Goal: Information Seeking & Learning: Learn about a topic

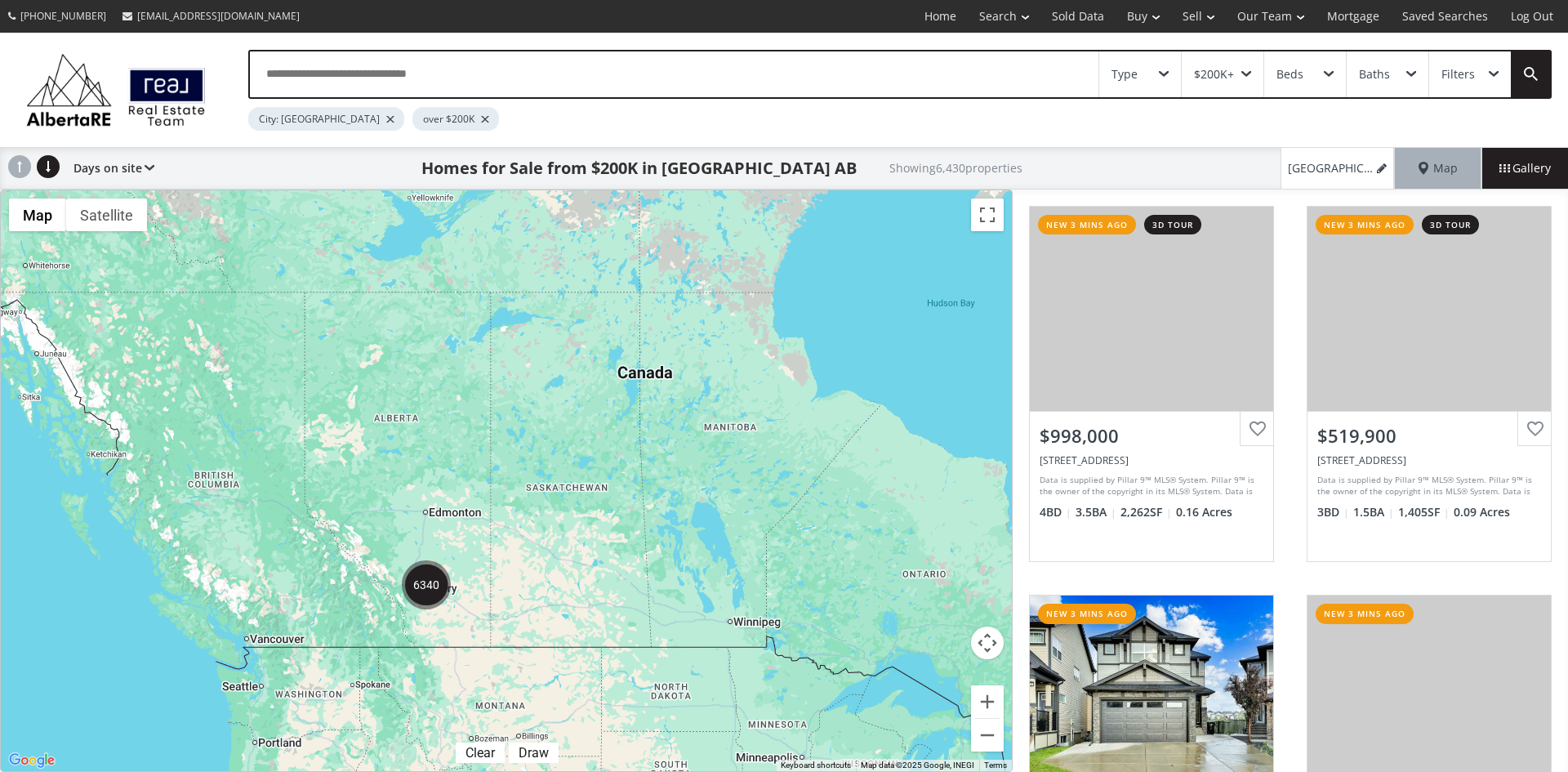
click at [1158, 70] on div "Type" at bounding box center [1139, 74] width 81 height 46
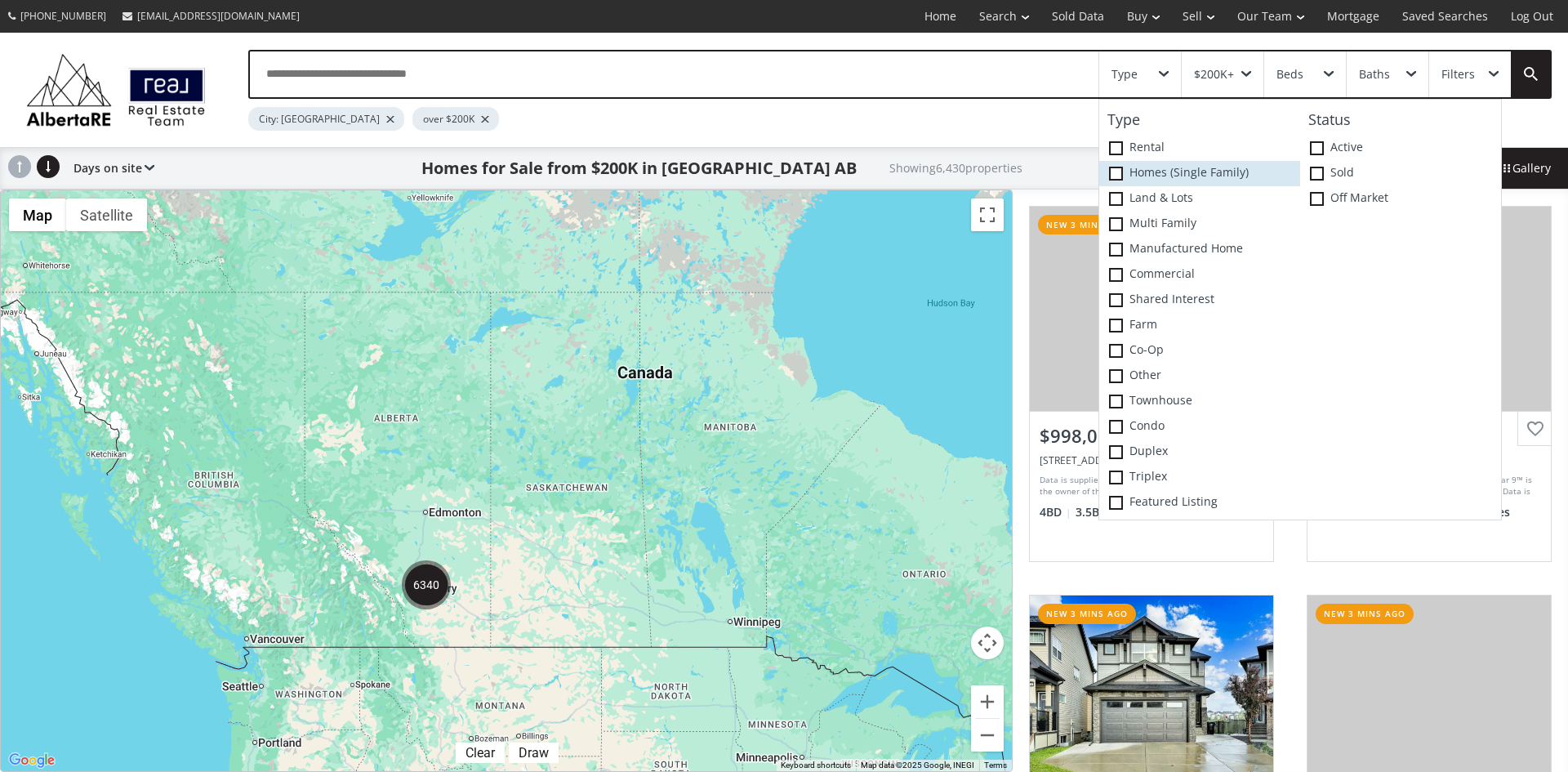
click at [1119, 173] on span at bounding box center [1116, 173] width 14 height 14
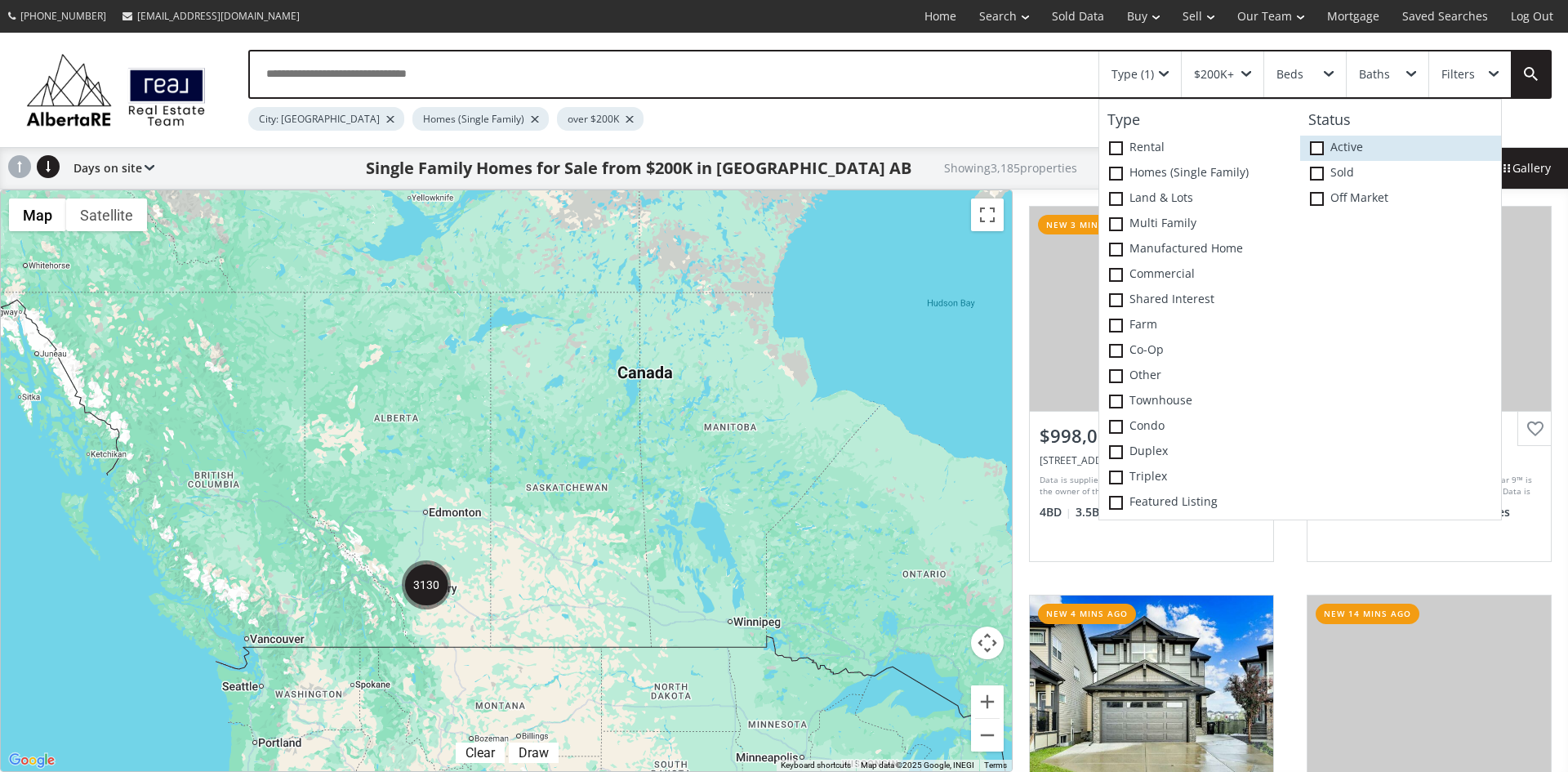
click at [1314, 145] on span at bounding box center [1317, 148] width 14 height 14
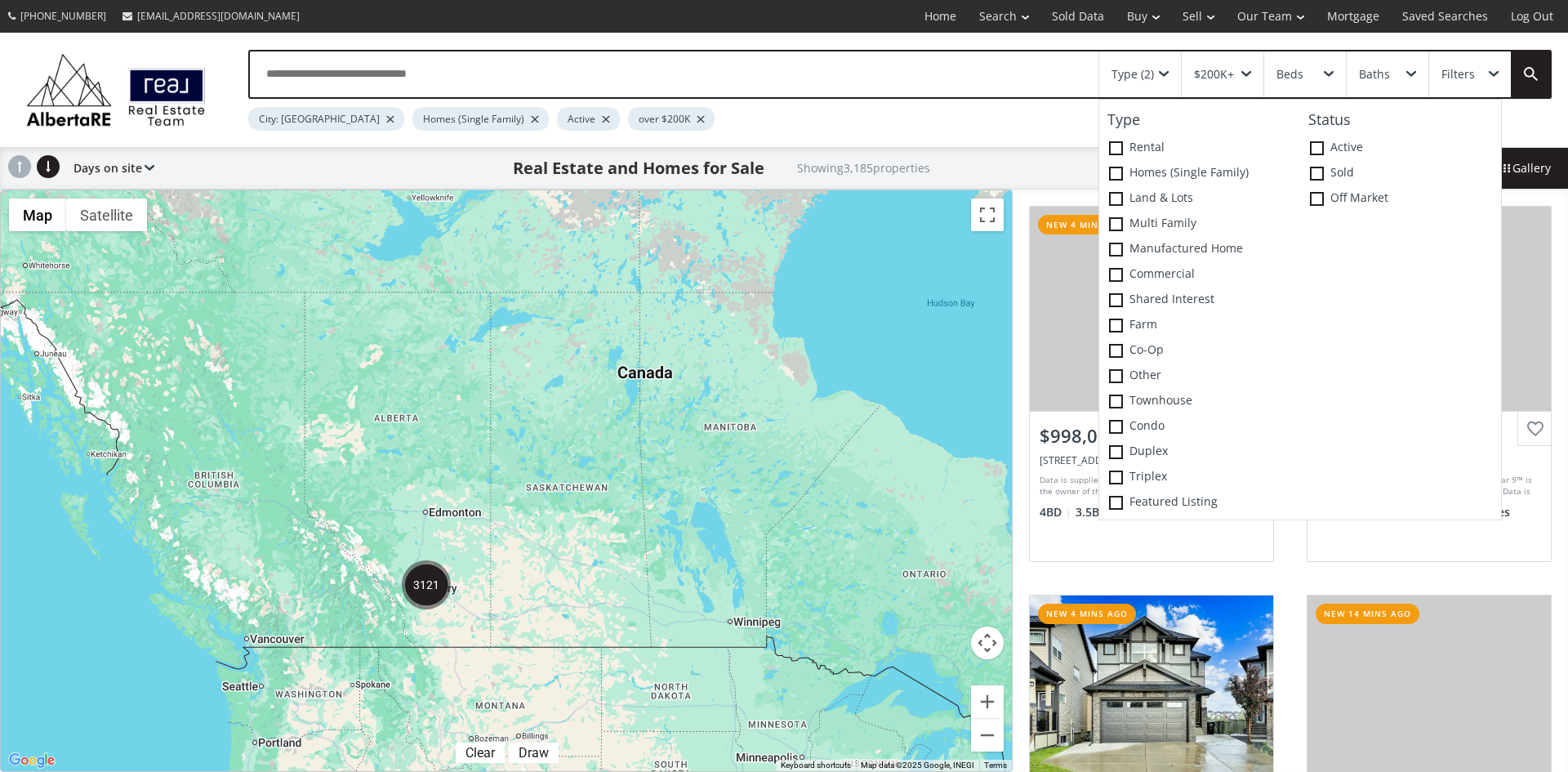
click at [761, 439] on div "To navigate, press the arrow keys." at bounding box center [506, 480] width 1011 height 580
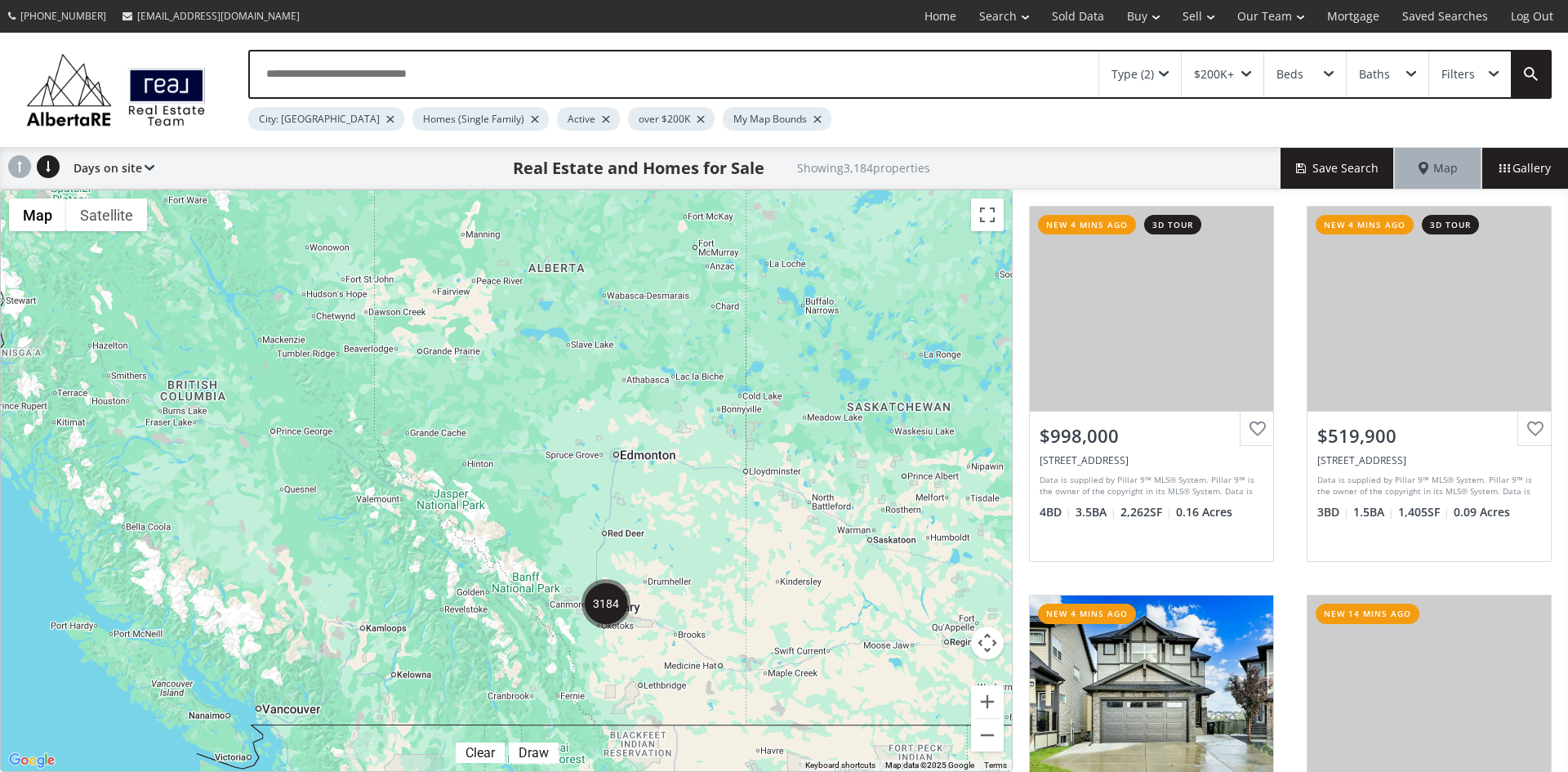
drag, startPoint x: 240, startPoint y: 571, endPoint x: 610, endPoint y: 515, distance: 374.2
click at [610, 515] on div "To navigate, press the arrow keys." at bounding box center [506, 480] width 1011 height 580
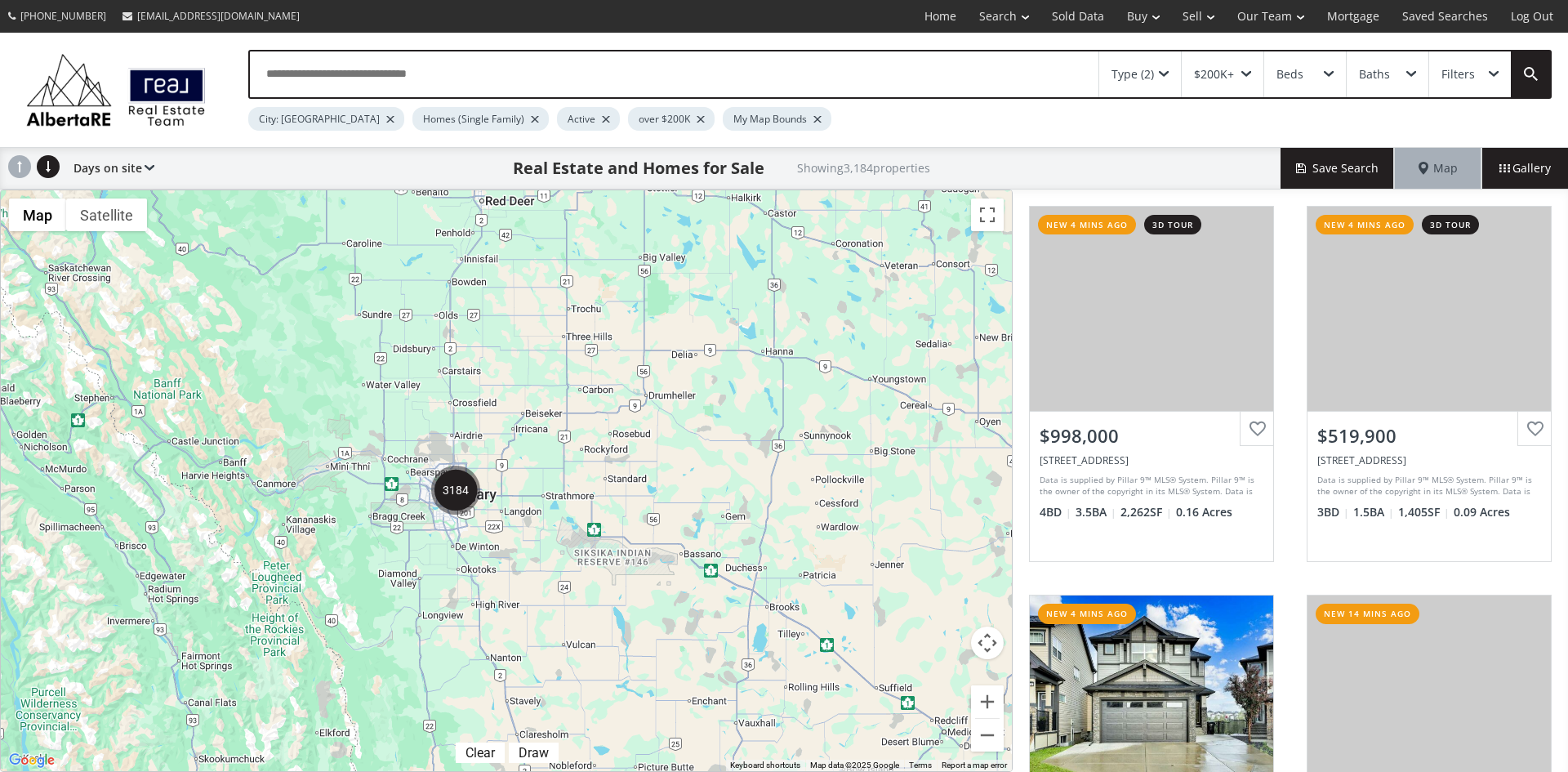
drag, startPoint x: 350, startPoint y: 507, endPoint x: 535, endPoint y: 413, distance: 207.5
click at [535, 413] on div "To navigate, press the arrow keys." at bounding box center [506, 480] width 1011 height 580
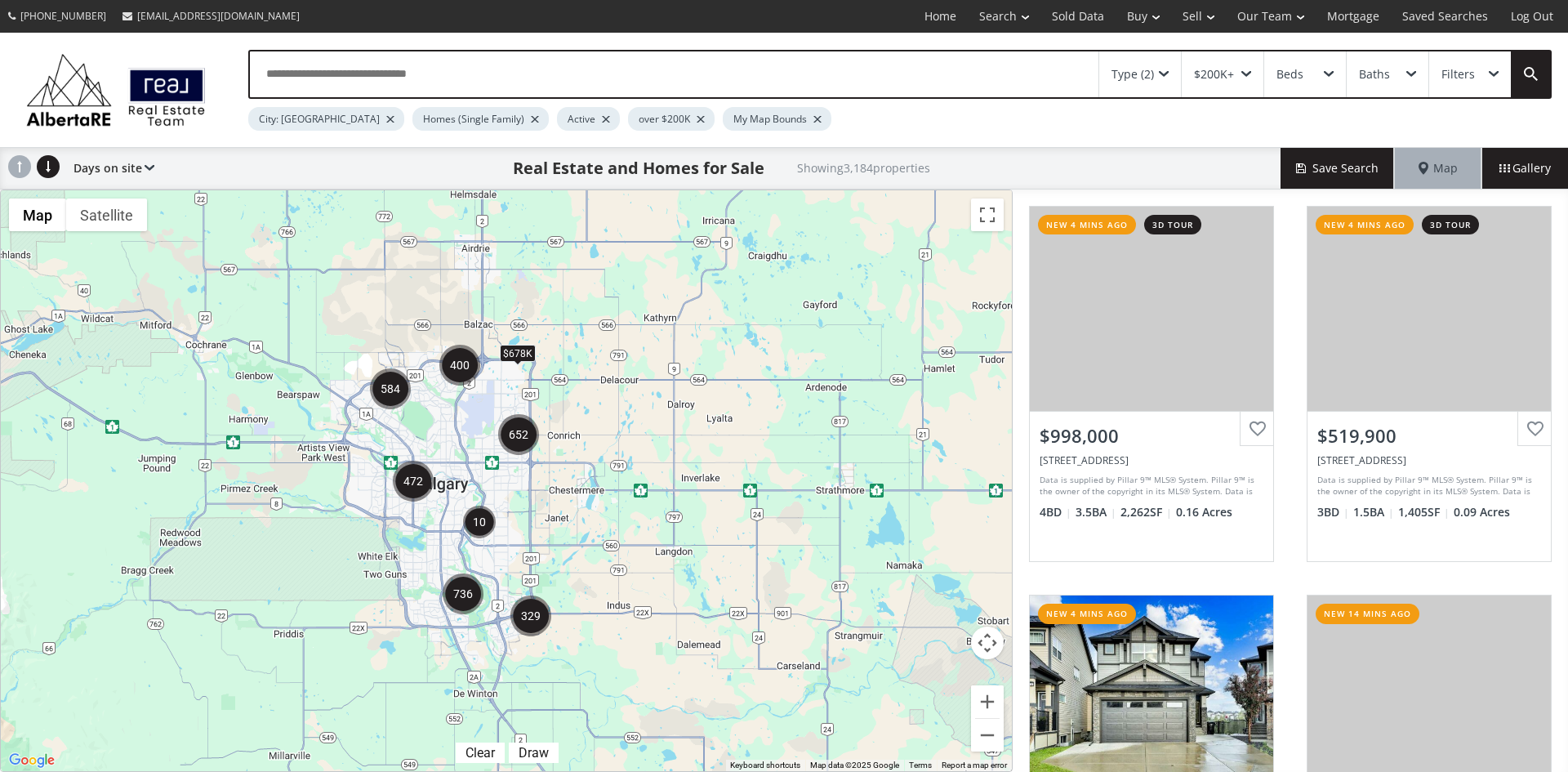
drag, startPoint x: 236, startPoint y: 402, endPoint x: 521, endPoint y: 336, distance: 292.5
click at [521, 336] on div "To navigate, press the arrow keys. $678K" at bounding box center [506, 480] width 1011 height 580
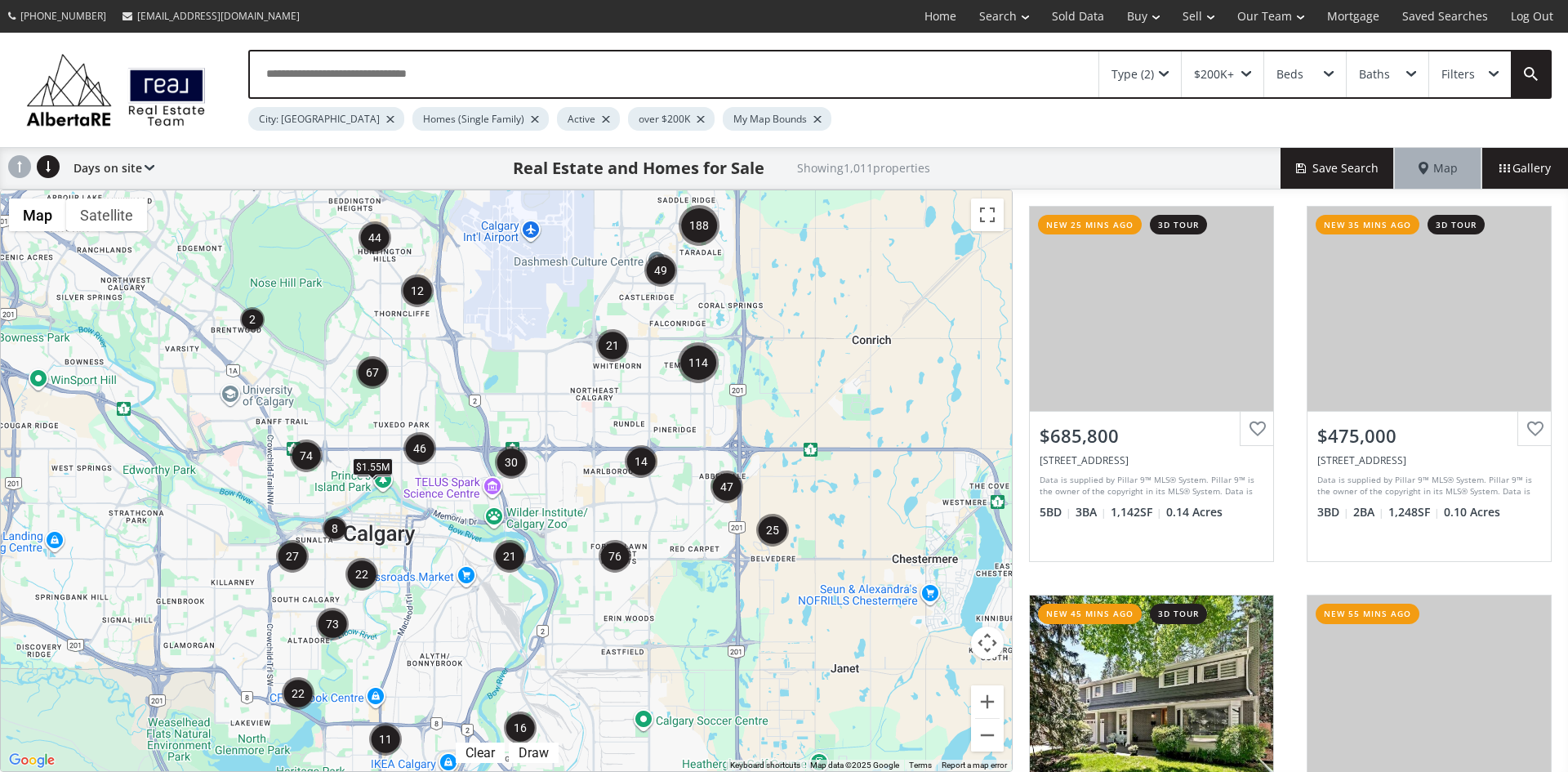
drag, startPoint x: 269, startPoint y: 417, endPoint x: 522, endPoint y: 409, distance: 253.1
click at [522, 409] on div "To navigate, press the arrow keys. $915K $580K $1.55M" at bounding box center [506, 480] width 1011 height 580
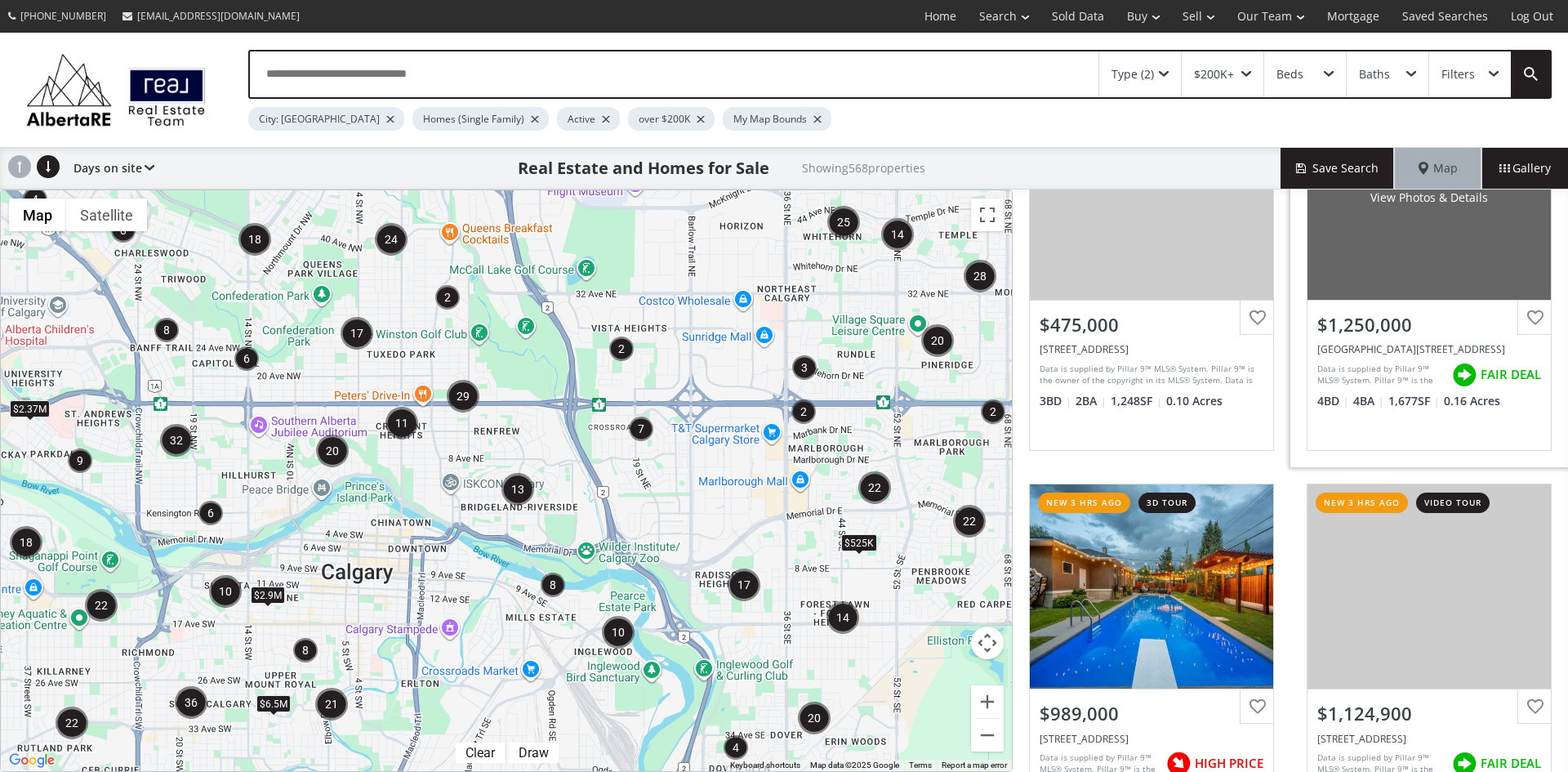
scroll to position [245, 0]
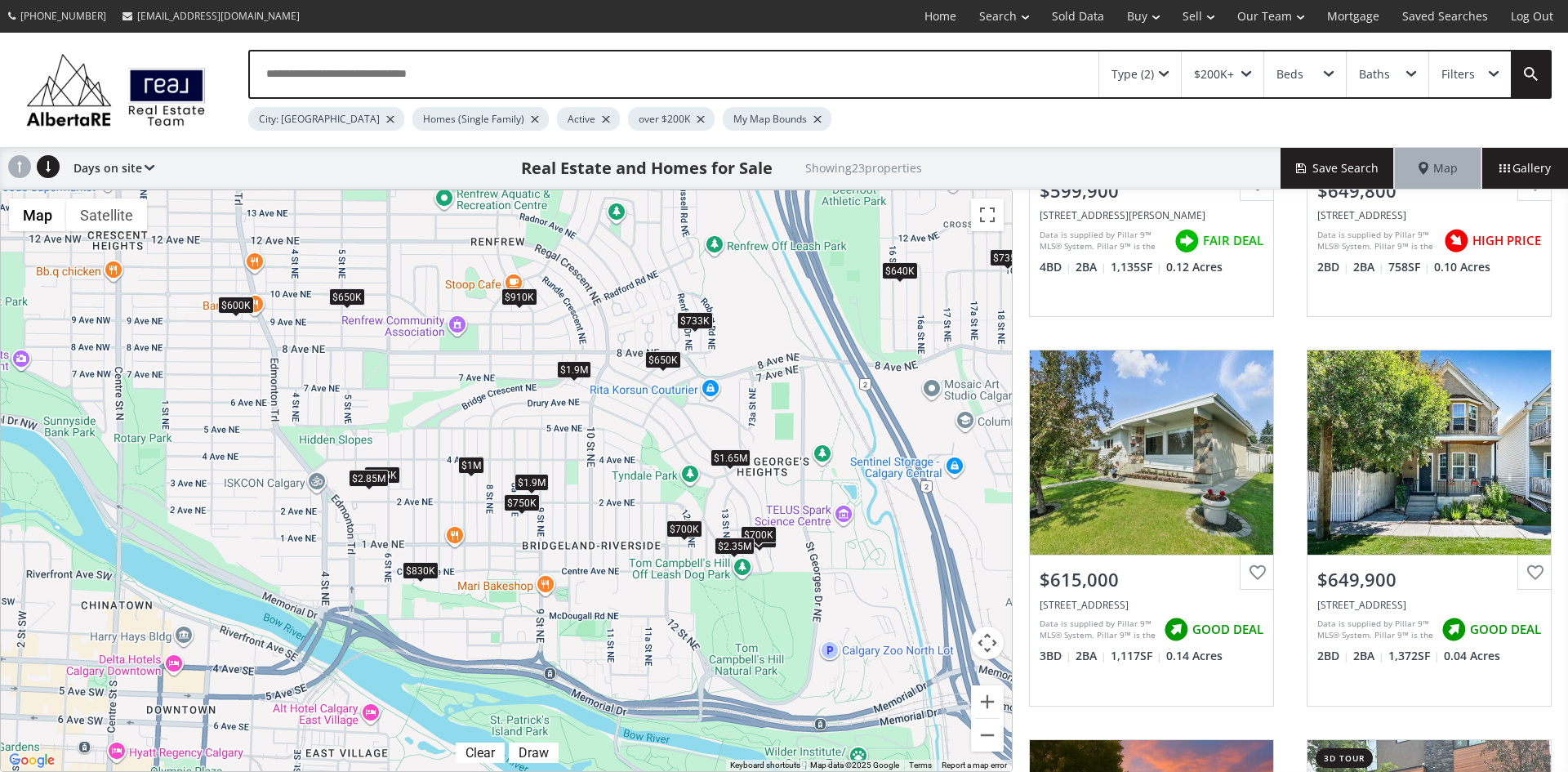
drag, startPoint x: 600, startPoint y: 410, endPoint x: 820, endPoint y: 477, distance: 230.0
click at [820, 477] on div "To navigate, press the arrow keys. $600K $650K $615K $650K $733K $1.9M $700K $8…" at bounding box center [506, 480] width 1011 height 580
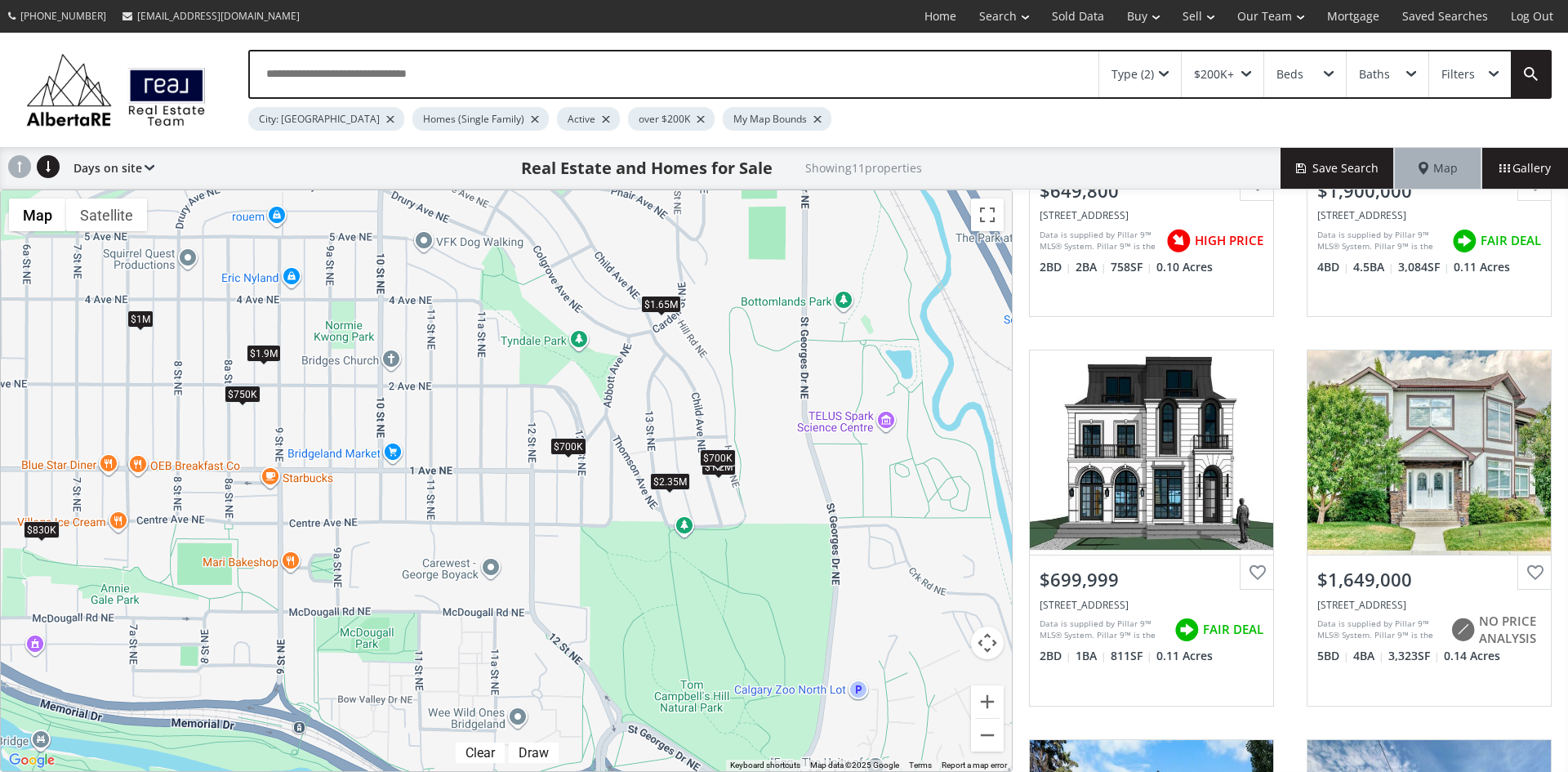
drag, startPoint x: 742, startPoint y: 437, endPoint x: 780, endPoint y: 334, distance: 109.8
click at [780, 334] on div "To navigate, press the arrow keys. $650K $1.9M $700K $1.65M $830K $1.2M $700K $…" at bounding box center [506, 480] width 1011 height 580
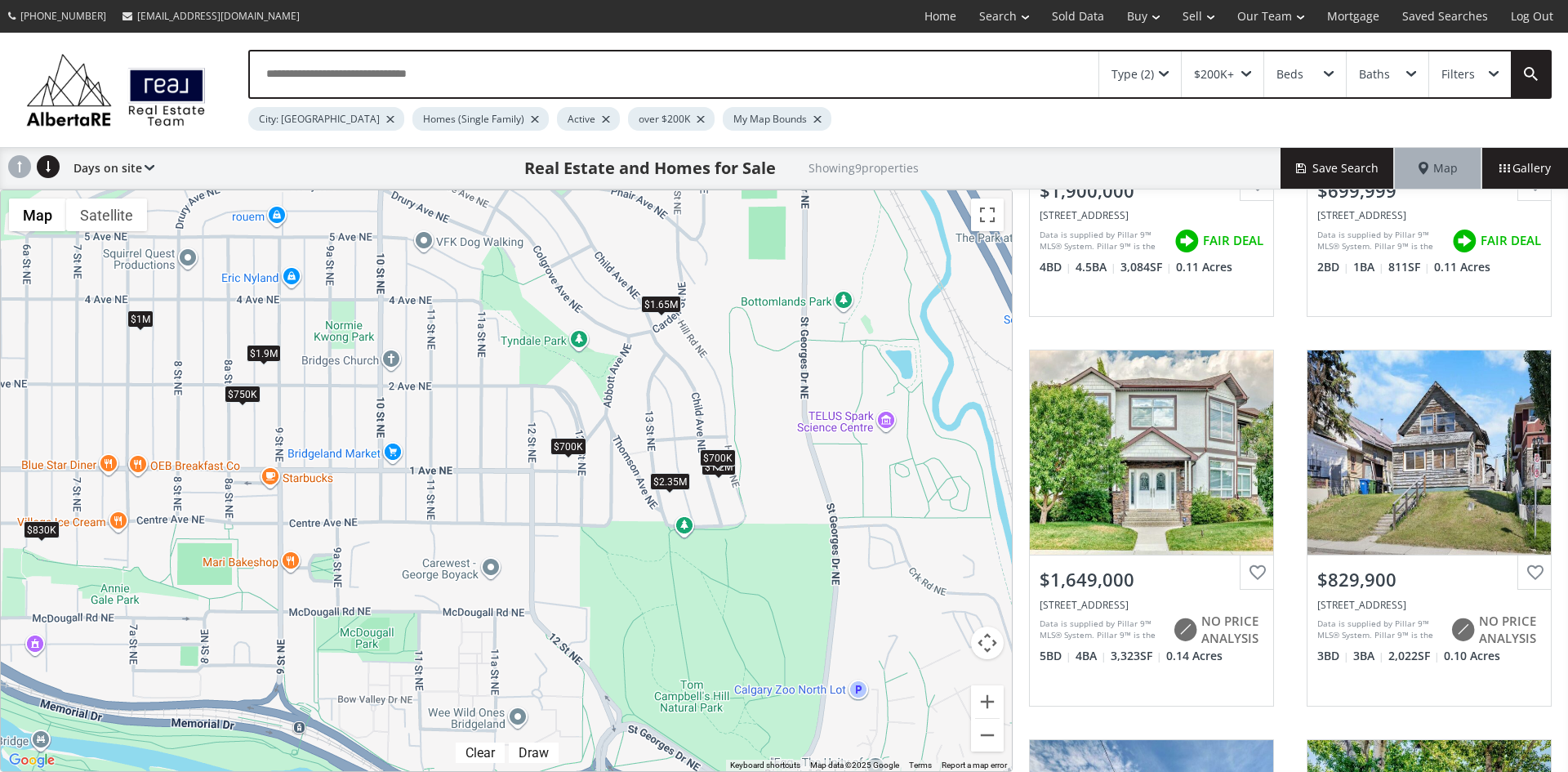
click at [1165, 69] on div "Type (2)" at bounding box center [1139, 74] width 81 height 46
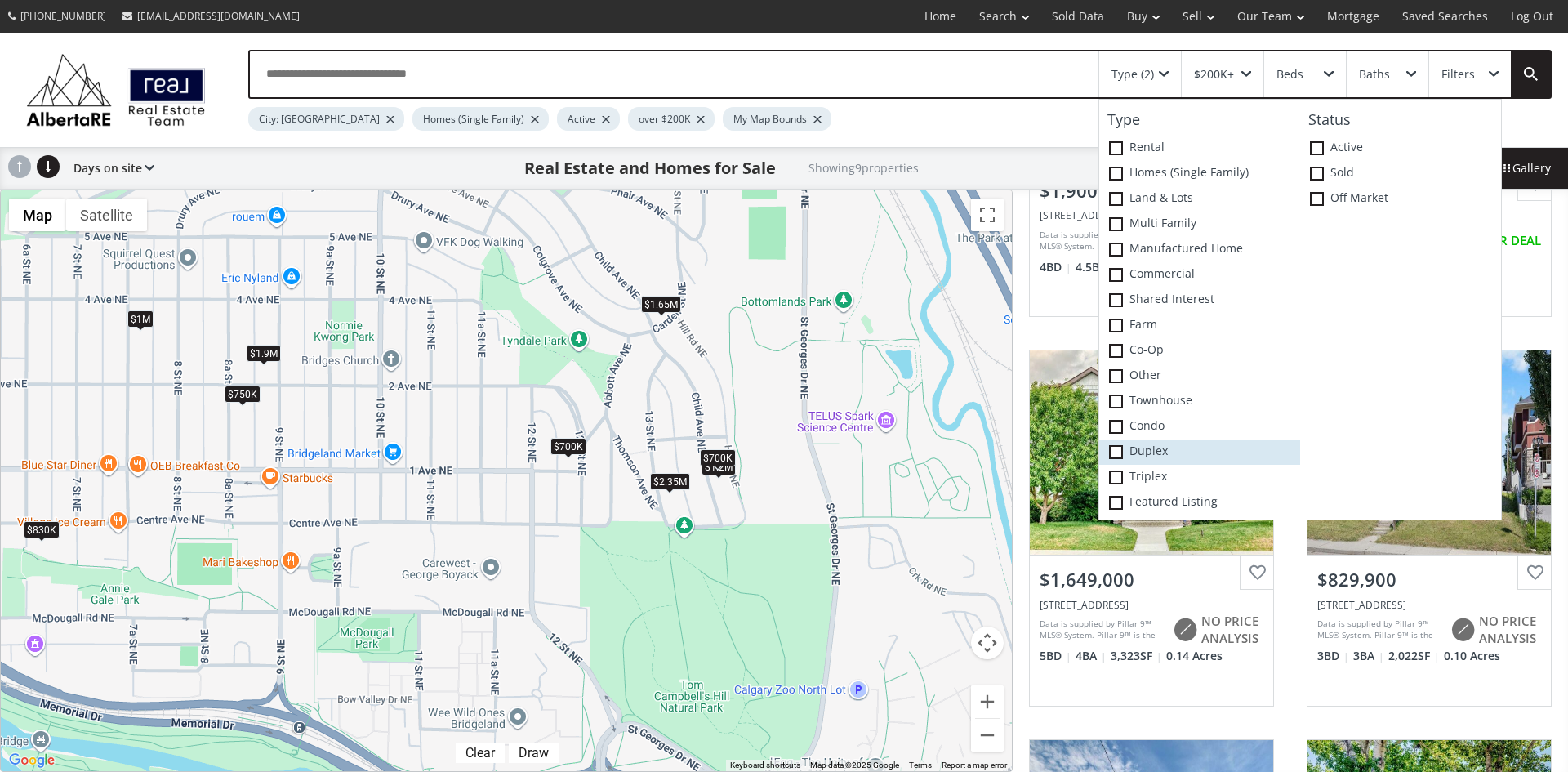
click at [1119, 447] on span at bounding box center [1116, 451] width 14 height 14
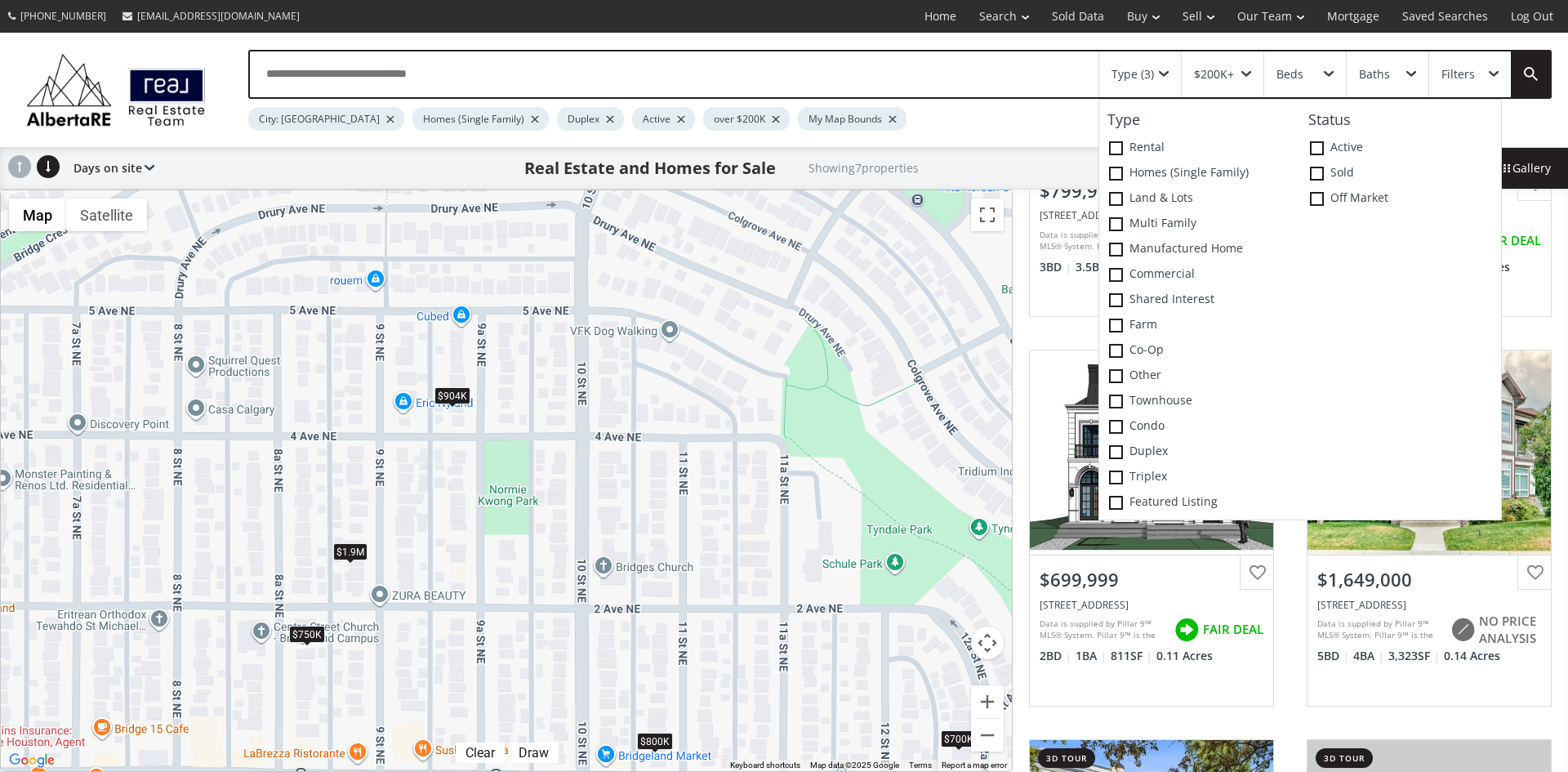
drag, startPoint x: 311, startPoint y: 278, endPoint x: 503, endPoint y: 482, distance: 280.1
click at [503, 482] on div "To navigate, press the arrow keys. $800K $1.9M $700K $1.65M $904K $2.35M $750K" at bounding box center [506, 480] width 1011 height 580
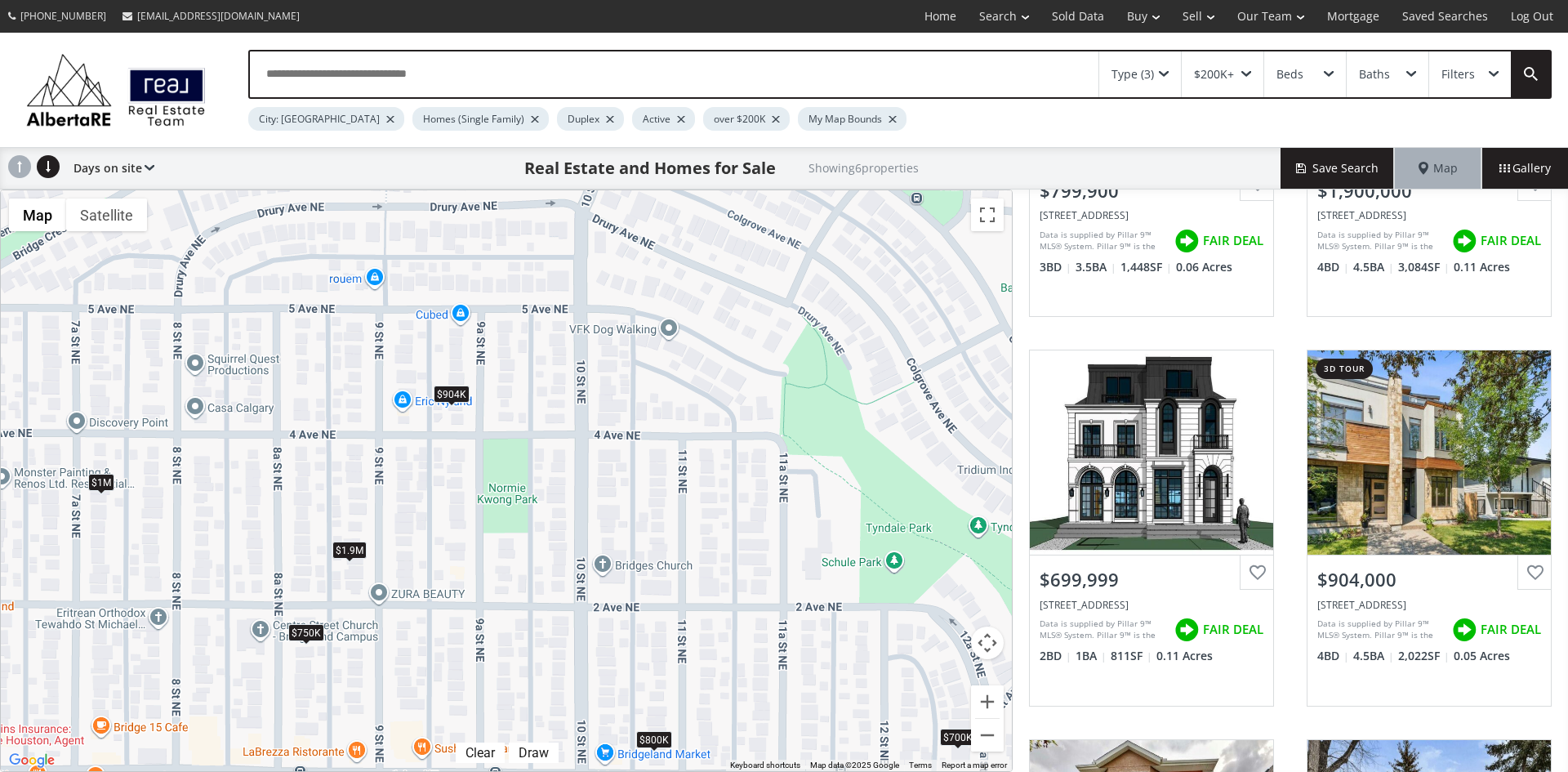
click at [457, 394] on div "$904K" at bounding box center [451, 393] width 36 height 17
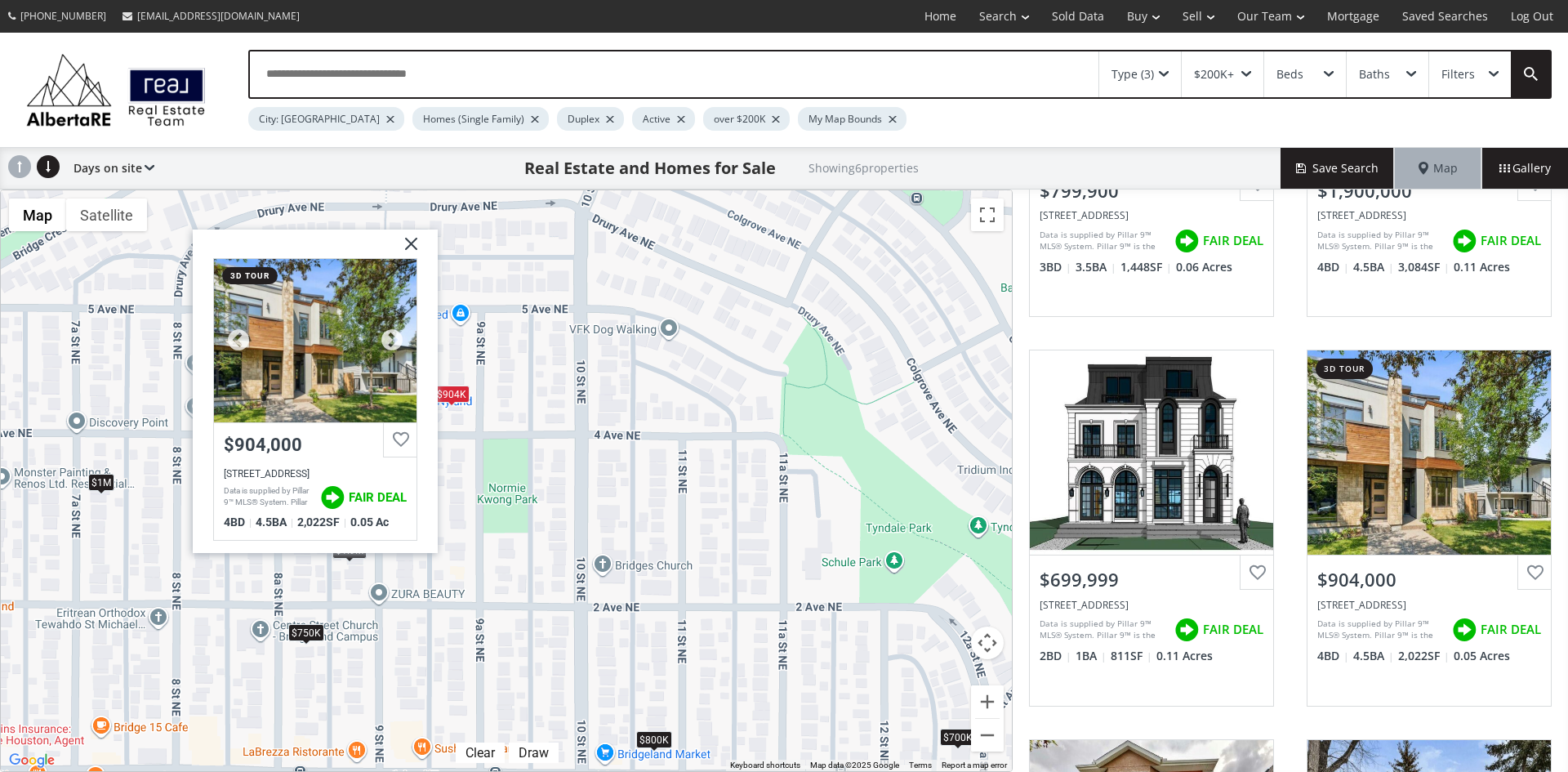
click at [296, 385] on div at bounding box center [315, 339] width 203 height 164
click at [414, 234] on img at bounding box center [406, 250] width 41 height 41
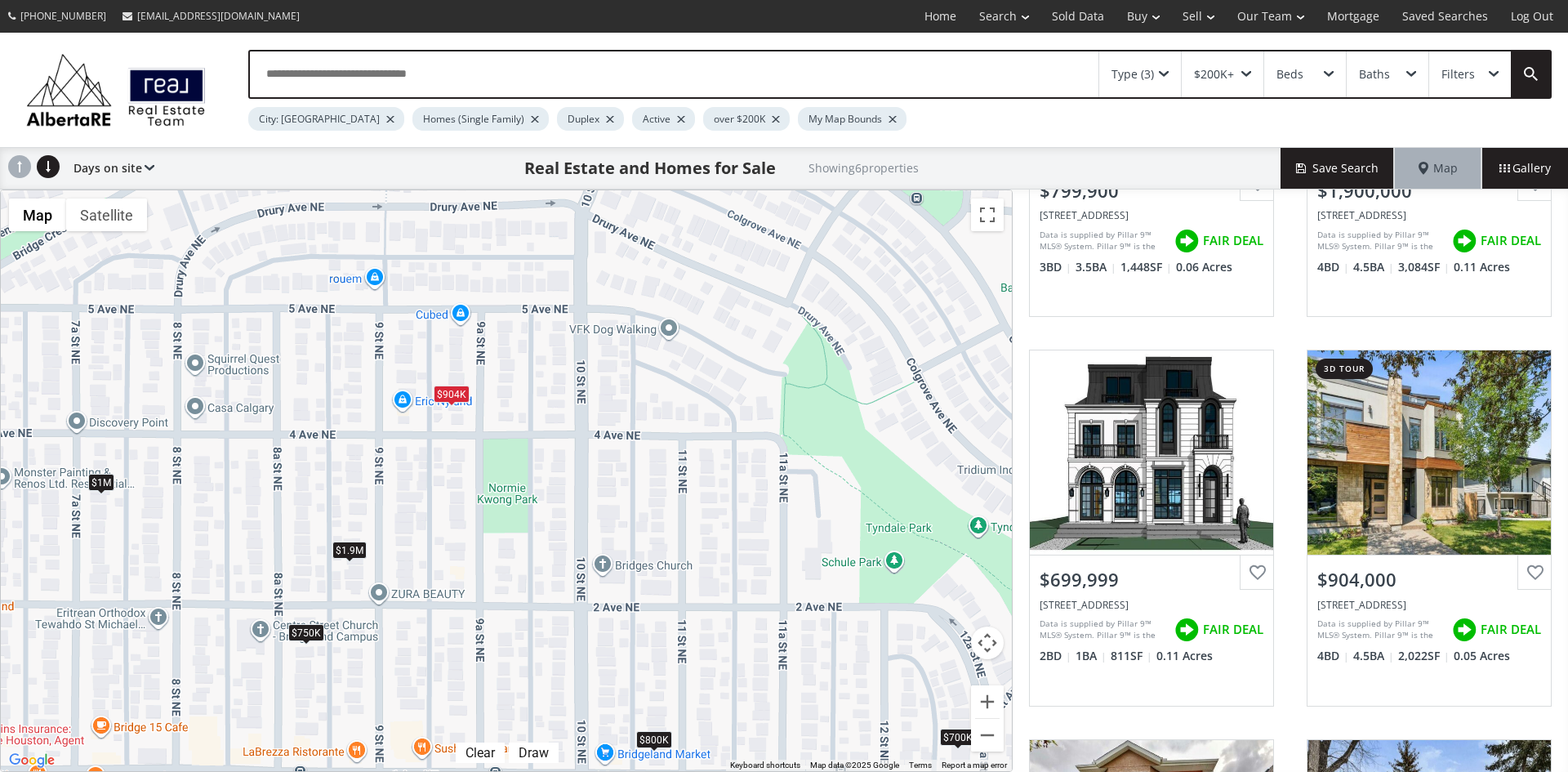
click at [1162, 71] on span at bounding box center [1163, 74] width 9 height 7
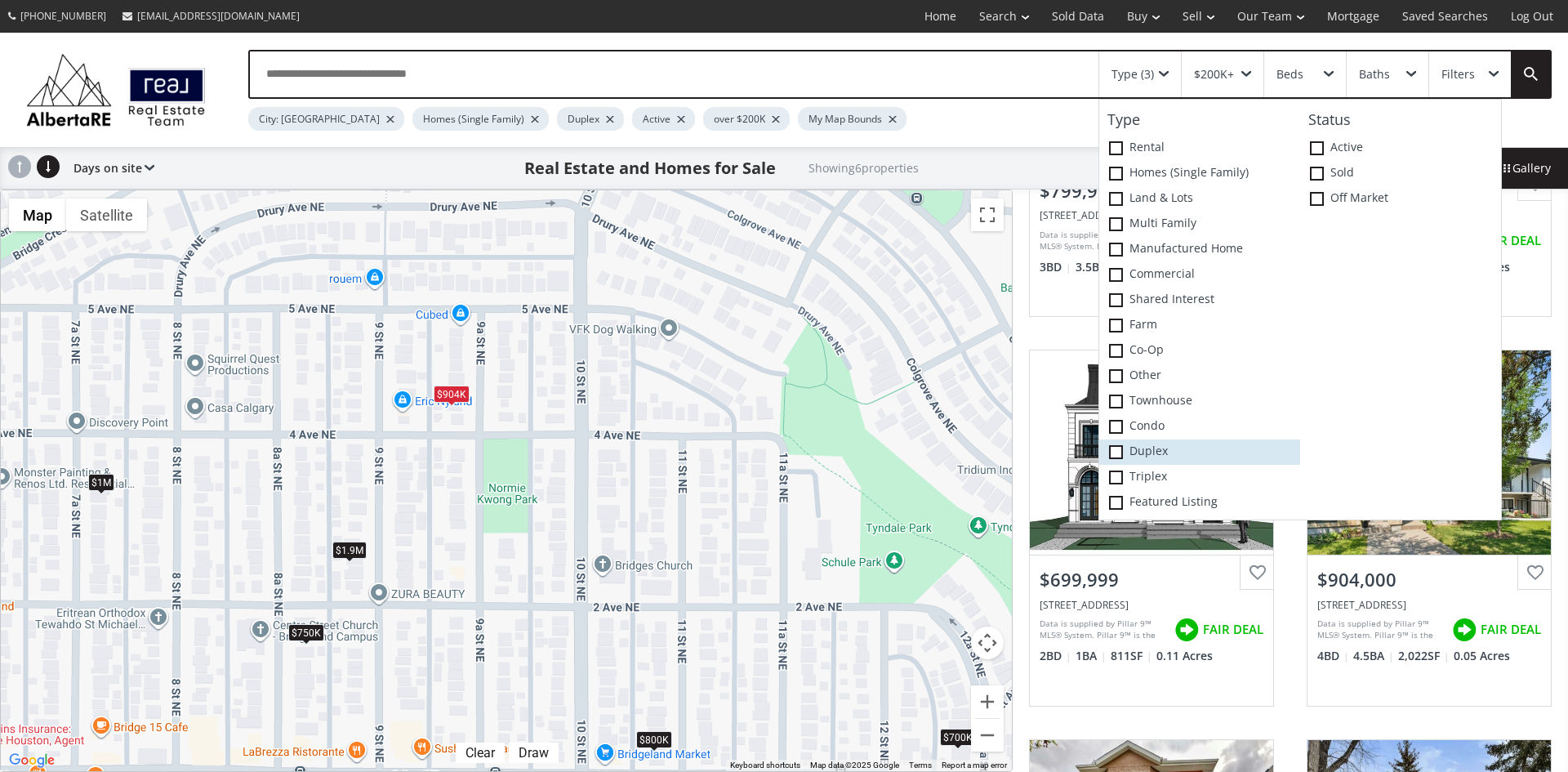
click at [0, 0] on icon at bounding box center [0, 0] width 0 height 0
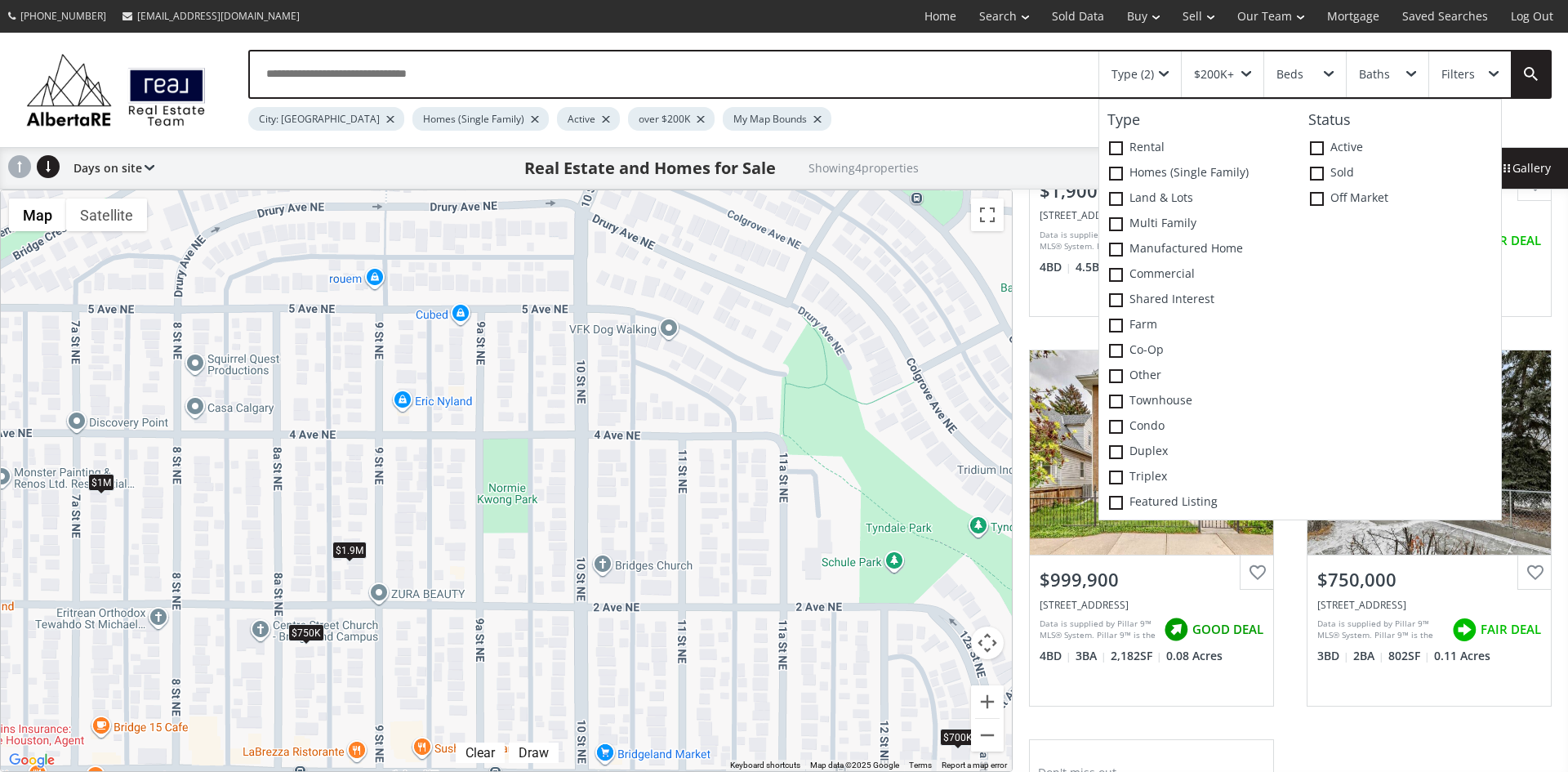
click at [581, 316] on div "To navigate, press the arrow keys. $1.9M $700K $1M $750K" at bounding box center [506, 480] width 1011 height 580
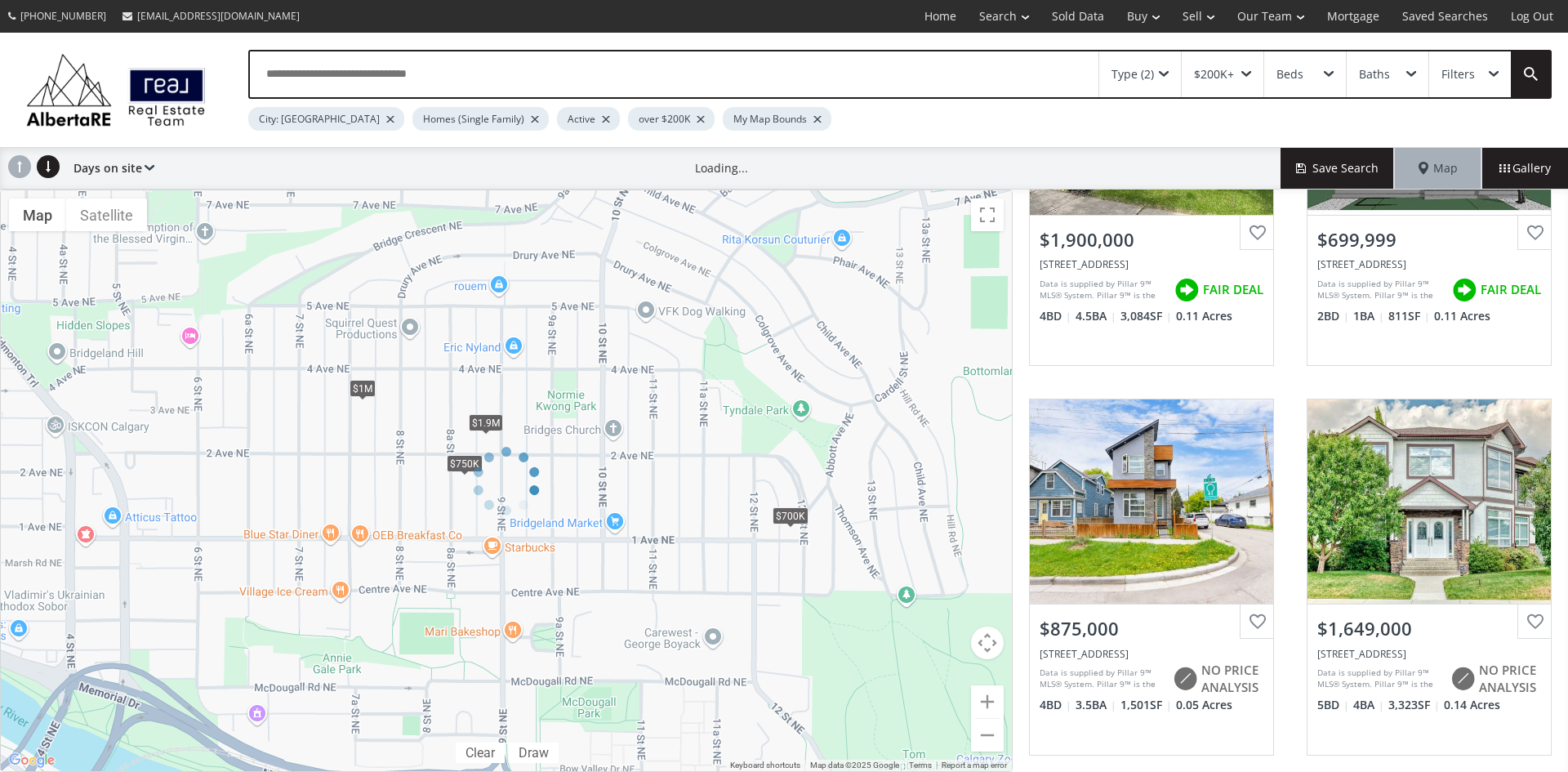
scroll to position [245, 0]
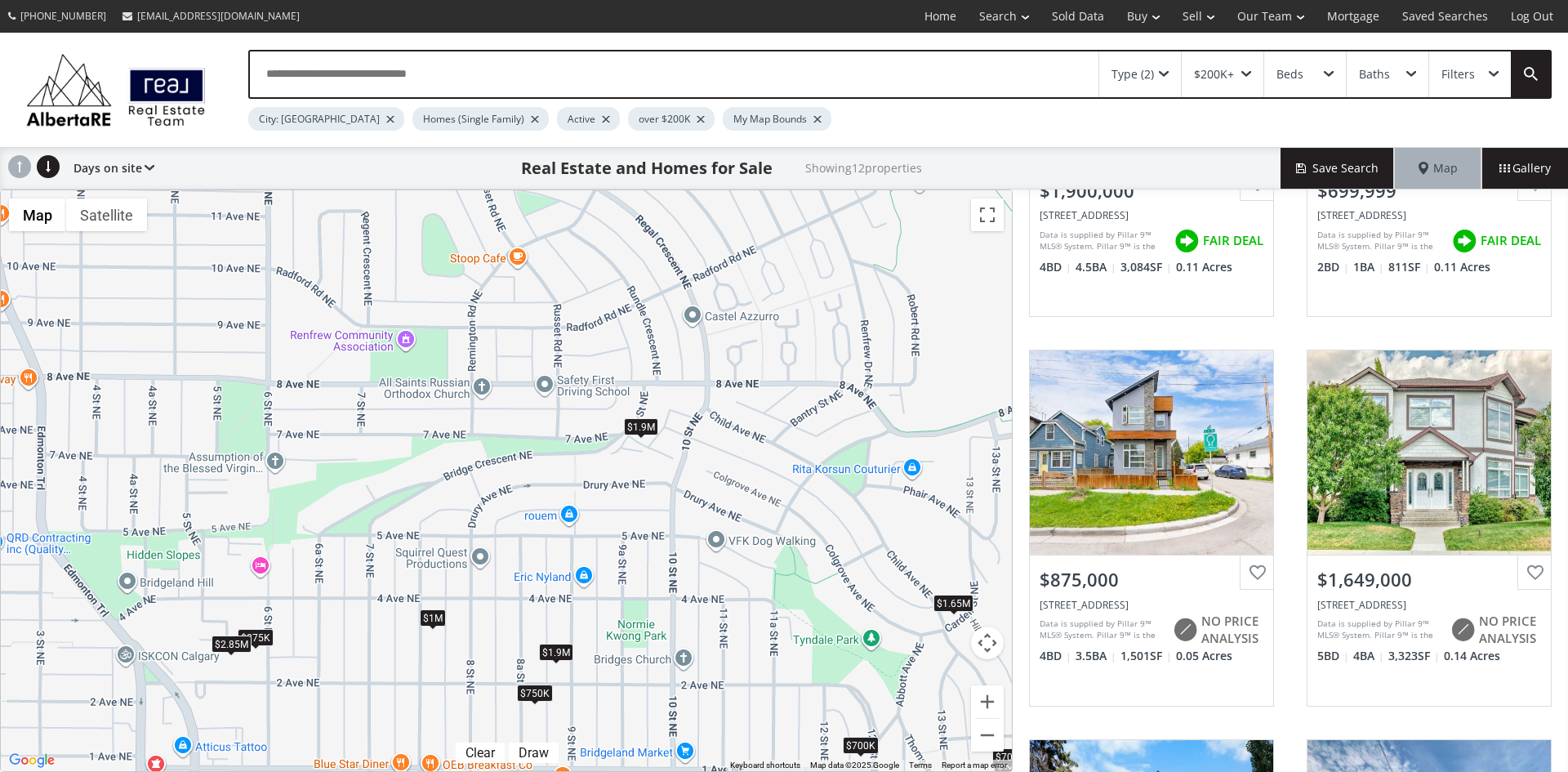
drag, startPoint x: 461, startPoint y: 274, endPoint x: 535, endPoint y: 508, distance: 245.4
click at [535, 508] on div "To navigate, press the arrow keys. $1.9M $700K $875K $1.65M $830K $1.2M $700K $…" at bounding box center [506, 480] width 1011 height 580
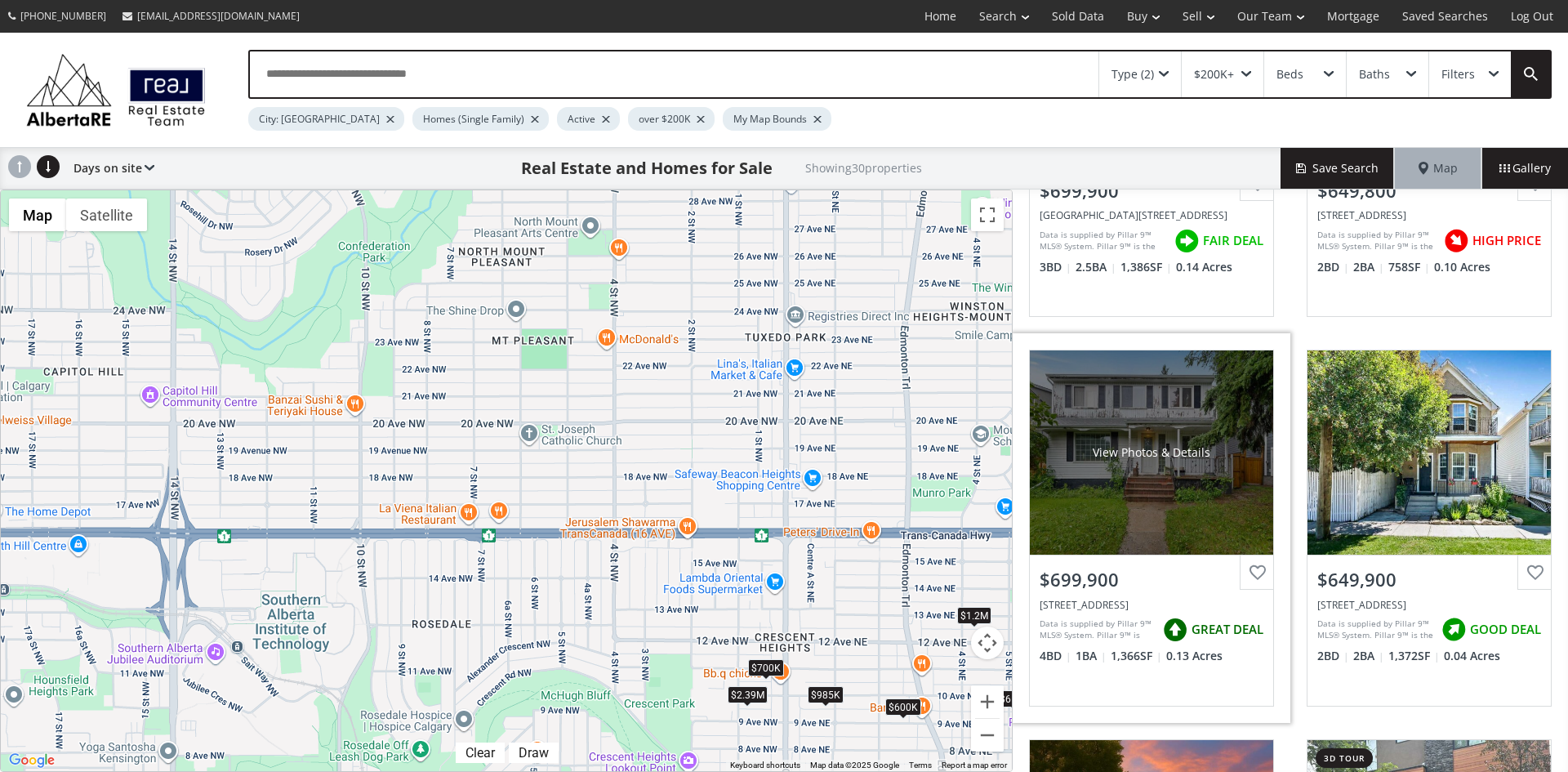
drag, startPoint x: 287, startPoint y: 267, endPoint x: 1019, endPoint y: 666, distance: 833.7
click at [1019, 666] on div "← Move left → Move right ↑ Move up ↓ Move down + Zoom in - Zoom out Home Jump l…" at bounding box center [784, 480] width 1568 height 582
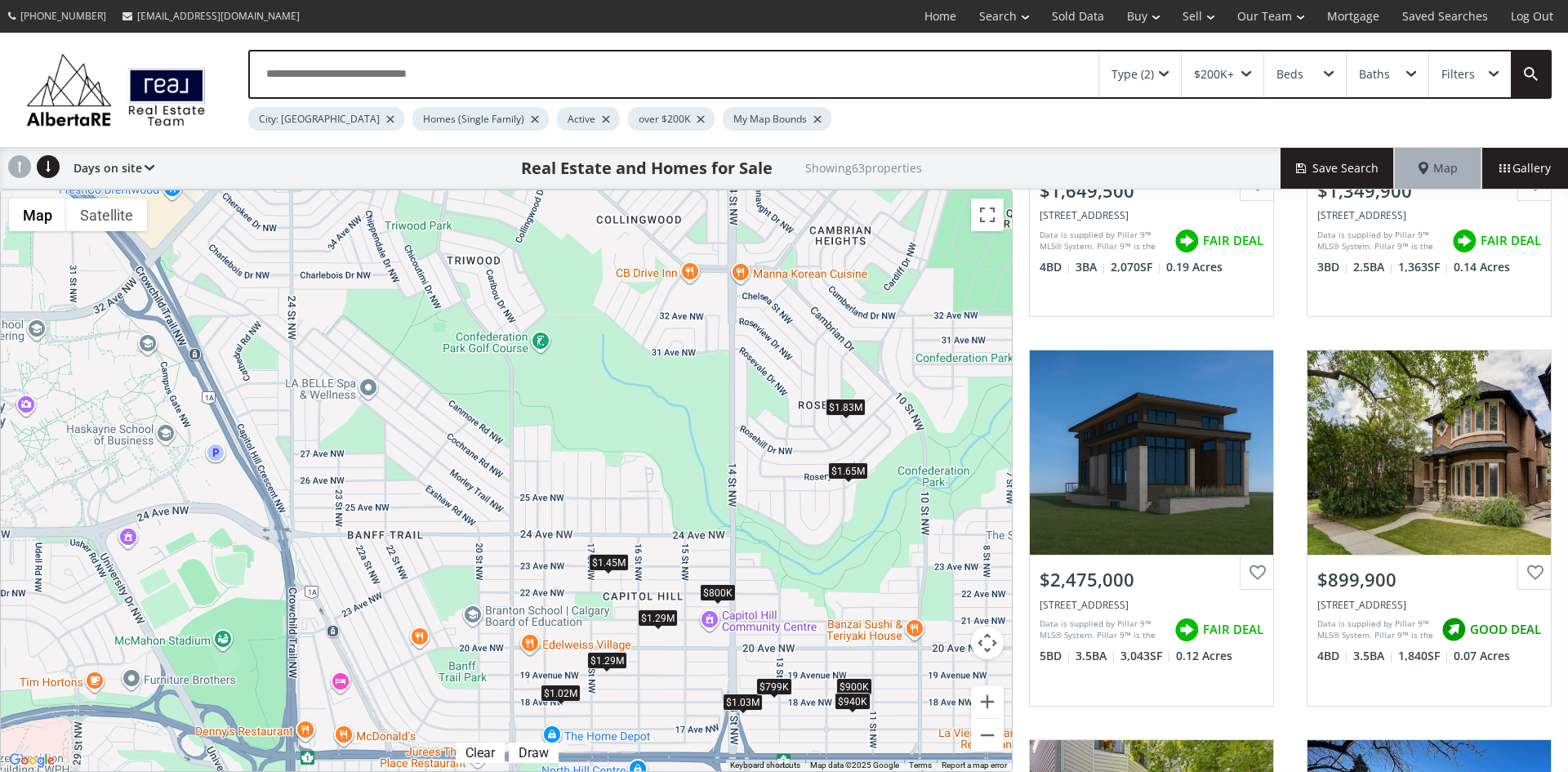
drag, startPoint x: 297, startPoint y: 368, endPoint x: 865, endPoint y: 601, distance: 613.9
click at [865, 601] on div "To navigate, press the arrow keys. $1.65M $1.35M $2.48M $900K $819K $860K $480K…" at bounding box center [506, 480] width 1011 height 580
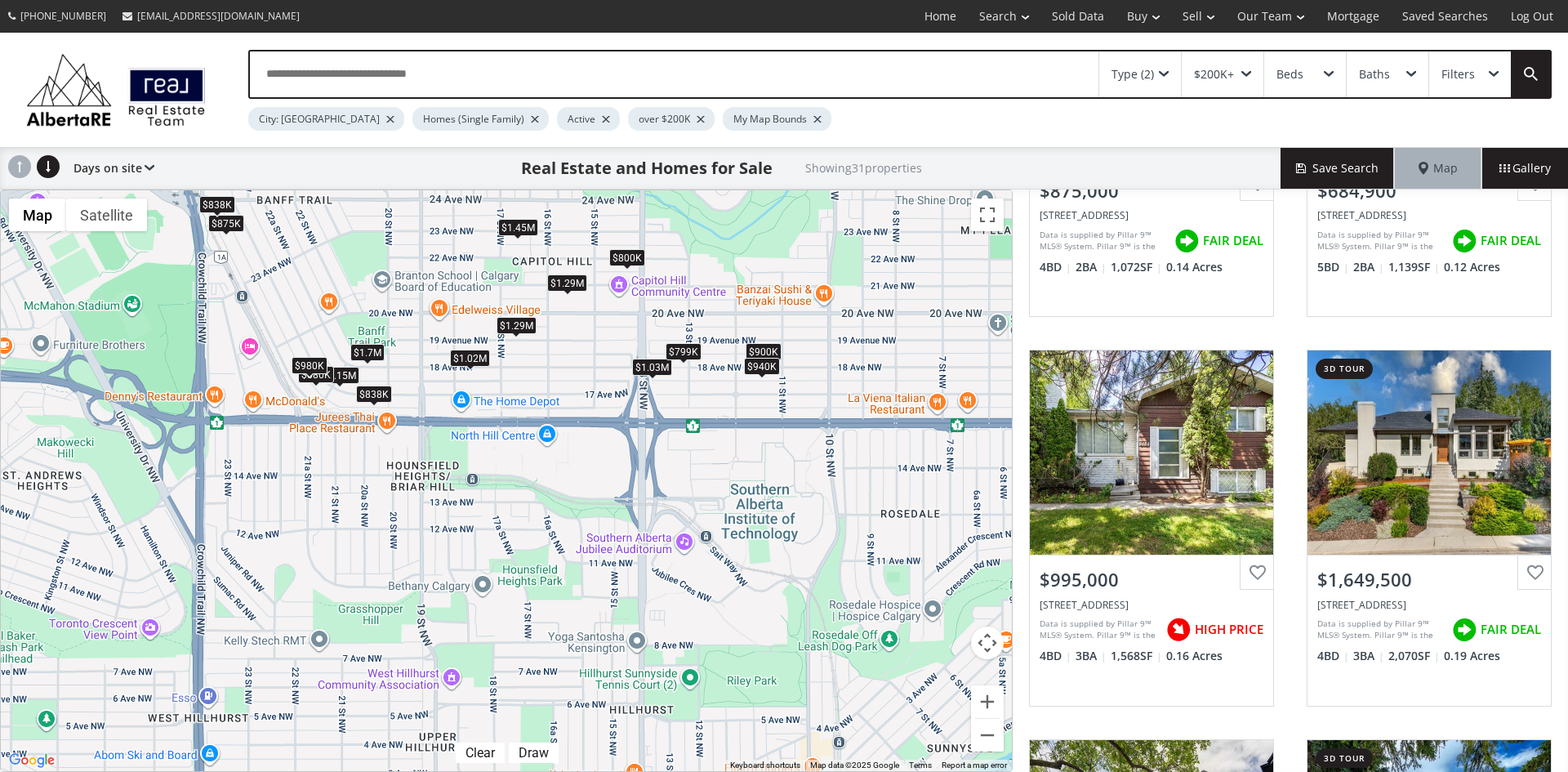
drag, startPoint x: 905, startPoint y: 702, endPoint x: 814, endPoint y: 363, distance: 351.0
click at [814, 363] on div "To navigate, press the arrow keys. $875K $685K $995K $1.65M $900K $1.19M $1.03M…" at bounding box center [506, 480] width 1011 height 580
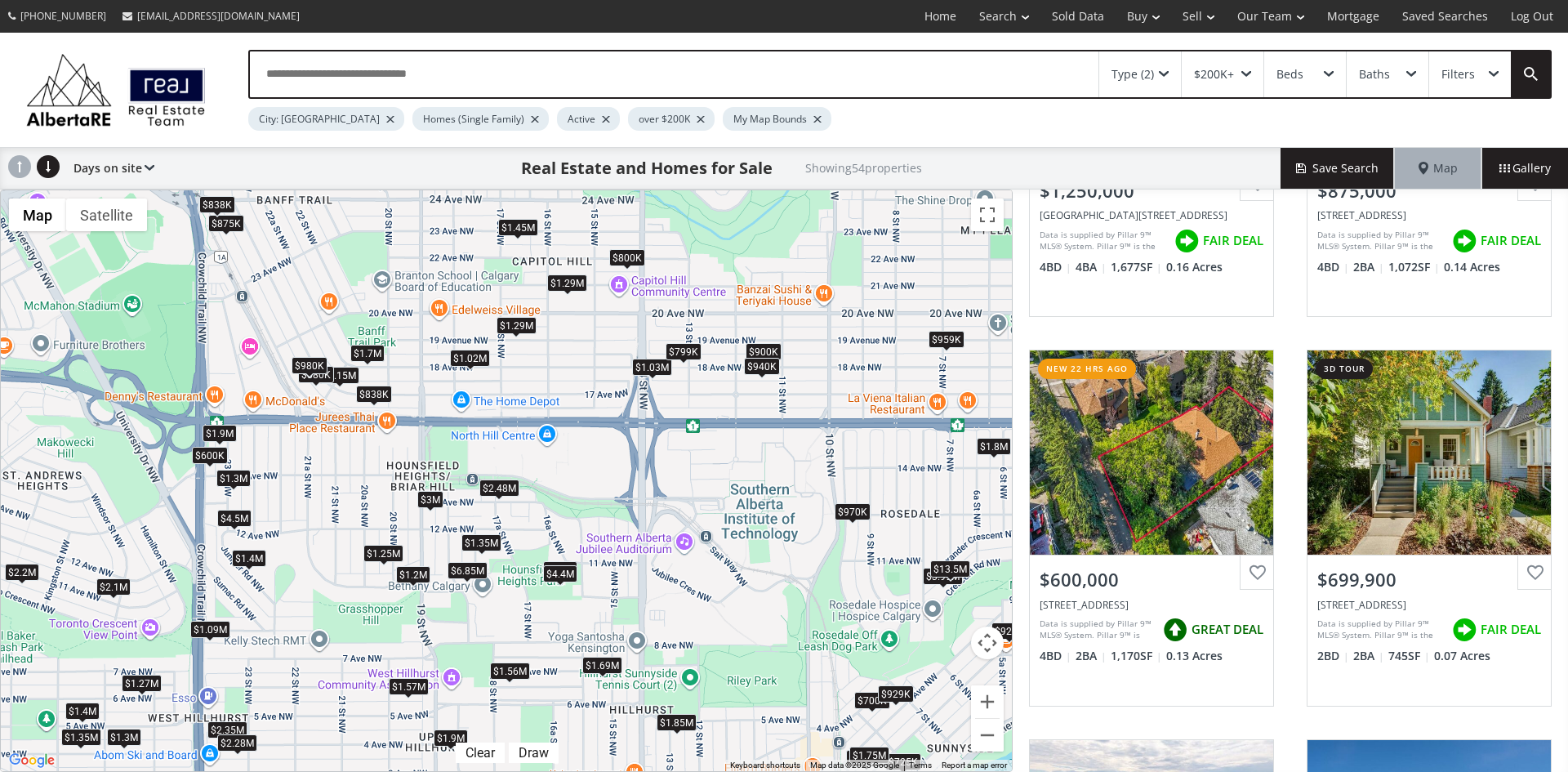
click at [373, 552] on div "$1.25M" at bounding box center [383, 553] width 40 height 17
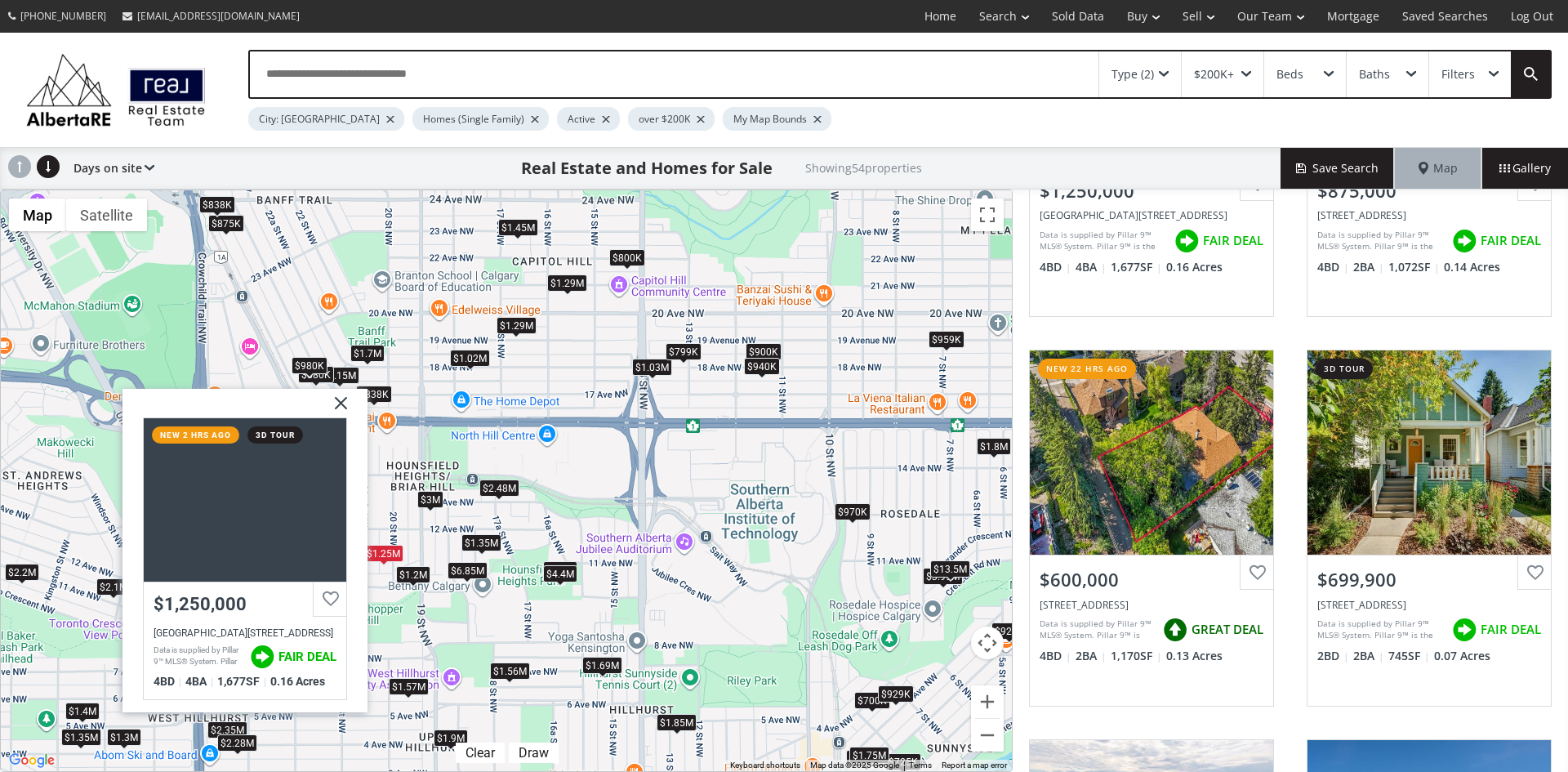
click at [349, 402] on img at bounding box center [335, 408] width 41 height 41
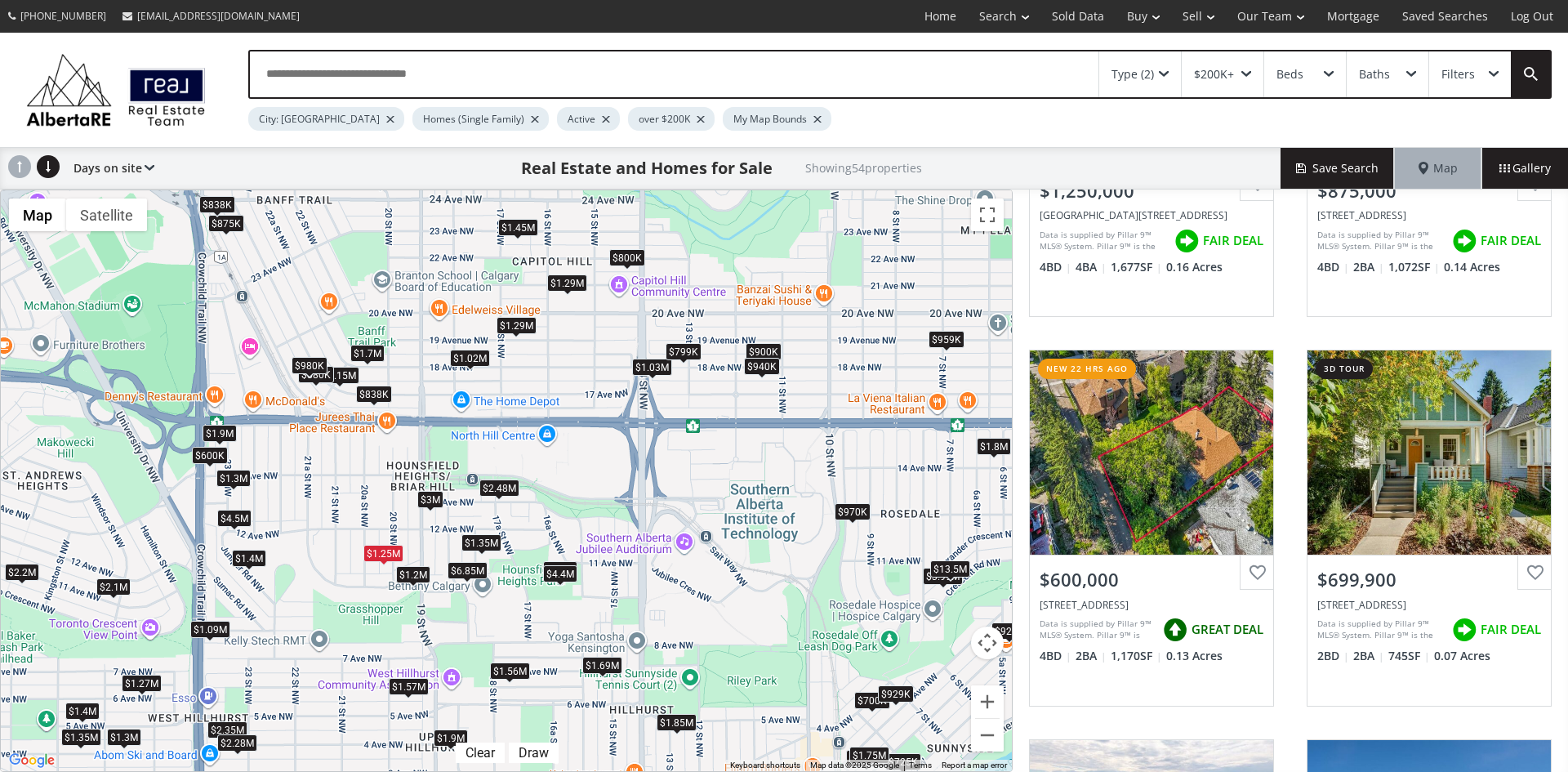
click at [478, 540] on div "$1.35M" at bounding box center [481, 543] width 40 height 17
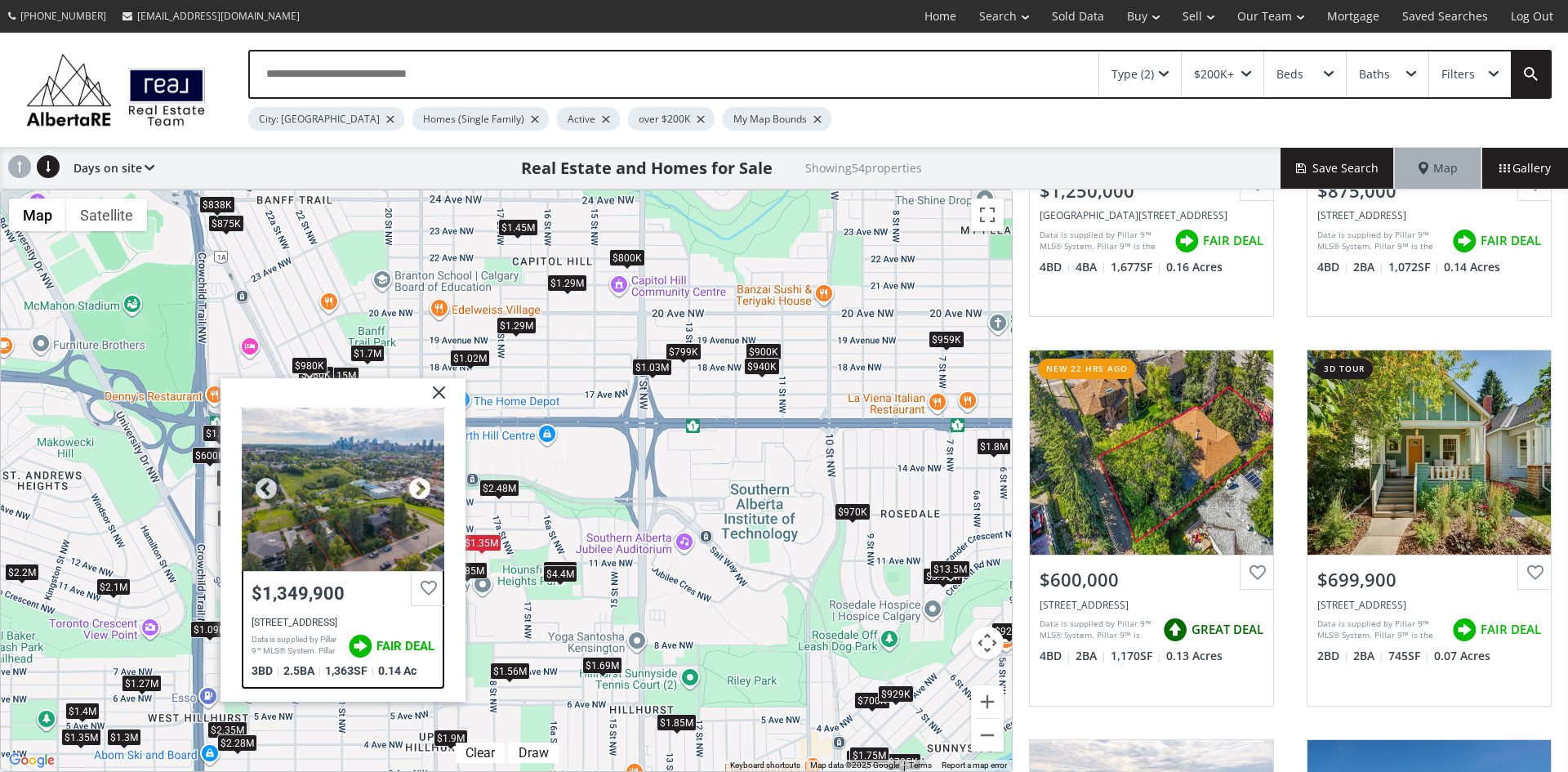
click at [422, 489] on div at bounding box center [420, 488] width 24 height 24
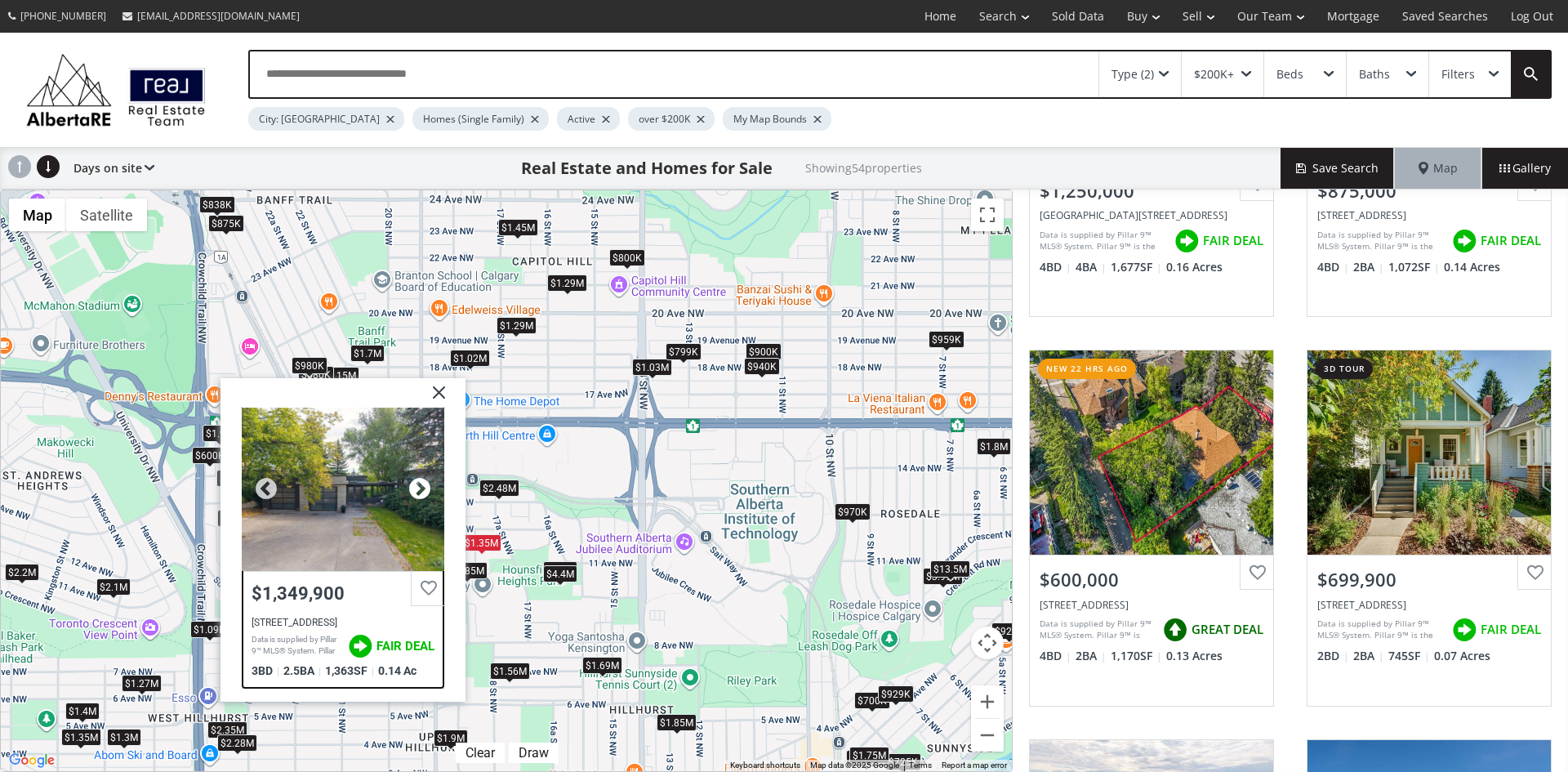
click at [422, 487] on div at bounding box center [420, 488] width 24 height 24
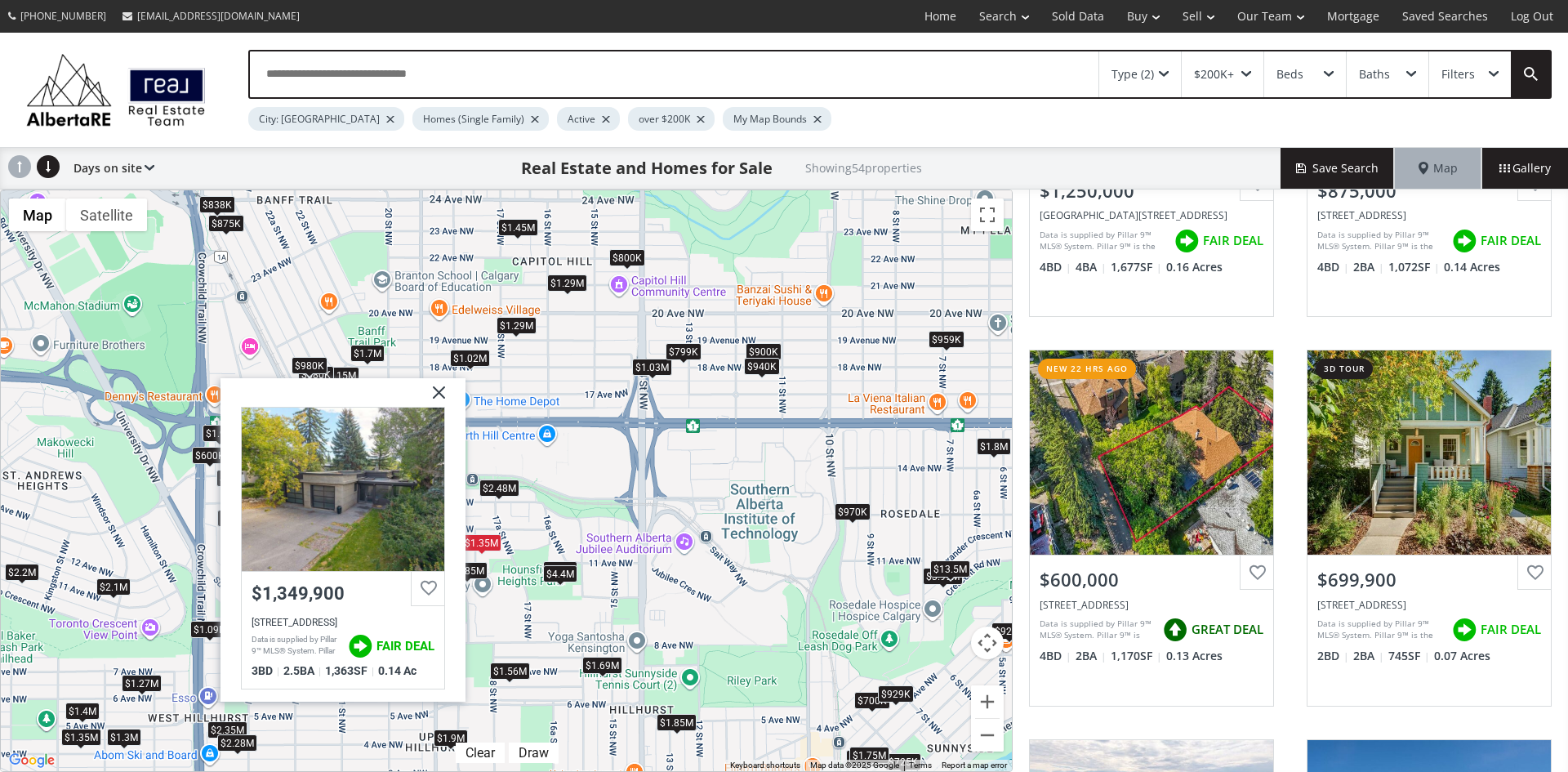
drag, startPoint x: 435, startPoint y: 390, endPoint x: 452, endPoint y: 401, distance: 20.2
click at [435, 390] on img at bounding box center [433, 398] width 41 height 41
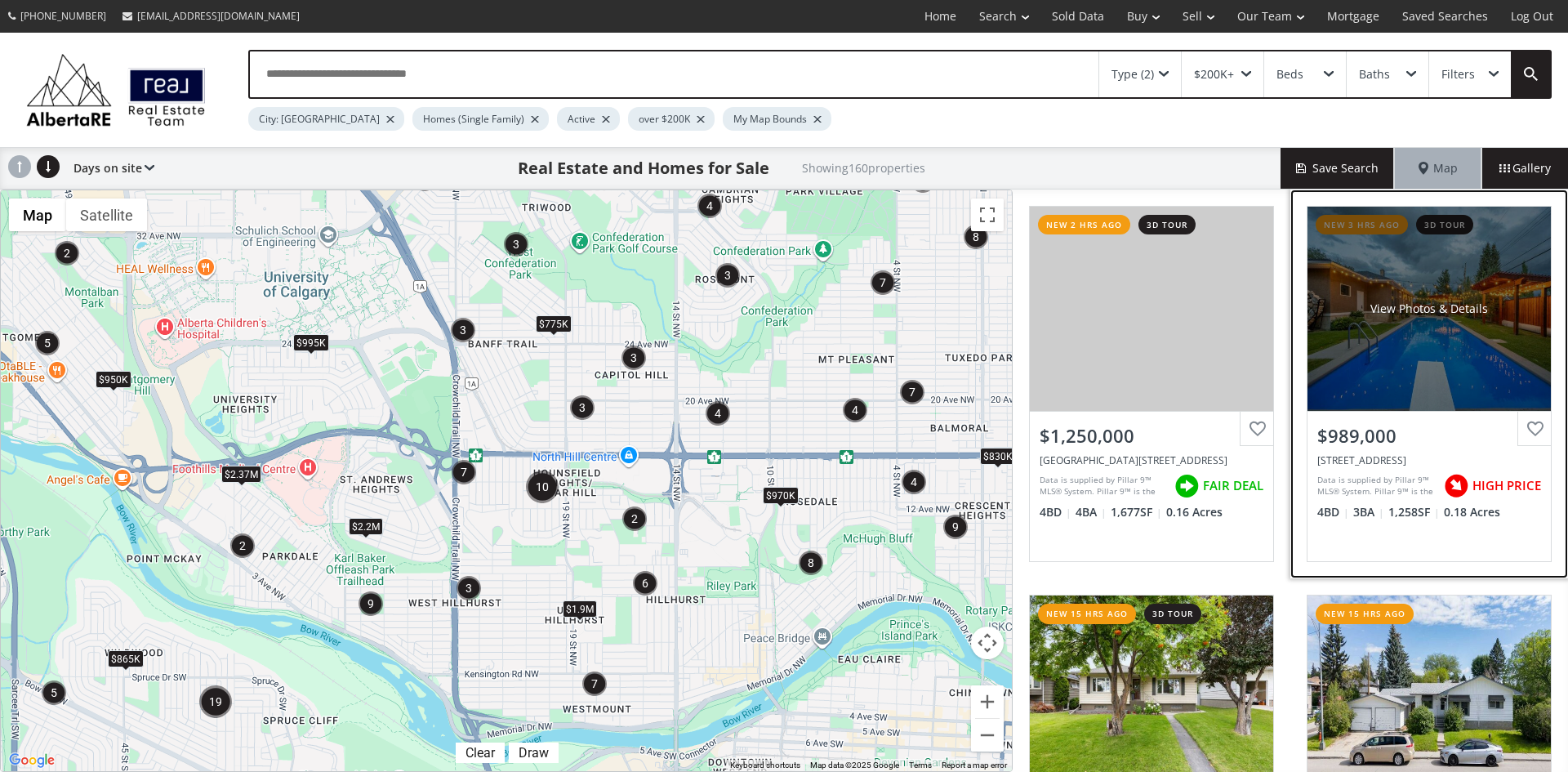
click at [1403, 375] on div "View Photos & Details" at bounding box center [1429, 308] width 243 height 204
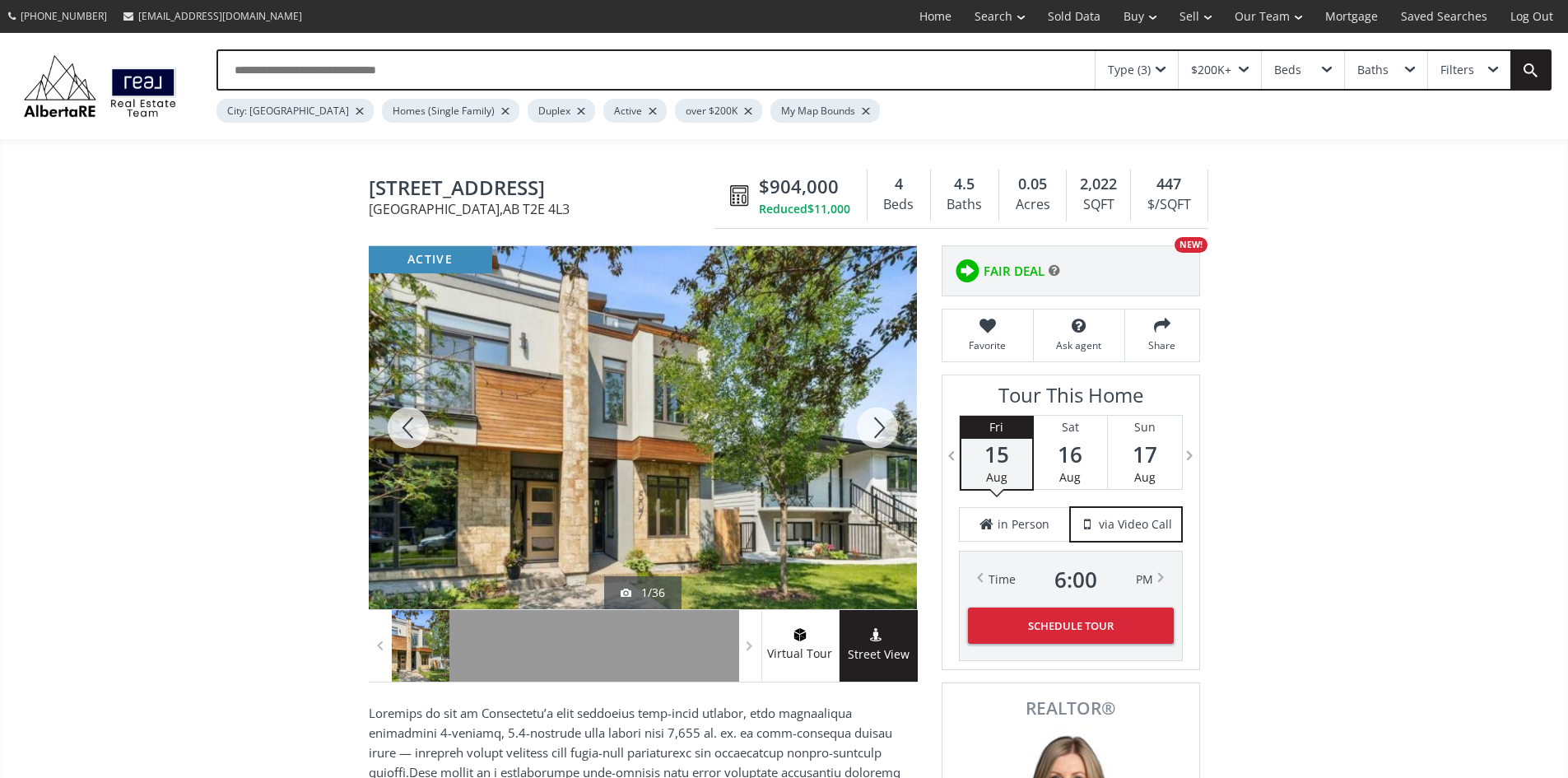
click at [883, 439] on div at bounding box center [878, 427] width 79 height 363
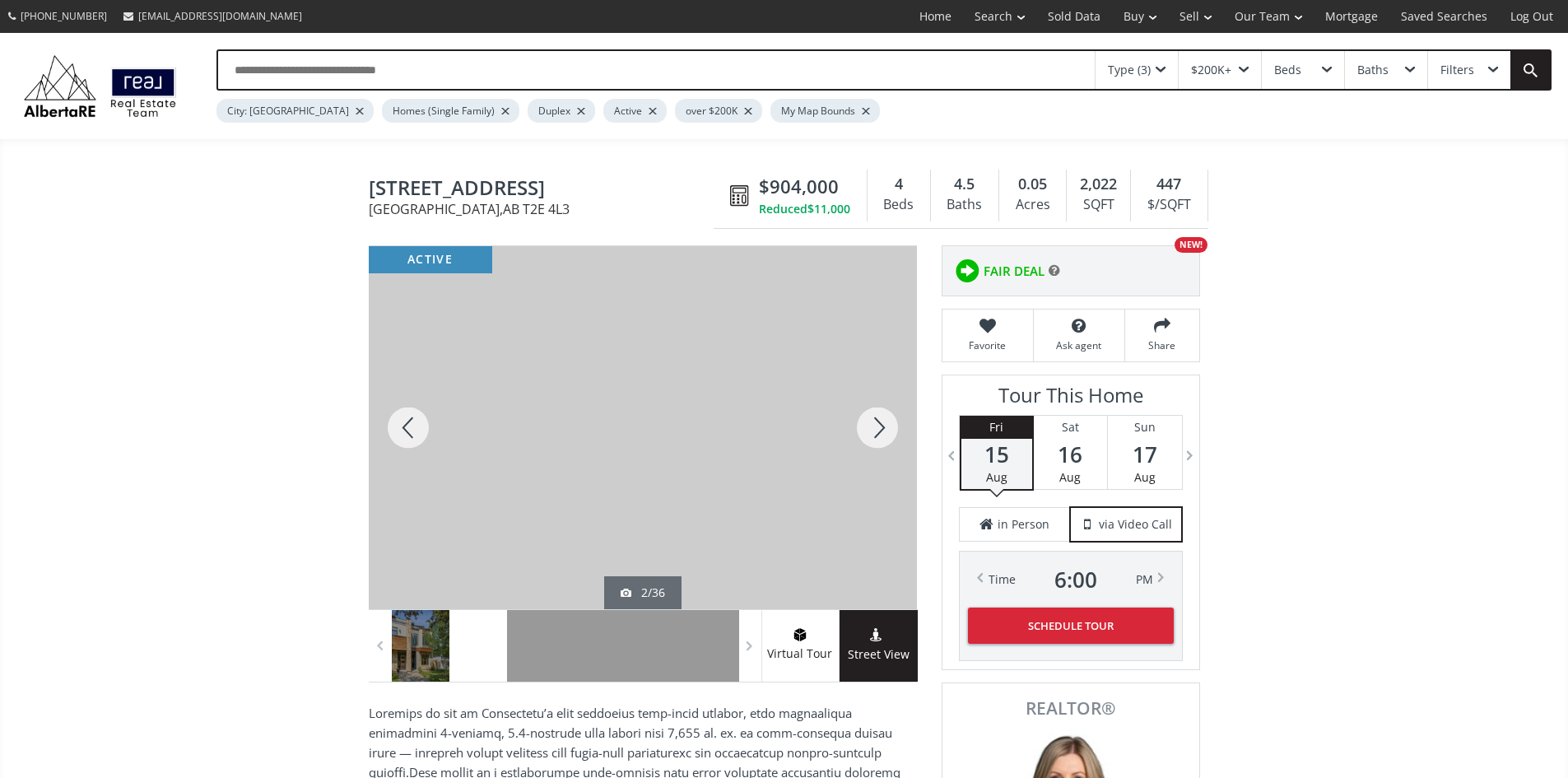
click at [885, 437] on div at bounding box center [878, 427] width 79 height 363
click at [897, 425] on div at bounding box center [878, 427] width 79 height 363
click at [874, 425] on div at bounding box center [878, 427] width 79 height 363
click at [887, 428] on div at bounding box center [878, 427] width 79 height 363
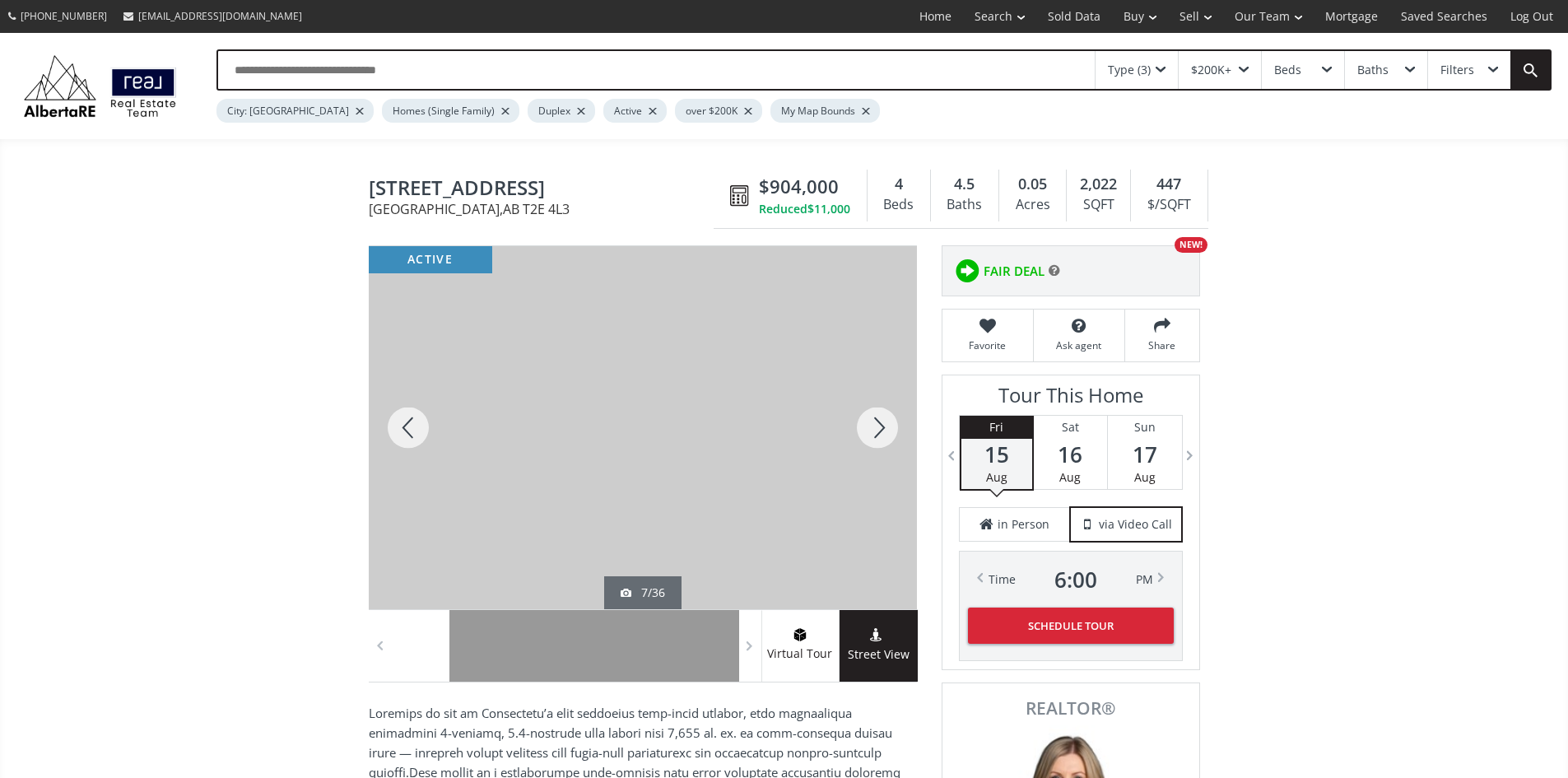
click at [887, 428] on div at bounding box center [878, 427] width 79 height 363
click at [891, 428] on div at bounding box center [878, 427] width 79 height 363
click at [870, 435] on div at bounding box center [878, 427] width 79 height 363
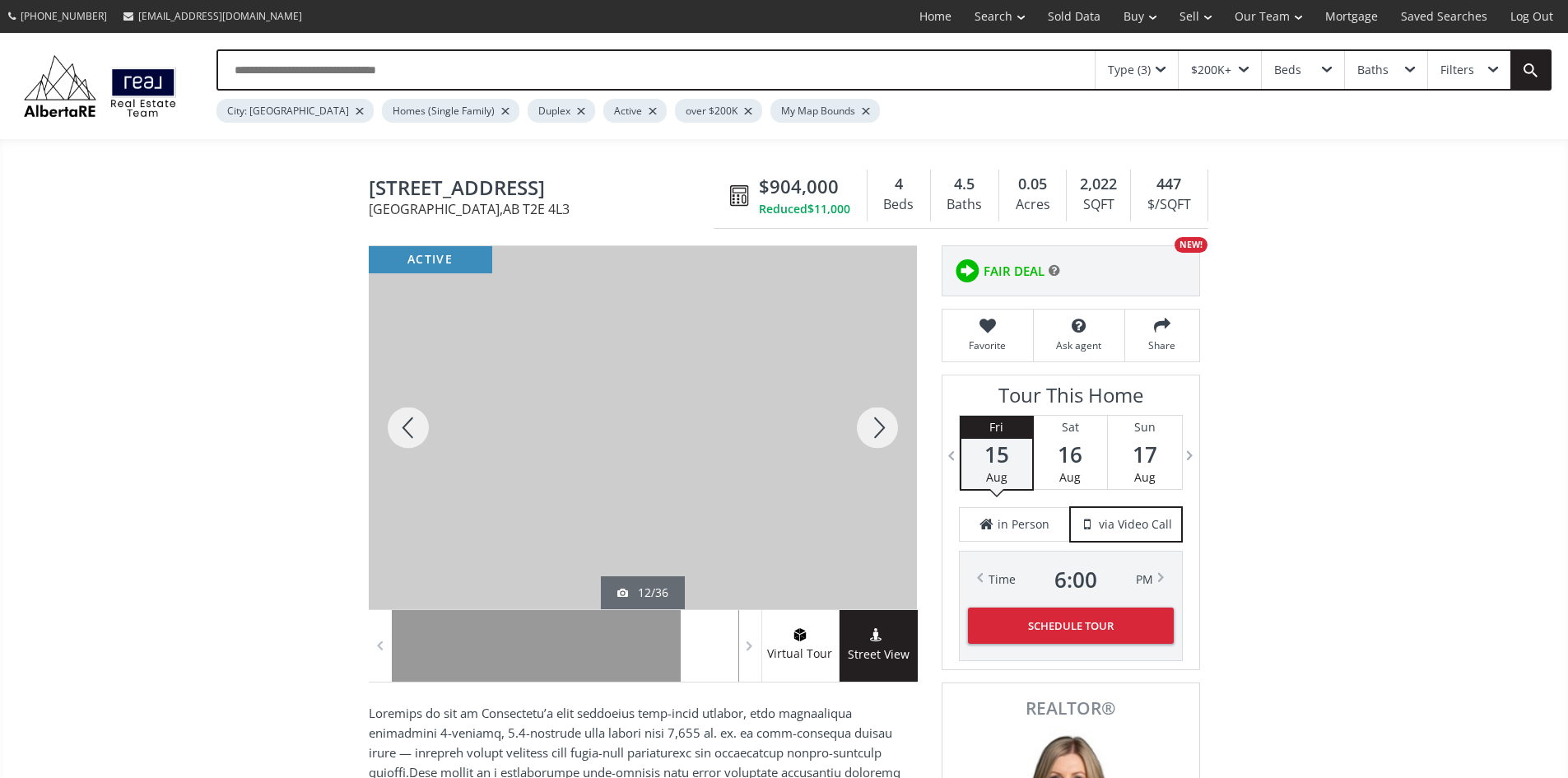
click at [871, 430] on div at bounding box center [878, 427] width 79 height 363
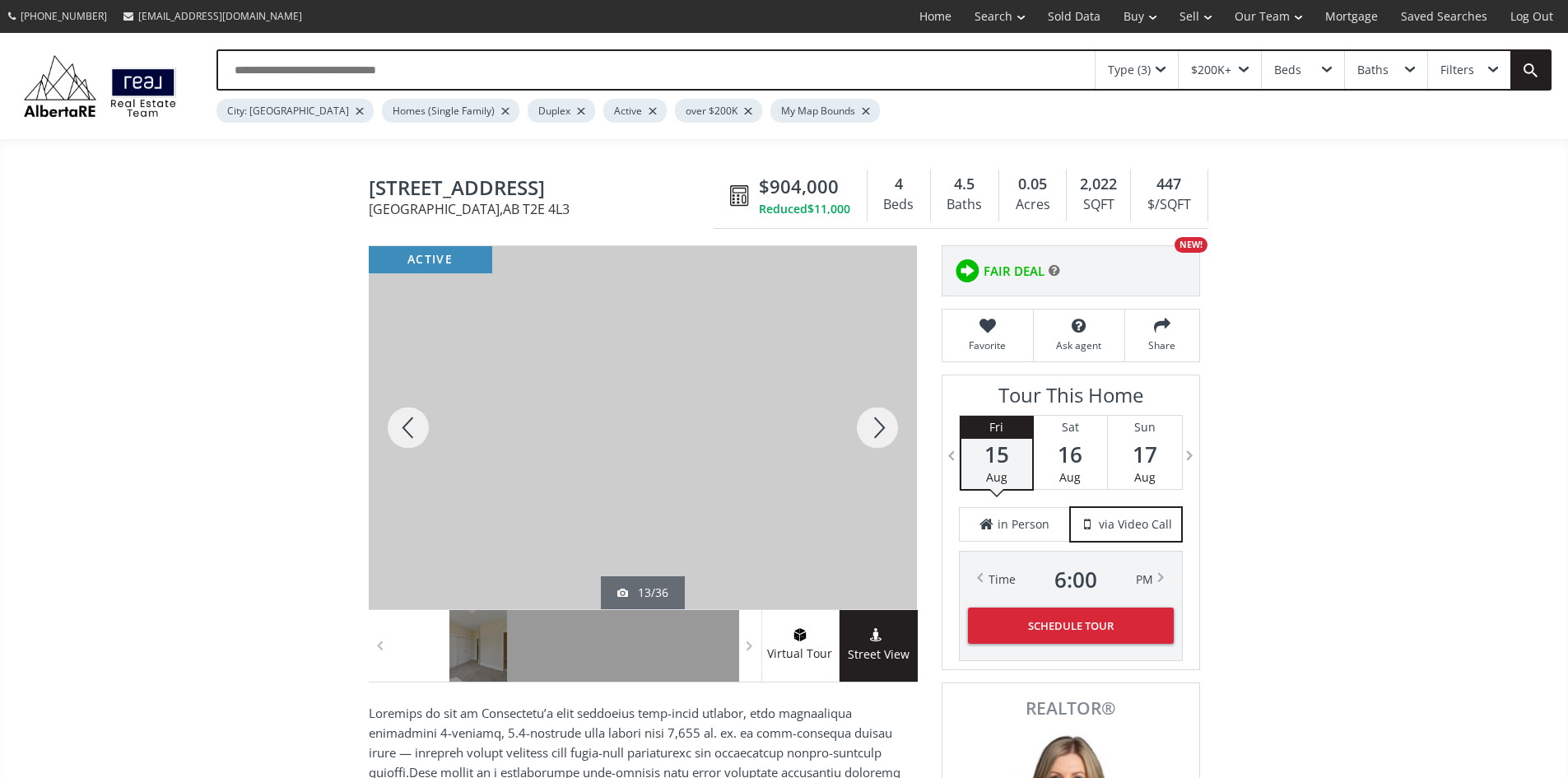
click at [880, 435] on div at bounding box center [878, 427] width 79 height 363
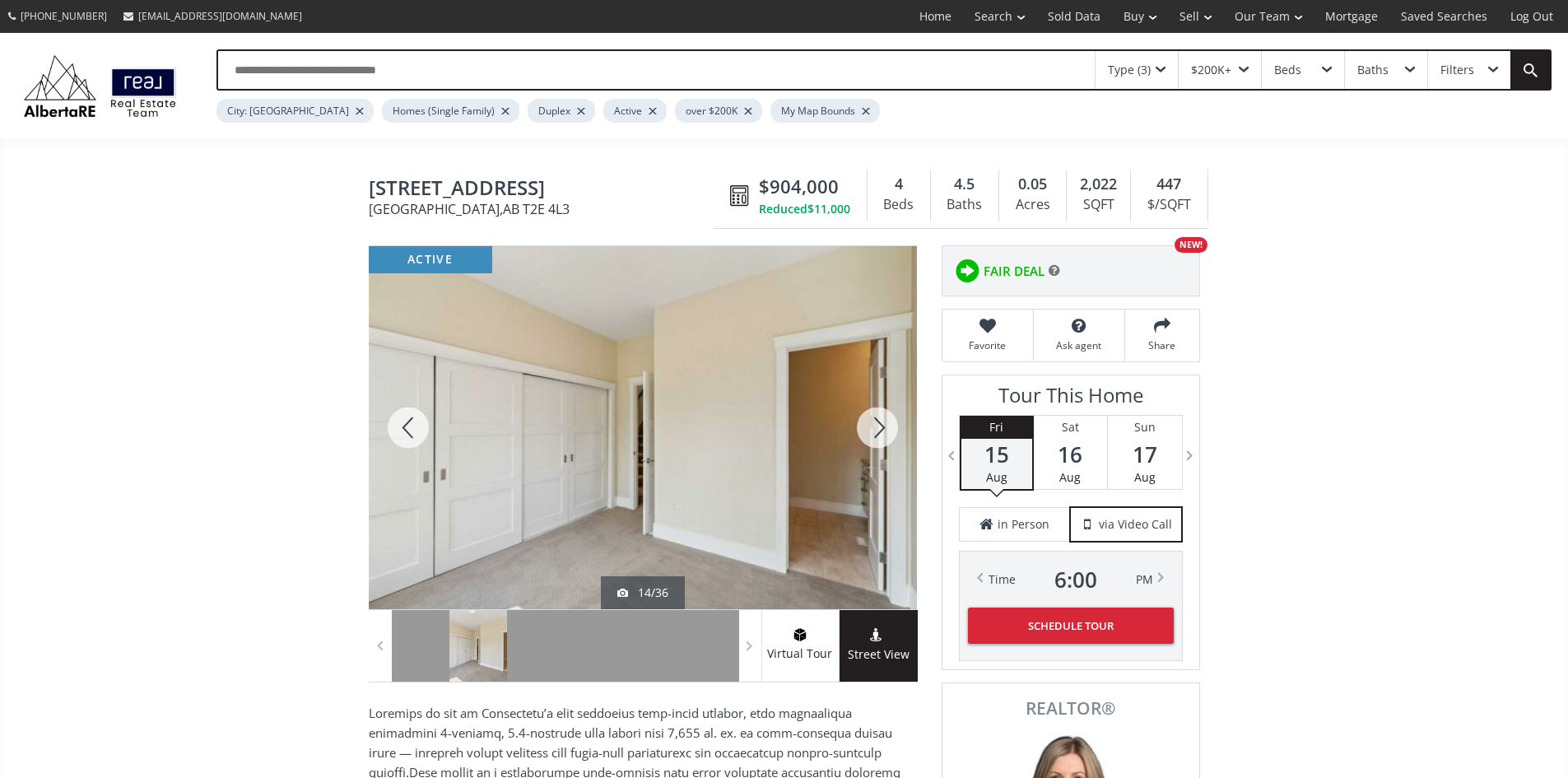
click at [880, 435] on div at bounding box center [878, 427] width 79 height 363
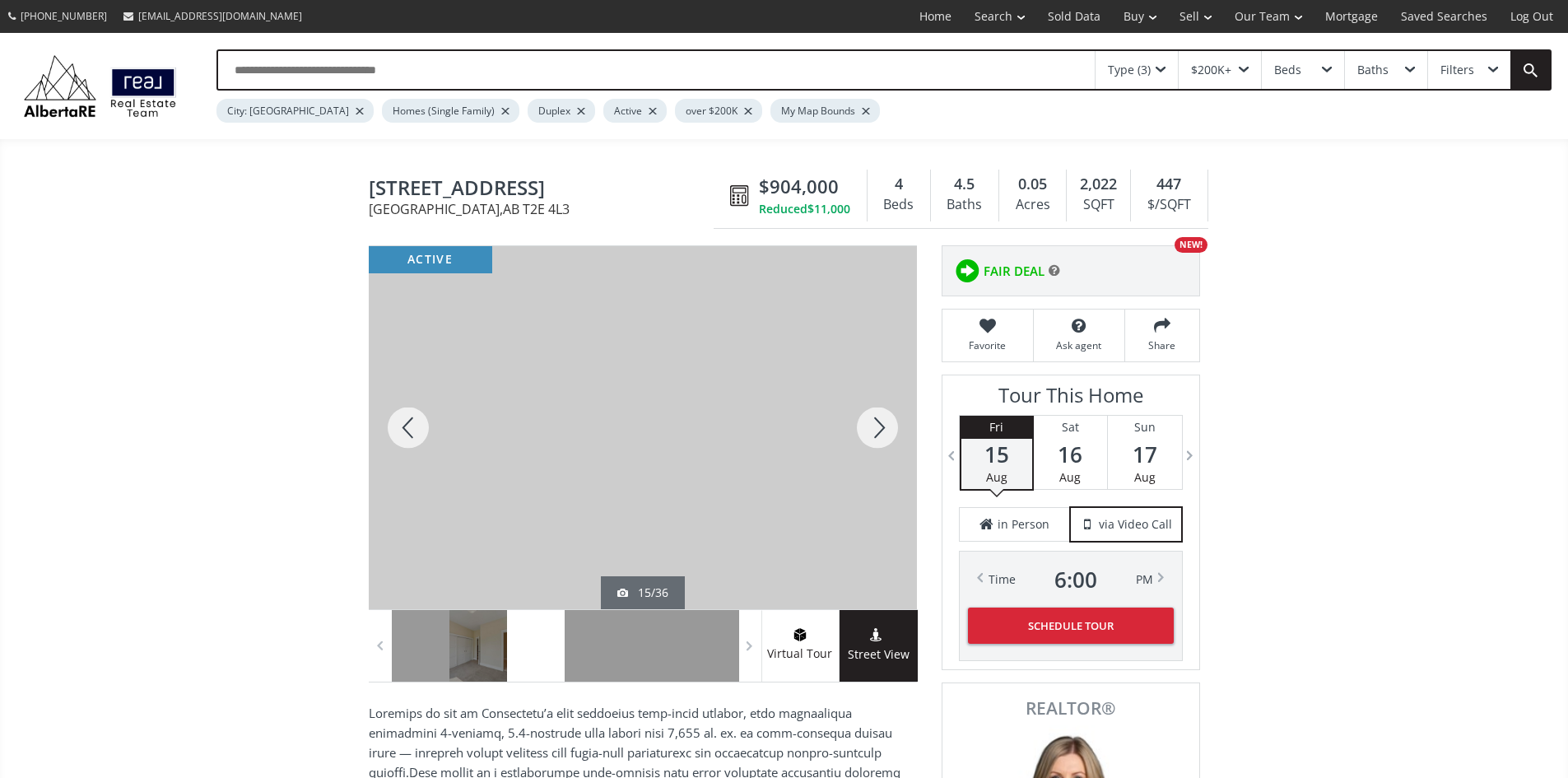
click at [880, 435] on div at bounding box center [878, 427] width 79 height 363
click at [880, 434] on div at bounding box center [878, 427] width 79 height 363
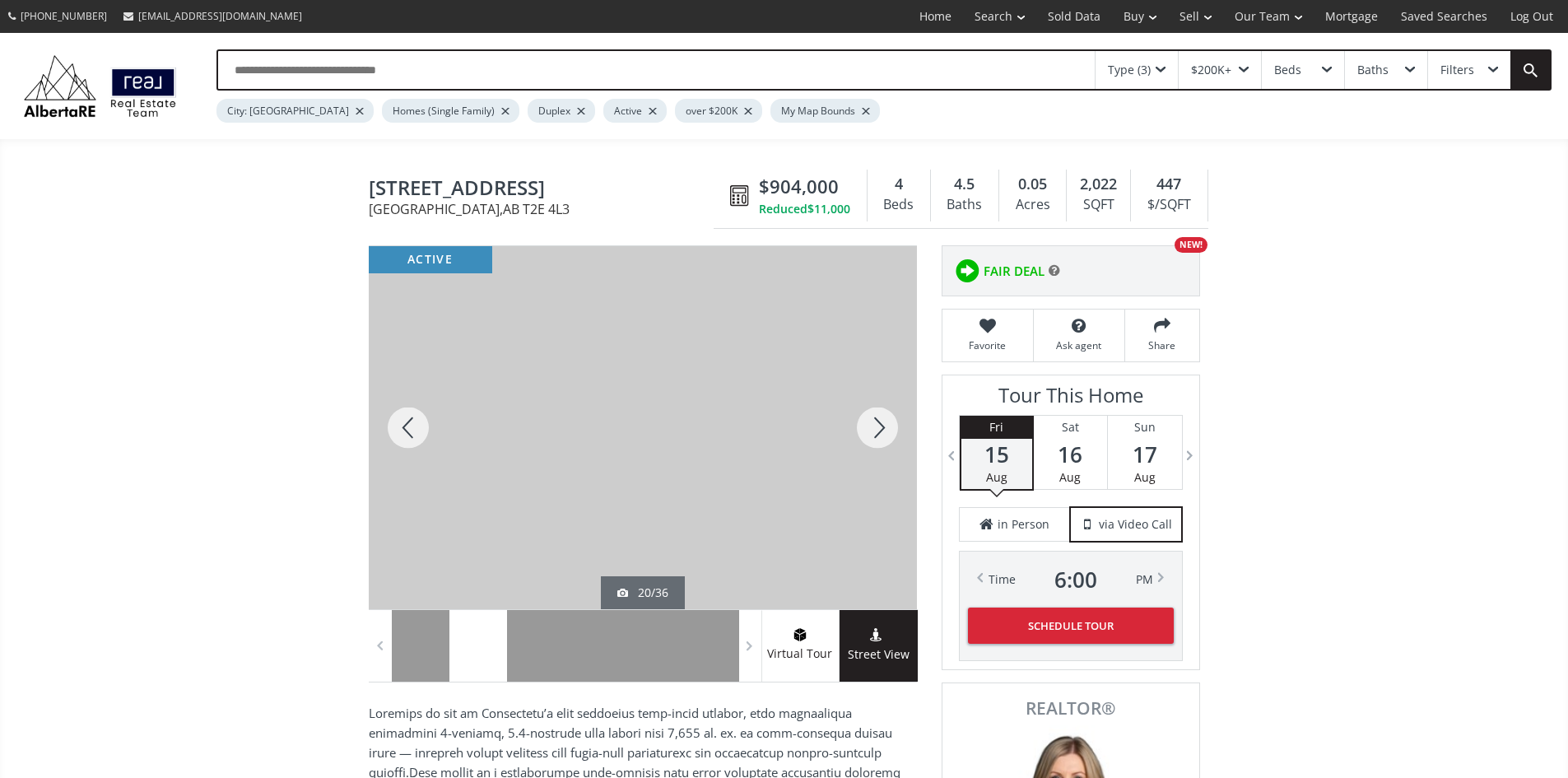
click at [880, 434] on div at bounding box center [878, 427] width 79 height 363
click at [884, 434] on div at bounding box center [878, 427] width 79 height 363
click at [885, 433] on div at bounding box center [878, 427] width 79 height 363
click at [406, 440] on div at bounding box center [408, 427] width 79 height 363
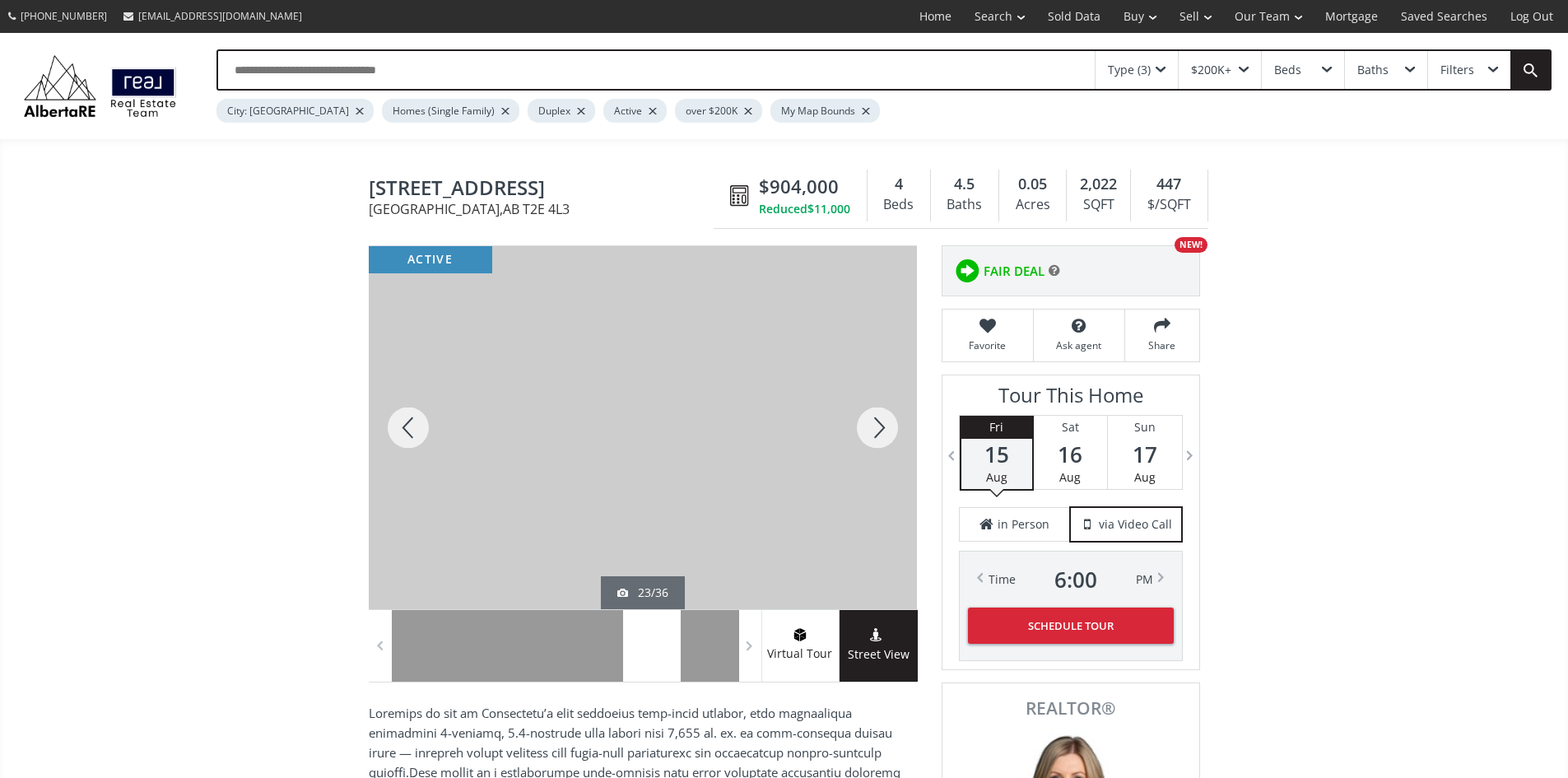
click at [884, 434] on div at bounding box center [878, 427] width 79 height 363
click at [884, 433] on div at bounding box center [878, 427] width 79 height 363
click at [882, 431] on div at bounding box center [878, 427] width 79 height 363
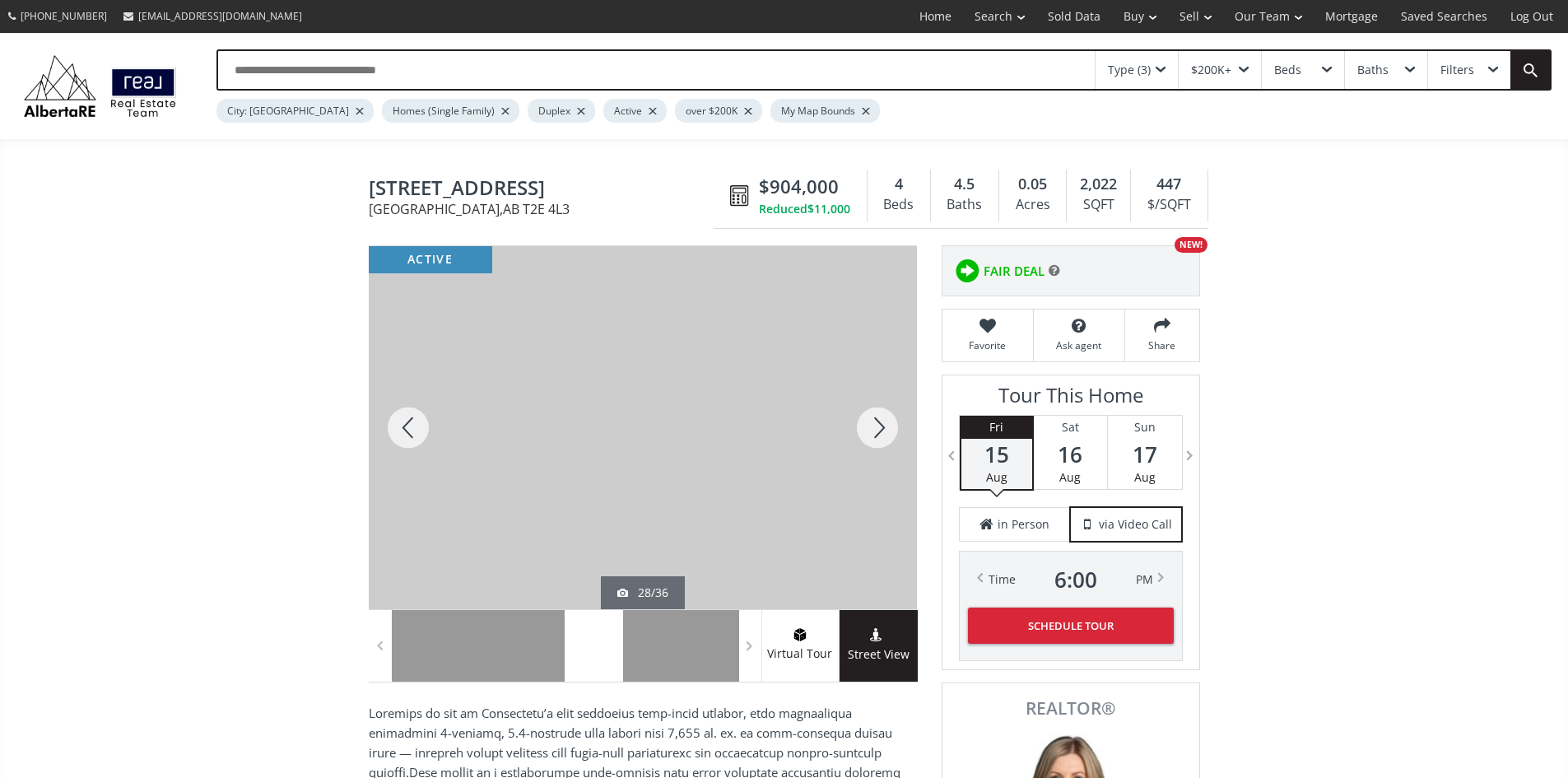
click at [882, 431] on div at bounding box center [878, 427] width 79 height 363
click at [881, 430] on div at bounding box center [878, 427] width 79 height 363
click at [879, 428] on div at bounding box center [878, 427] width 79 height 363
click at [410, 434] on div at bounding box center [408, 427] width 79 height 363
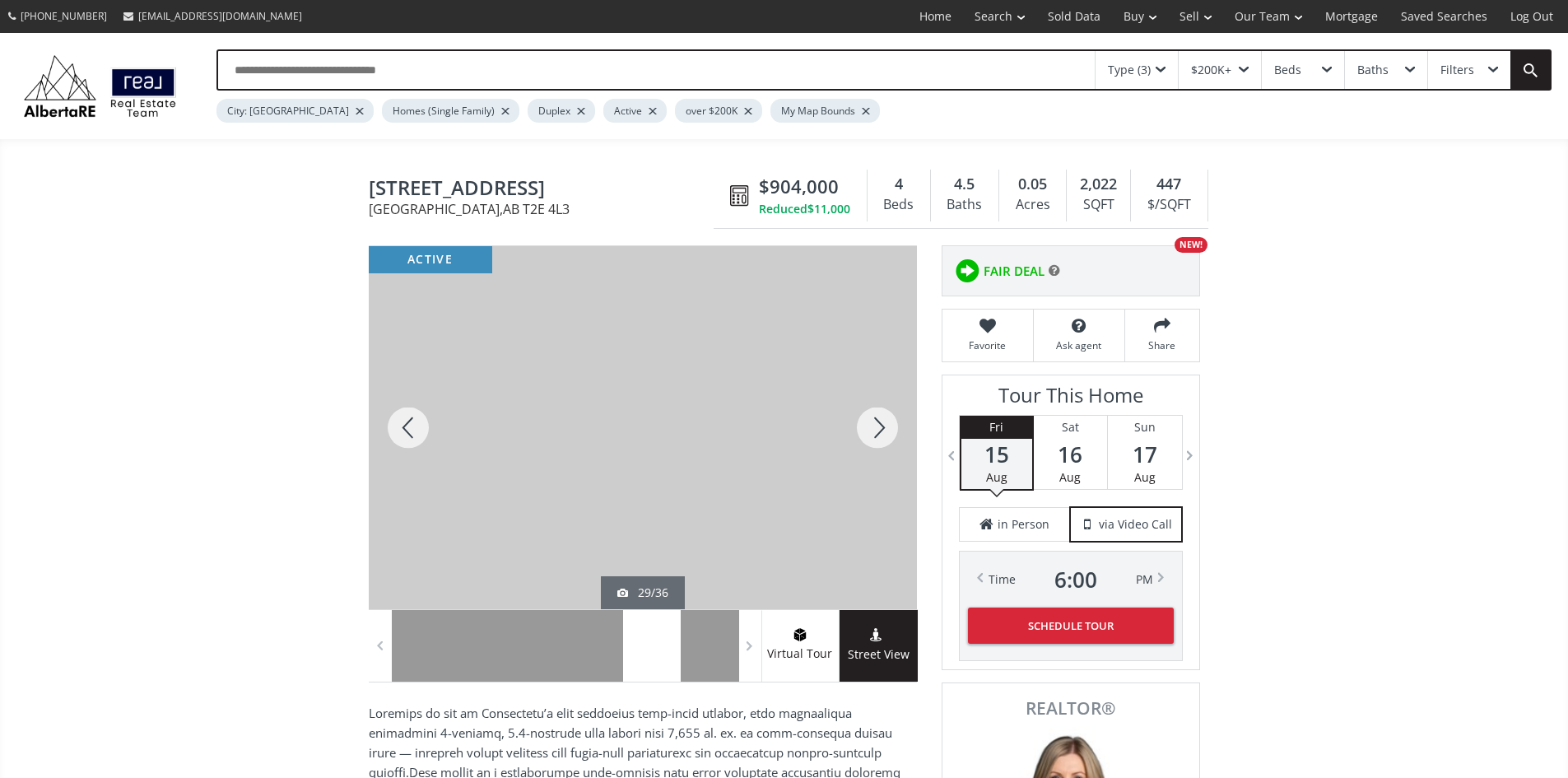
click at [884, 432] on div at bounding box center [878, 427] width 79 height 363
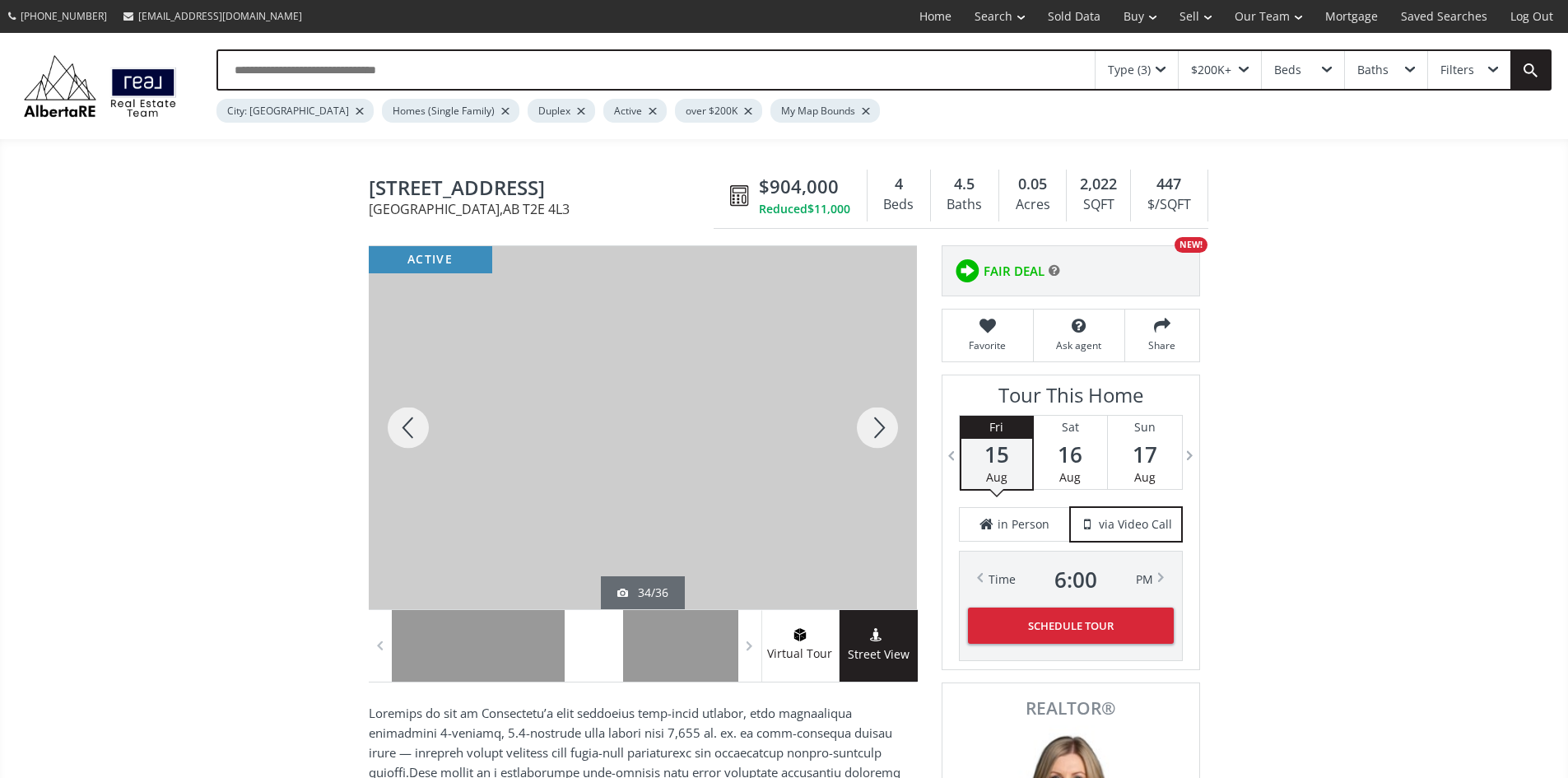
click at [884, 432] on div at bounding box center [878, 427] width 79 height 363
click at [885, 432] on div at bounding box center [878, 427] width 79 height 363
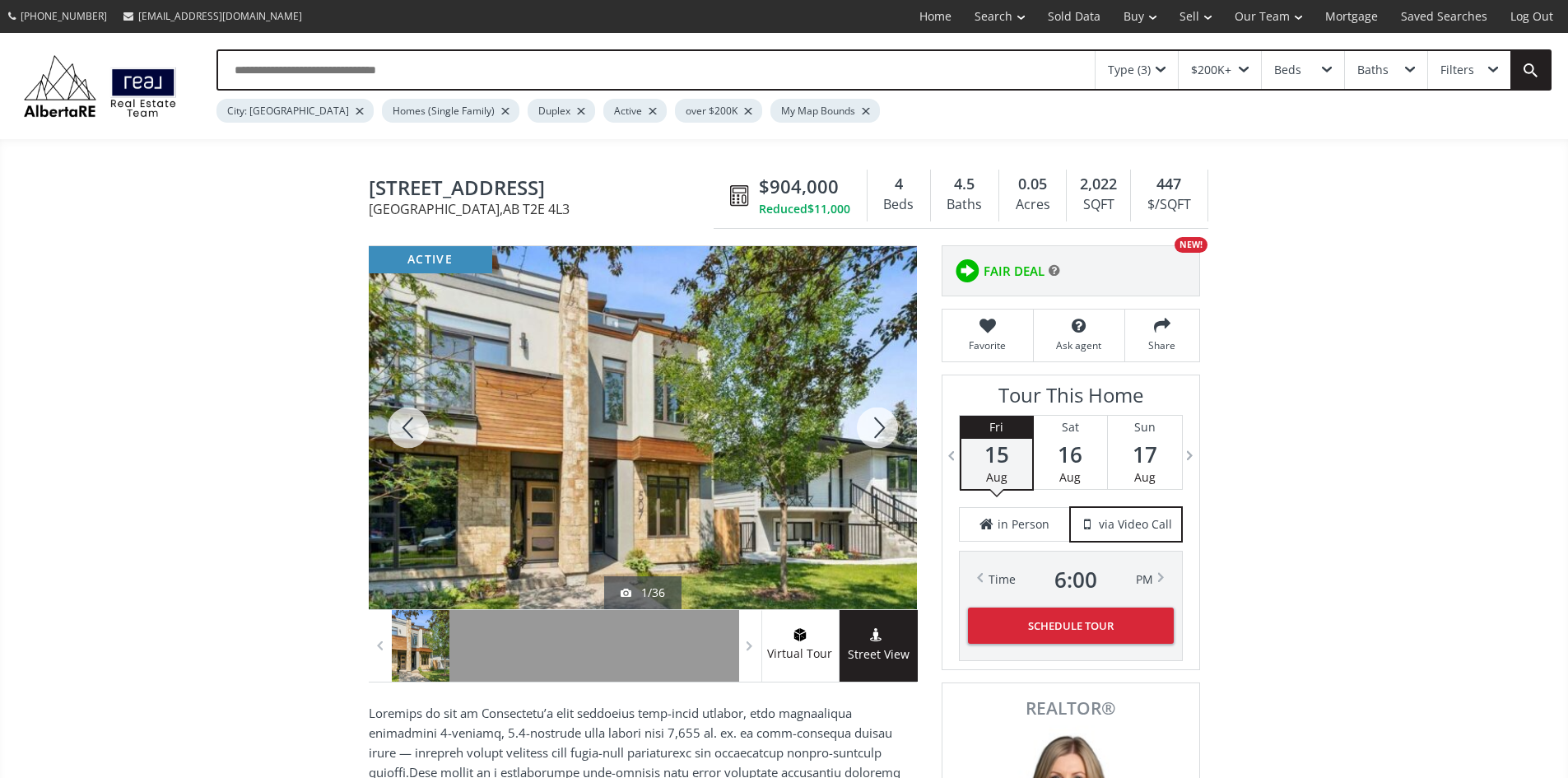
click at [881, 433] on div at bounding box center [878, 427] width 79 height 363
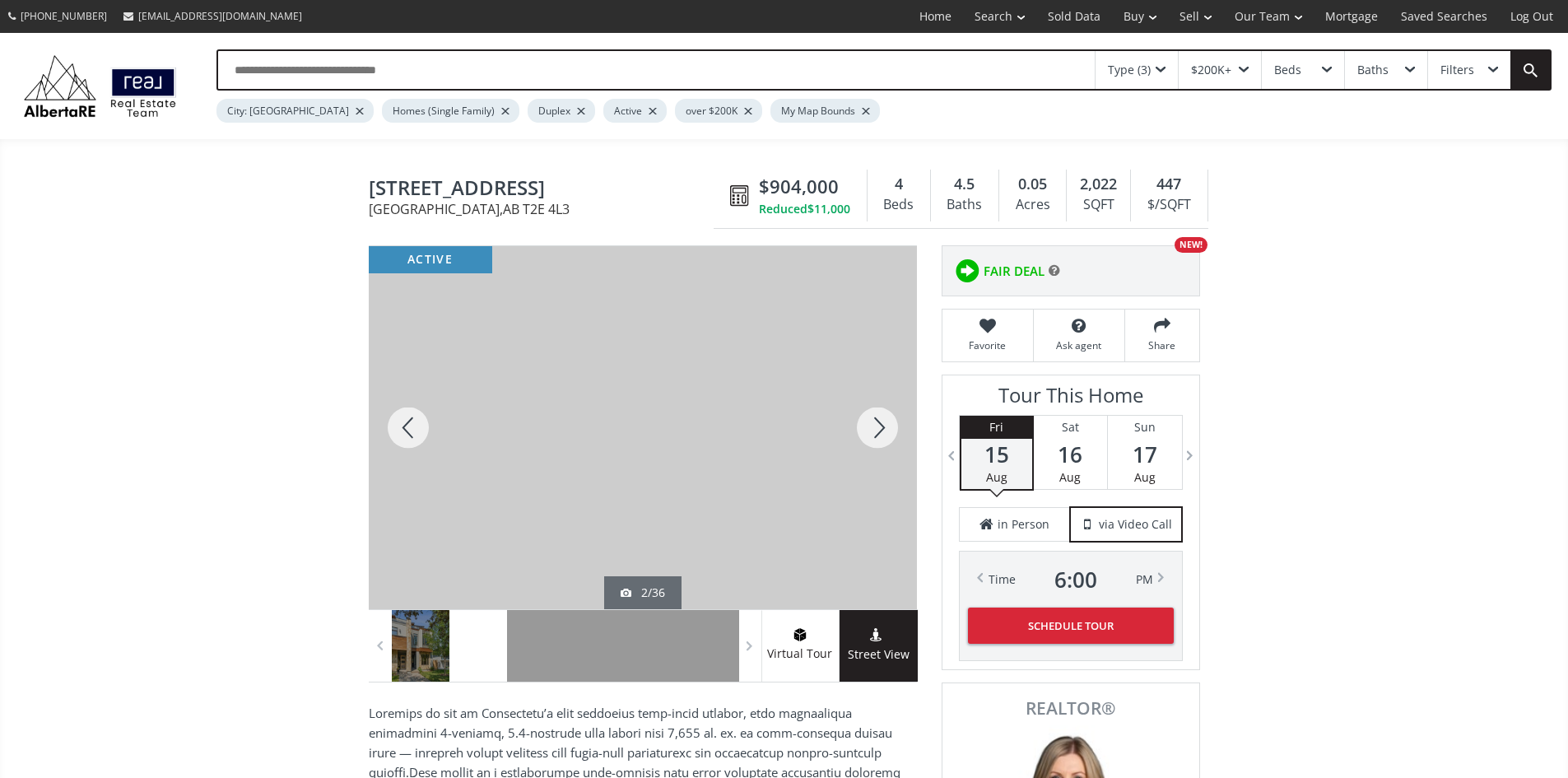
click at [1161, 73] on span at bounding box center [1160, 70] width 9 height 7
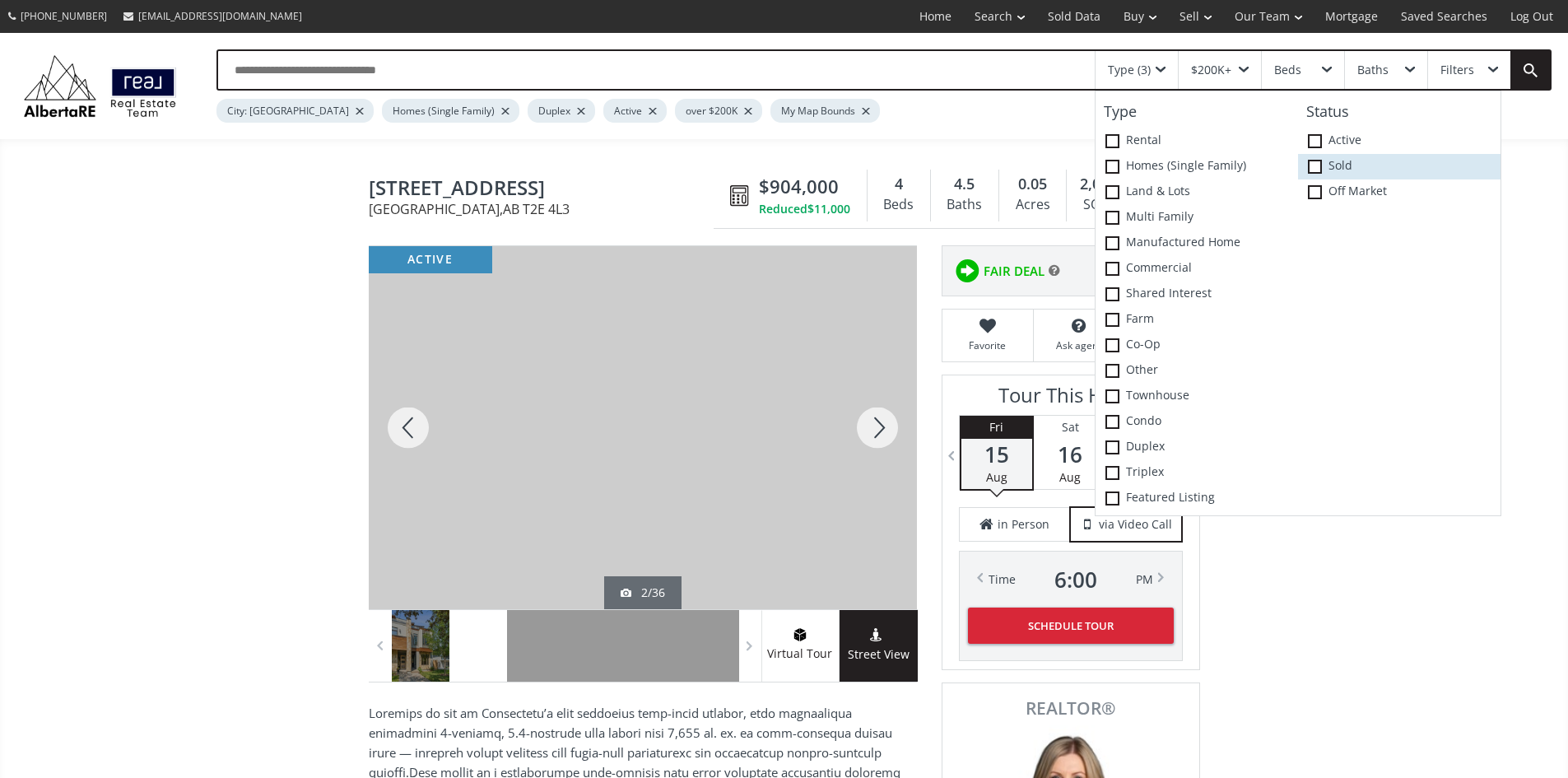
click at [1318, 171] on span at bounding box center [1315, 167] width 14 height 14
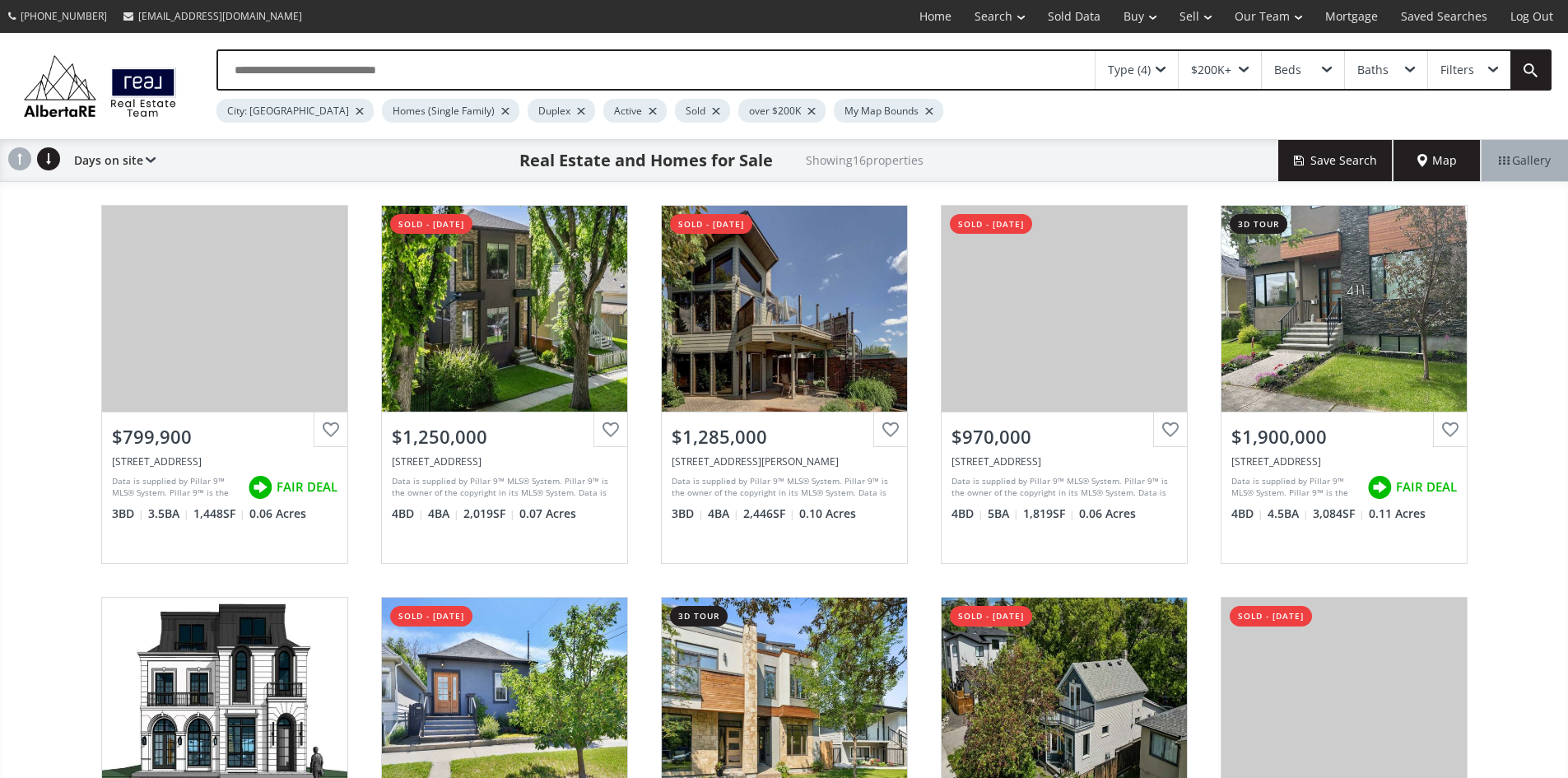
click at [577, 114] on div at bounding box center [581, 110] width 8 height 7
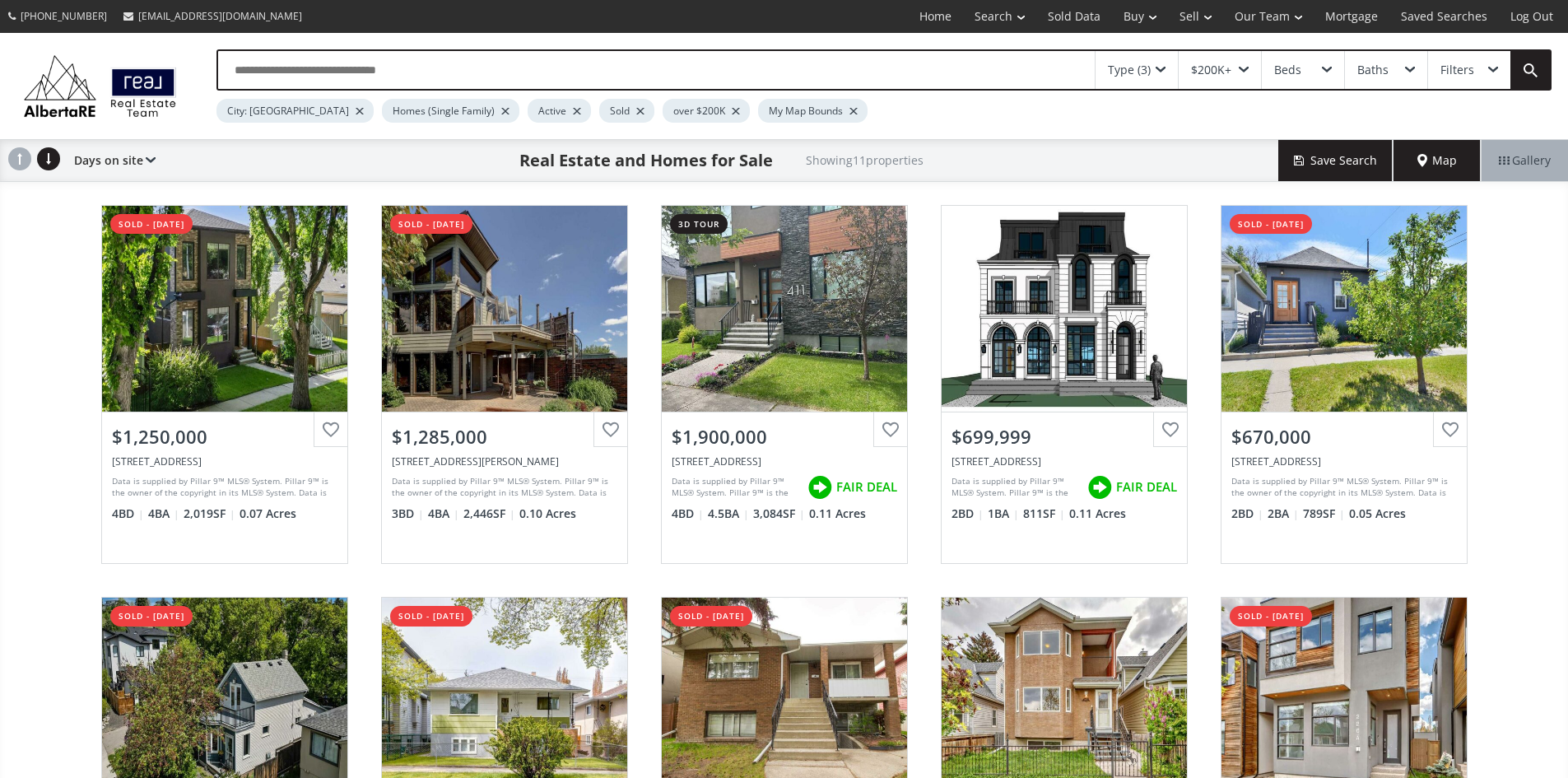
click at [573, 114] on div at bounding box center [576, 110] width 8 height 7
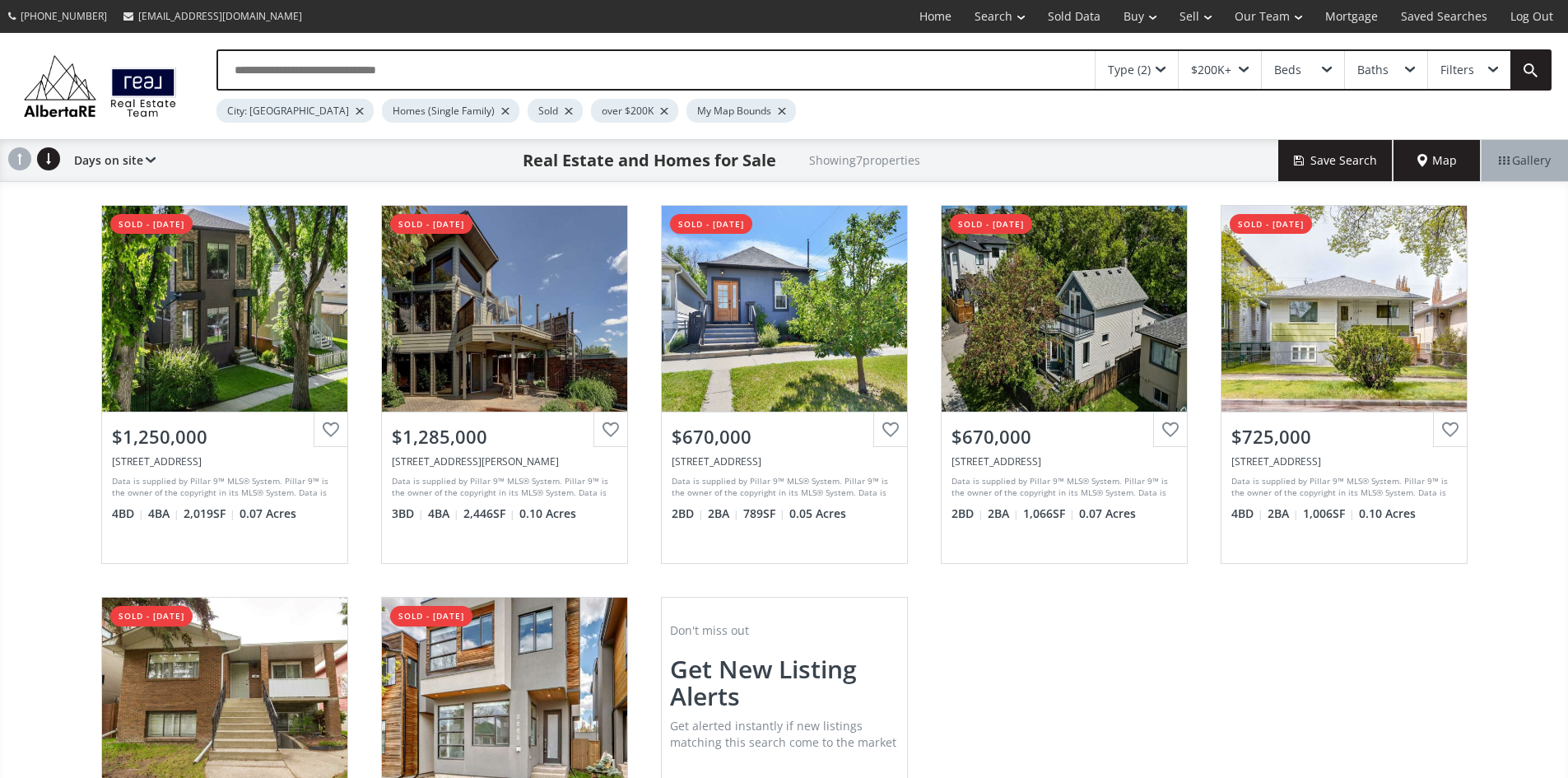
click at [1445, 169] on span "Map" at bounding box center [1437, 160] width 40 height 16
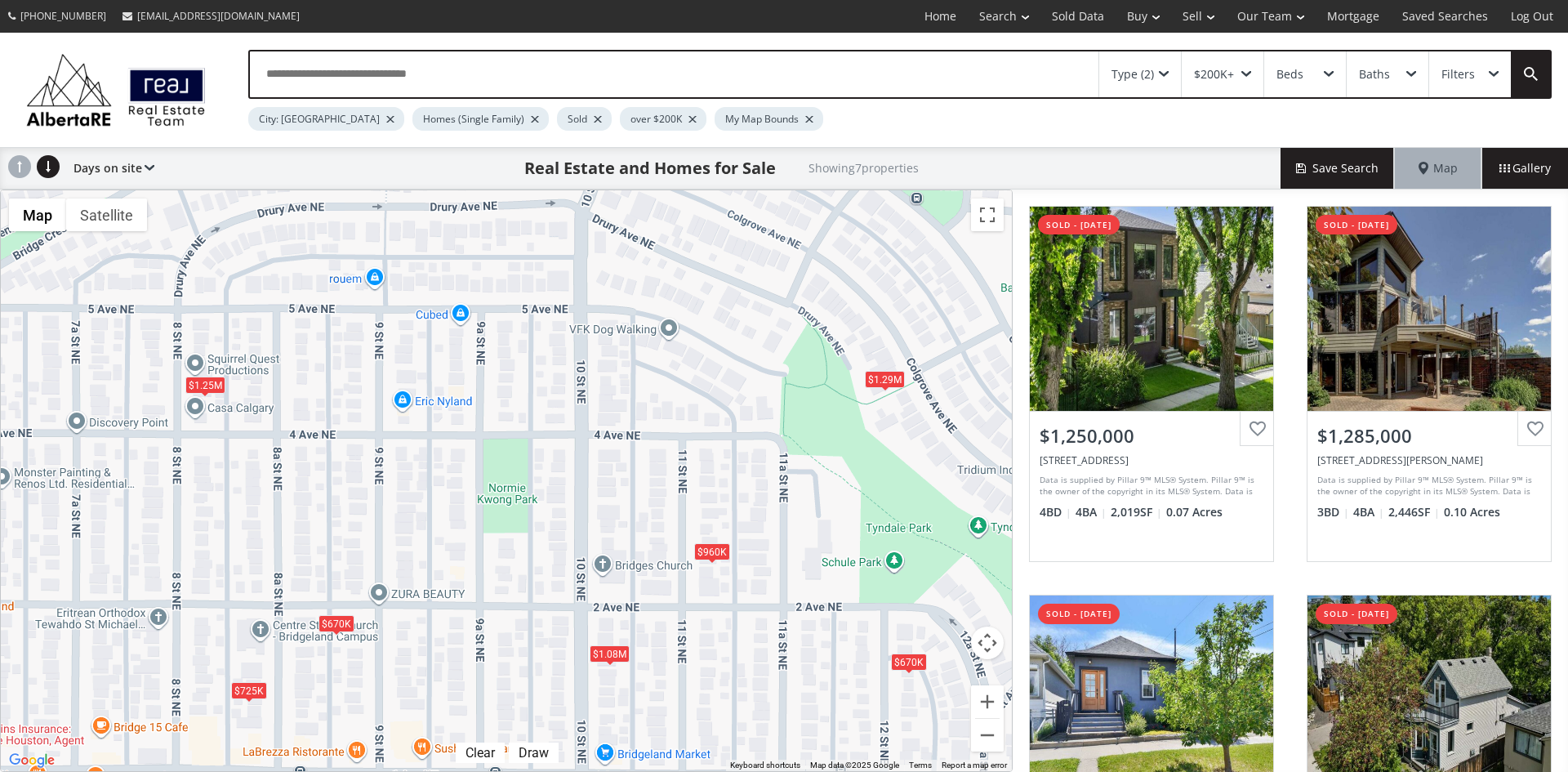
click at [1163, 71] on span at bounding box center [1163, 74] width 9 height 7
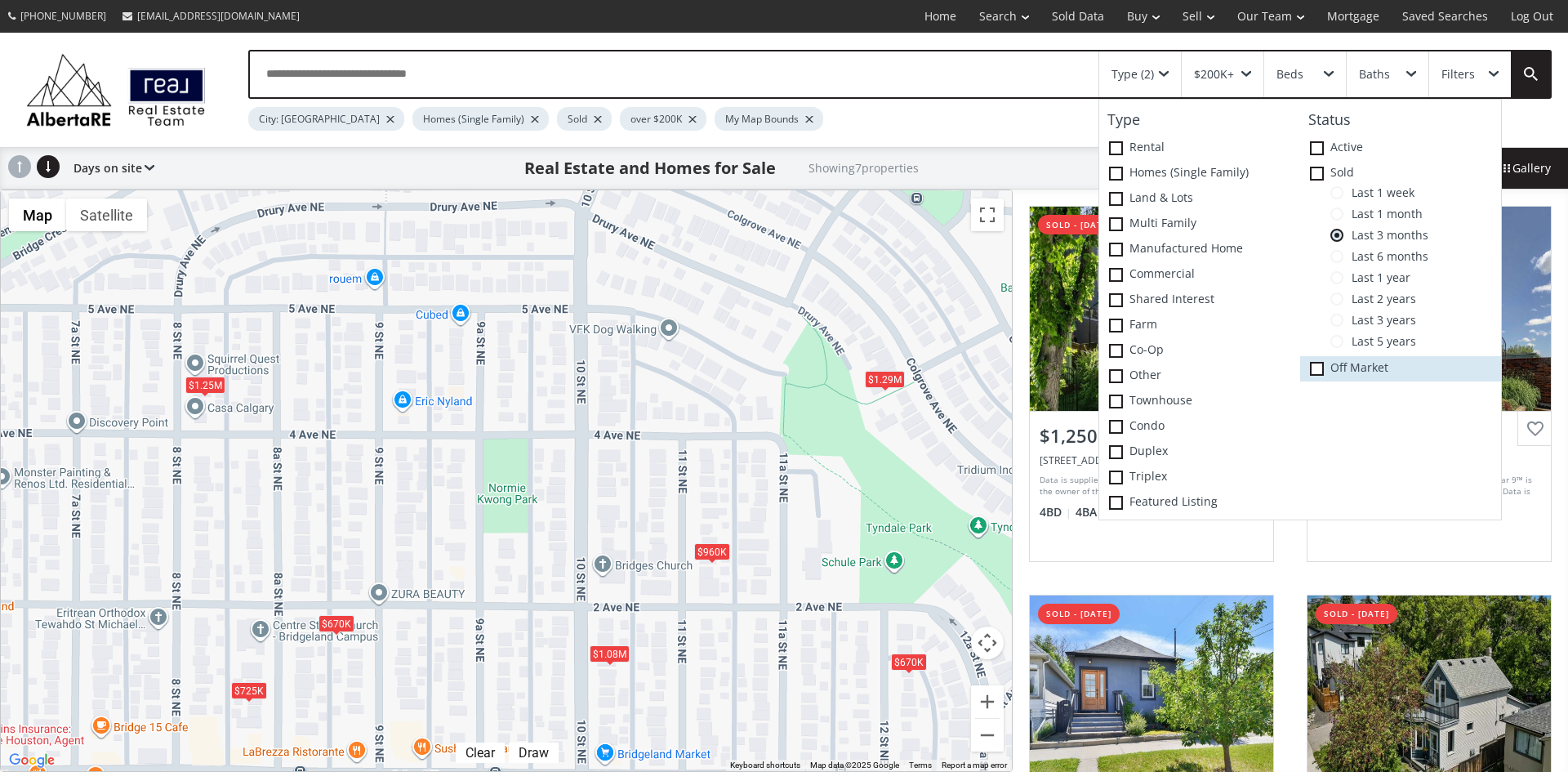
click at [1319, 366] on span at bounding box center [1317, 368] width 14 height 14
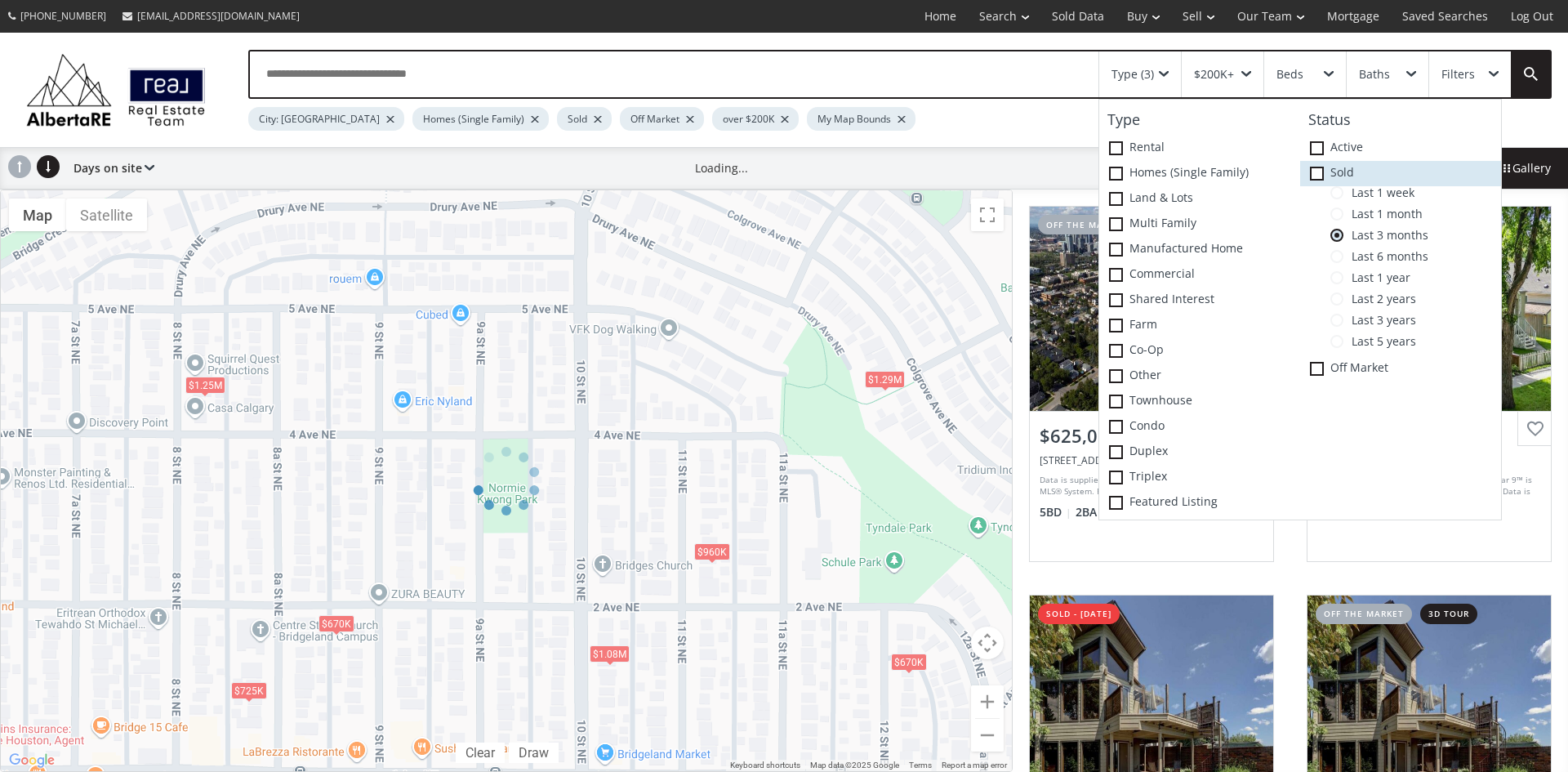
click at [0, 0] on icon at bounding box center [0, 0] width 0 height 0
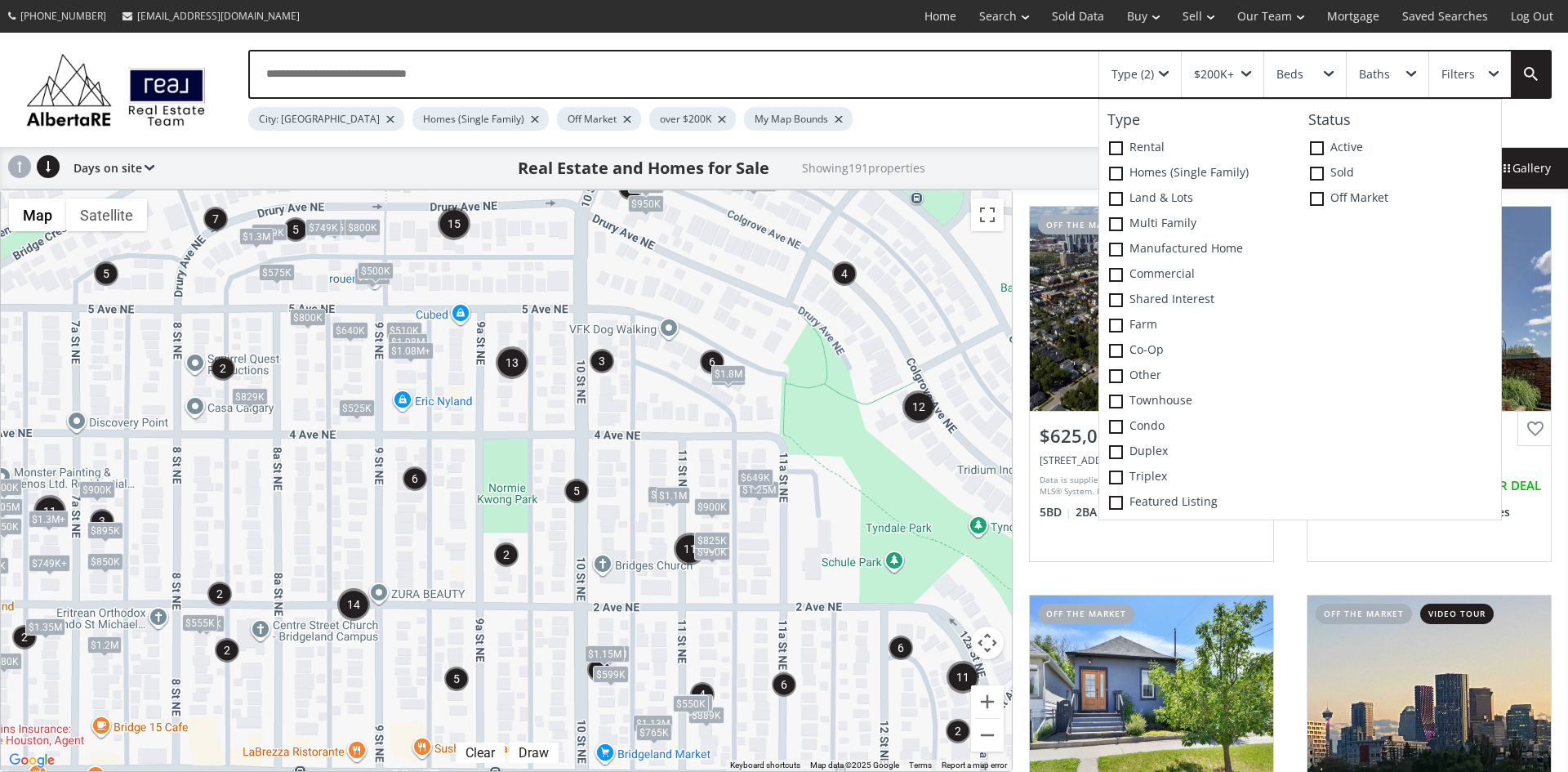
click at [955, 519] on div "To navigate, press the arrow keys. $748K $990K $1.09M $600K $679K $2.25M $880K …" at bounding box center [506, 480] width 1011 height 580
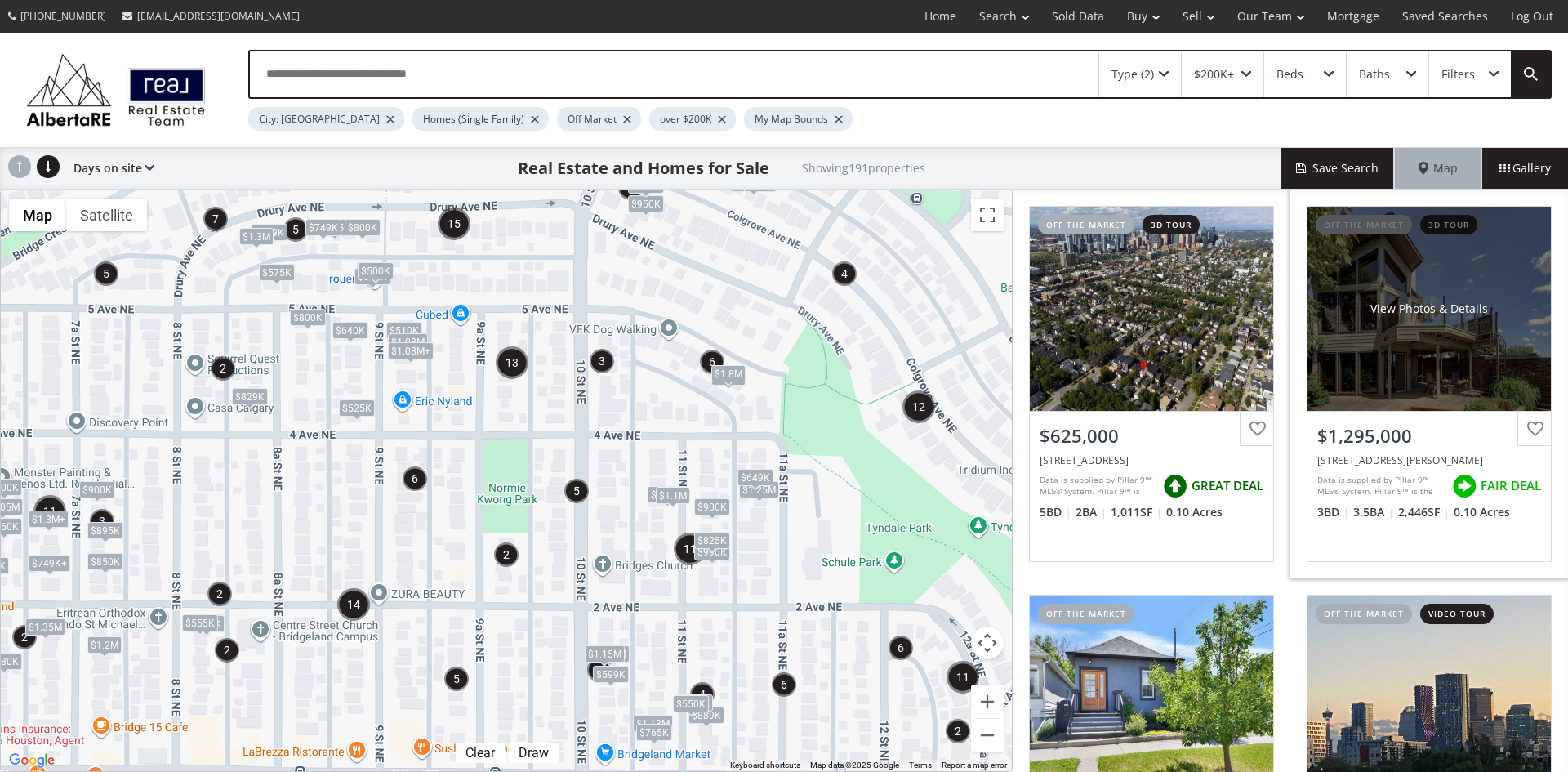
scroll to position [245, 0]
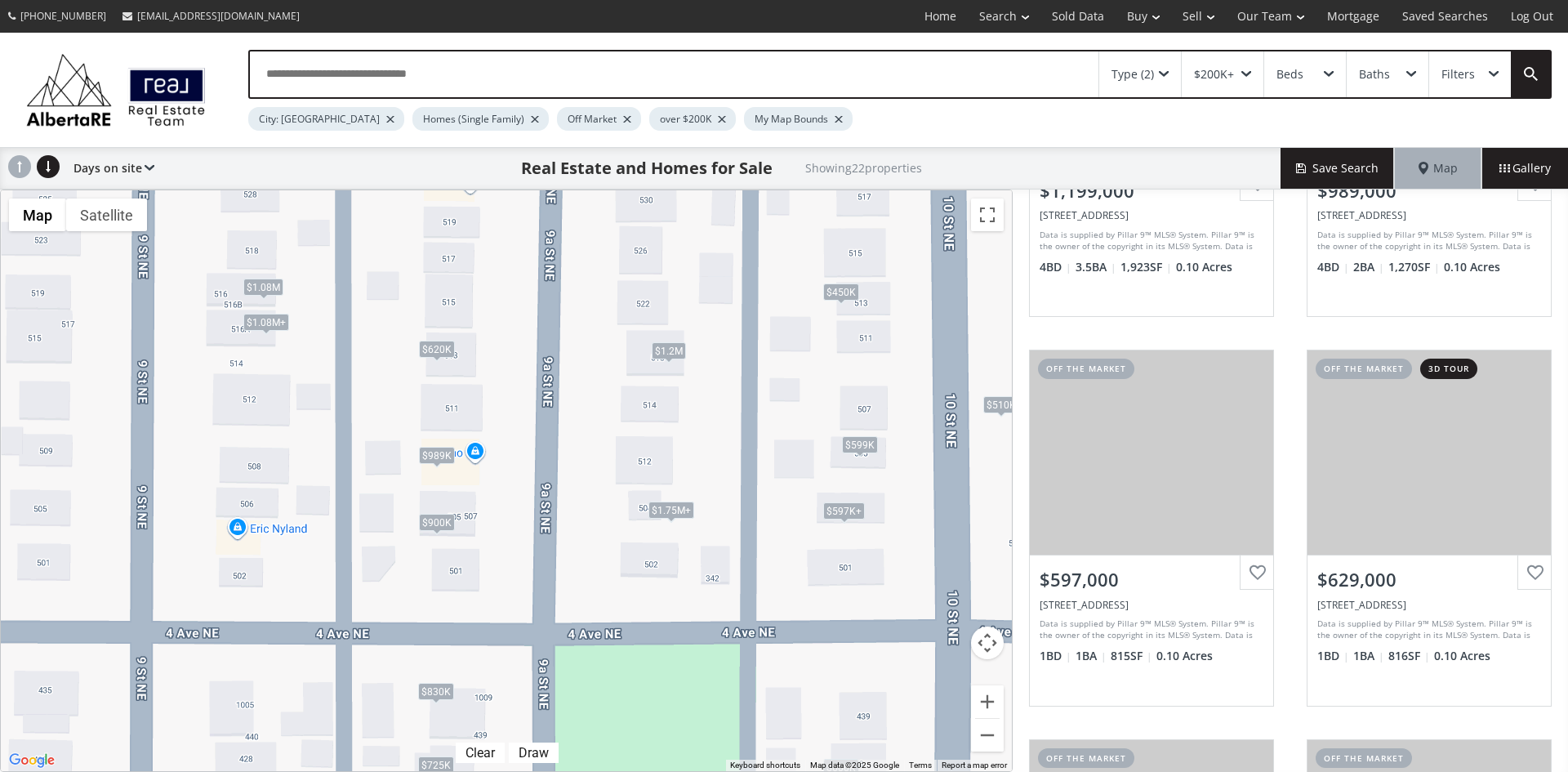
drag, startPoint x: 560, startPoint y: 366, endPoint x: 727, endPoint y: 442, distance: 183.5
click at [727, 442] on div "To navigate, press the arrow keys. $1.2M $989K $597K+ $597K+ $725K $1.08M+ $1.7…" at bounding box center [506, 480] width 1011 height 580
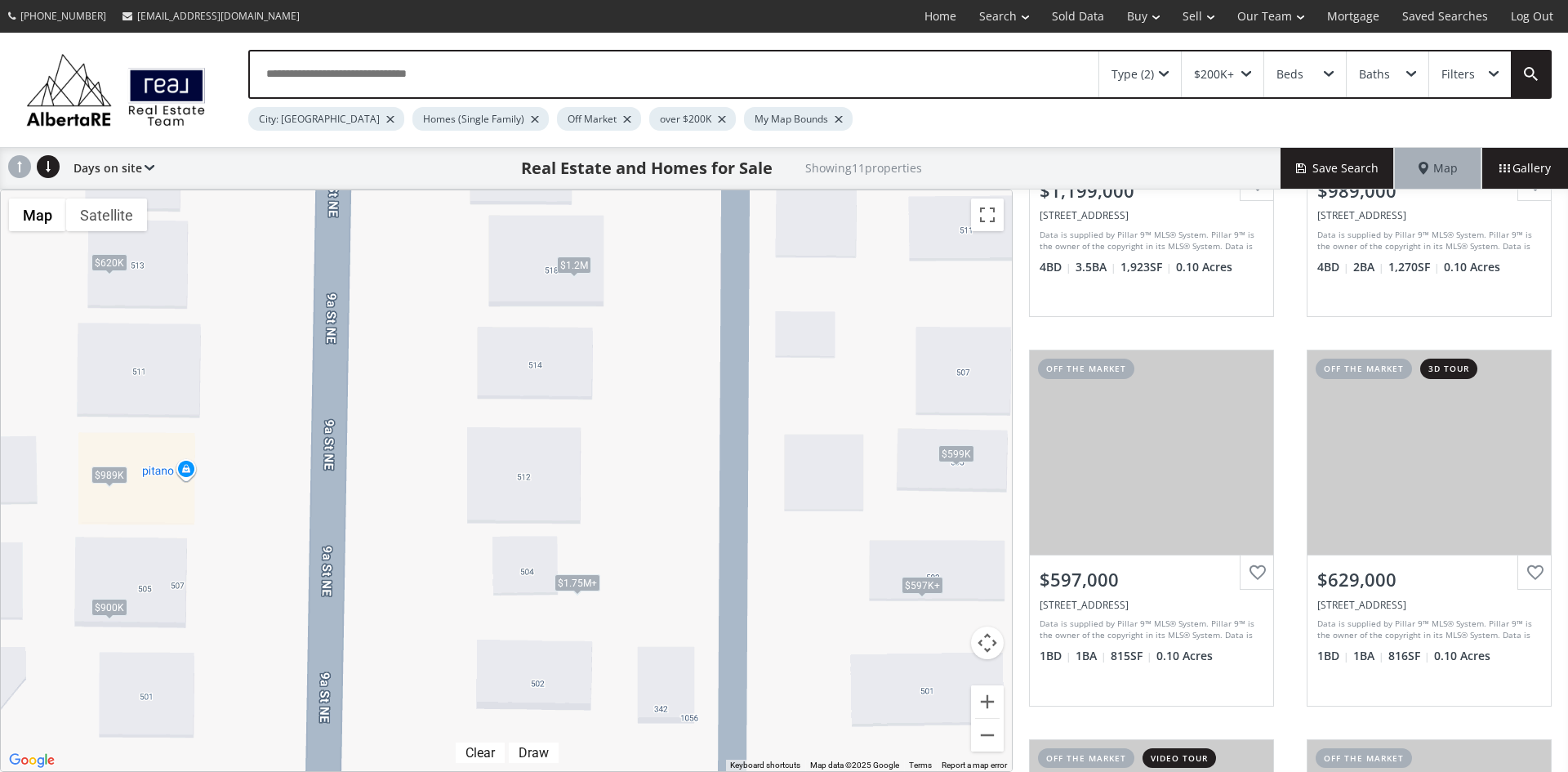
click at [585, 582] on div "$1.75M+" at bounding box center [577, 582] width 46 height 17
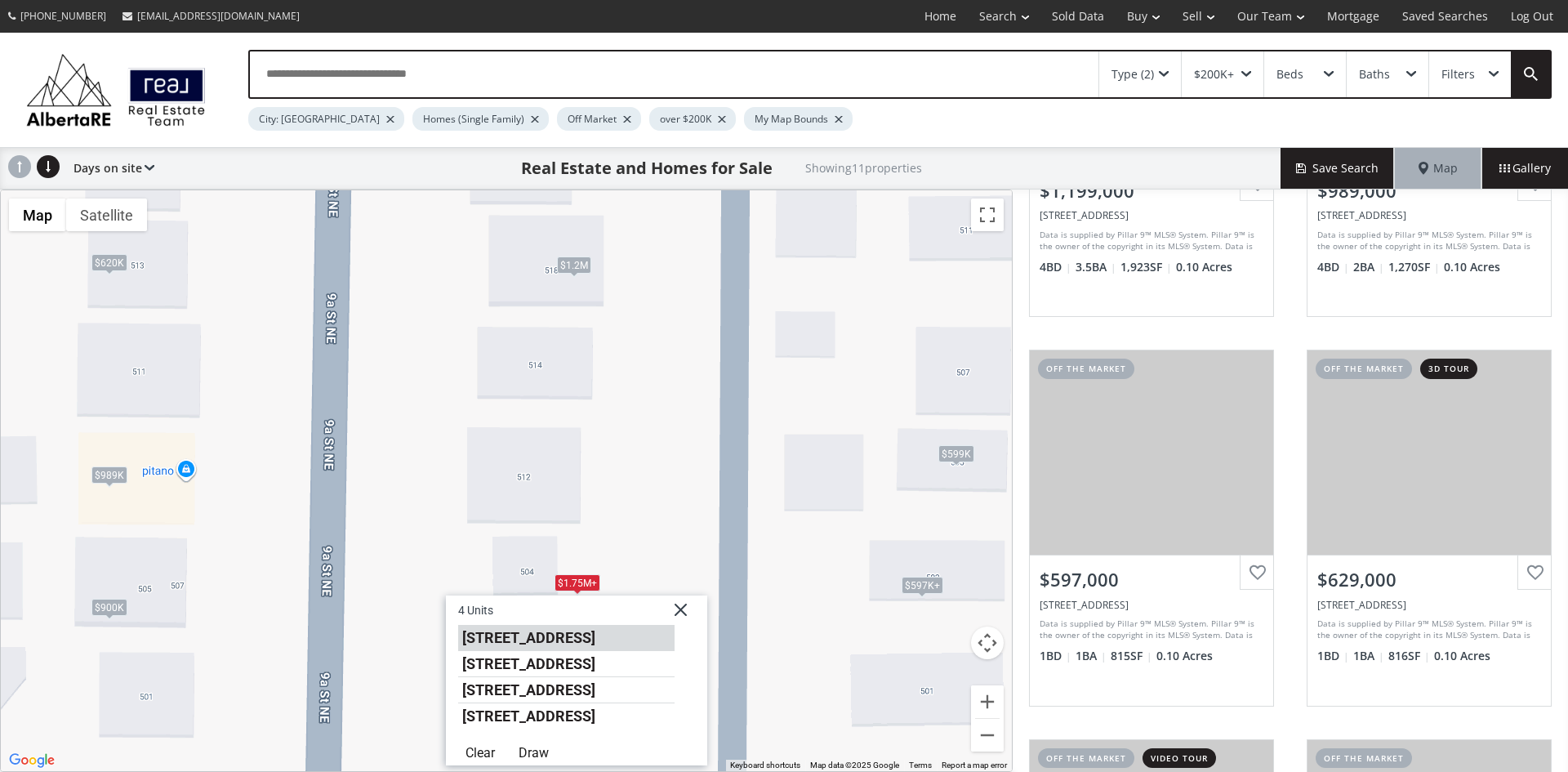
click at [542, 640] on li "504 9A Street NE" at bounding box center [566, 638] width 217 height 26
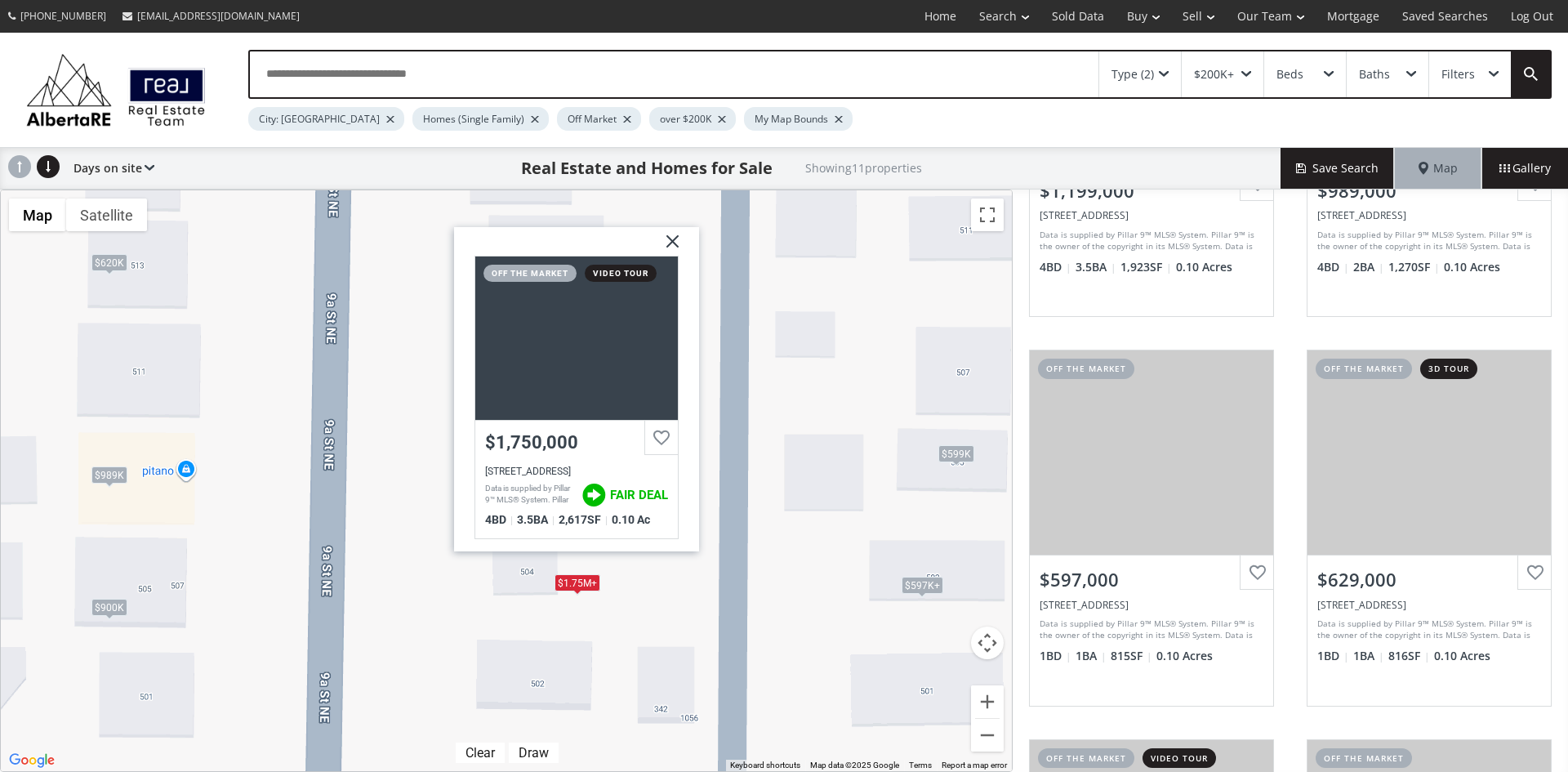
click at [676, 239] on img at bounding box center [666, 248] width 41 height 41
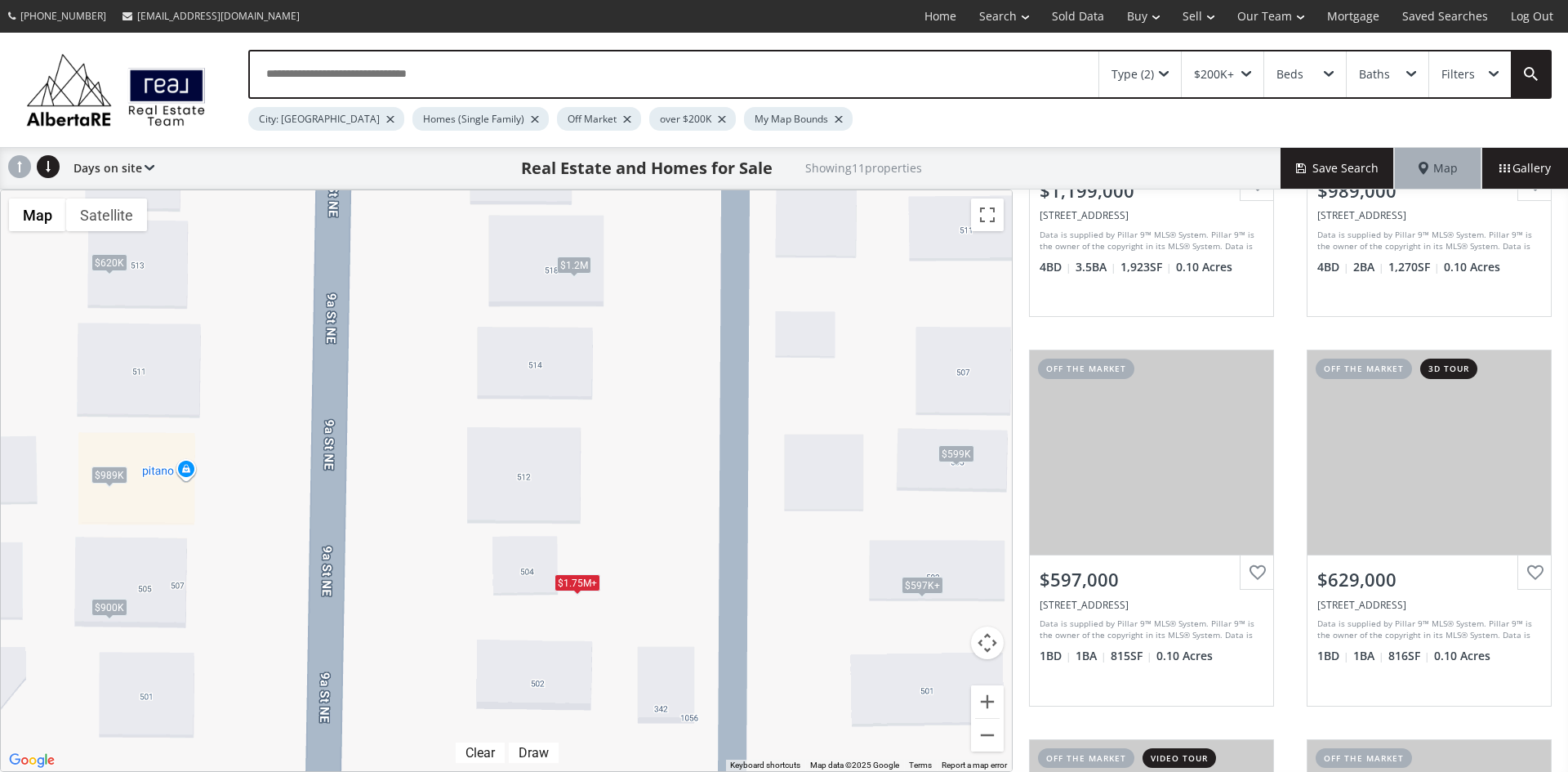
click at [574, 267] on div "$1.2M" at bounding box center [574, 264] width 35 height 17
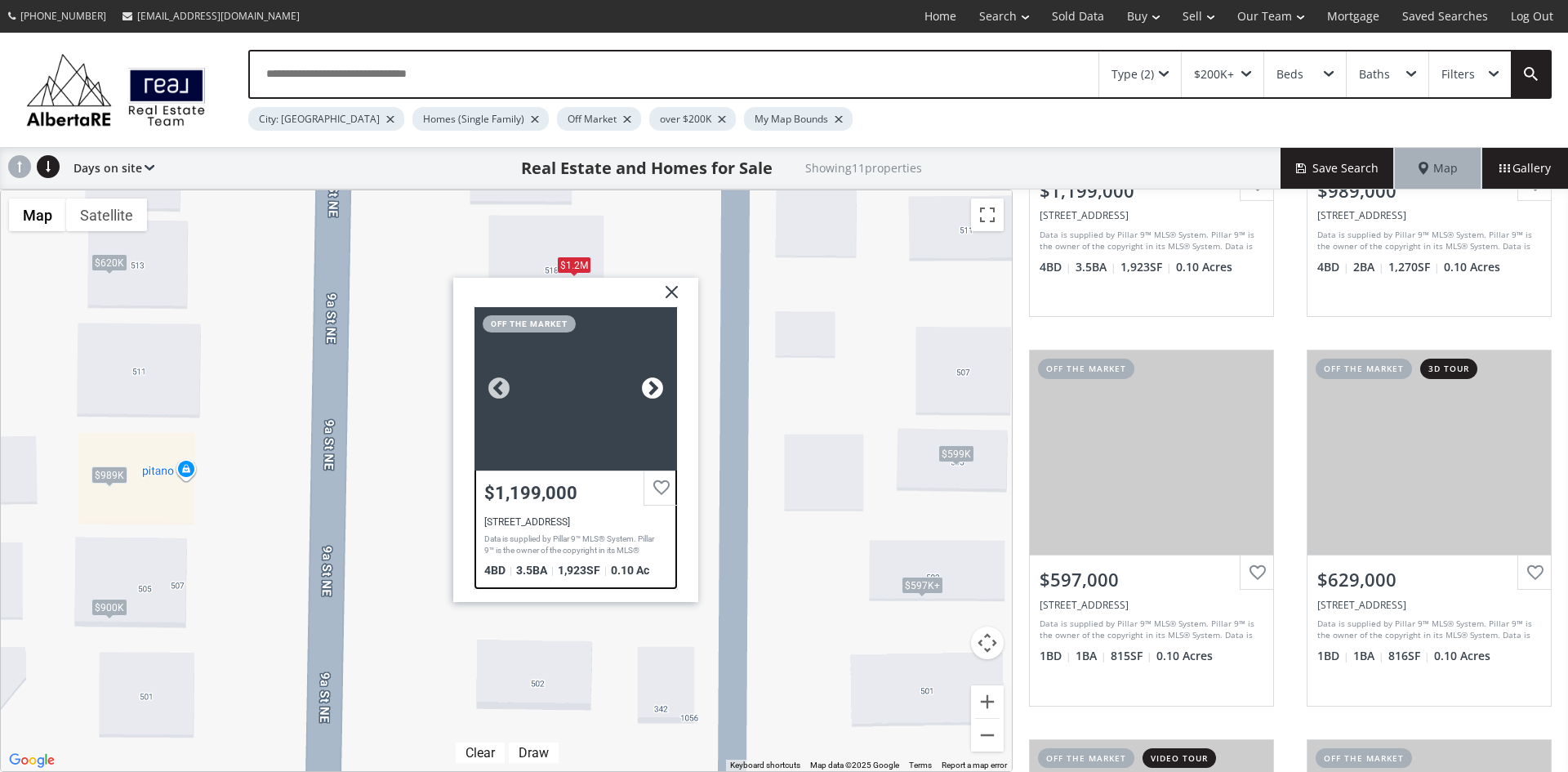
click at [657, 388] on div at bounding box center [652, 388] width 24 height 24
click at [675, 288] on img at bounding box center [665, 297] width 41 height 41
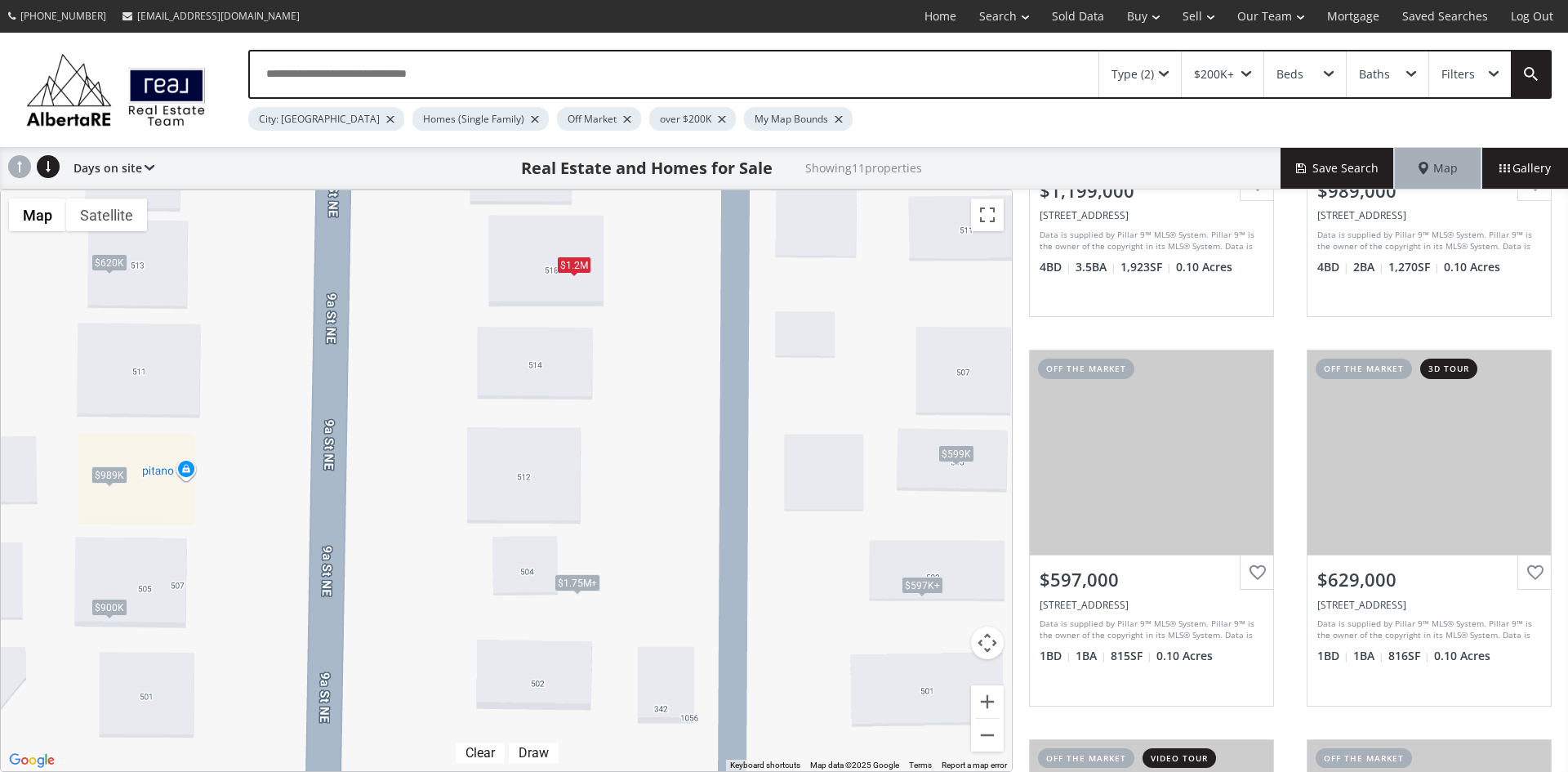
click at [582, 579] on div "$1.75M+" at bounding box center [577, 582] width 46 height 17
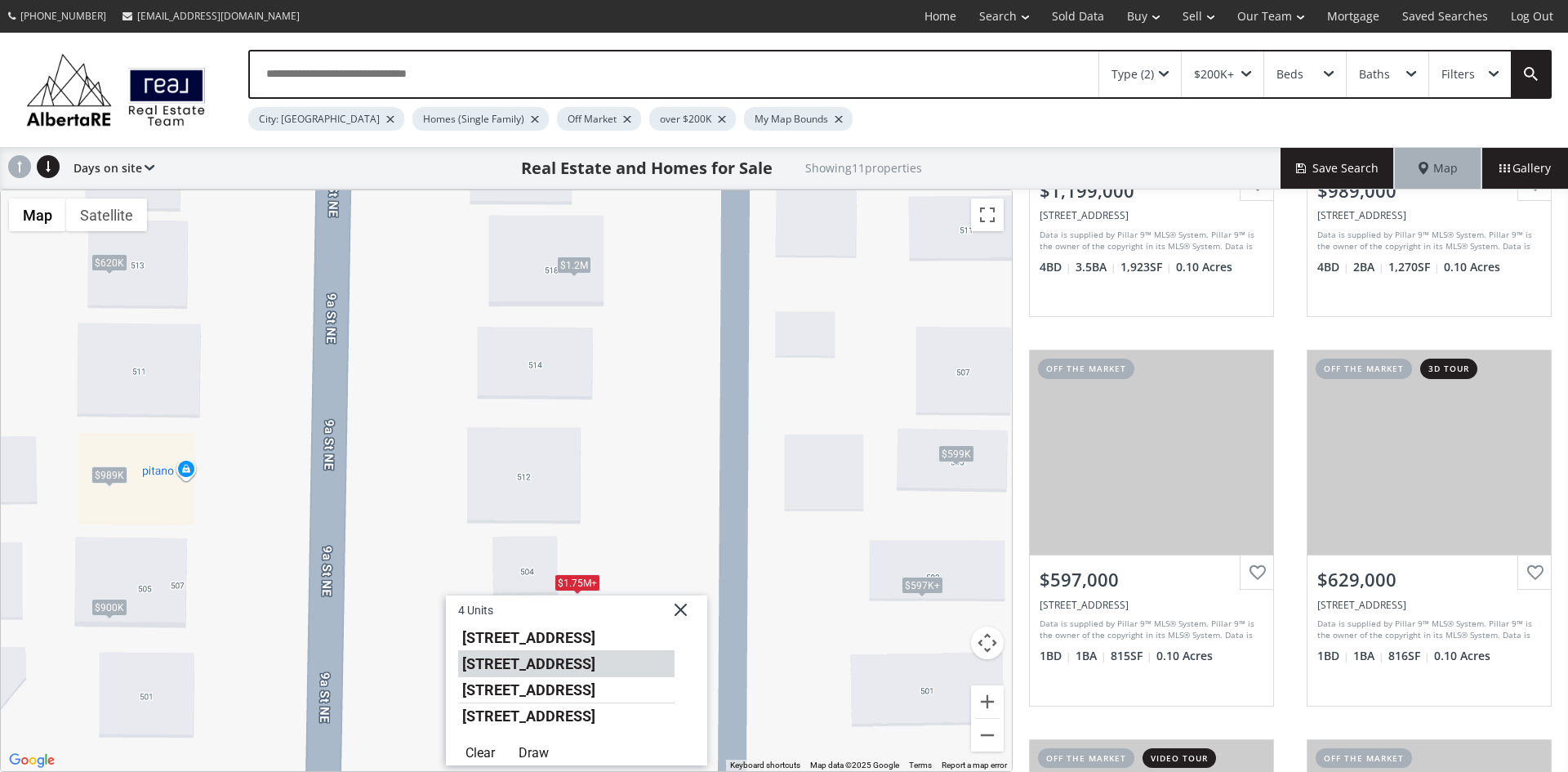
click at [528, 665] on li "504 9A Street NE" at bounding box center [566, 664] width 217 height 26
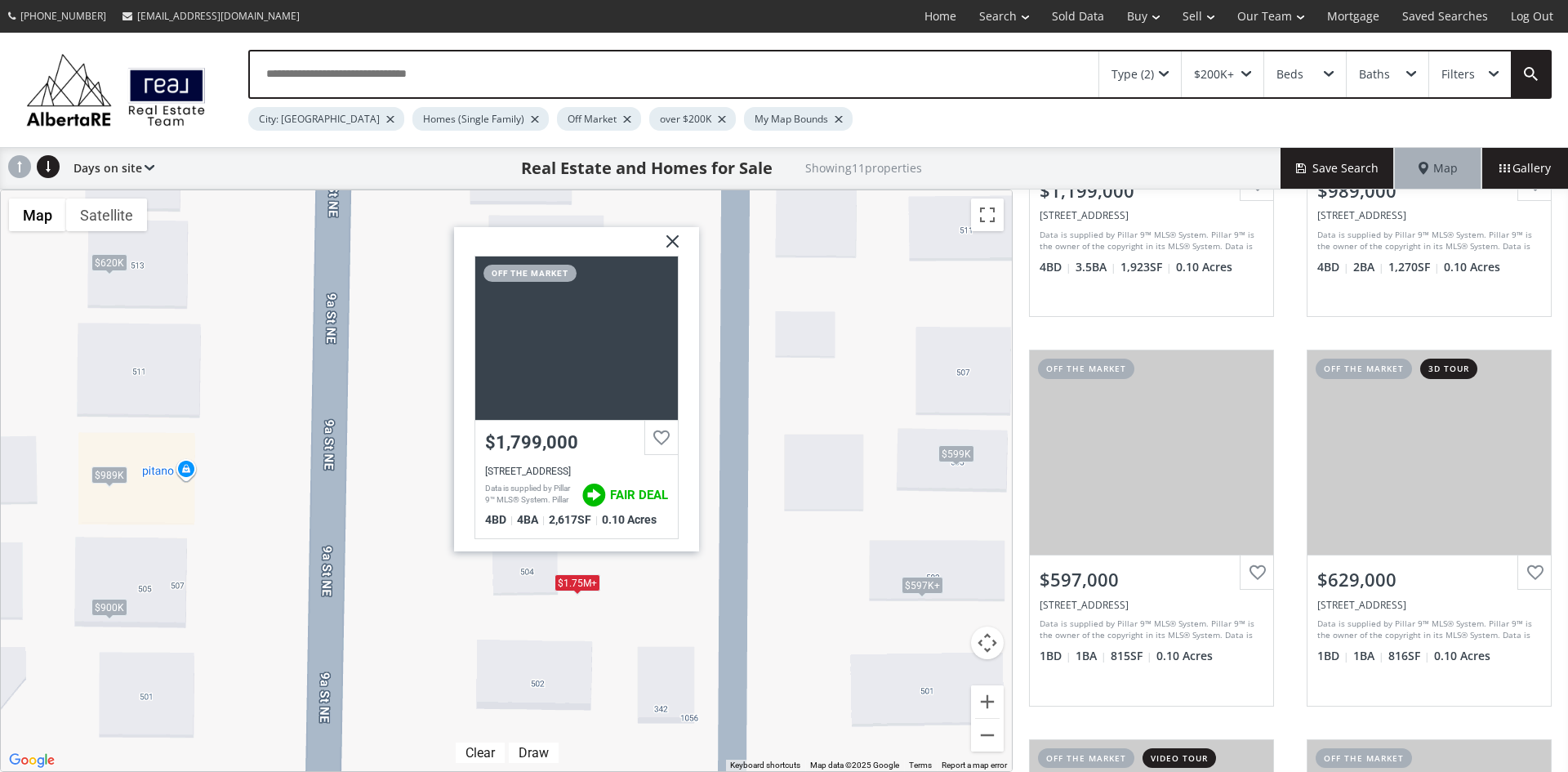
click at [672, 234] on img at bounding box center [666, 248] width 41 height 41
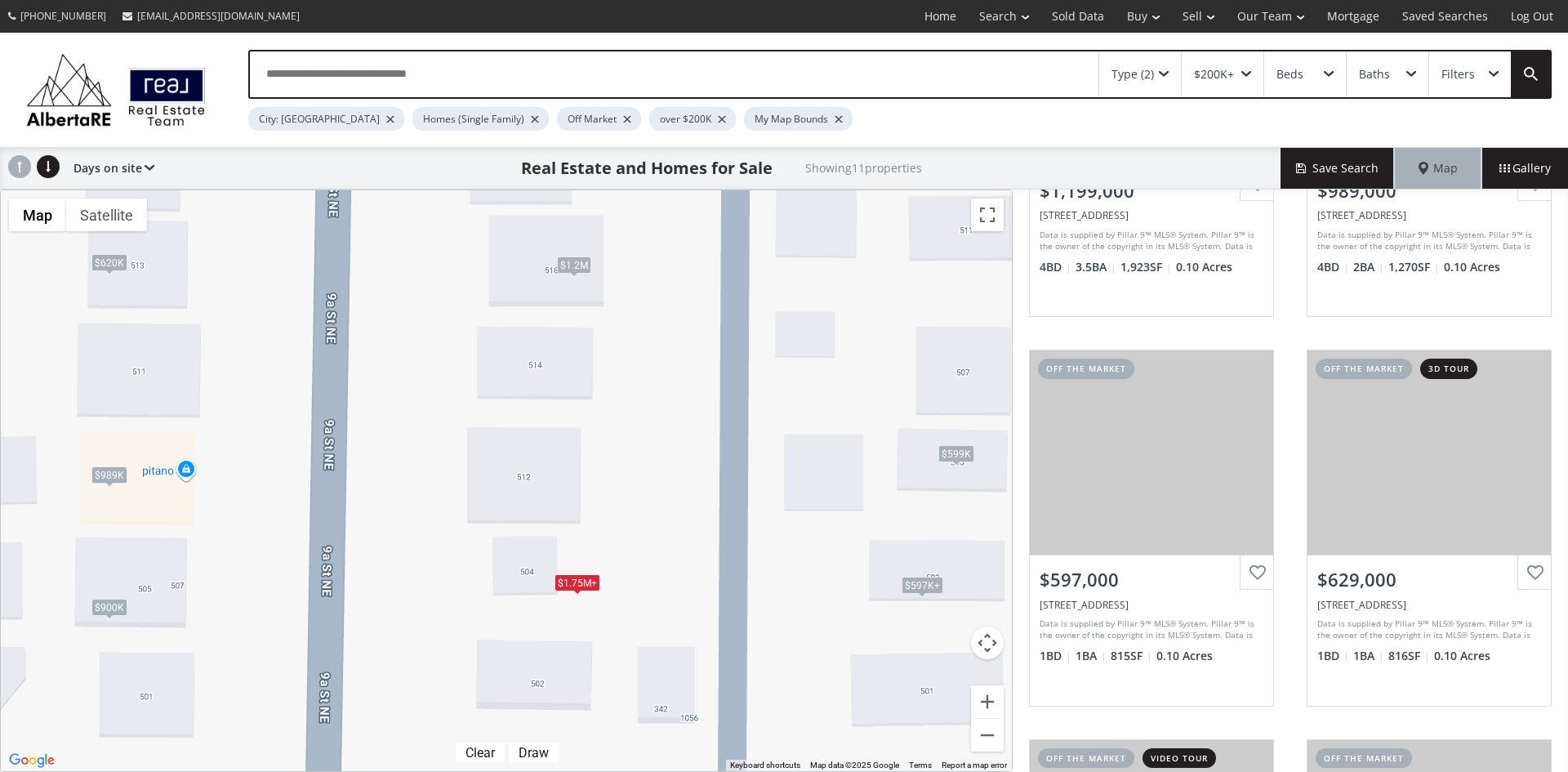
click at [580, 590] on div "$1.75M+" at bounding box center [577, 582] width 46 height 17
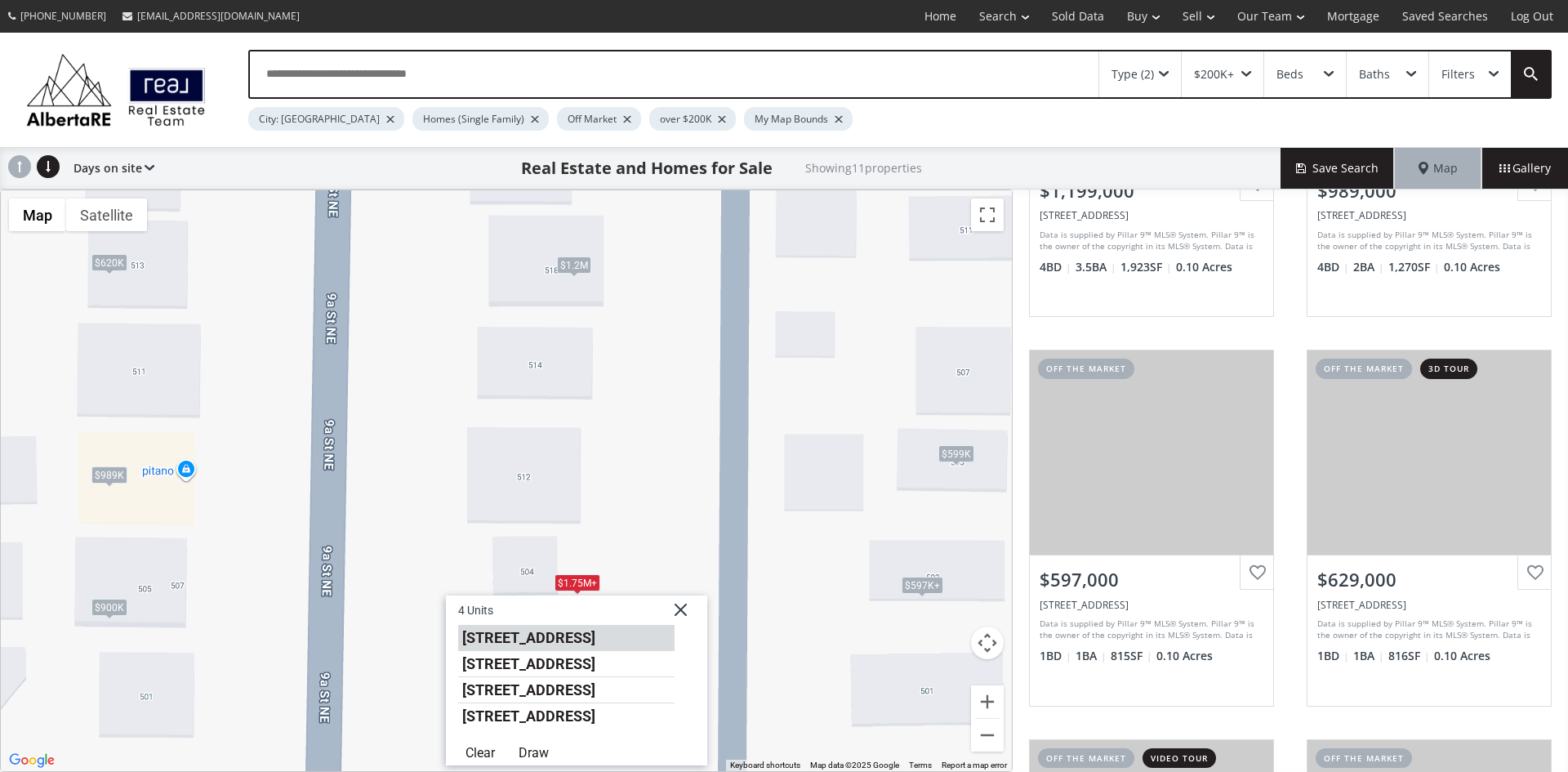
click at [532, 639] on li "504 9A Street NE" at bounding box center [566, 638] width 217 height 26
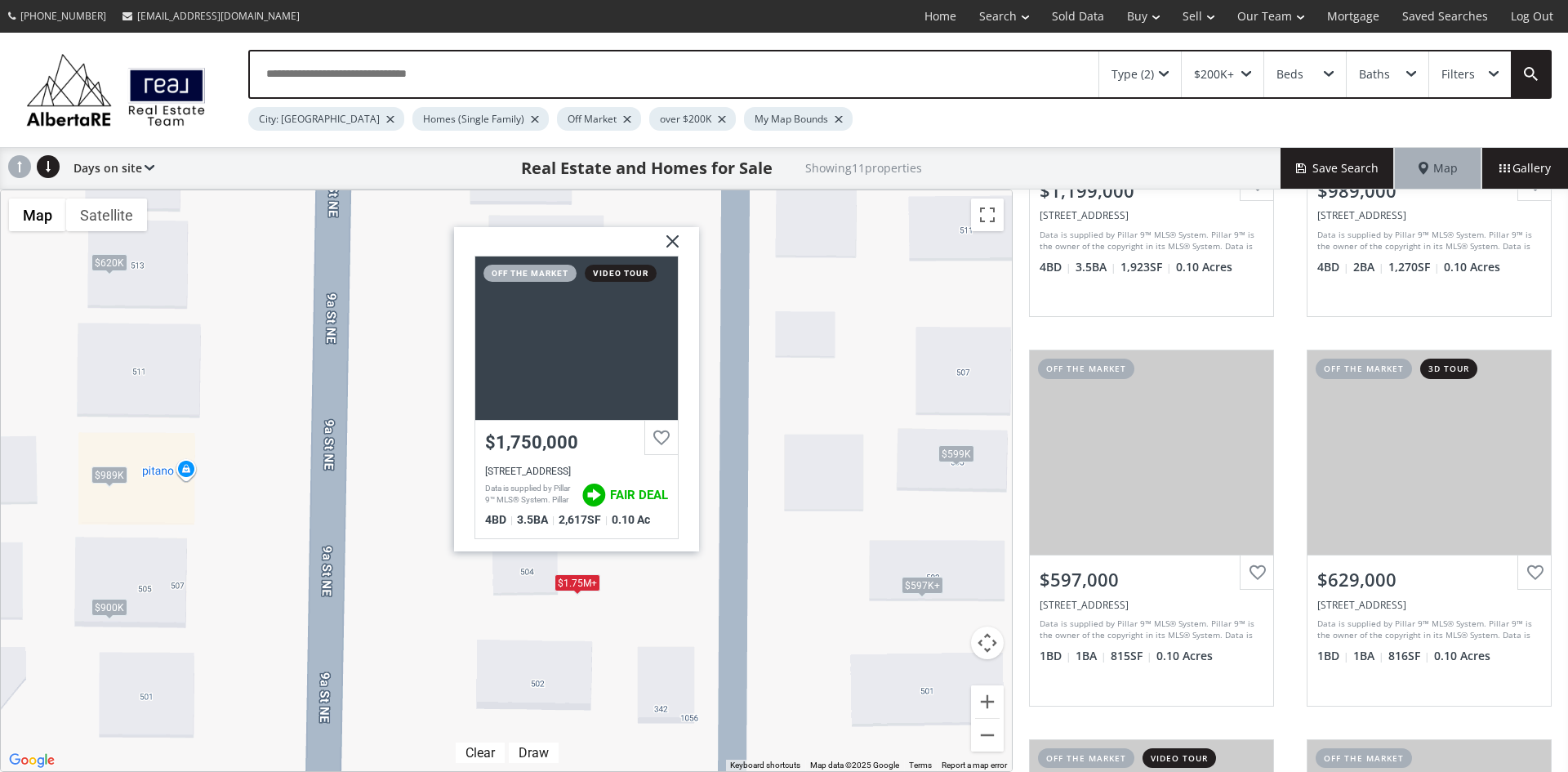
click at [676, 240] on img at bounding box center [666, 248] width 41 height 41
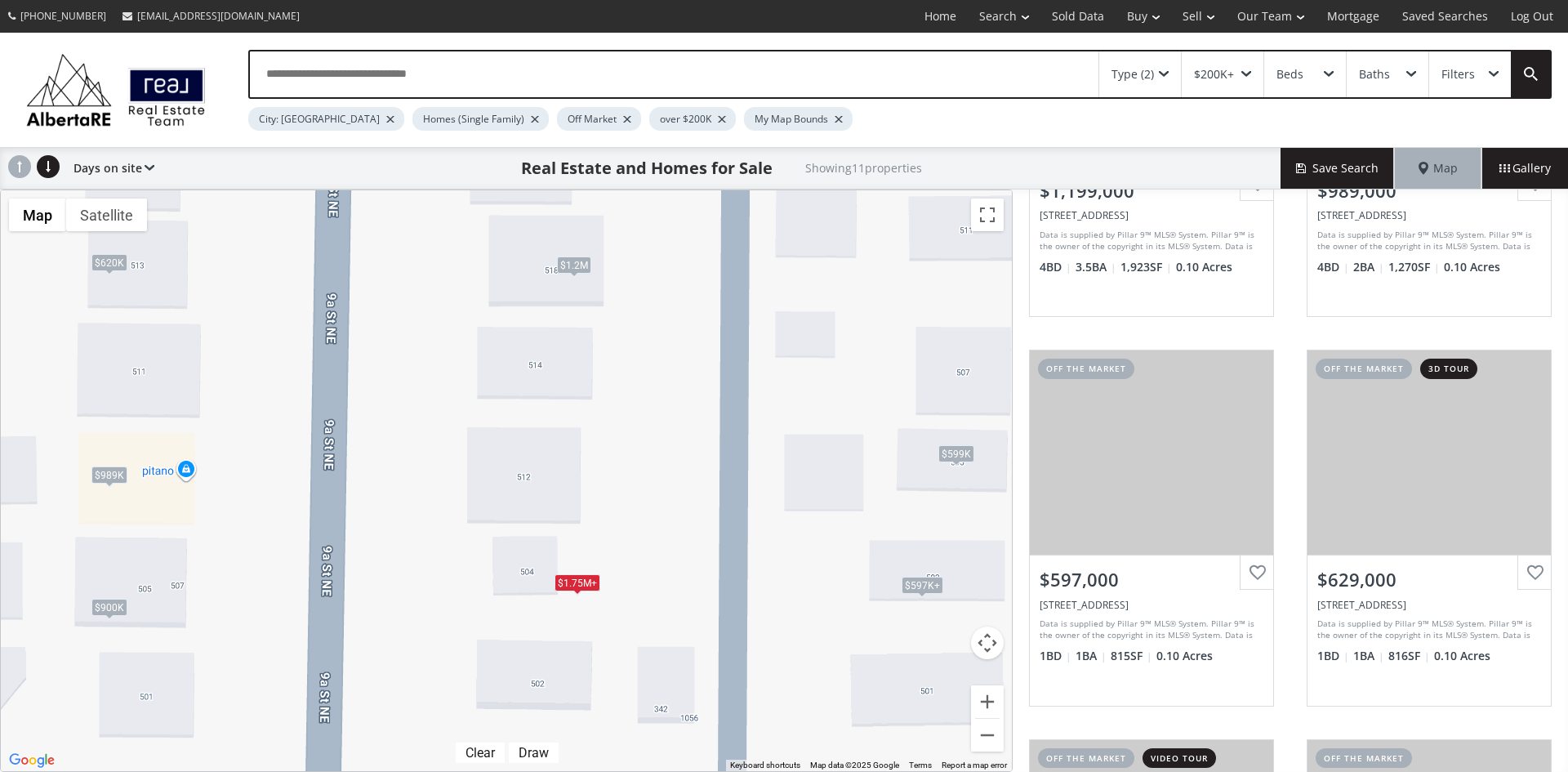
click at [571, 582] on div "$1.75M+" at bounding box center [577, 582] width 46 height 17
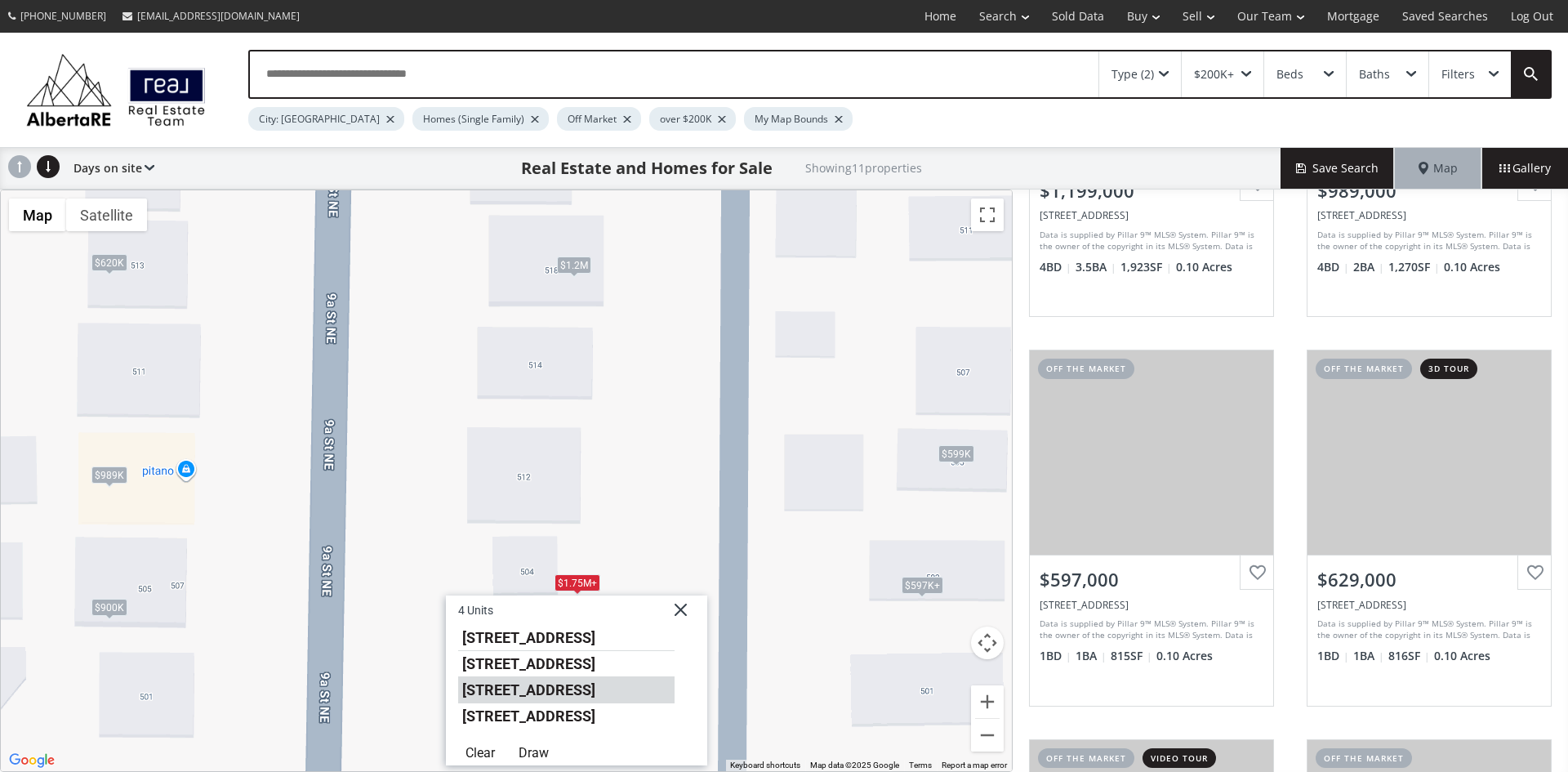
click at [501, 690] on li "504 9A Street NE" at bounding box center [566, 690] width 217 height 26
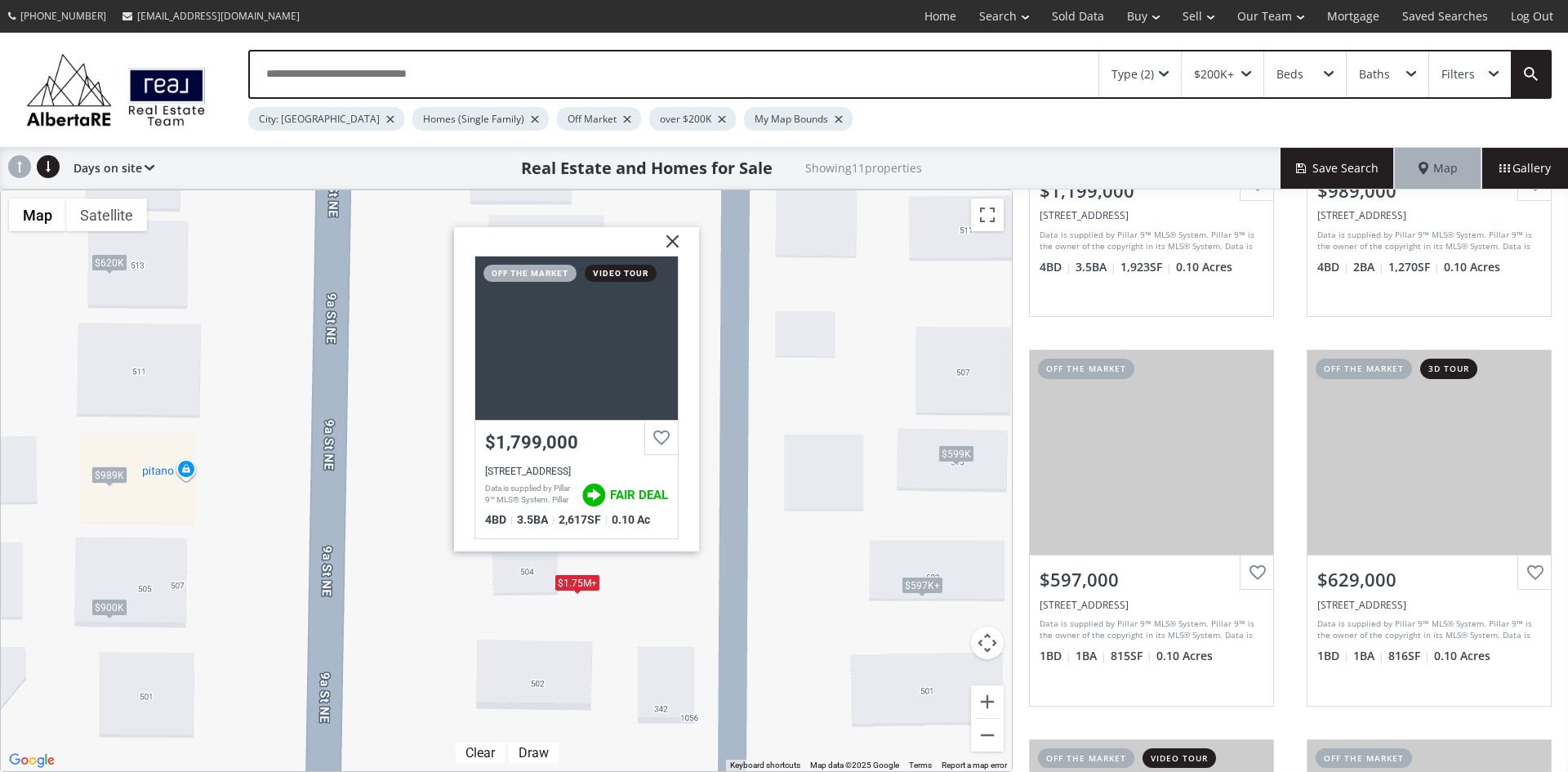
click at [677, 238] on img at bounding box center [666, 248] width 41 height 41
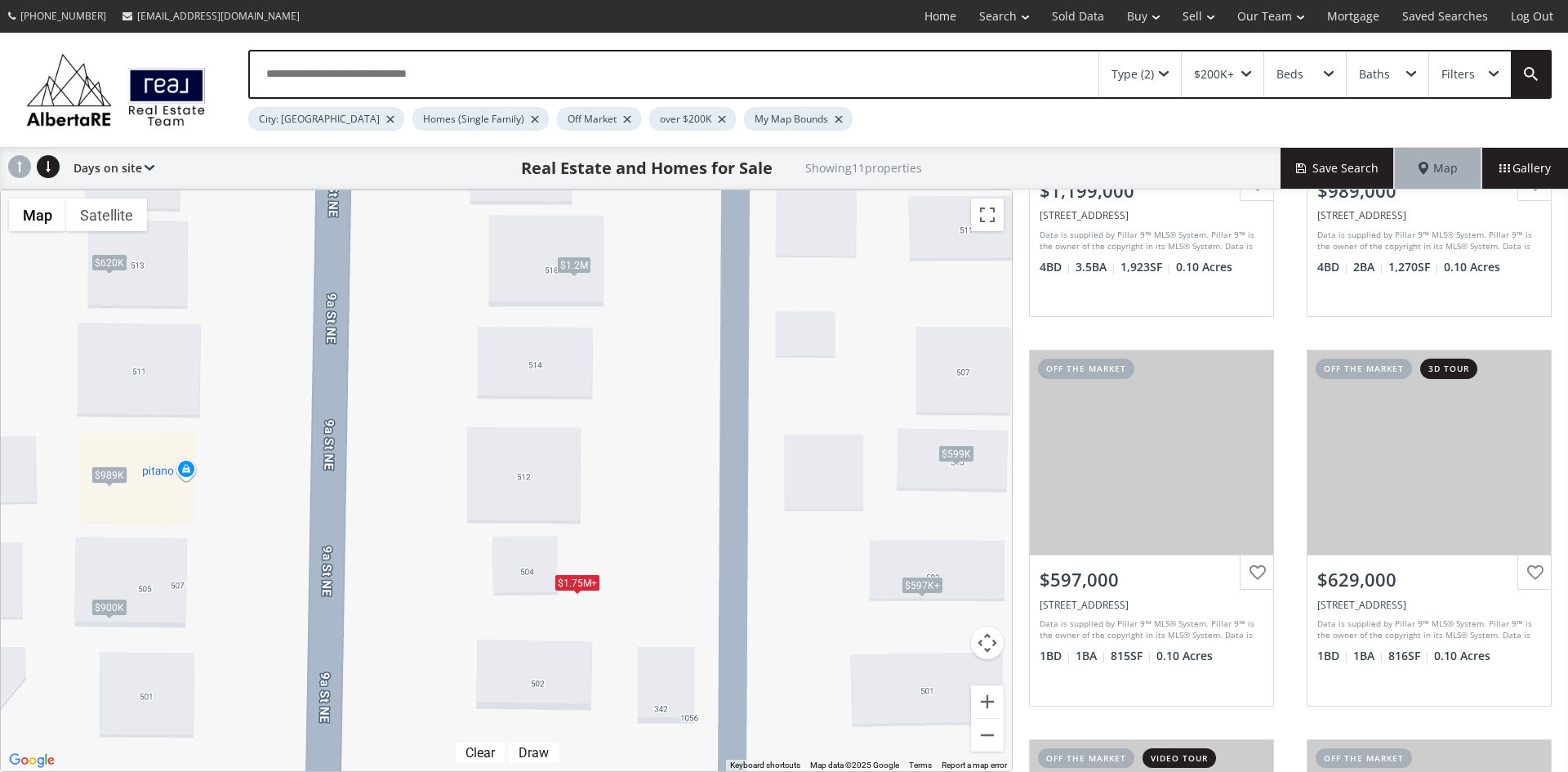
click at [586, 583] on div "$1.75M+" at bounding box center [577, 582] width 46 height 17
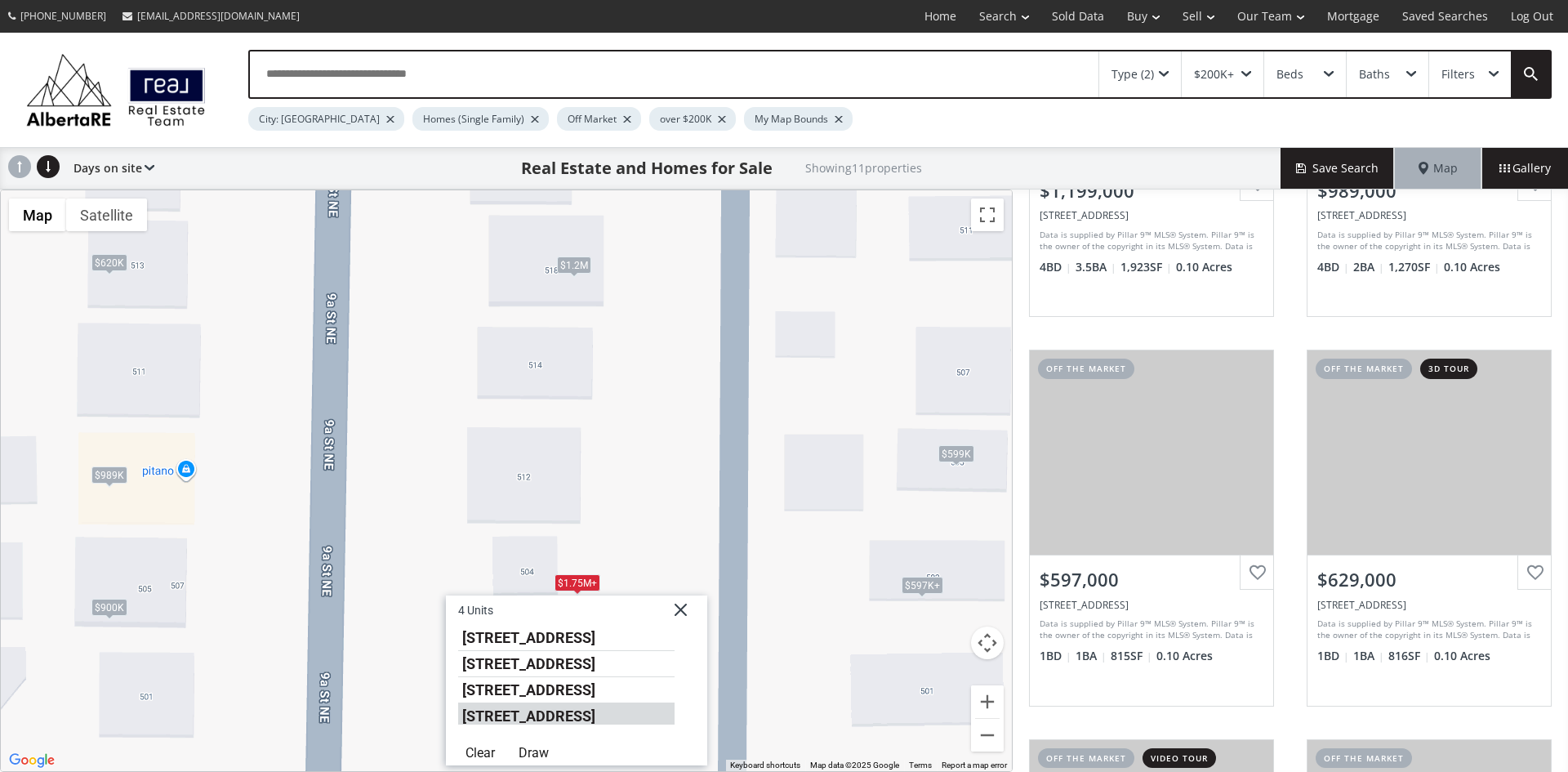
click at [509, 710] on li "504 9A Street NE" at bounding box center [566, 713] width 217 height 21
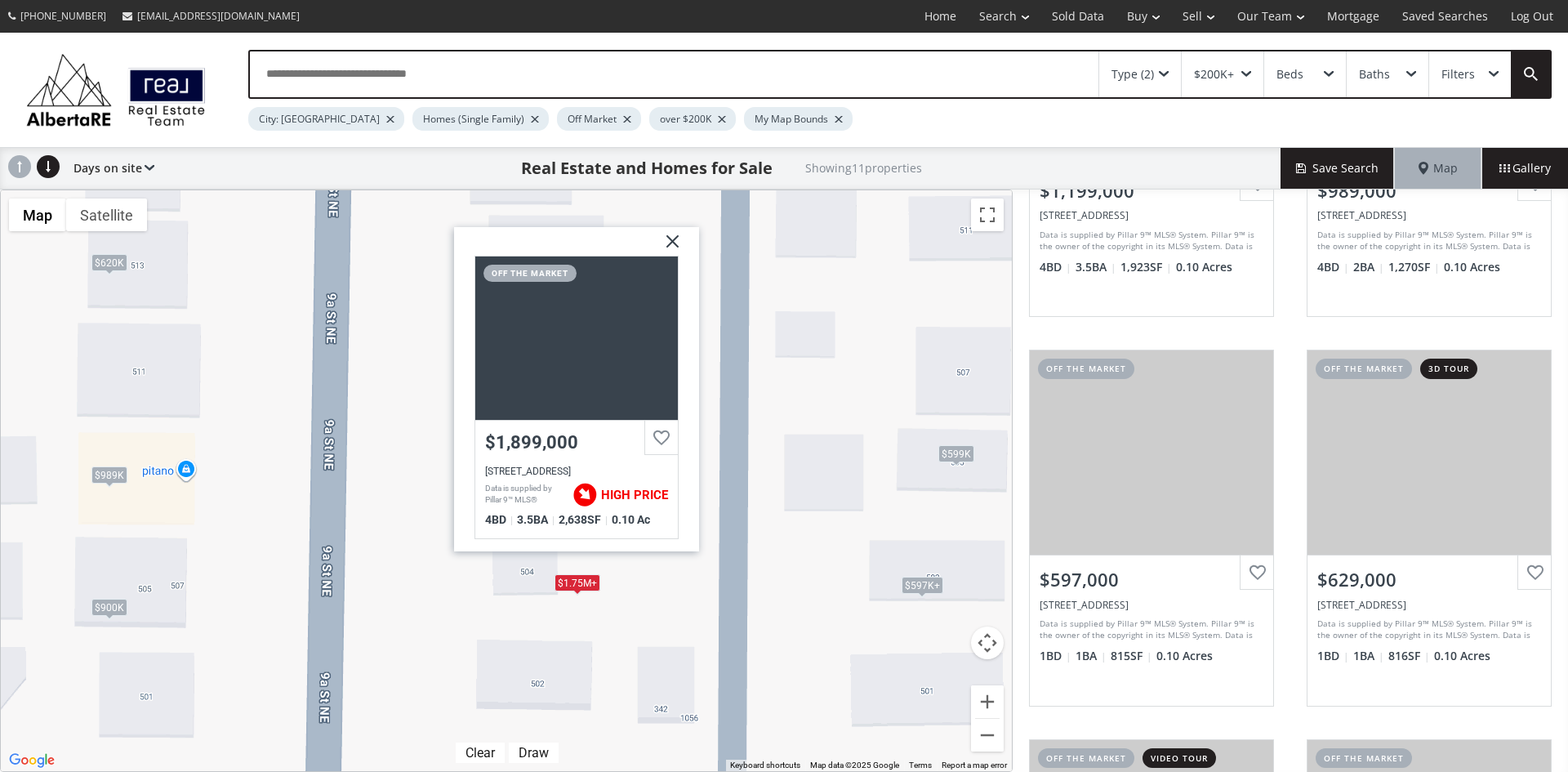
click at [666, 235] on img at bounding box center [666, 248] width 41 height 41
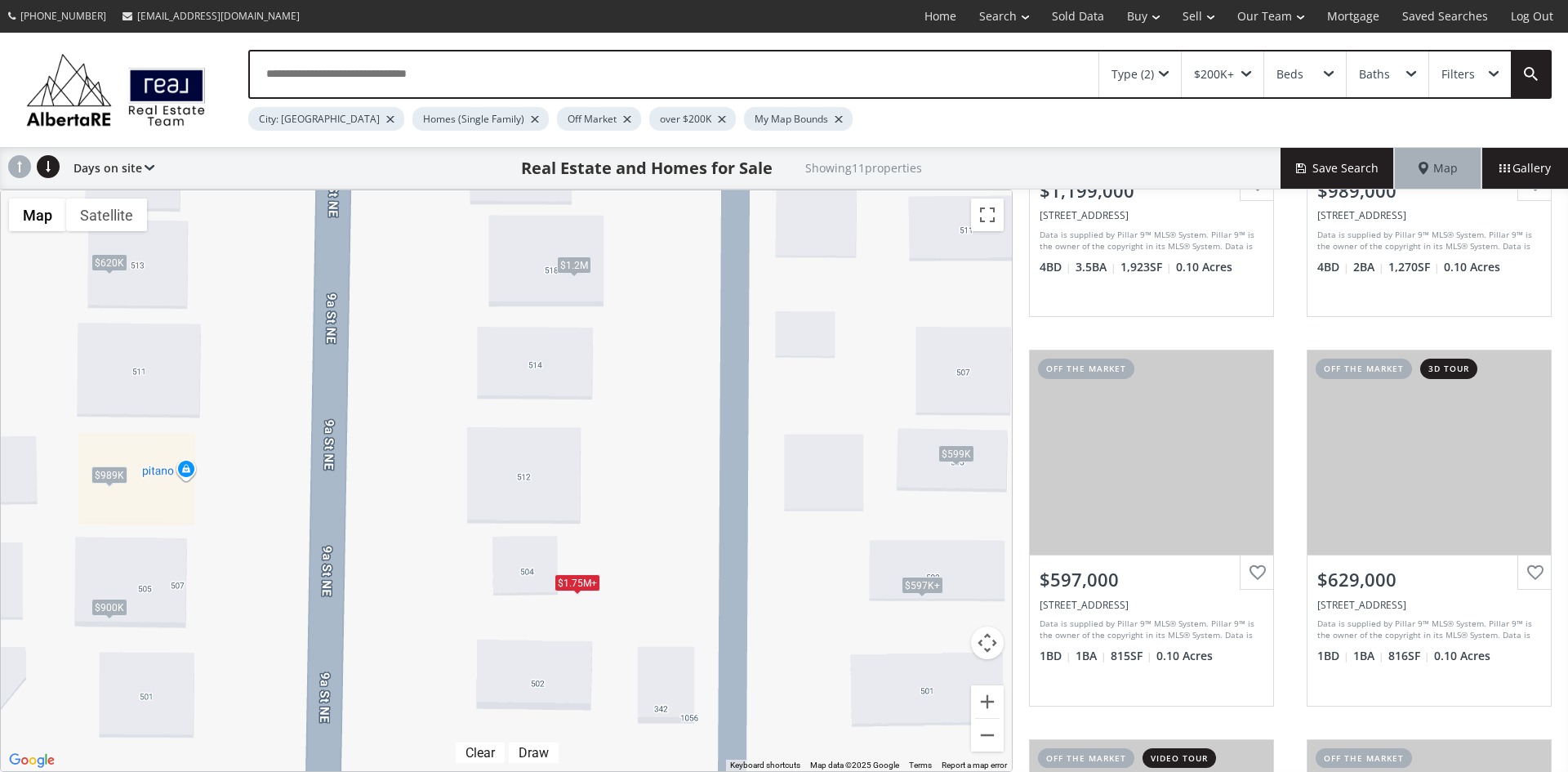
click at [579, 584] on div "$1.75M+" at bounding box center [577, 582] width 46 height 17
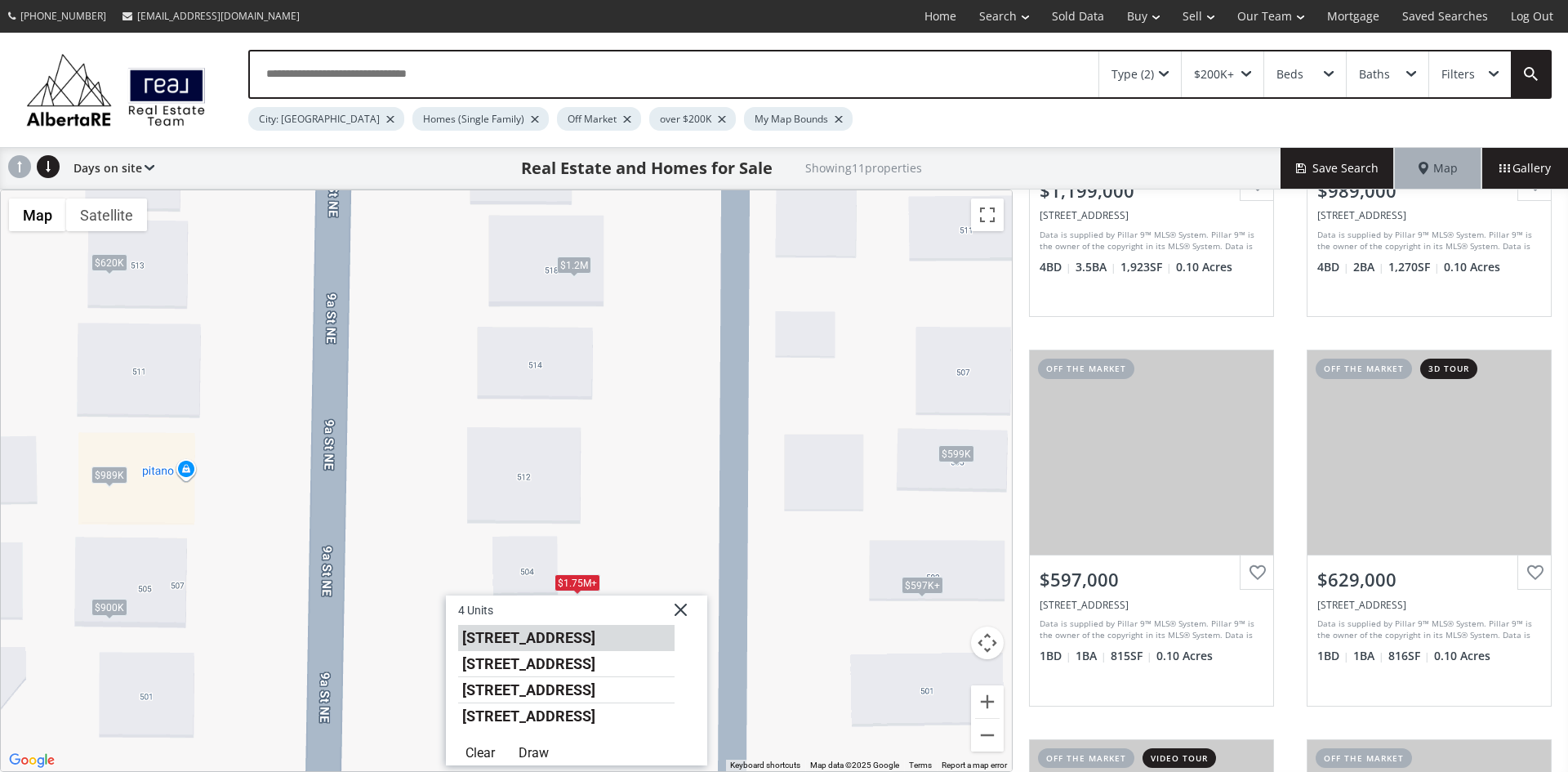
click at [555, 631] on li "504 9A Street NE" at bounding box center [566, 638] width 217 height 26
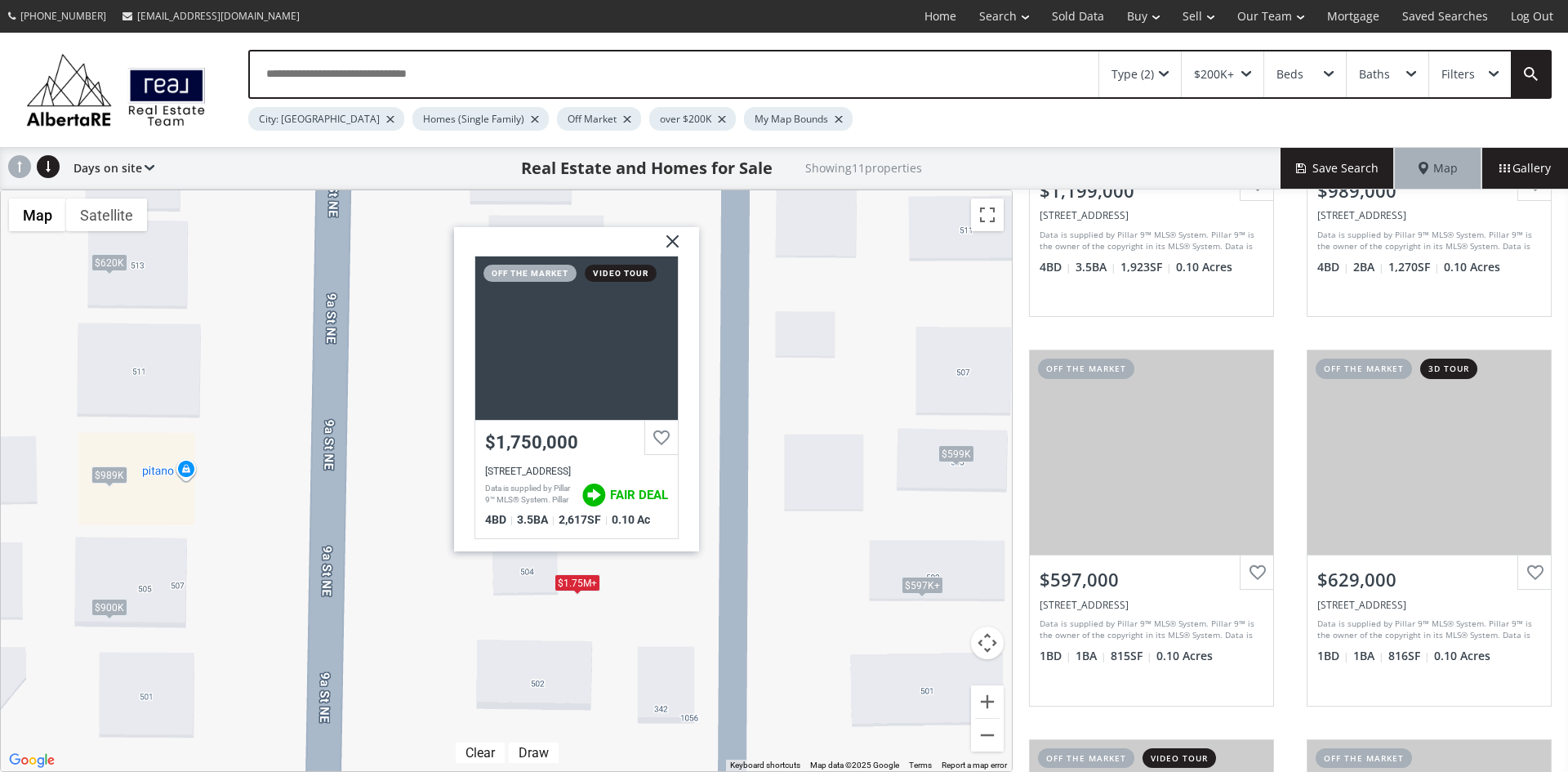
click at [670, 236] on img at bounding box center [666, 248] width 41 height 41
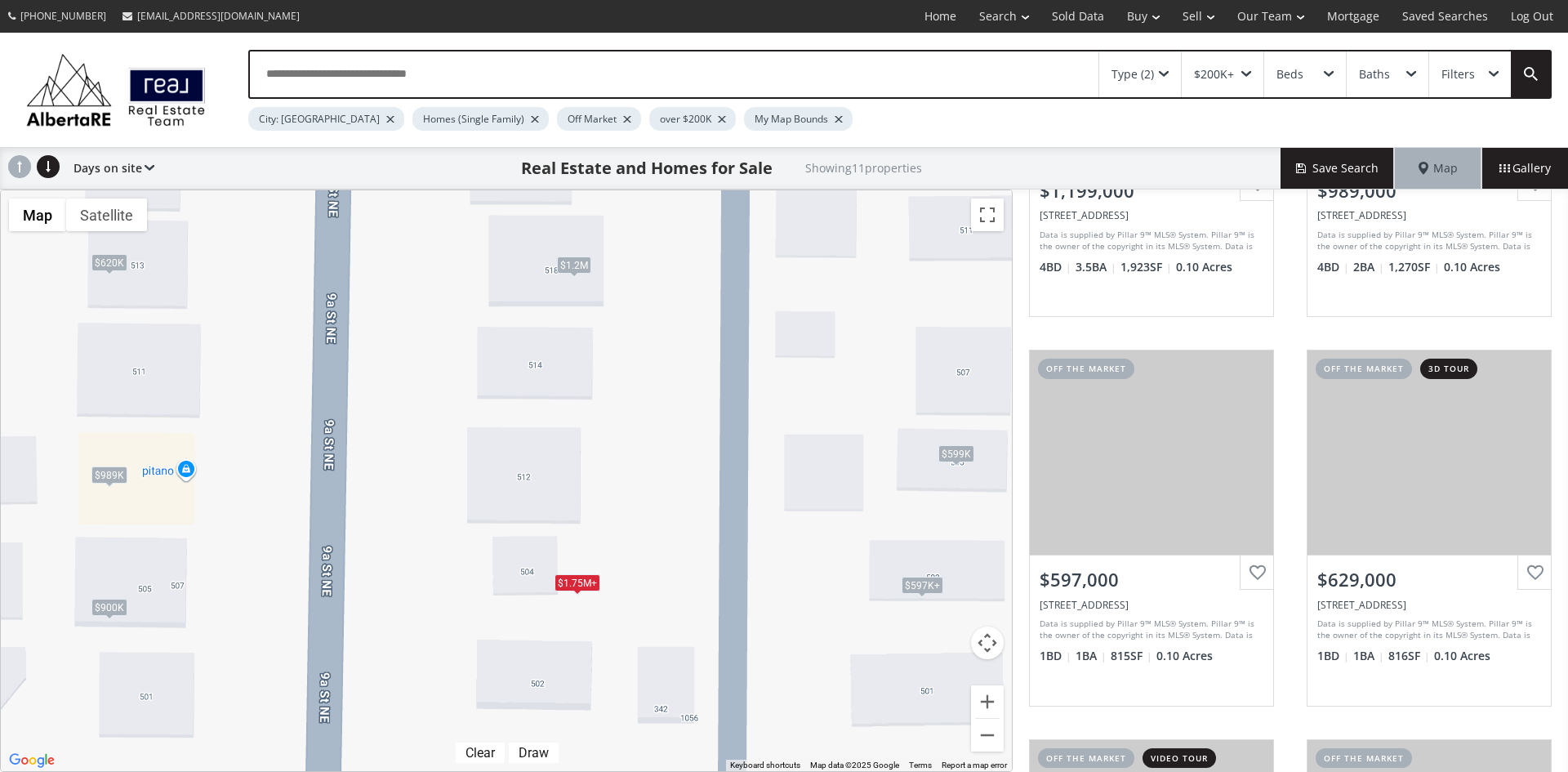
click at [1168, 68] on div "Type (2)" at bounding box center [1139, 74] width 81 height 46
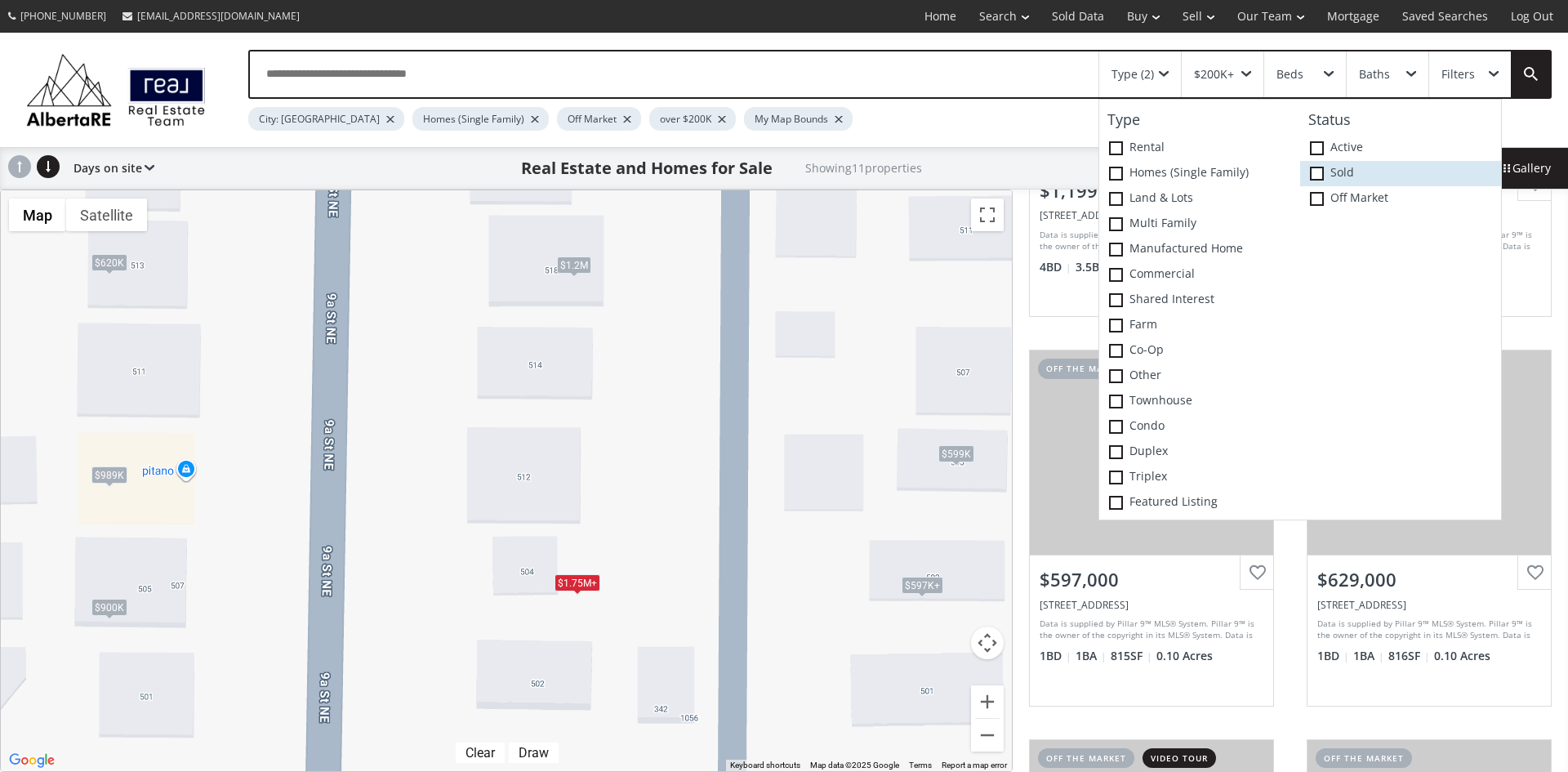
click at [1319, 172] on span at bounding box center [1317, 173] width 14 height 14
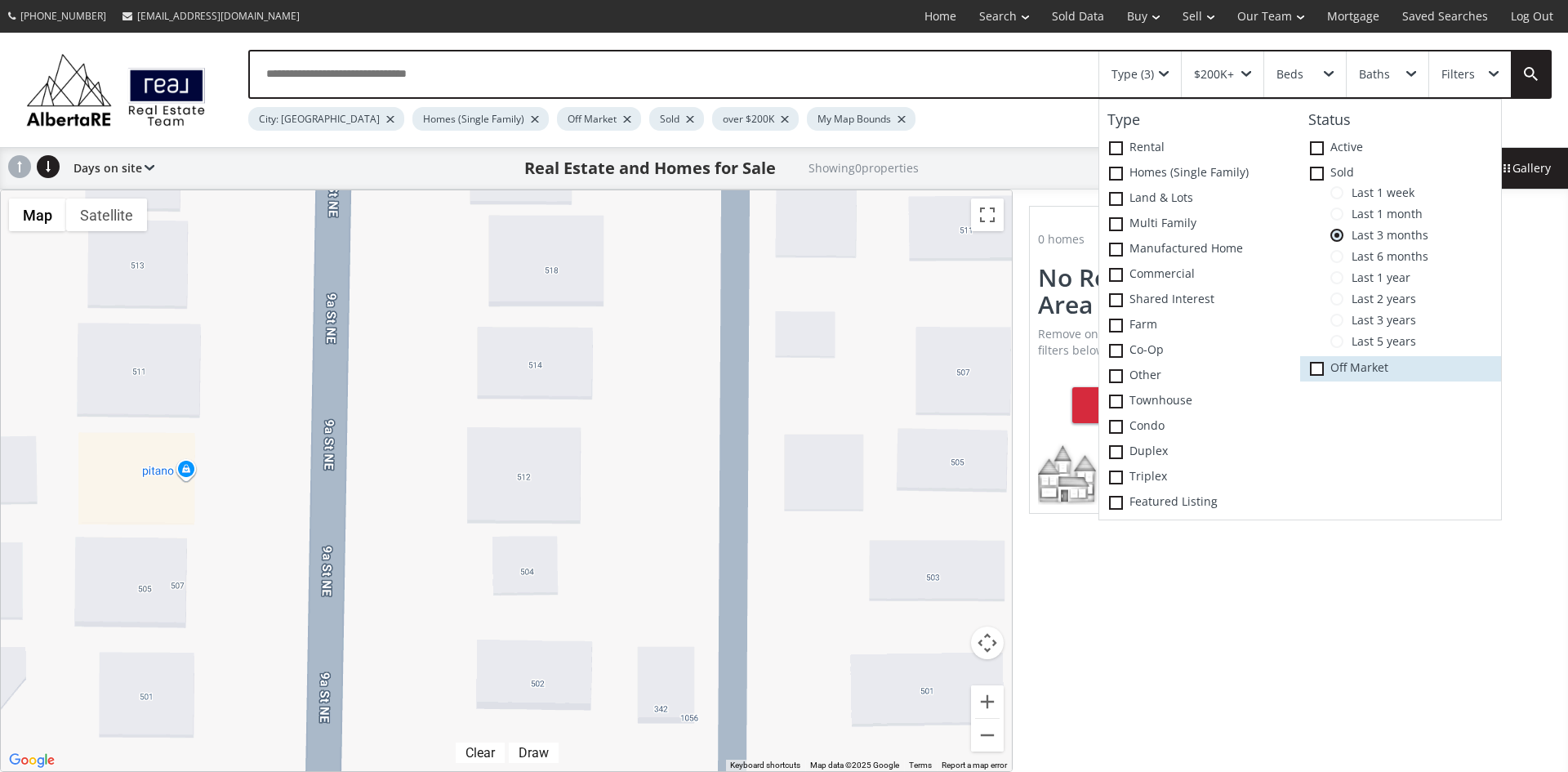
click at [0, 0] on icon at bounding box center [0, 0] width 0 height 0
click at [1342, 197] on span at bounding box center [1337, 193] width 13 height 13
click at [1335, 216] on span at bounding box center [1337, 214] width 13 height 13
click at [1334, 236] on span at bounding box center [1337, 236] width 13 height 13
click at [1337, 253] on span at bounding box center [1337, 256] width 13 height 13
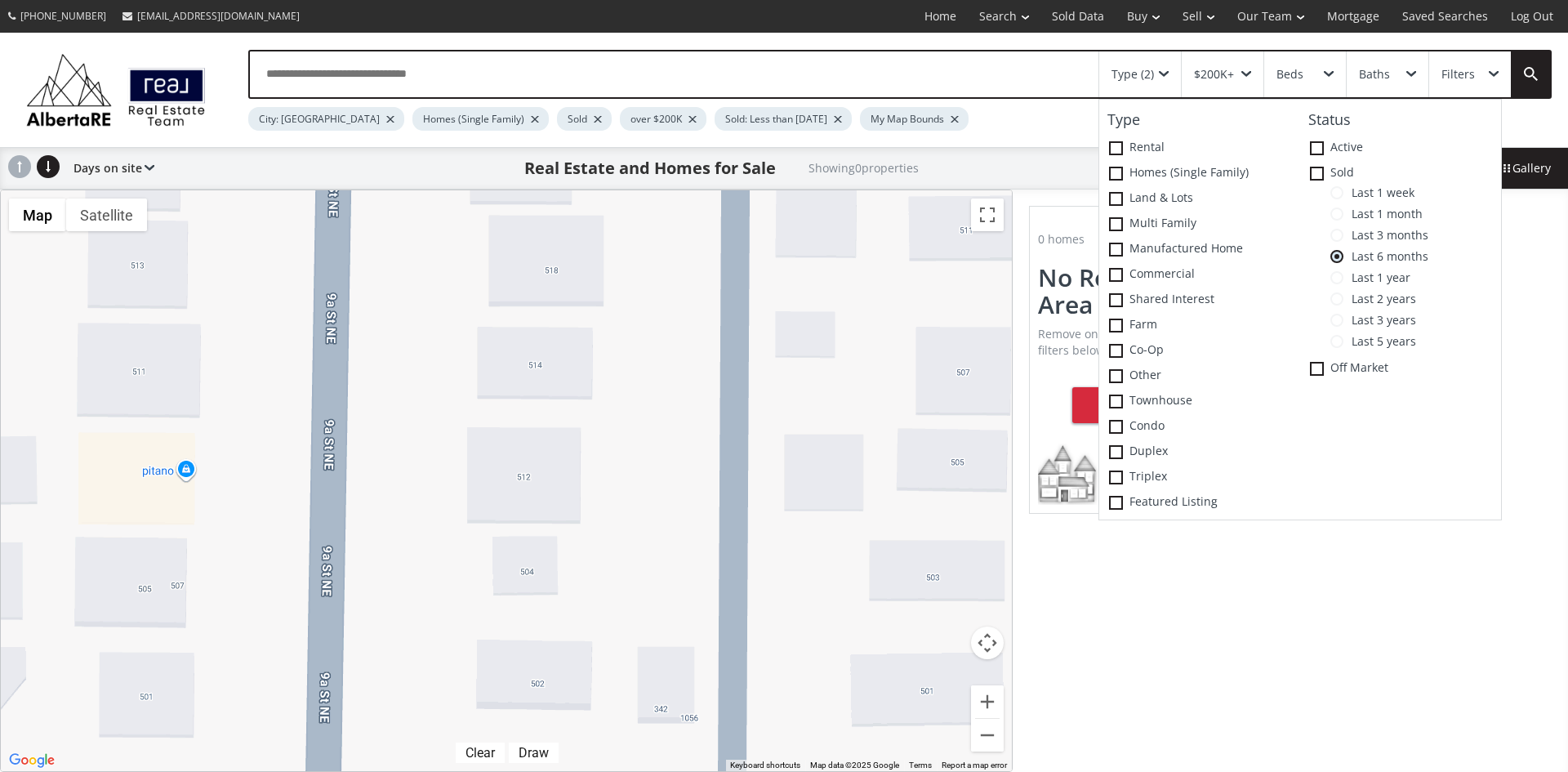
click at [1341, 278] on span at bounding box center [1337, 278] width 13 height 13
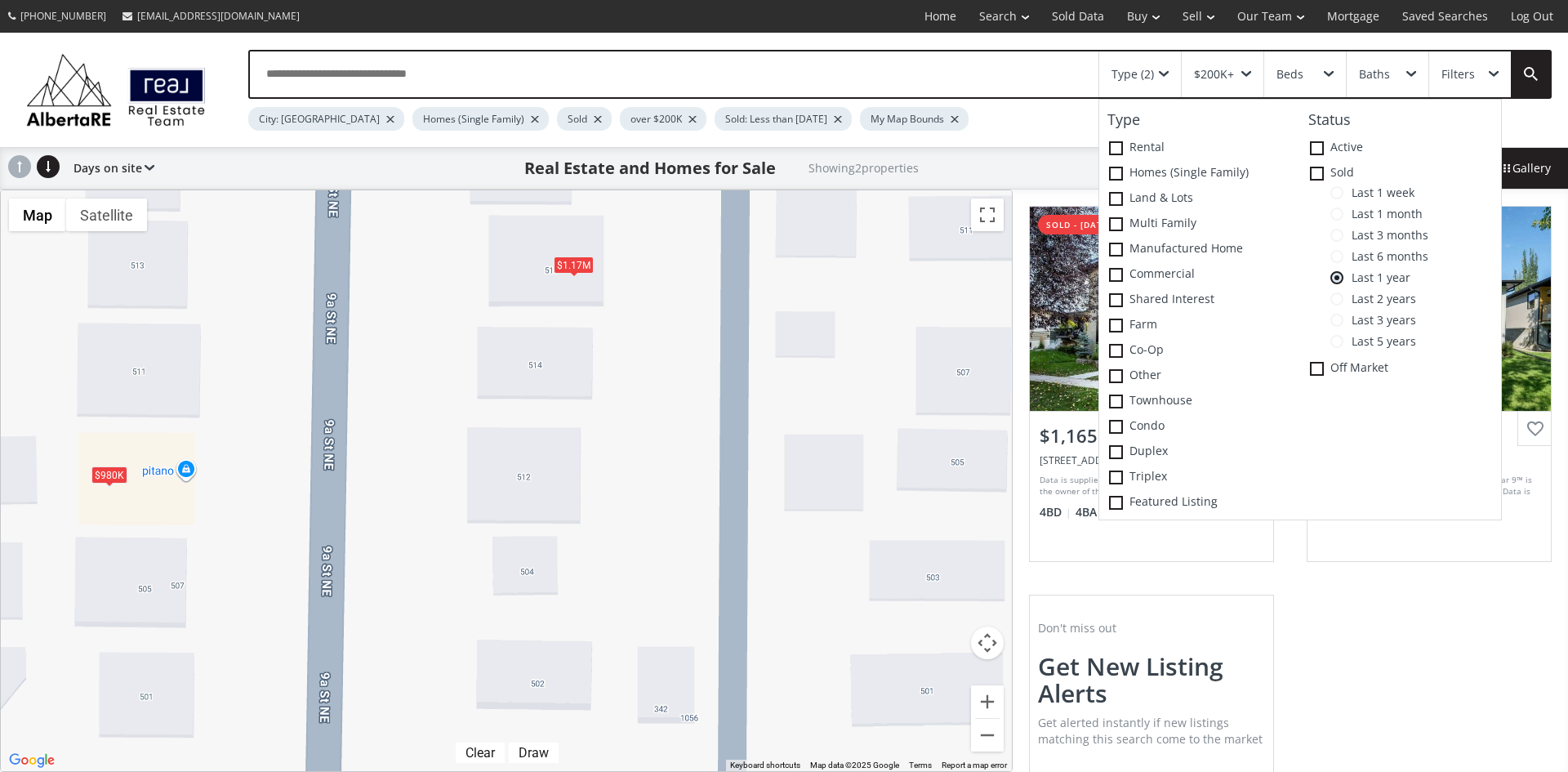
click at [898, 306] on div "To navigate, press the arrow keys. $1.17M $980K" at bounding box center [506, 480] width 1011 height 580
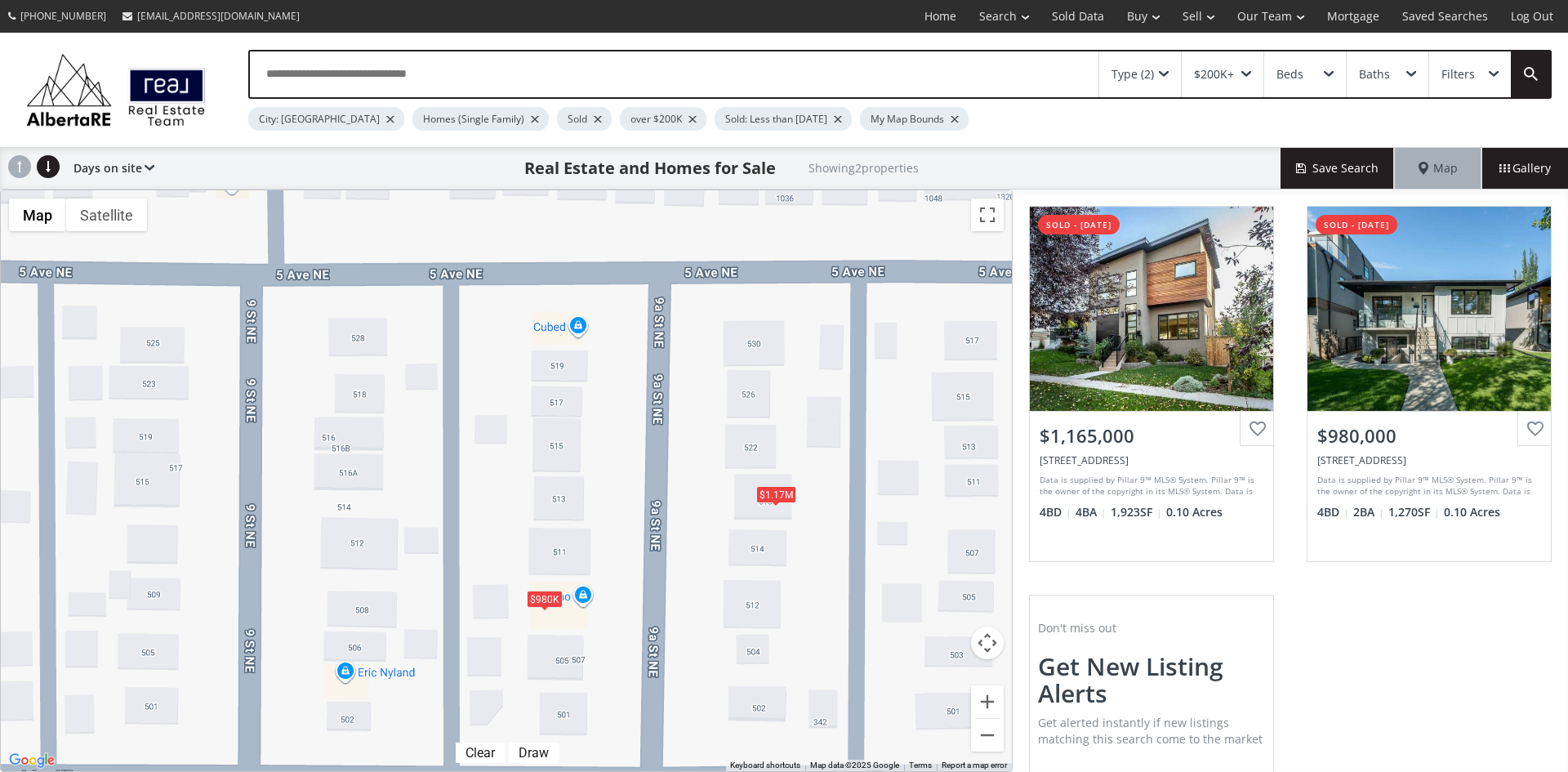
drag, startPoint x: 704, startPoint y: 391, endPoint x: 843, endPoint y: 493, distance: 172.4
click at [843, 493] on div "To navigate, press the arrow keys. $1.17M $980K" at bounding box center [506, 480] width 1011 height 580
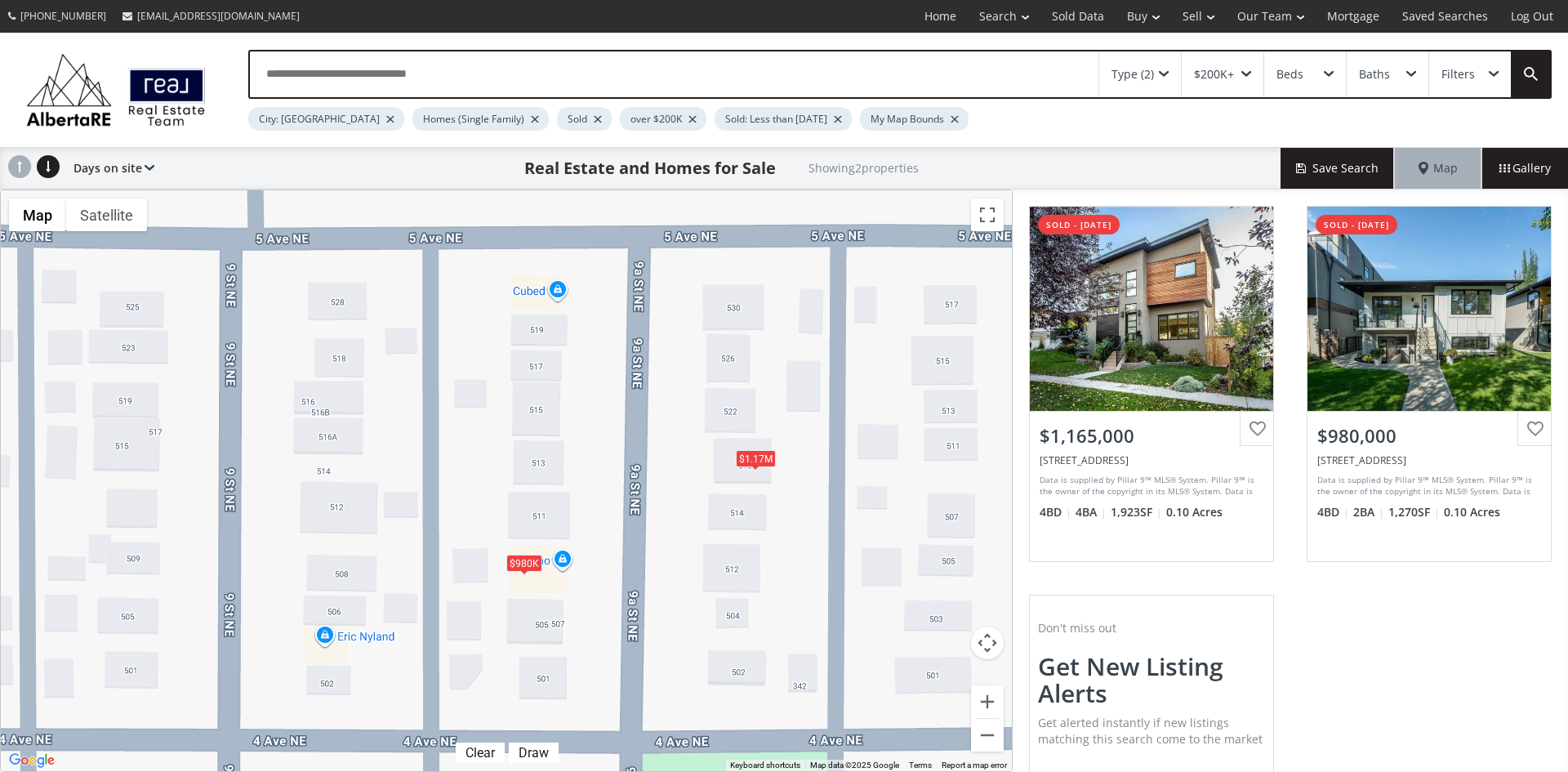
drag, startPoint x: 838, startPoint y: 512, endPoint x: 807, endPoint y: 468, distance: 53.8
click at [807, 468] on div "To navigate, press the arrow keys. $1.17M $980K" at bounding box center [506, 480] width 1011 height 580
click at [1164, 68] on div "Type (2)" at bounding box center [1139, 74] width 81 height 46
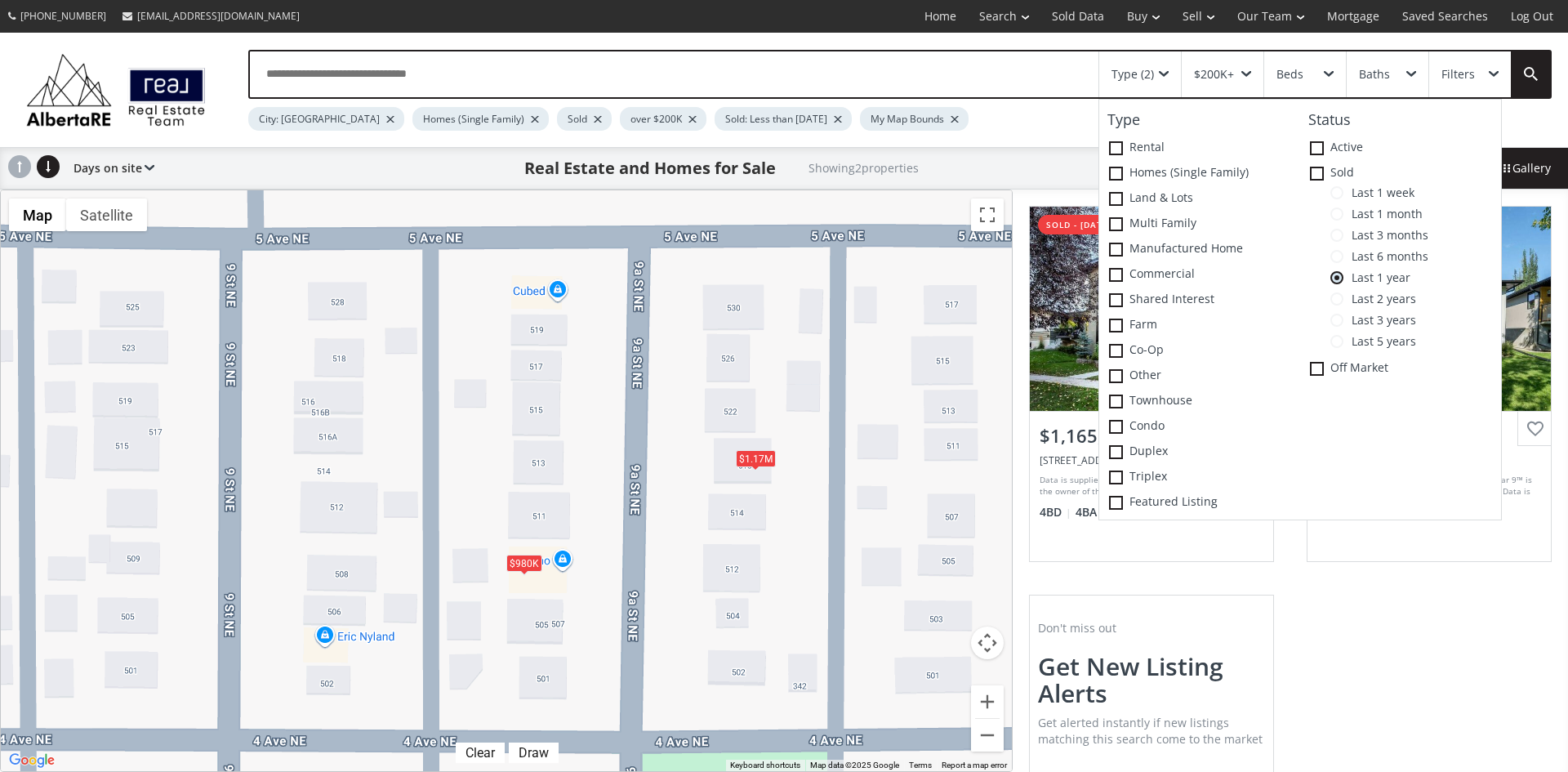
click at [1341, 301] on span at bounding box center [1337, 299] width 13 height 13
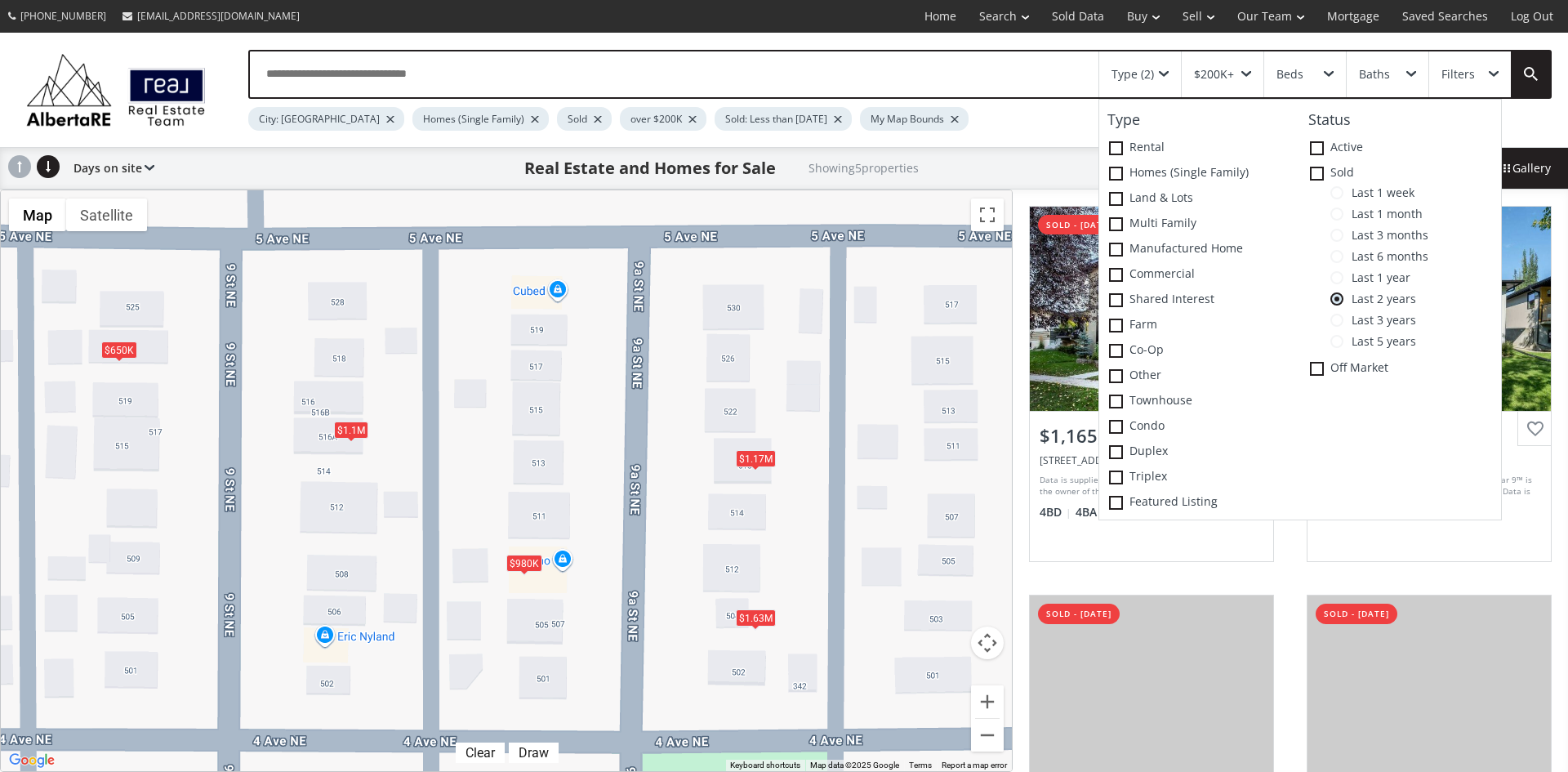
click at [1029, 126] on div "City: Calgary Homes (Single Family) Sold over $200K Sold: Less than 2 years ago…" at bounding box center [839, 115] width 1181 height 32
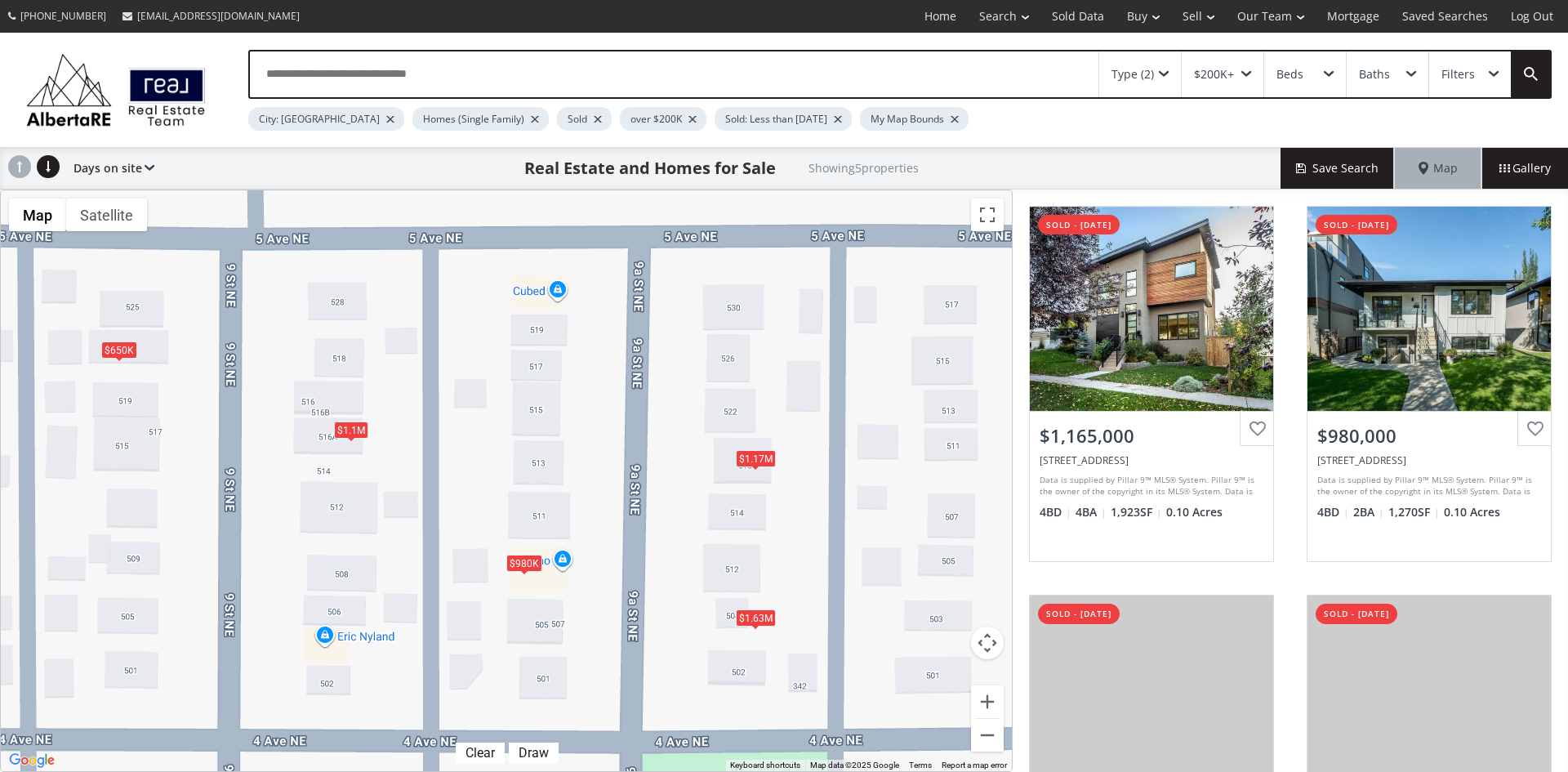
click at [1165, 69] on div "Type (2)" at bounding box center [1139, 74] width 81 height 46
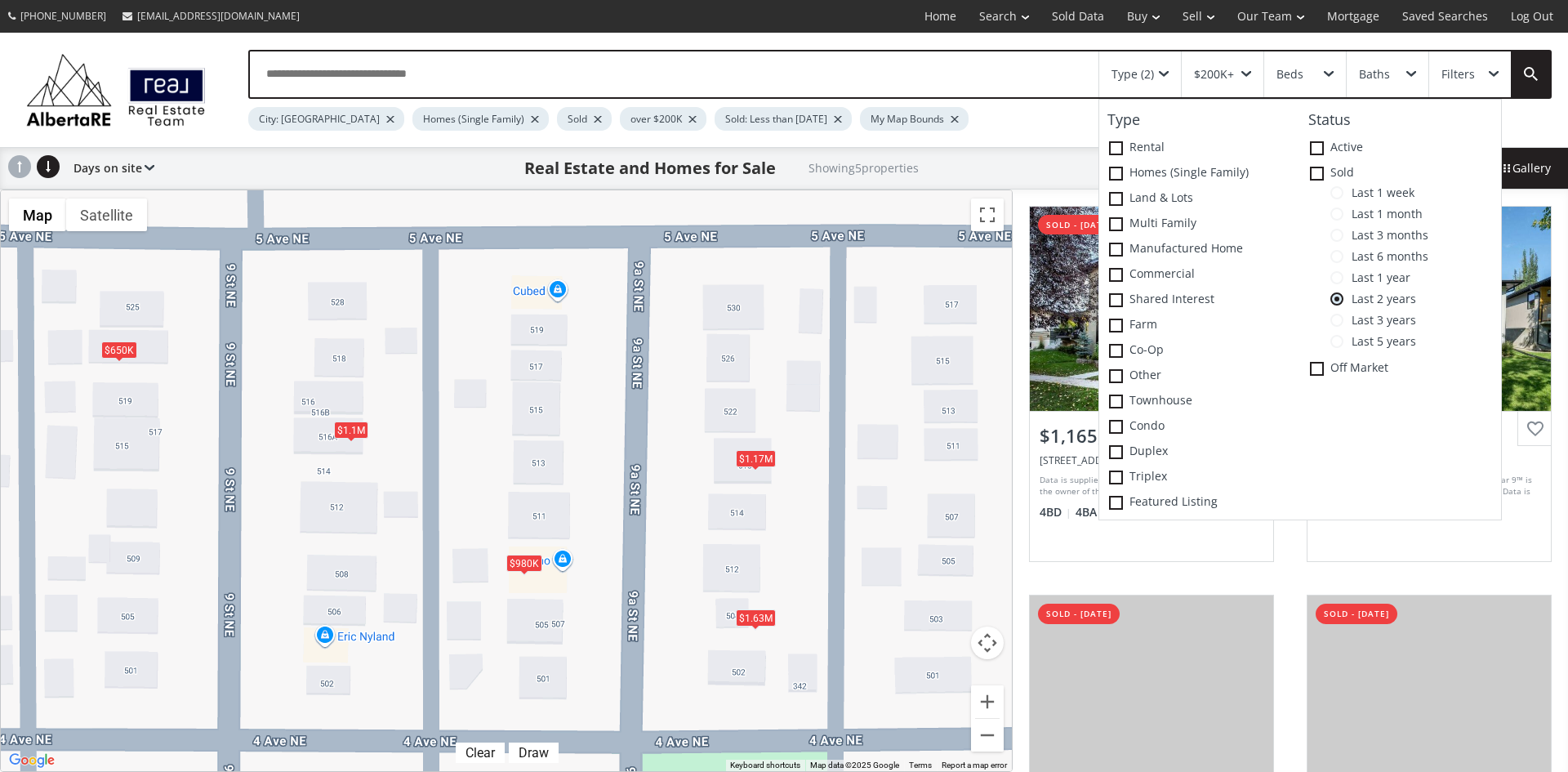
click at [1338, 321] on span at bounding box center [1337, 321] width 13 height 13
click at [767, 356] on div "$690K" at bounding box center [757, 351] width 36 height 17
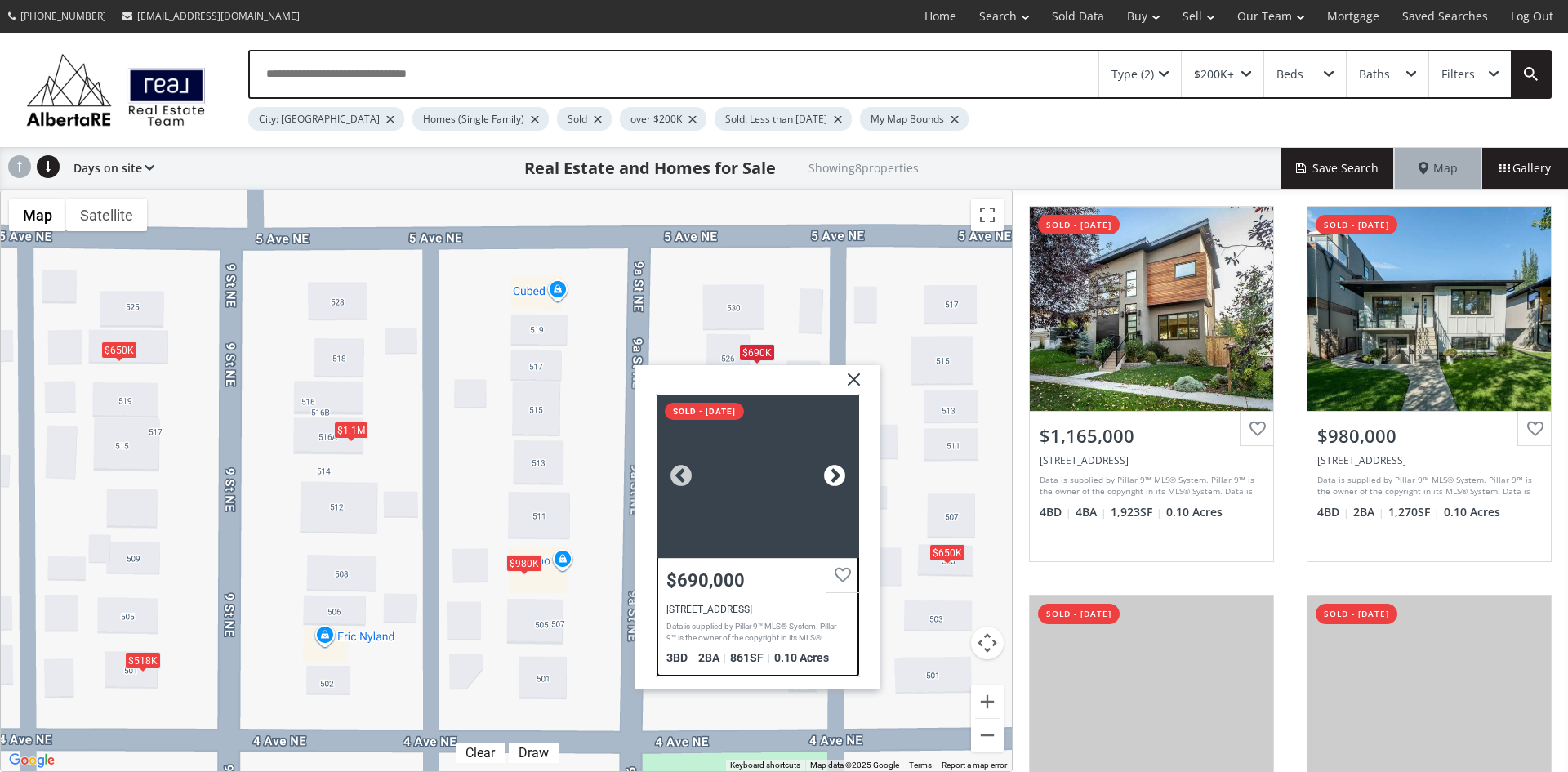
click at [837, 470] on div at bounding box center [834, 475] width 24 height 24
click at [837, 469] on div at bounding box center [834, 475] width 24 height 24
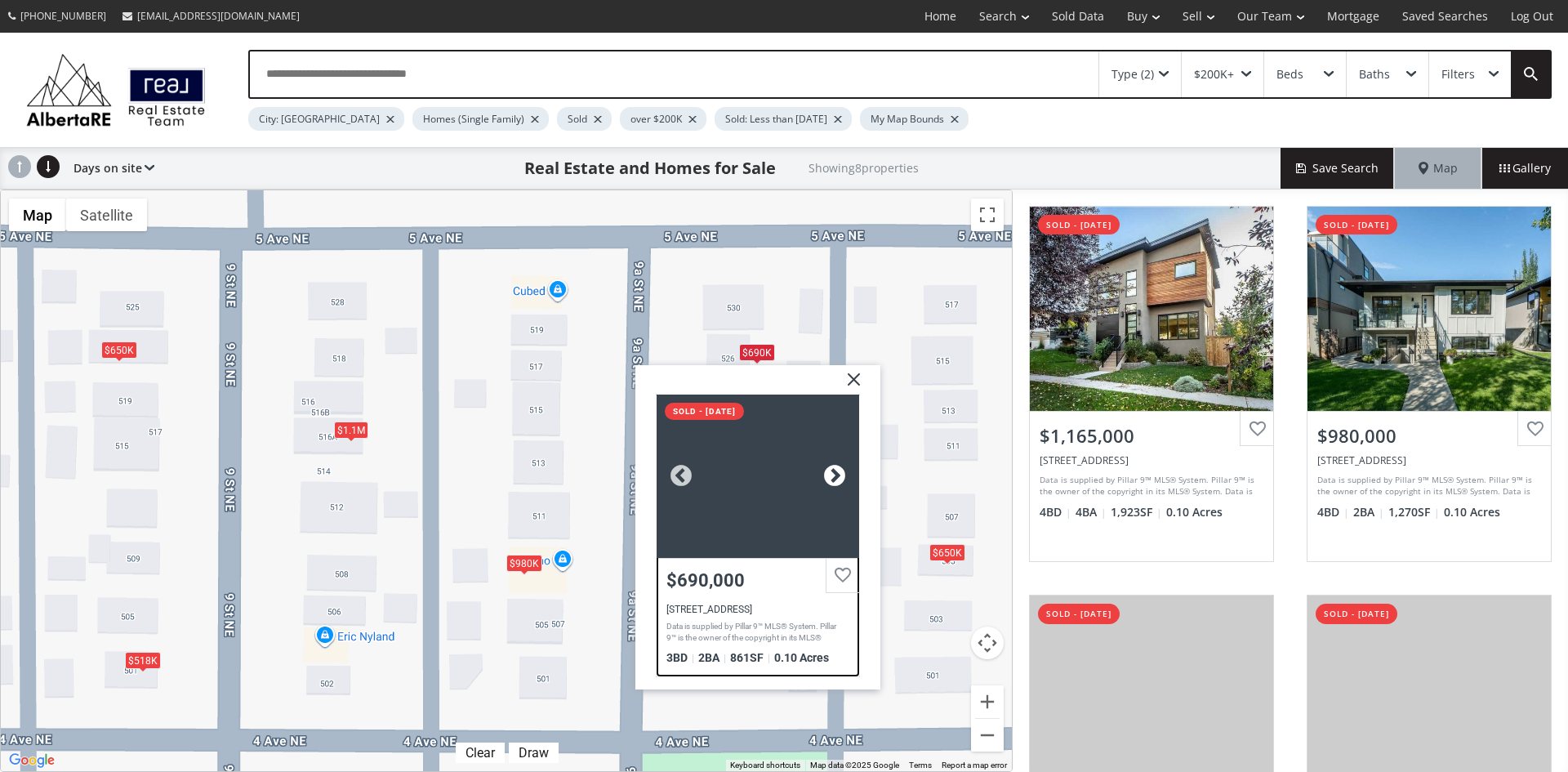
click at [837, 469] on div at bounding box center [834, 475] width 24 height 24
click at [853, 374] on img at bounding box center [848, 385] width 41 height 41
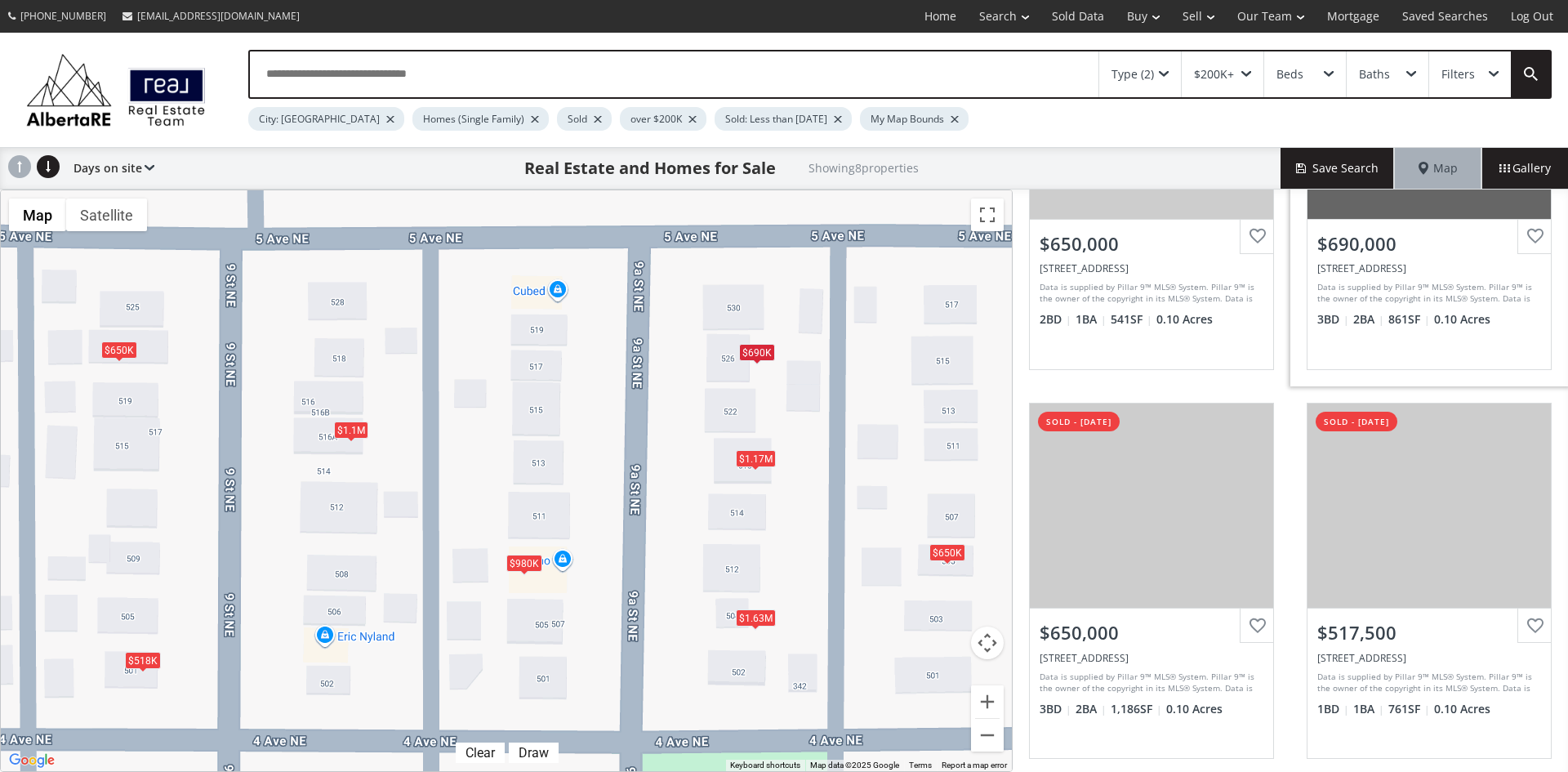
scroll to position [980, 0]
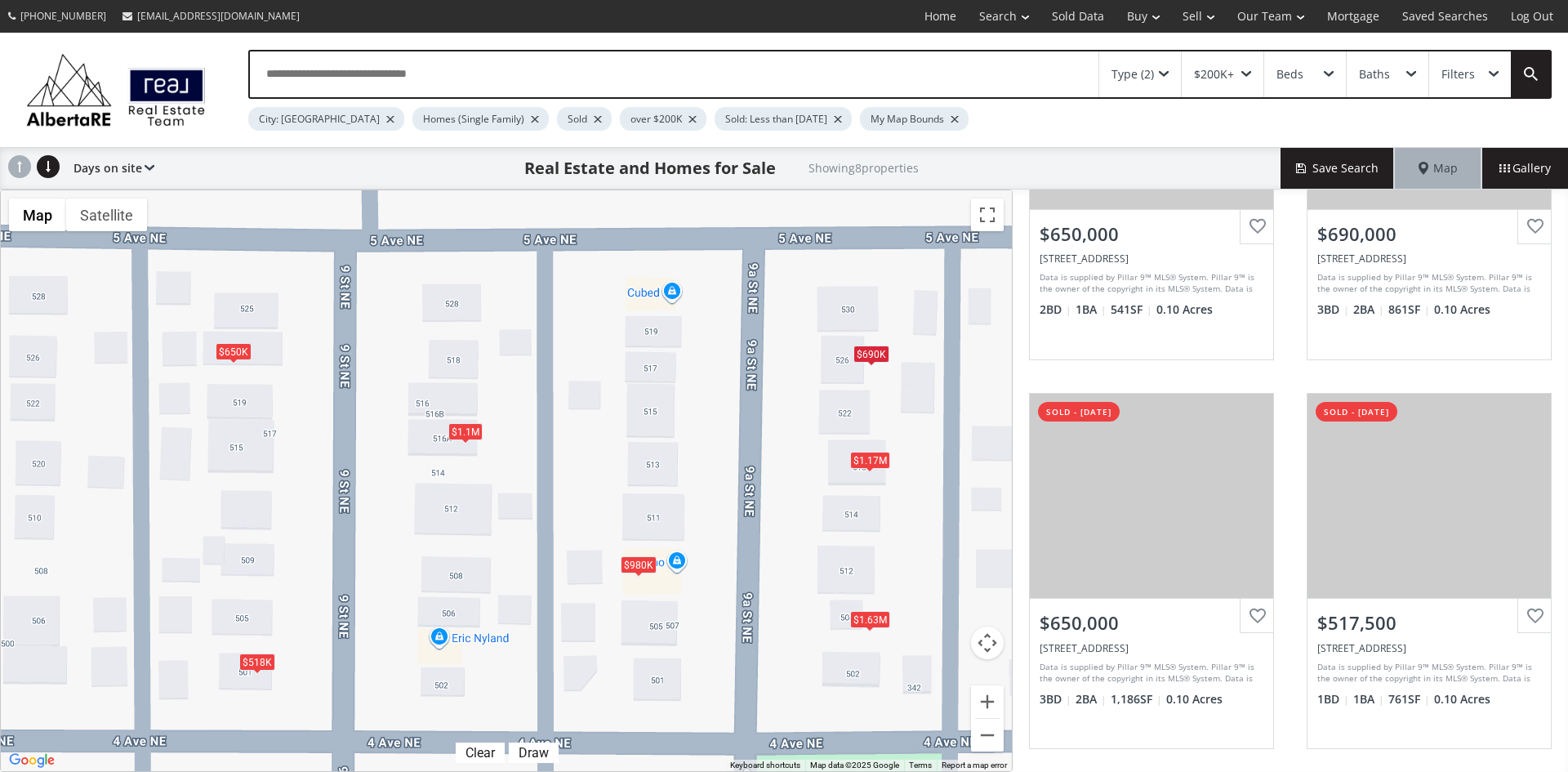
drag, startPoint x: 249, startPoint y: 458, endPoint x: 365, endPoint y: 460, distance: 116.0
click at [365, 460] on div "To navigate, press the arrow keys. $1.17M $980K $1.1M $1.63M $650K $690K $650K …" at bounding box center [506, 480] width 1011 height 580
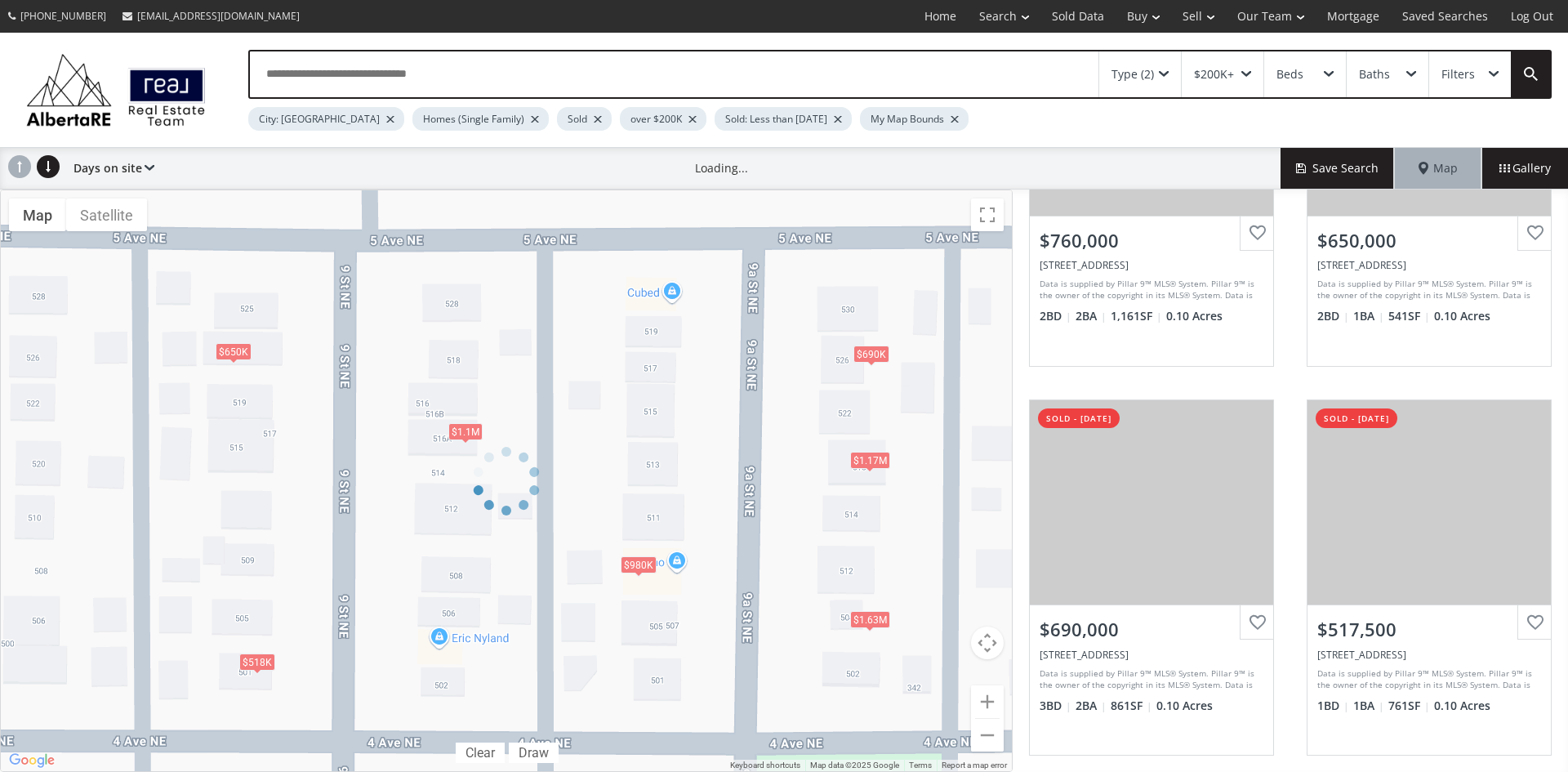
scroll to position [980, 0]
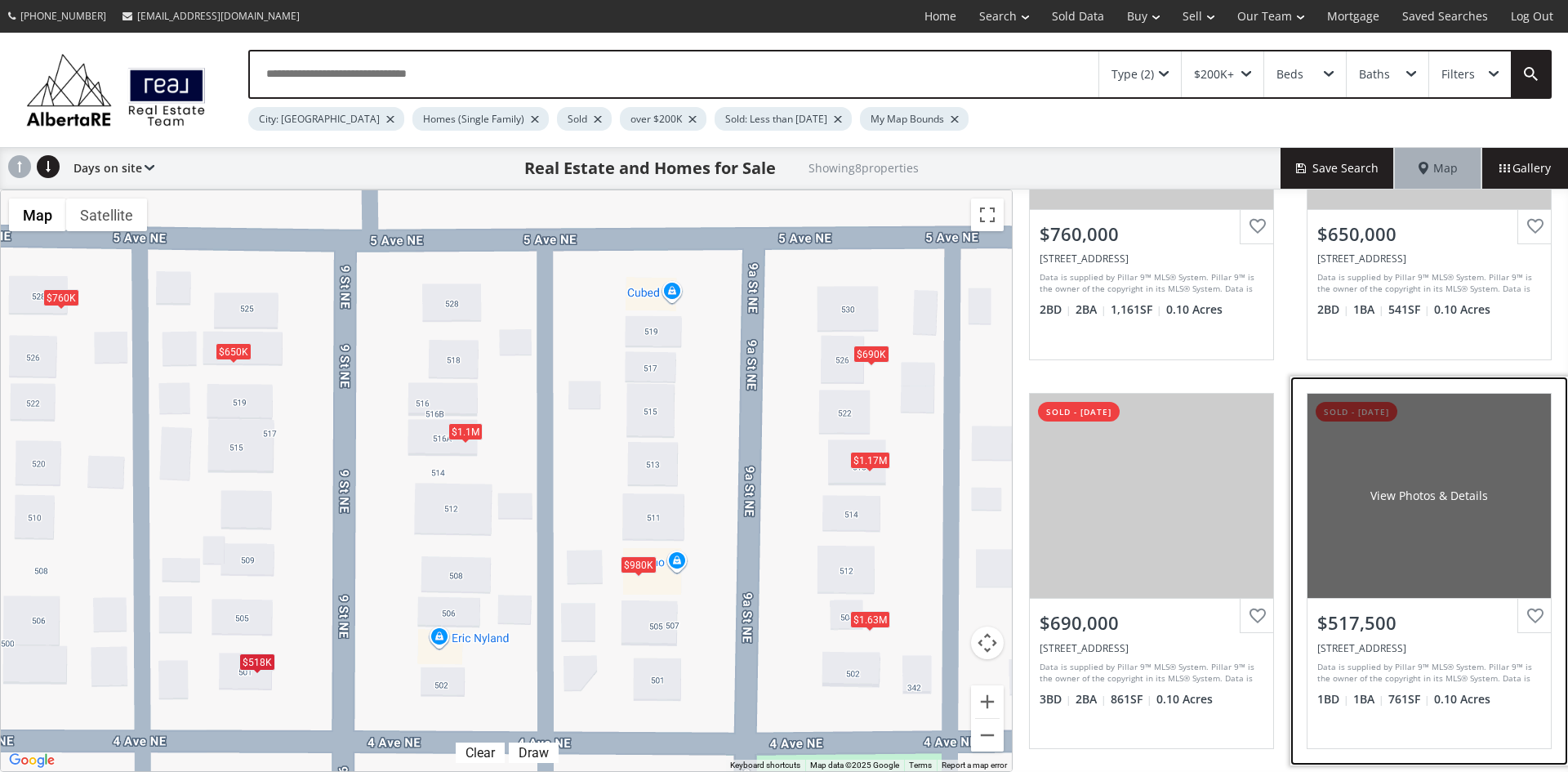
click at [1444, 502] on div "View Photos & Details" at bounding box center [1429, 495] width 118 height 16
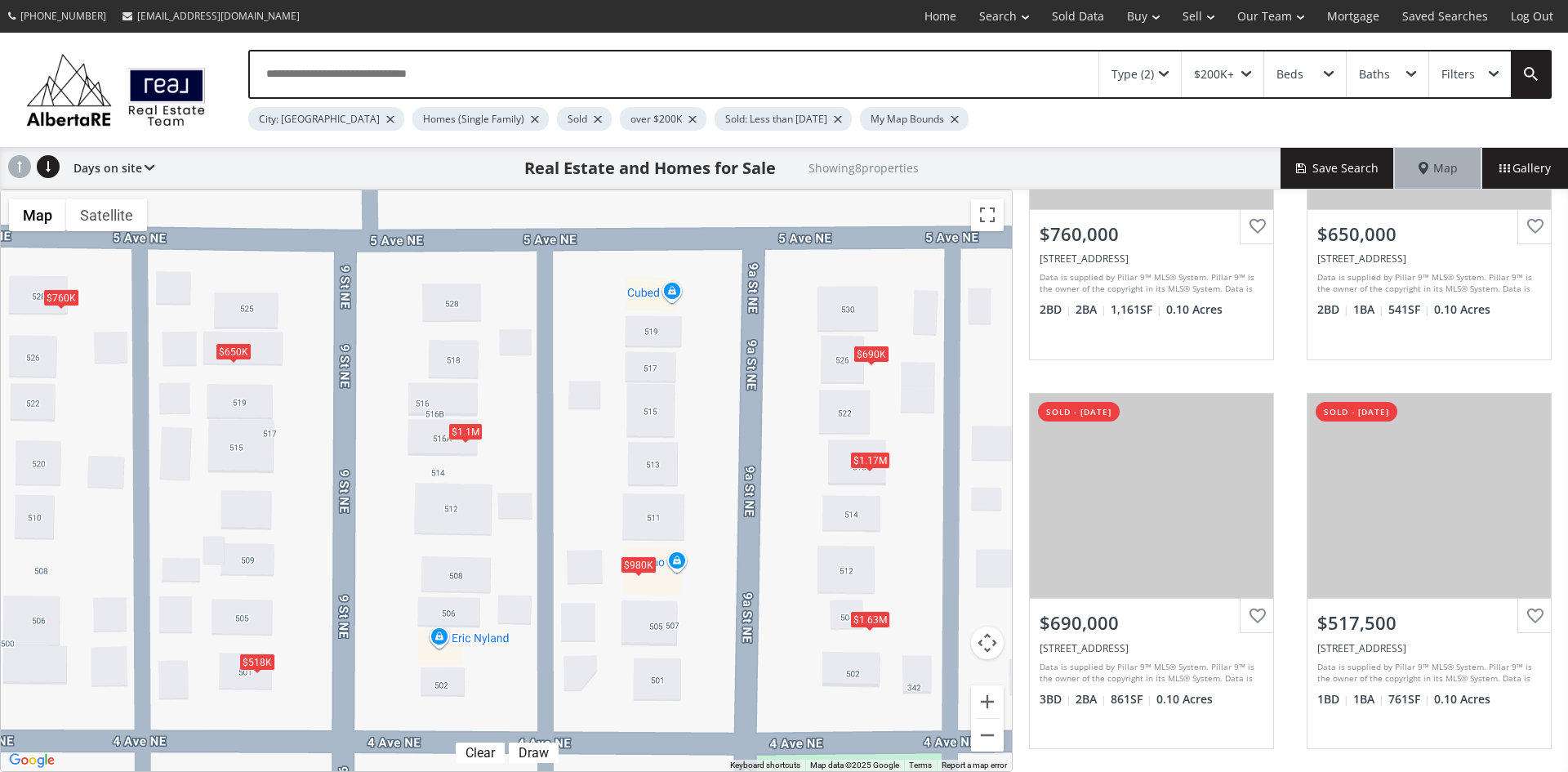
click at [1165, 69] on div "Type (2)" at bounding box center [1139, 74] width 81 height 46
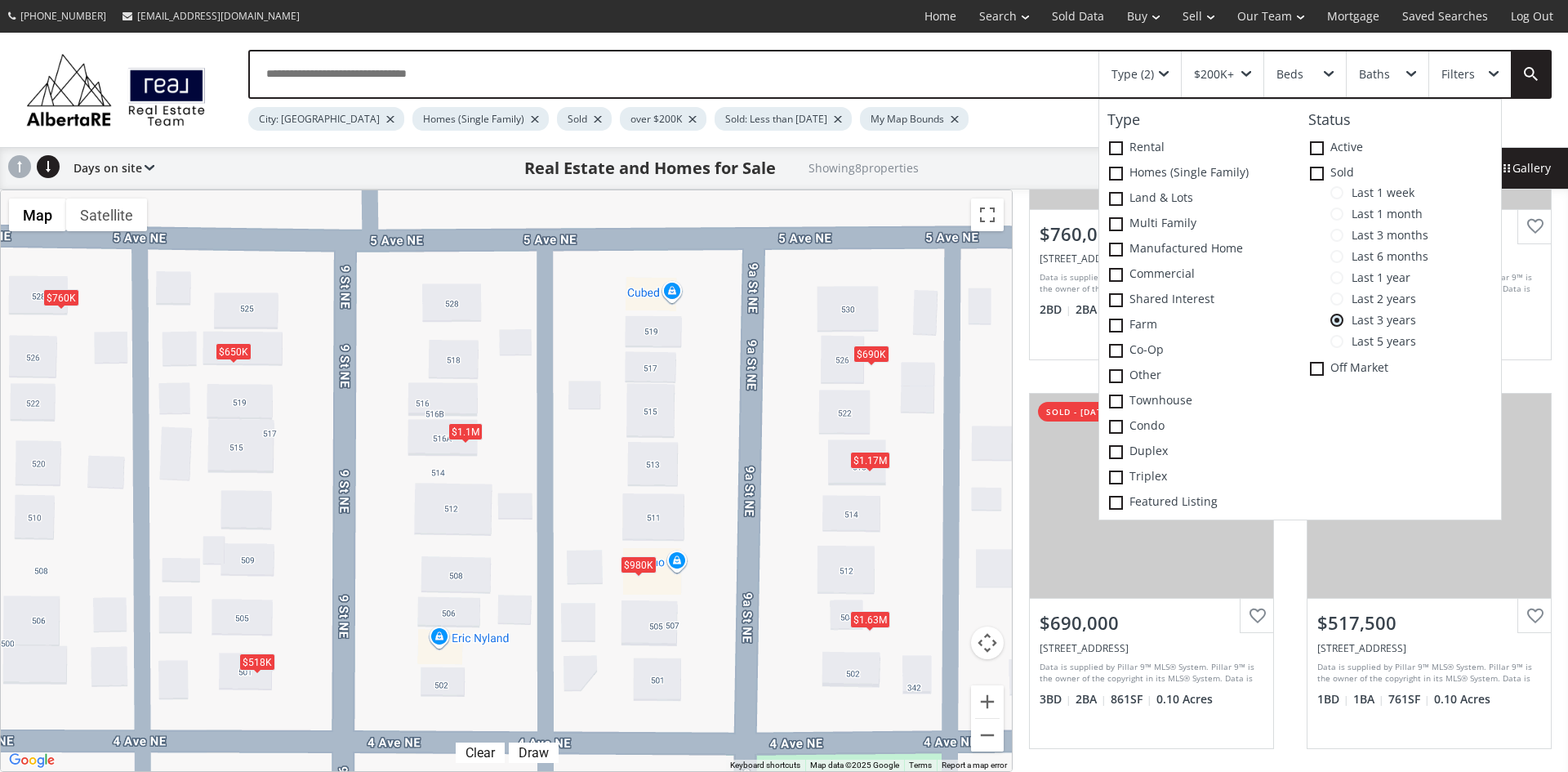
click at [1337, 339] on span at bounding box center [1337, 341] width 13 height 13
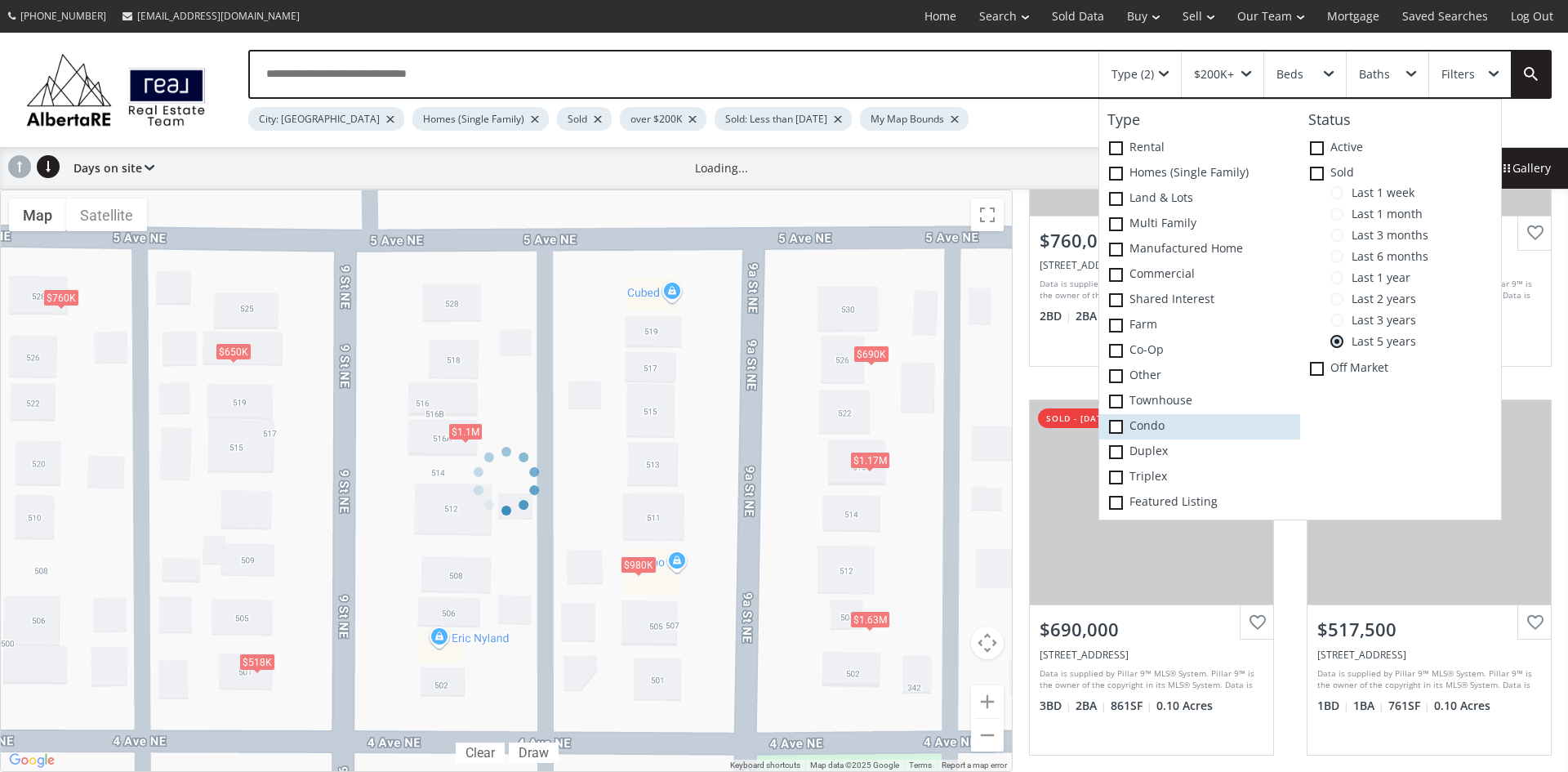
scroll to position [980, 0]
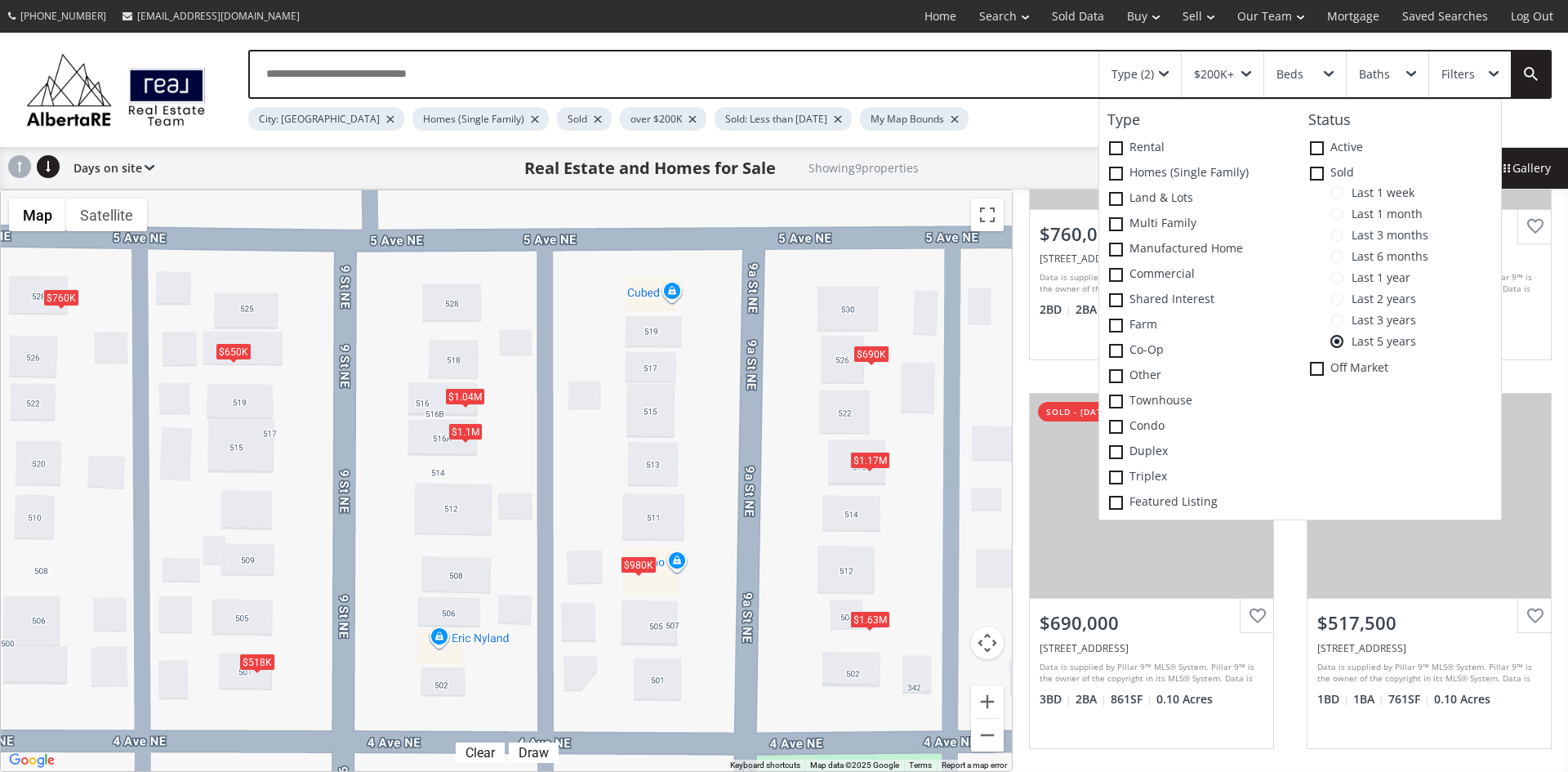
click at [1468, 468] on div "Status Active Sold Last 1 week Last 1 month Last 3 months Last 6 months Last 1 …" at bounding box center [1400, 309] width 201 height 412
click at [915, 472] on div "To navigate, press the arrow keys. $1.17M $980K $1.1M $1.63M $760K $650K $690K …" at bounding box center [506, 480] width 1011 height 580
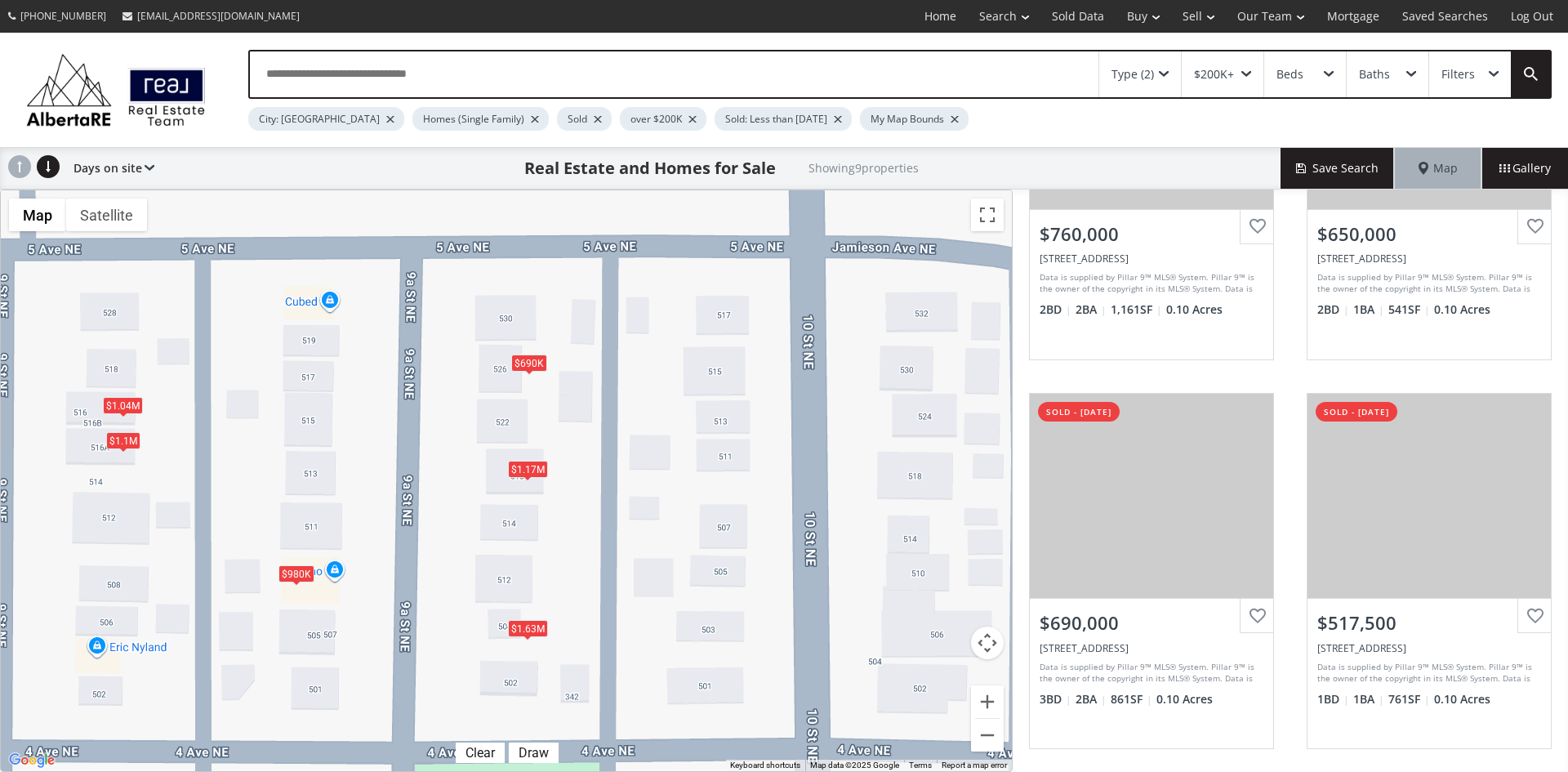
drag, startPoint x: 945, startPoint y: 560, endPoint x: 605, endPoint y: 567, distance: 340.1
click at [605, 567] on div "To navigate, press the arrow keys. $1.17M $980K $1.1M $1.63M $760K $650K $690K …" at bounding box center [506, 480] width 1011 height 580
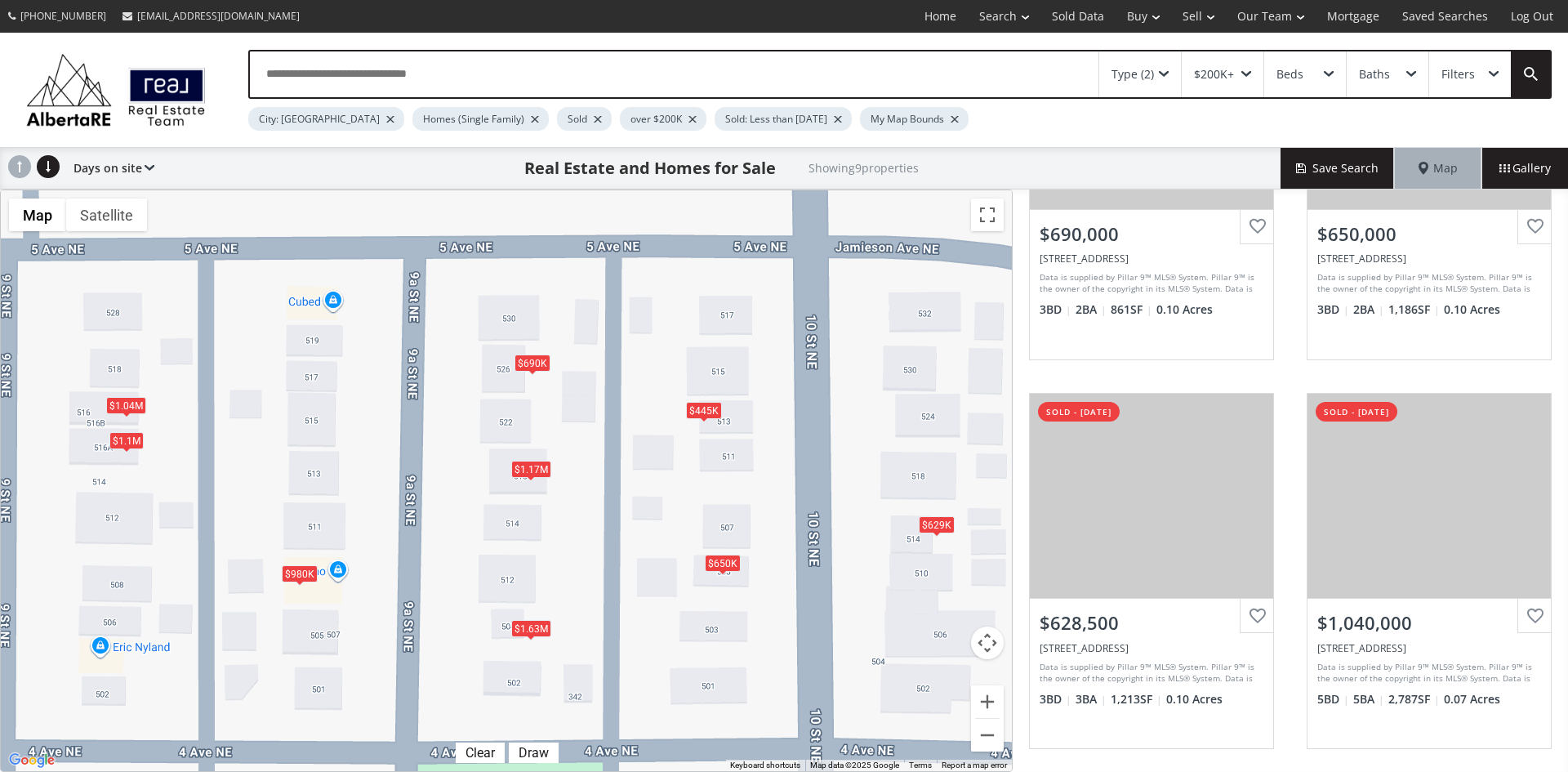
click at [727, 565] on div "$650K" at bounding box center [722, 563] width 36 height 17
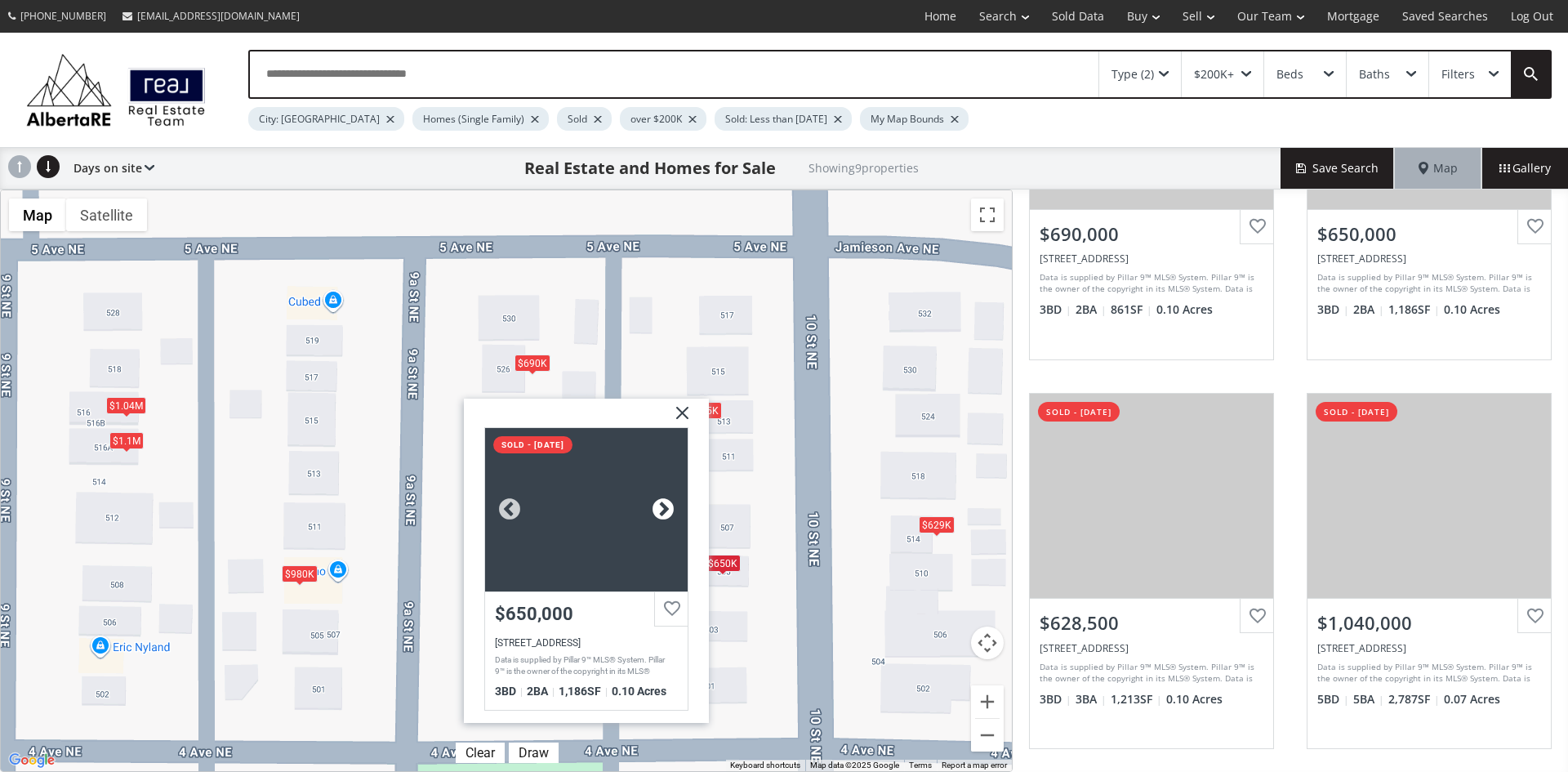
click at [663, 513] on div at bounding box center [663, 508] width 24 height 24
click at [667, 504] on div at bounding box center [663, 508] width 24 height 24
click at [666, 503] on div at bounding box center [663, 508] width 24 height 24
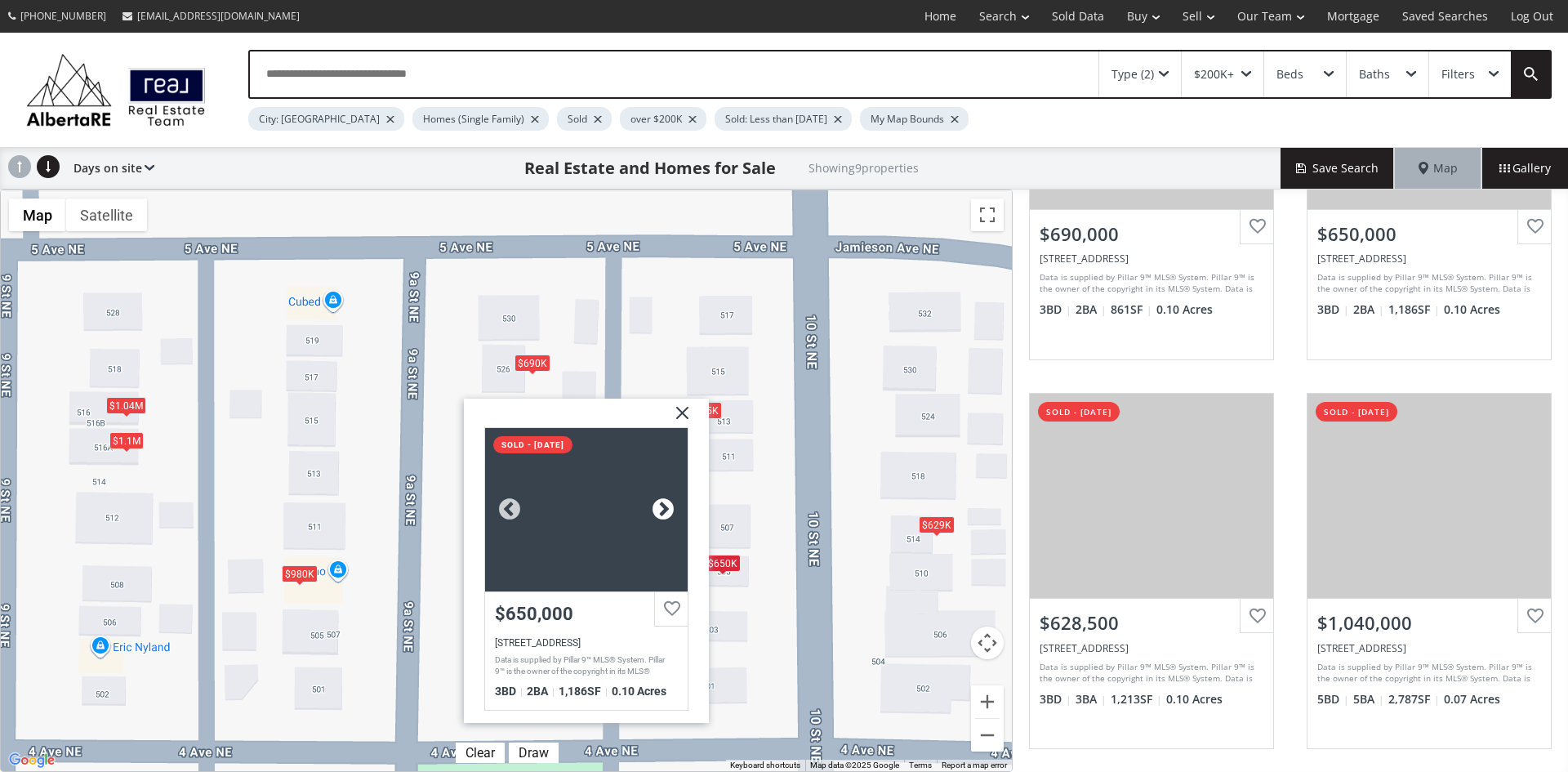
click at [666, 503] on div at bounding box center [663, 508] width 24 height 24
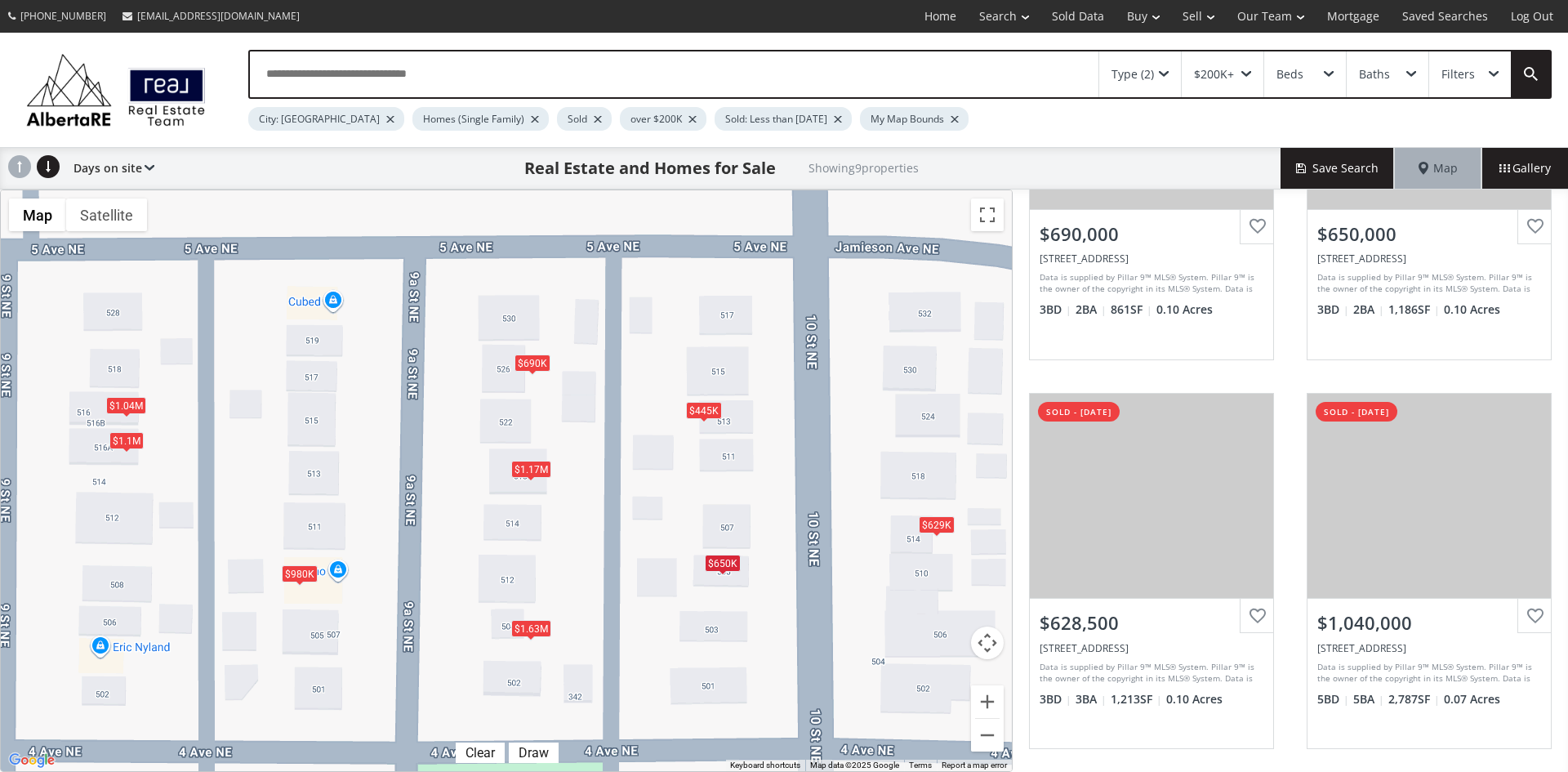
click at [706, 405] on div "$445K" at bounding box center [704, 409] width 36 height 17
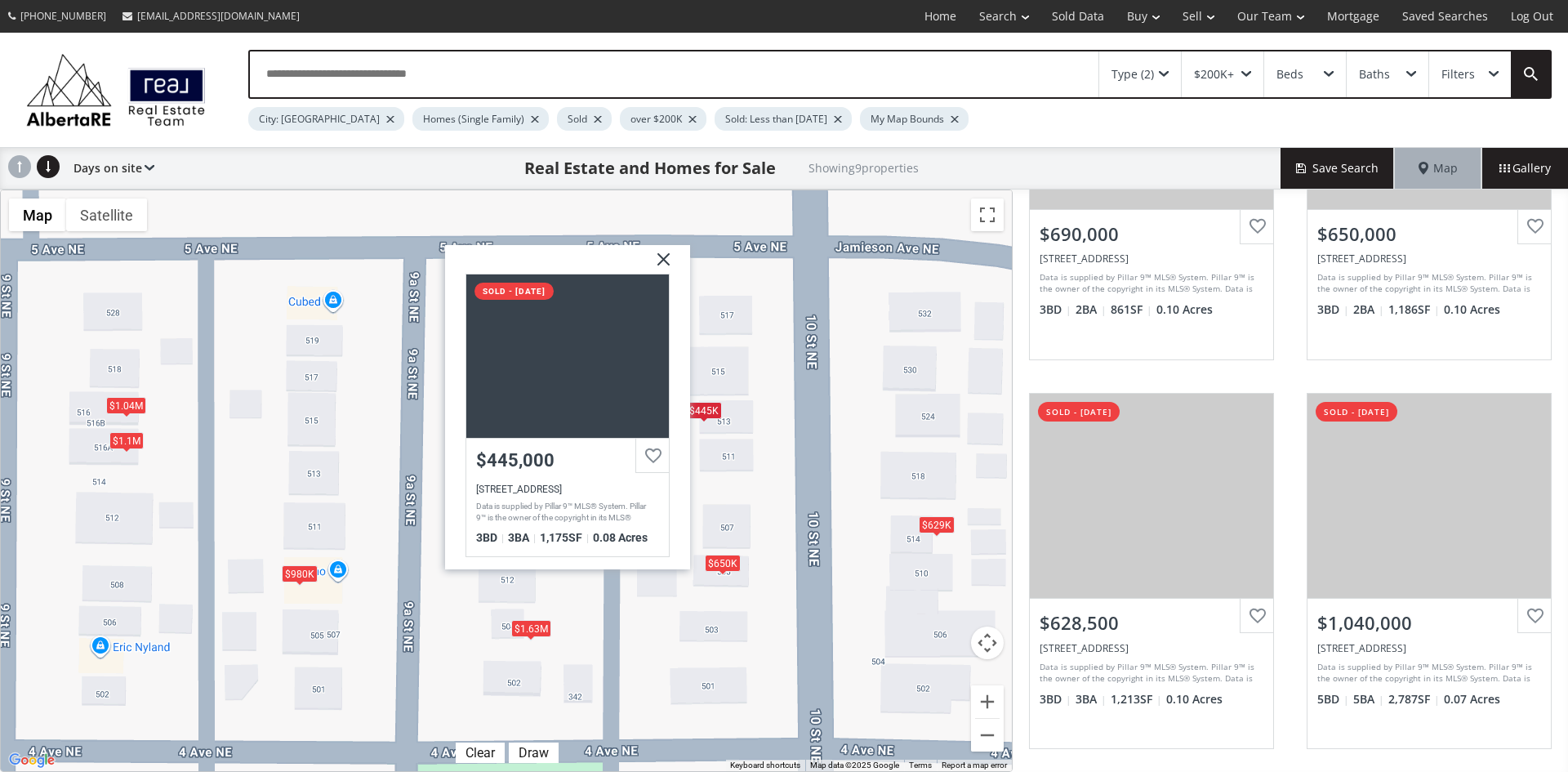
click at [671, 260] on img at bounding box center [658, 265] width 41 height 41
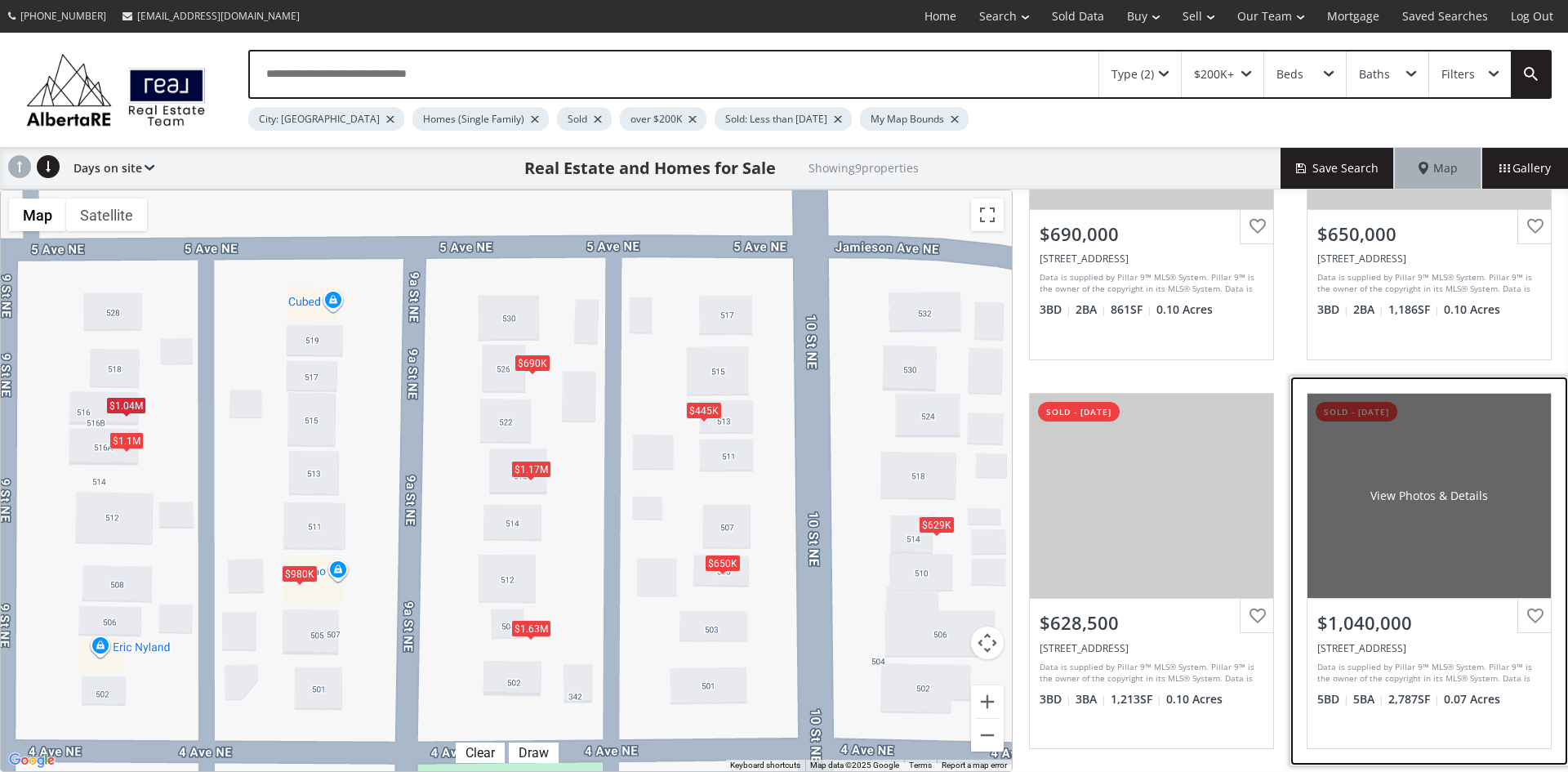
click at [1393, 533] on div "View Photos & Details" at bounding box center [1429, 495] width 243 height 204
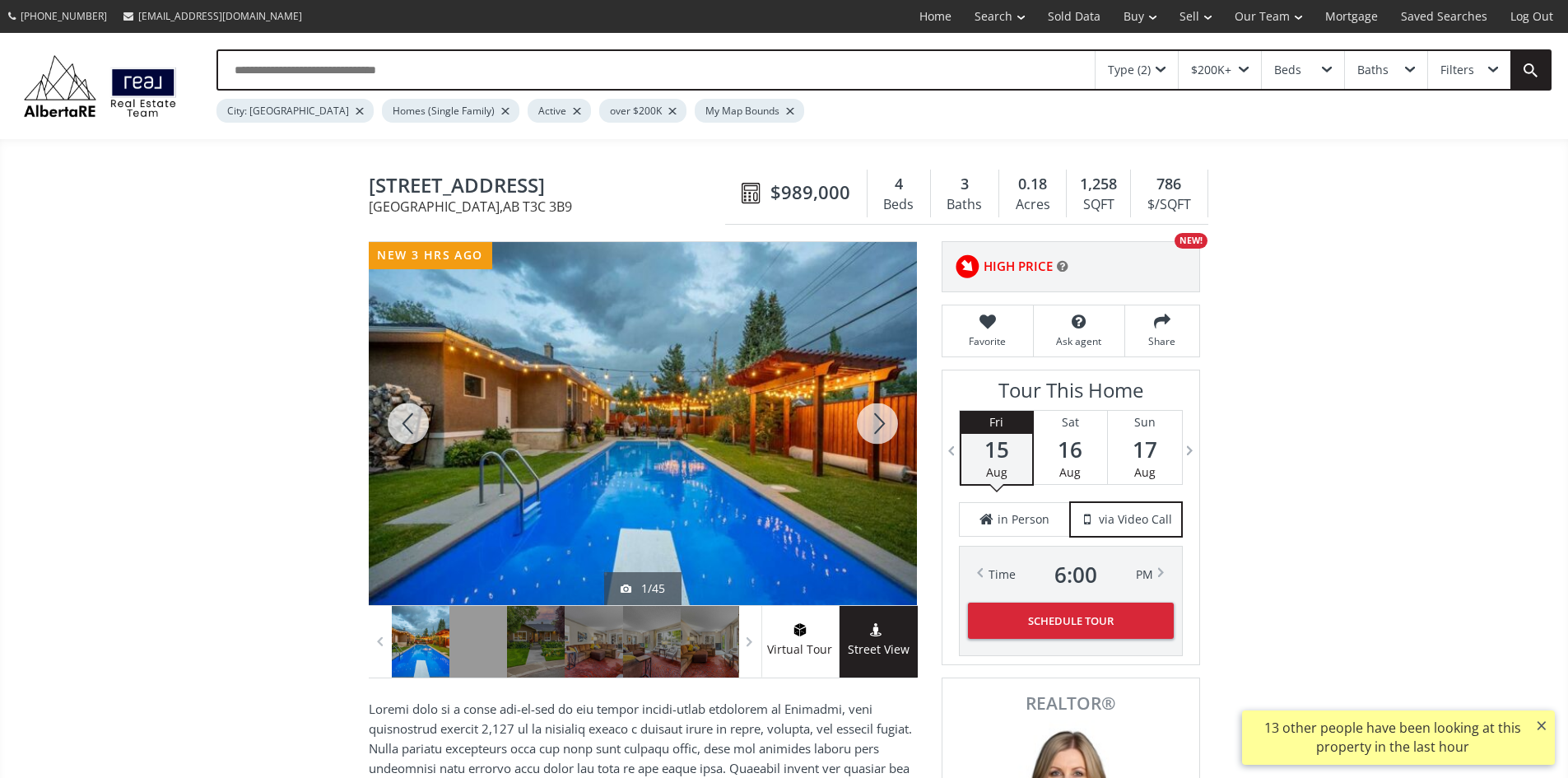
click at [887, 424] on div at bounding box center [878, 423] width 79 height 363
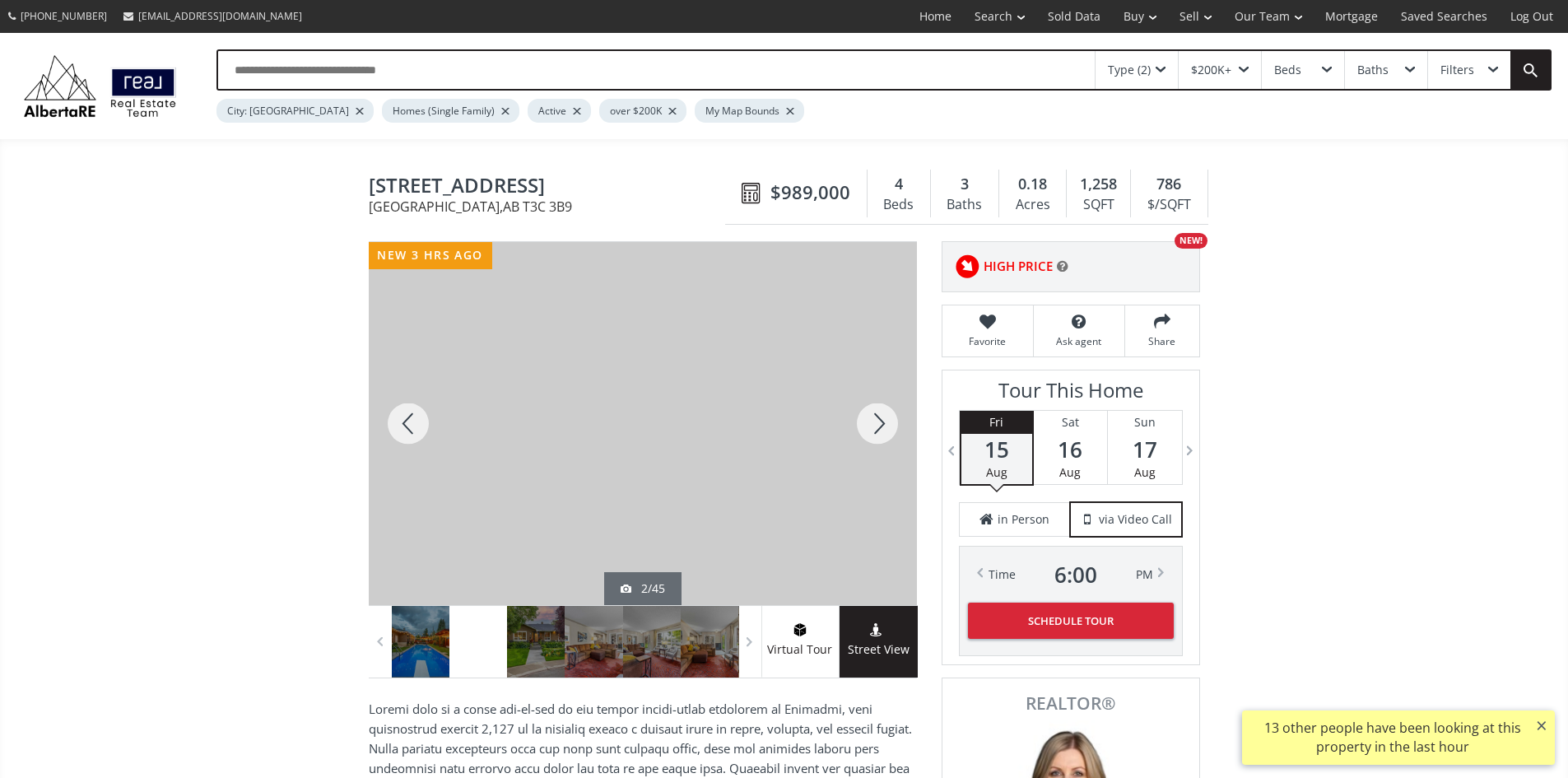
click at [881, 427] on div at bounding box center [878, 423] width 79 height 363
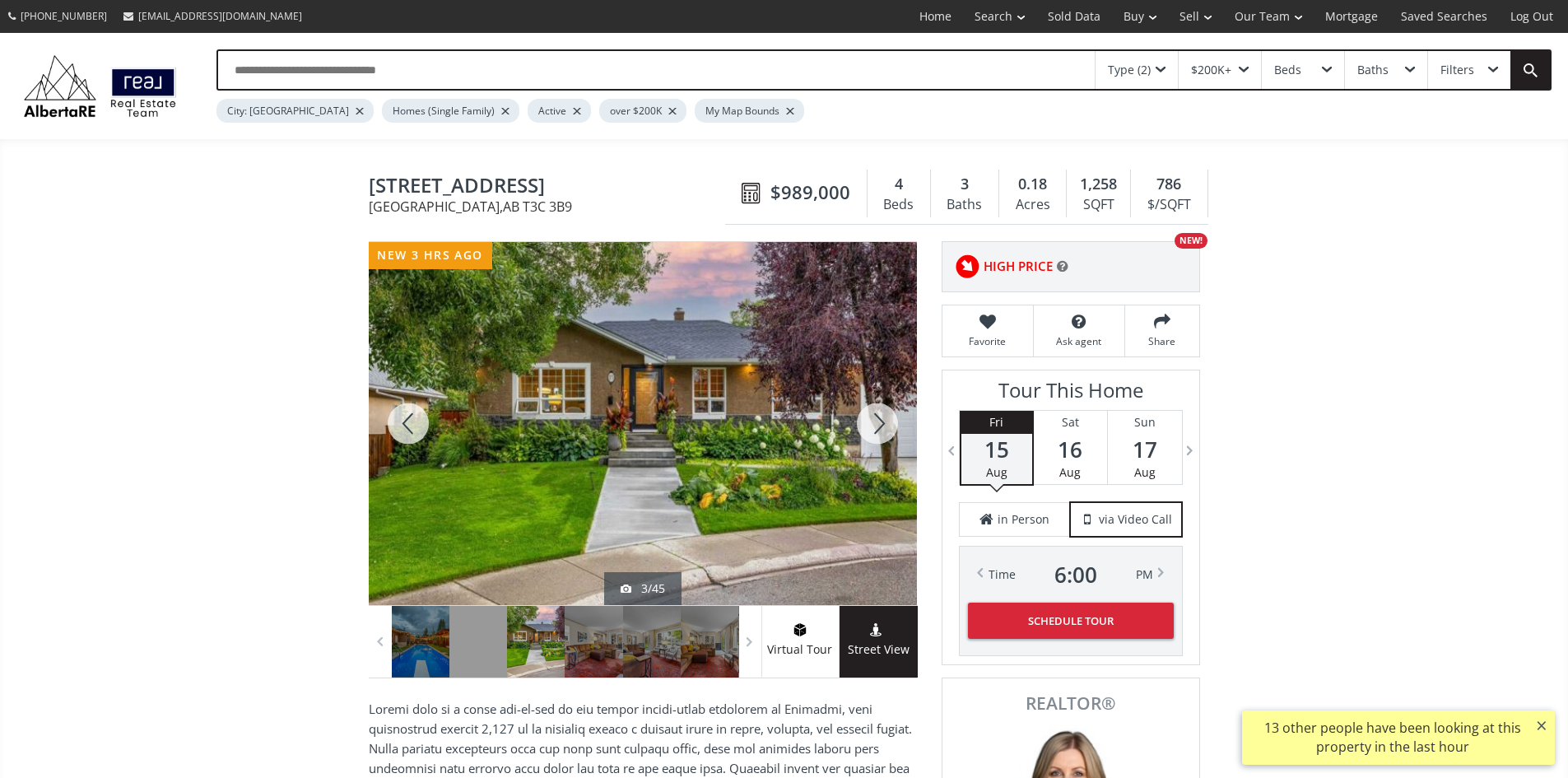
click at [881, 427] on div at bounding box center [878, 423] width 79 height 363
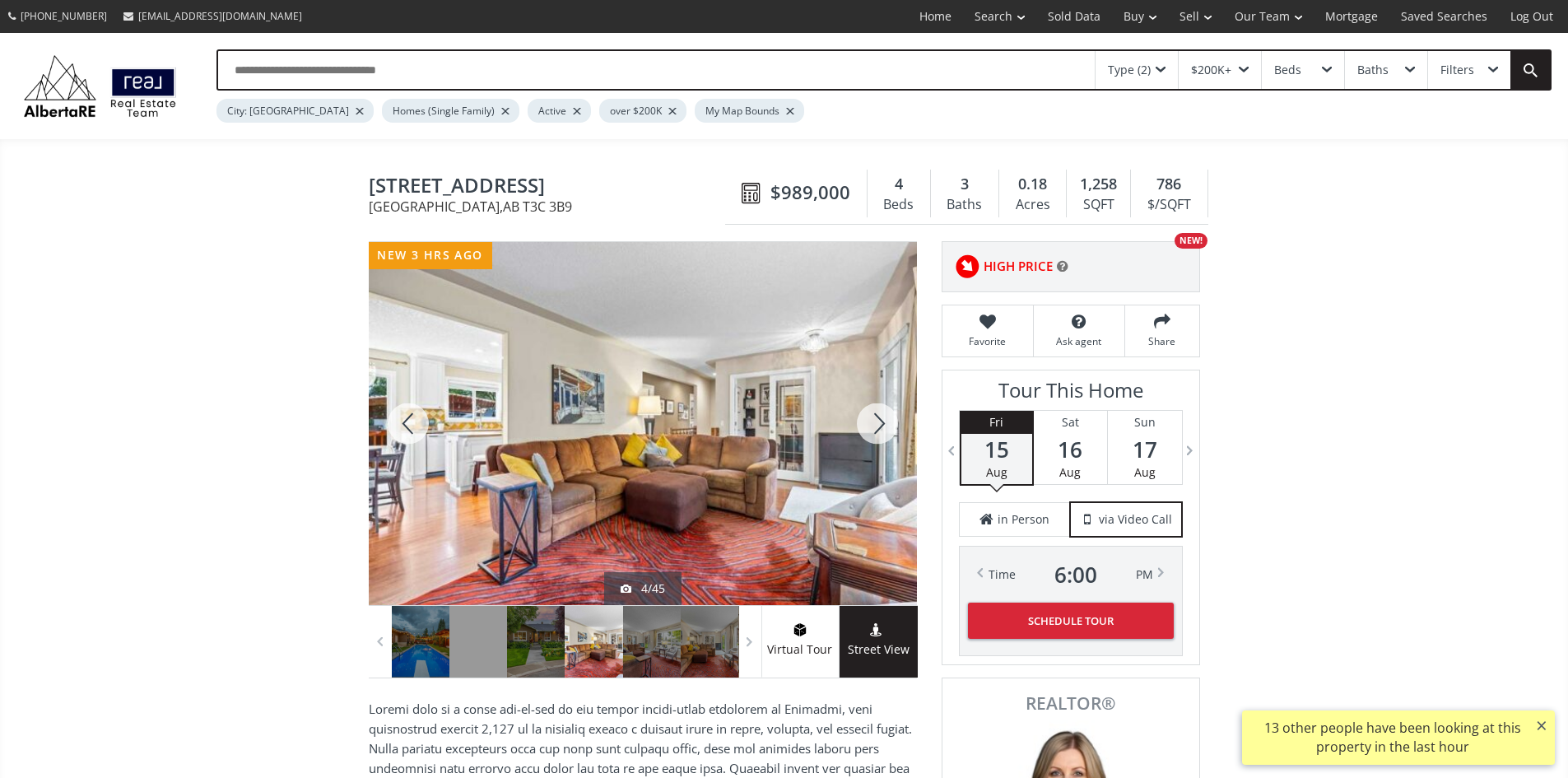
click at [881, 427] on div at bounding box center [878, 423] width 79 height 363
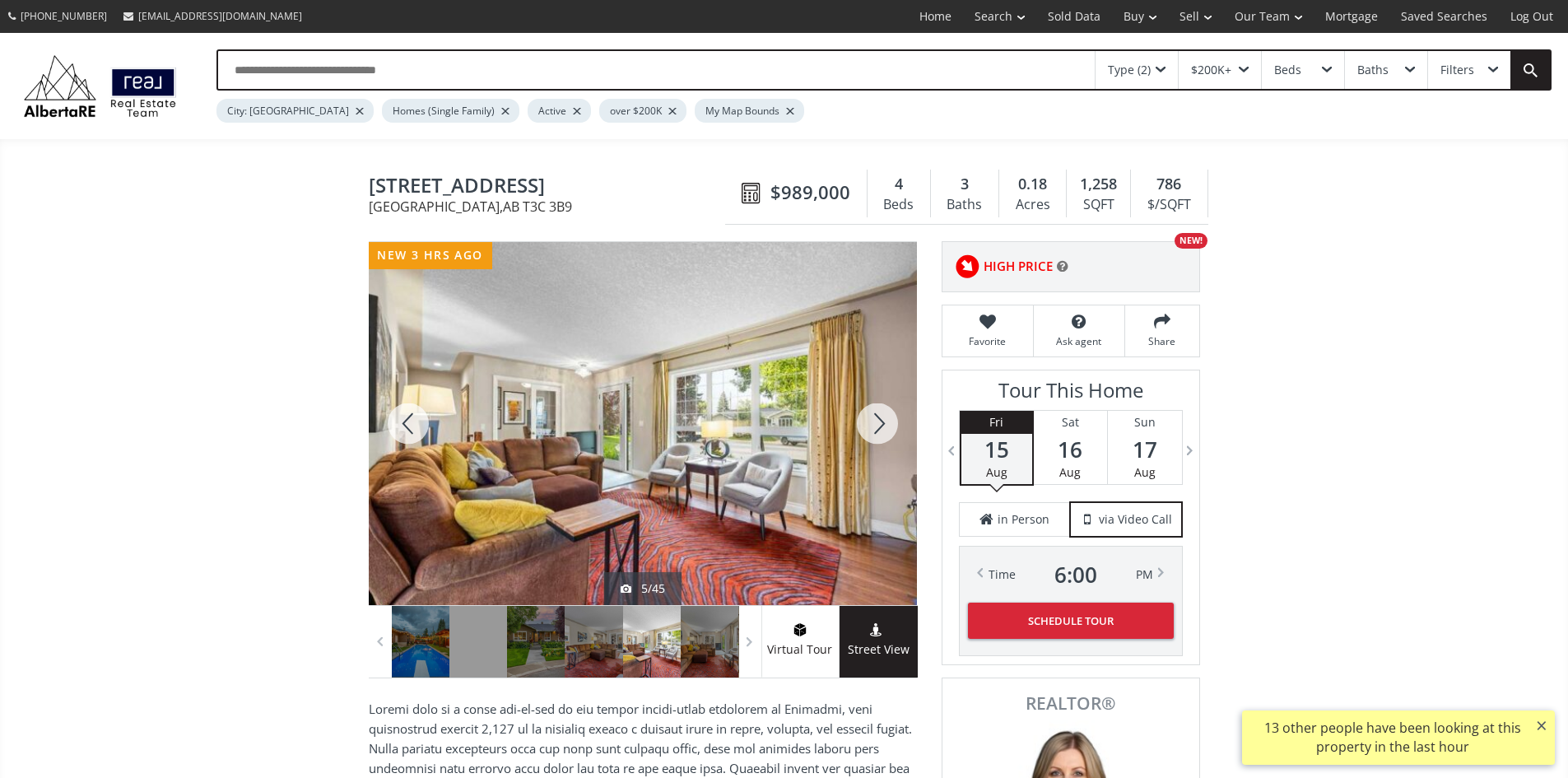
click at [881, 427] on div at bounding box center [878, 423] width 79 height 363
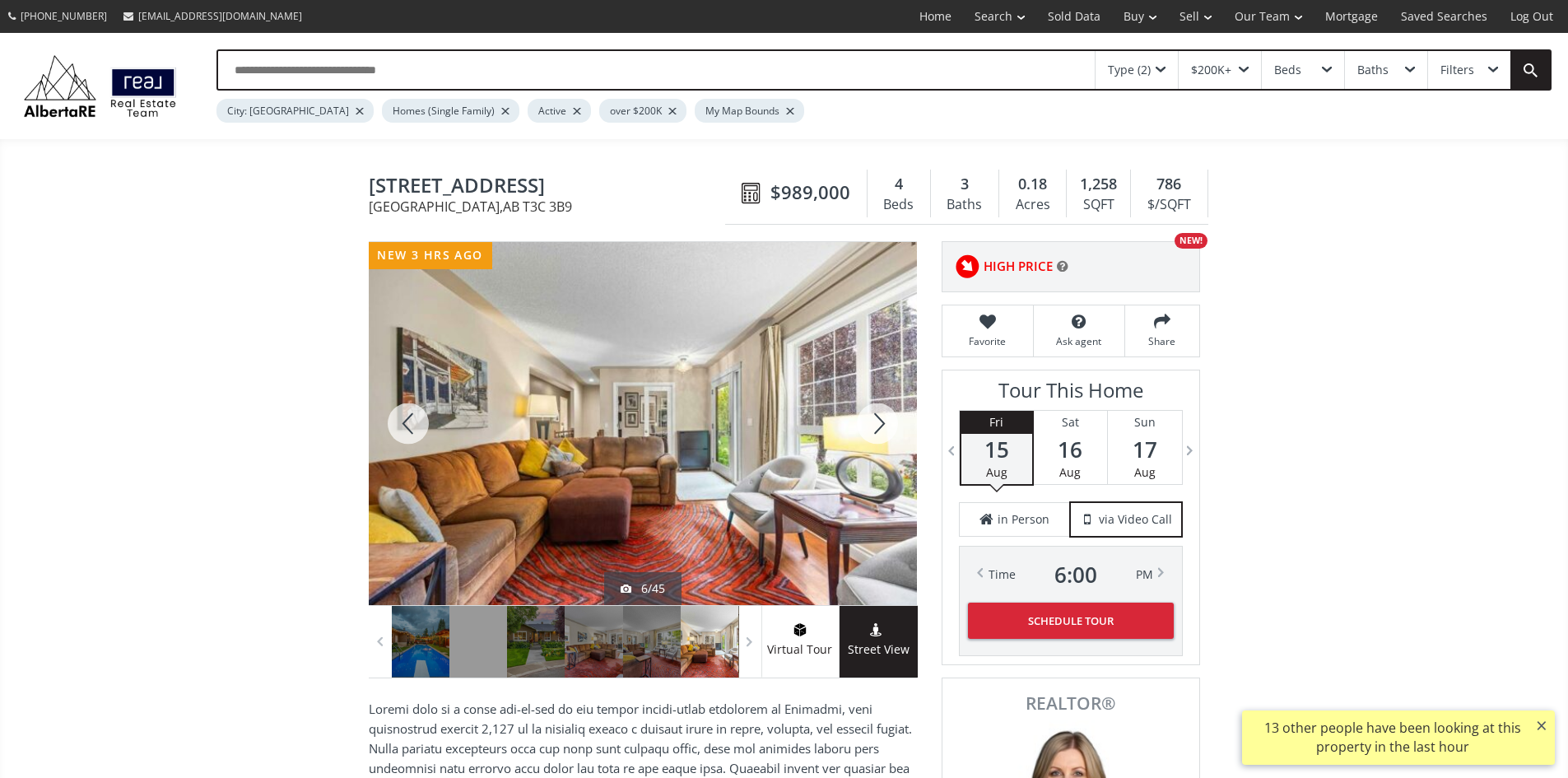
click at [881, 427] on div at bounding box center [878, 423] width 79 height 363
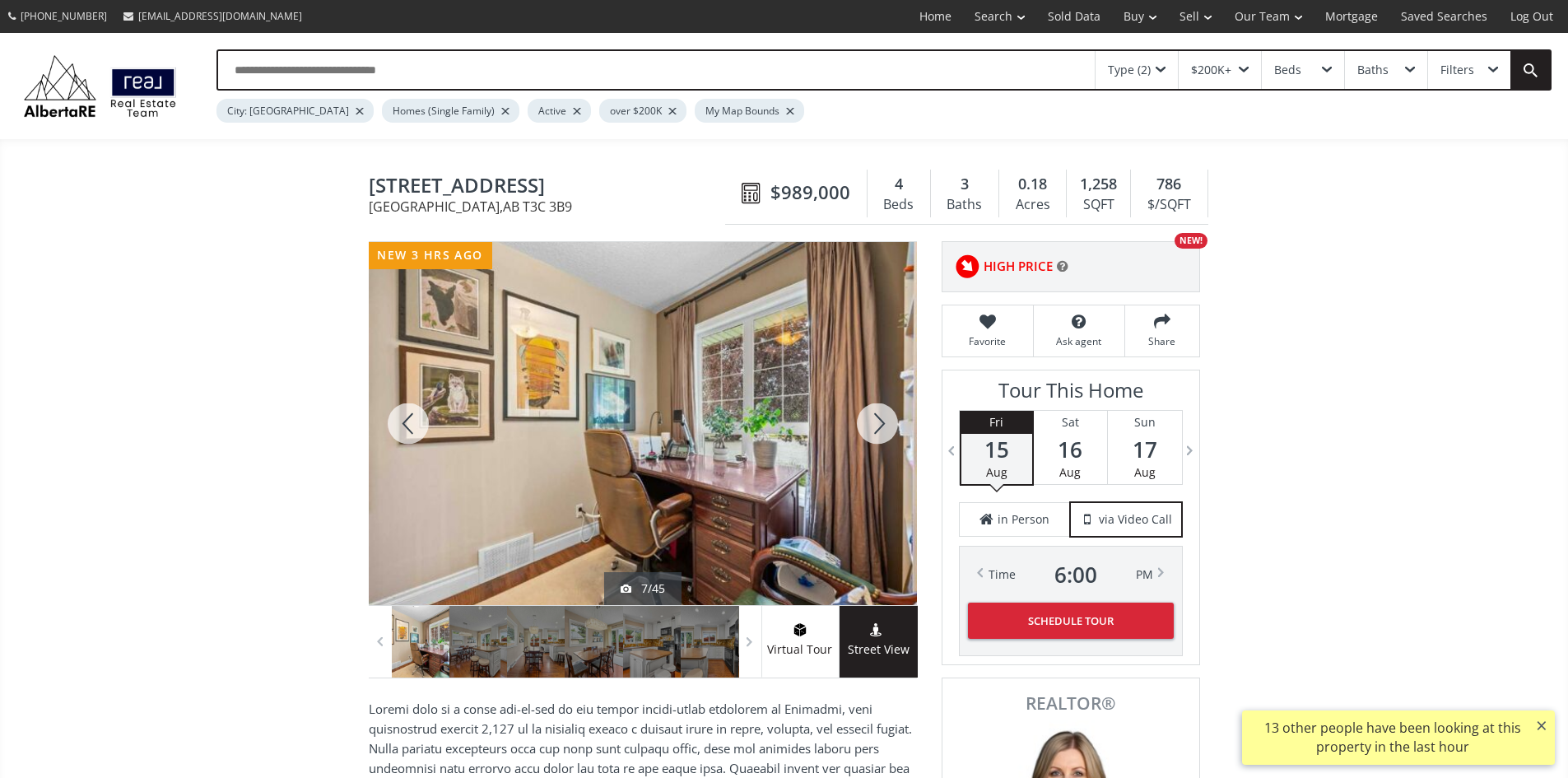
click at [881, 427] on div at bounding box center [878, 423] width 79 height 363
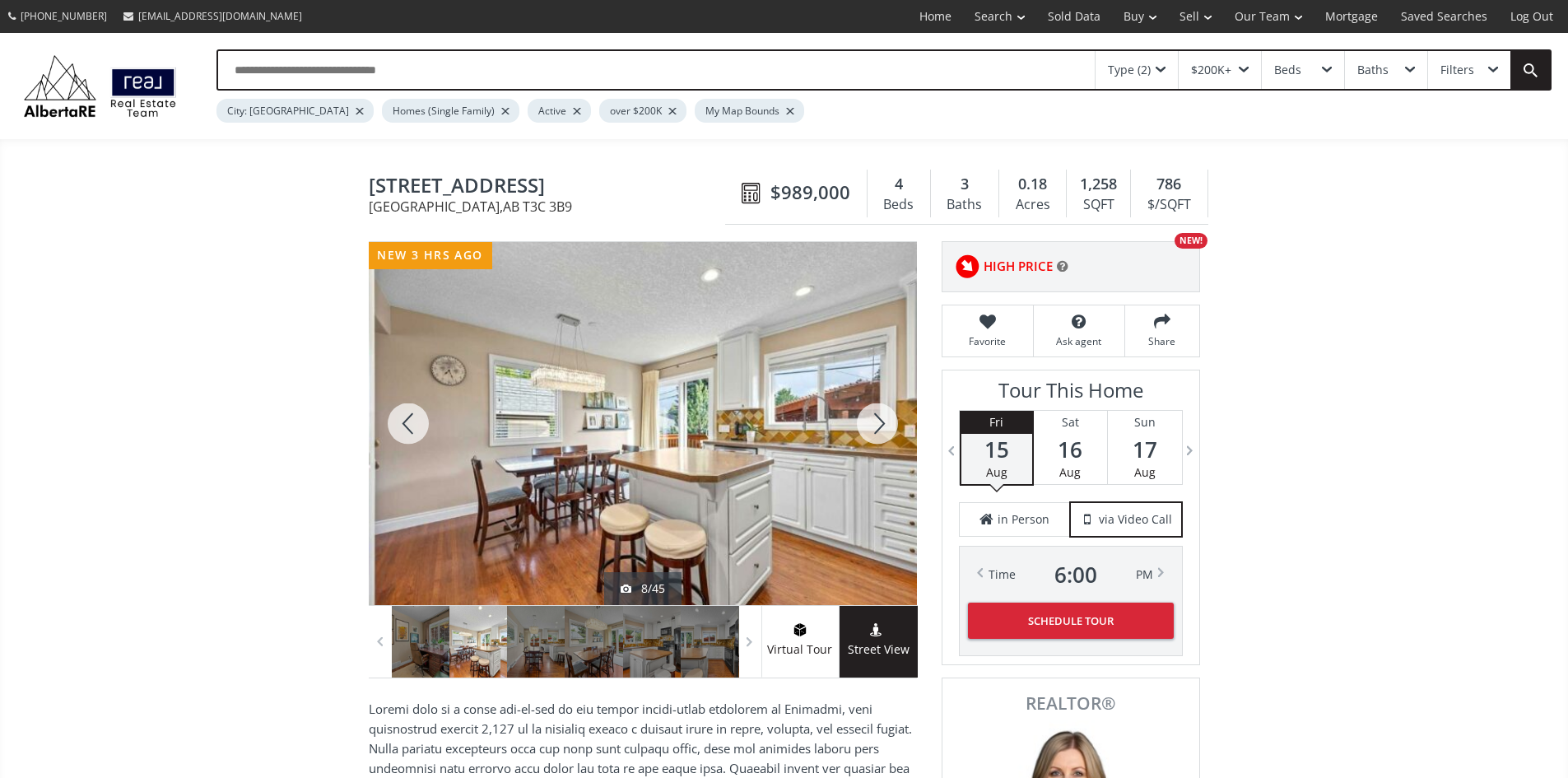
click at [881, 427] on div at bounding box center [878, 423] width 79 height 363
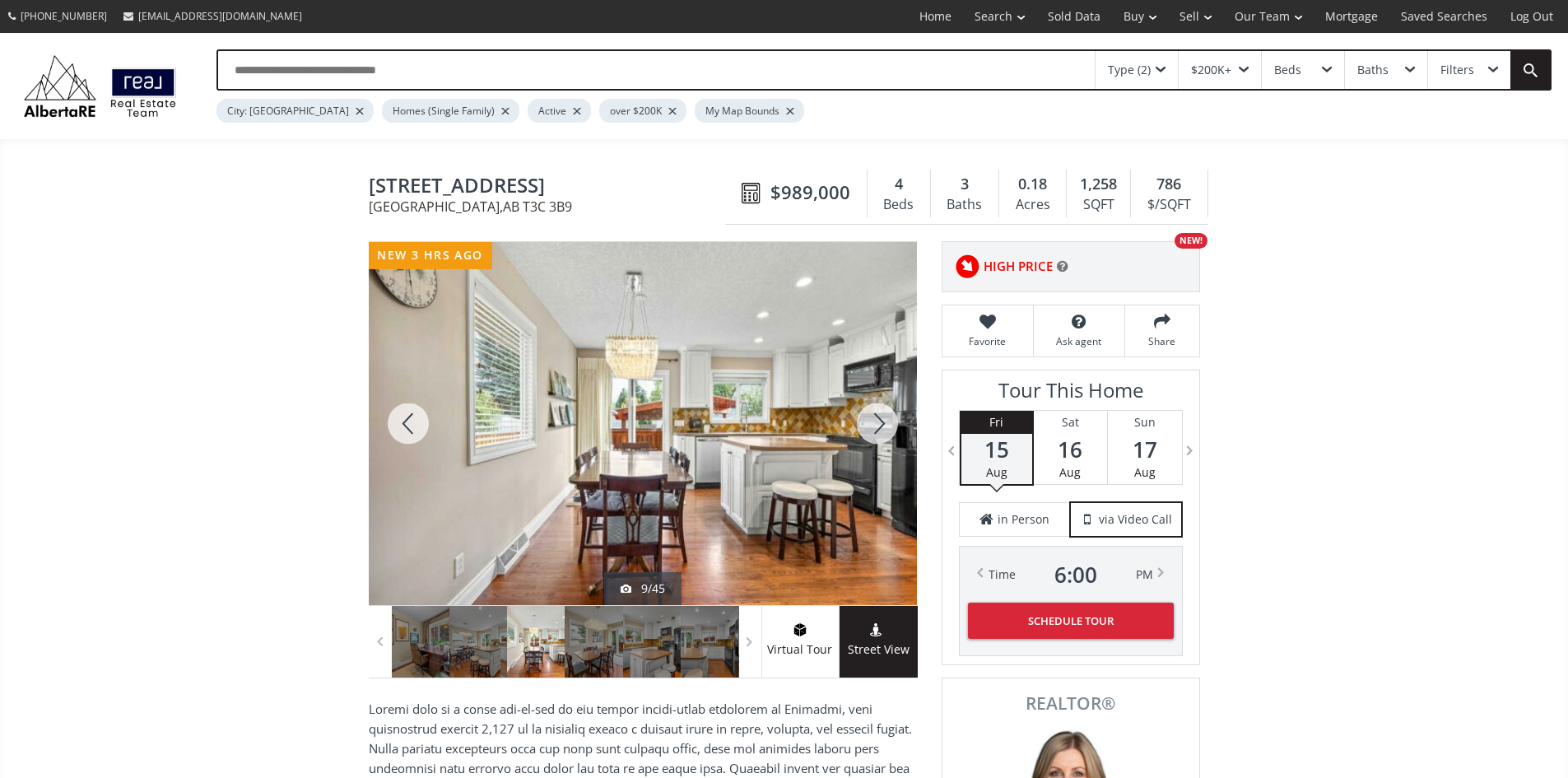
click at [881, 427] on div at bounding box center [878, 423] width 79 height 363
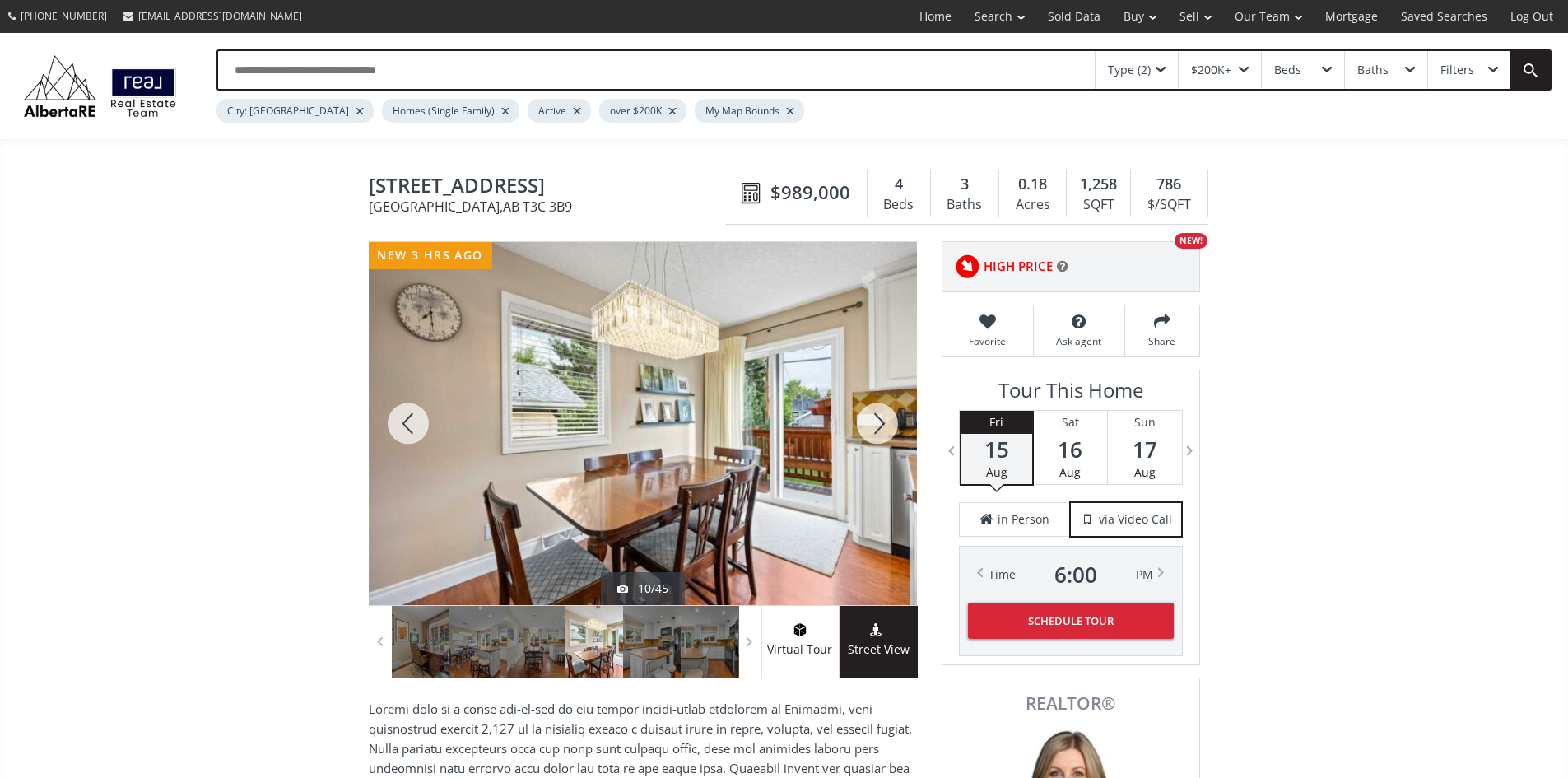
click at [881, 427] on div at bounding box center [878, 423] width 79 height 363
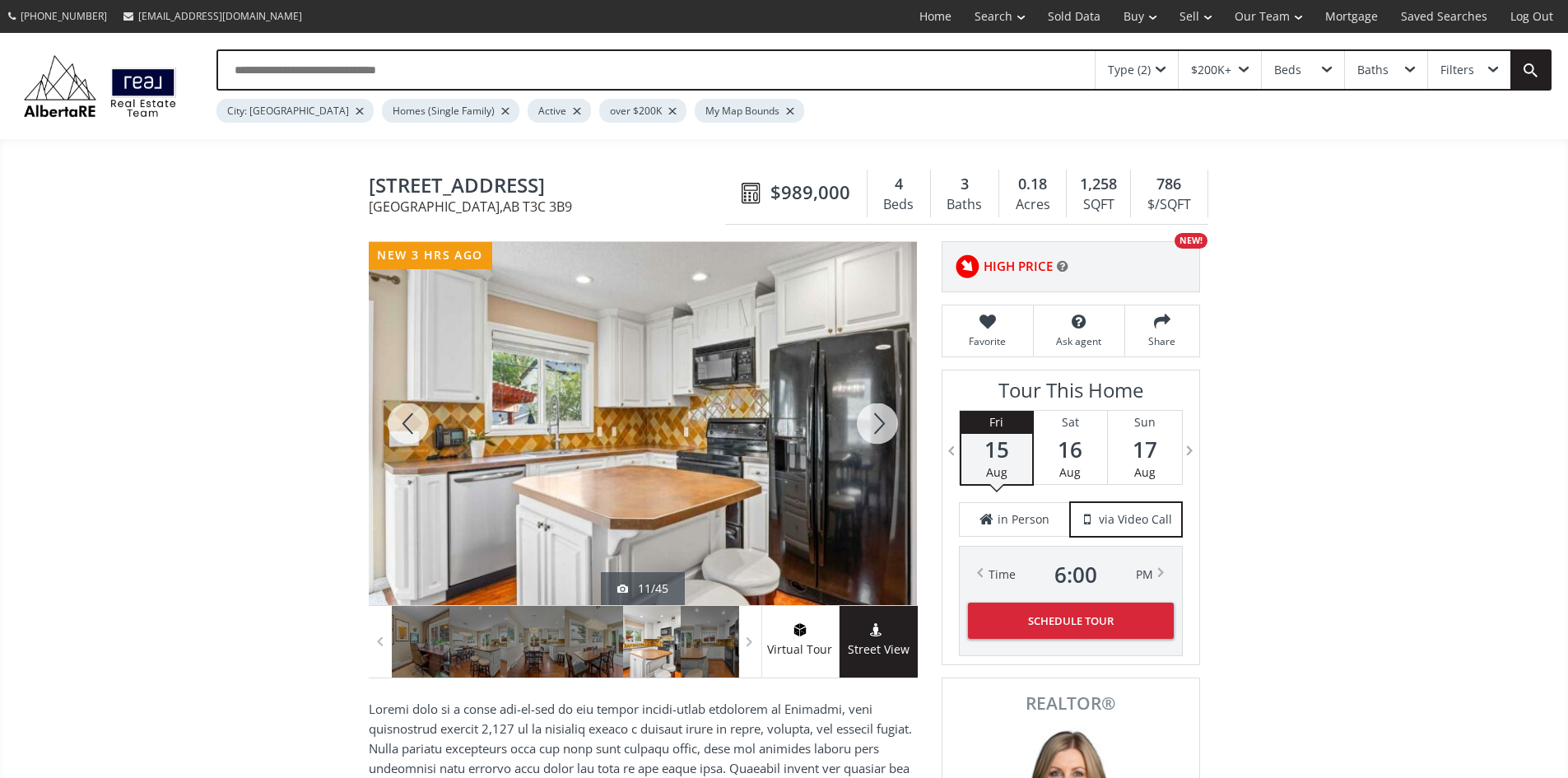
click at [881, 427] on div at bounding box center [878, 423] width 79 height 363
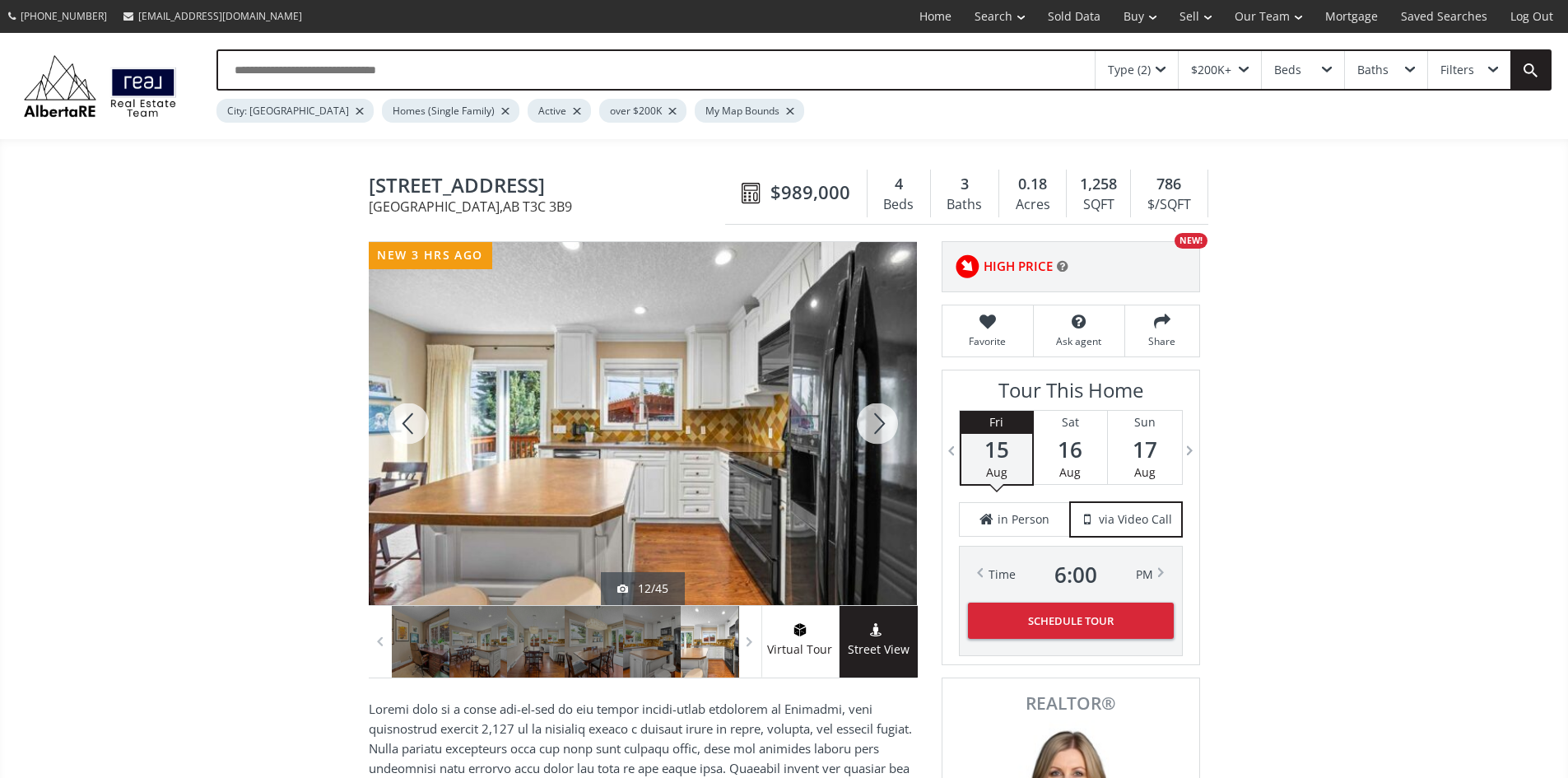
click at [881, 427] on div at bounding box center [878, 423] width 79 height 363
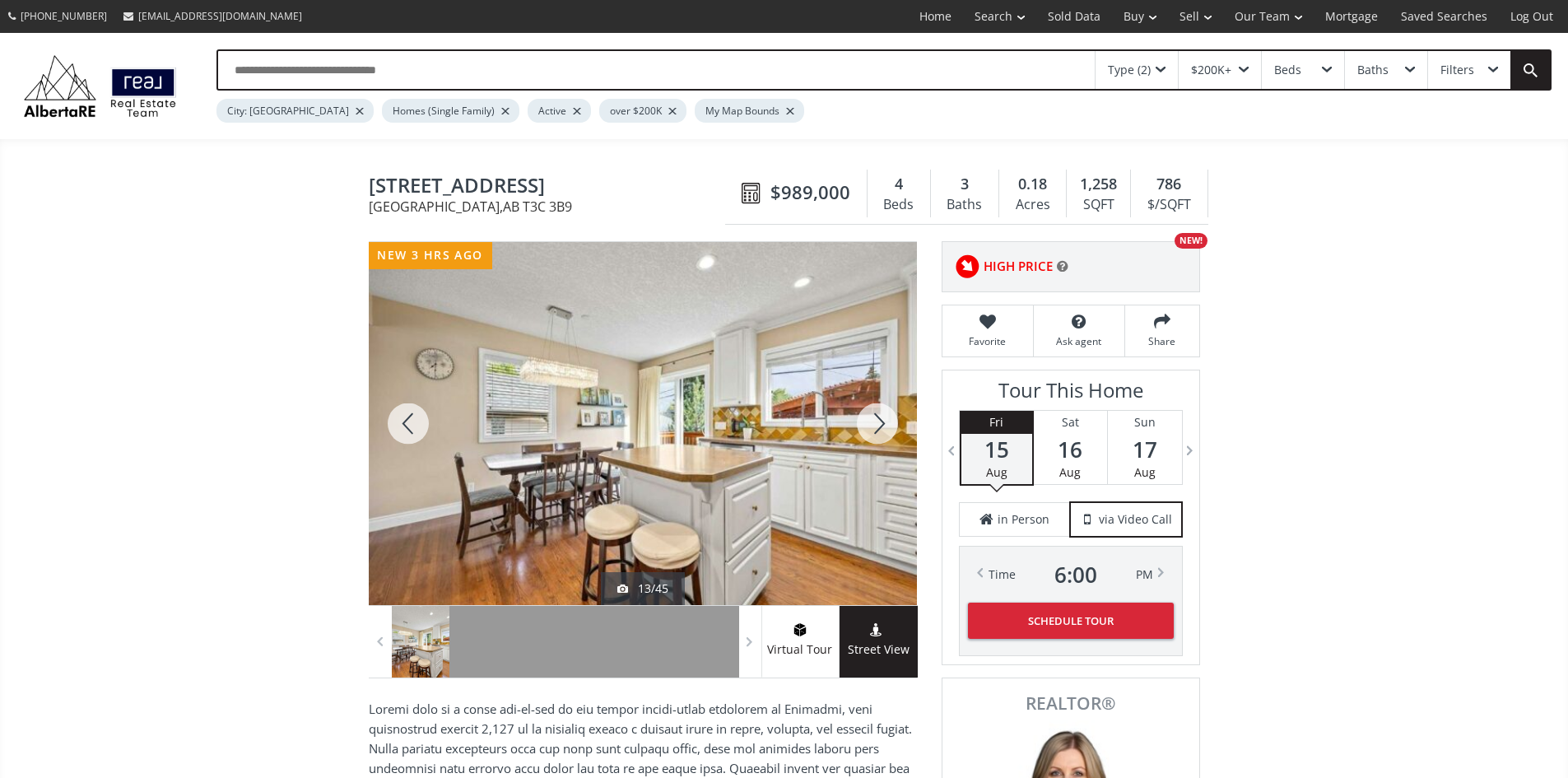
click at [881, 427] on div at bounding box center [878, 423] width 79 height 363
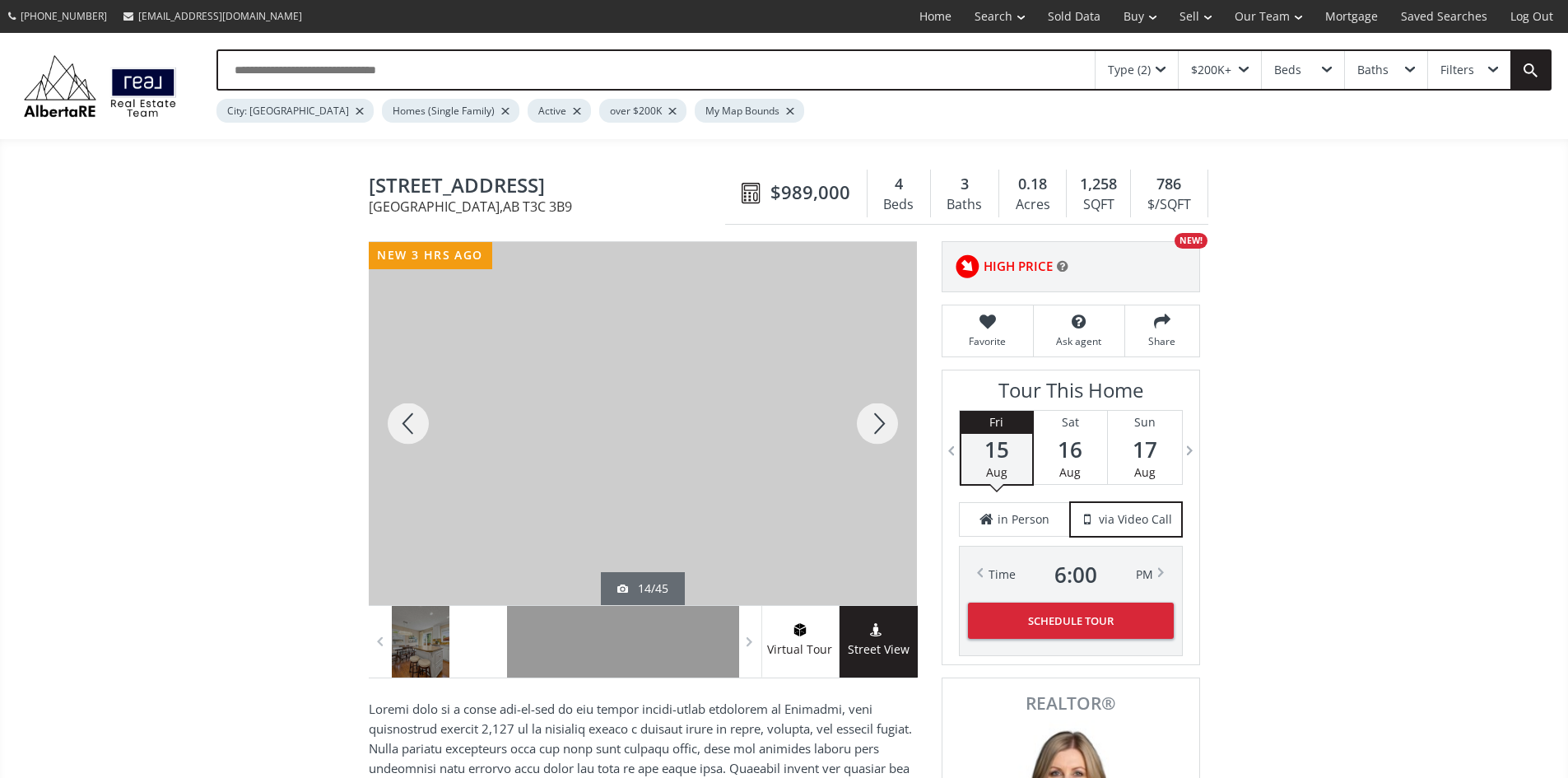
click at [881, 427] on div at bounding box center [878, 423] width 79 height 363
click at [408, 436] on div at bounding box center [408, 423] width 79 height 363
click at [876, 428] on div at bounding box center [878, 423] width 79 height 363
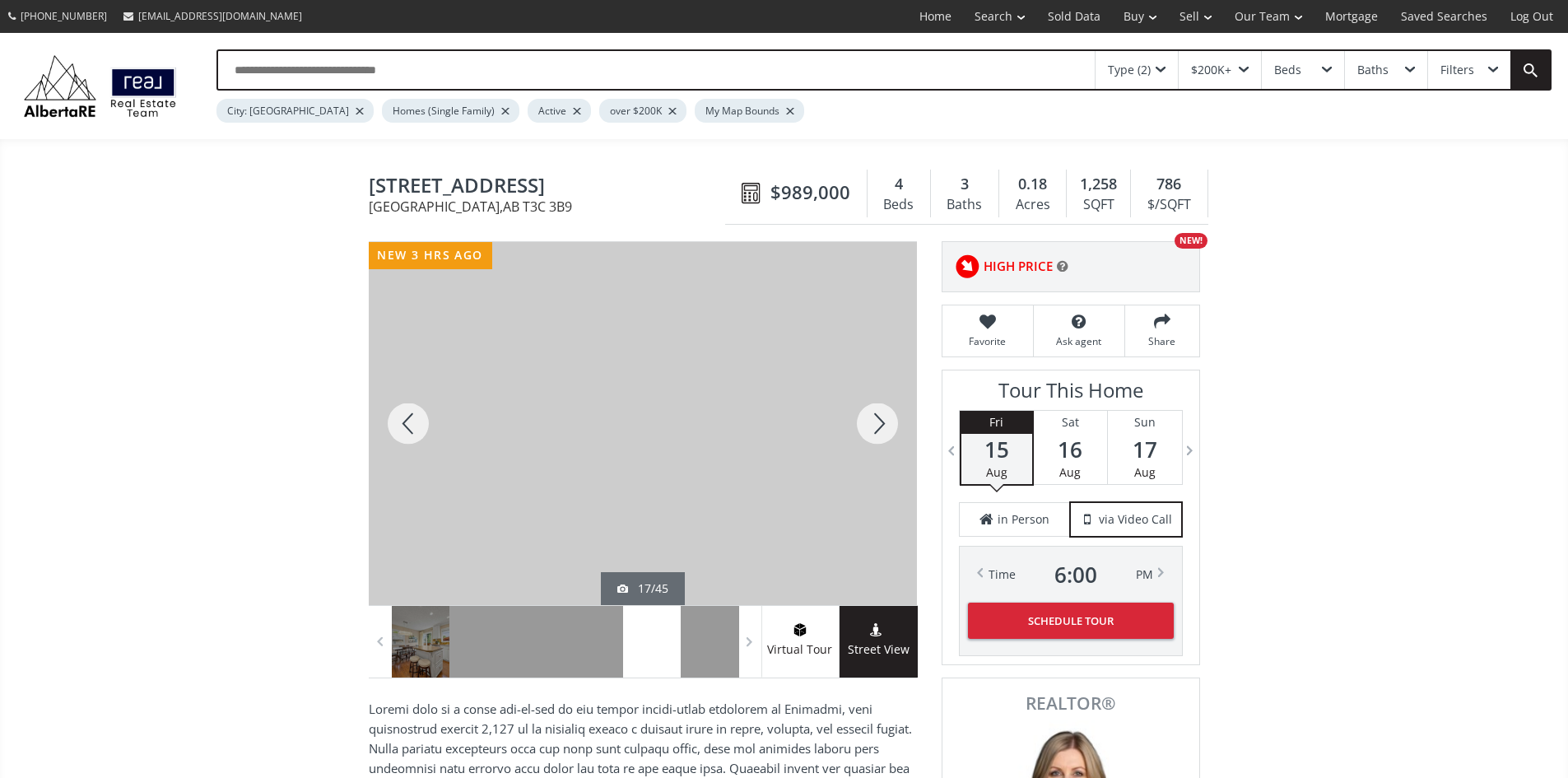
click at [876, 428] on div at bounding box center [878, 423] width 79 height 363
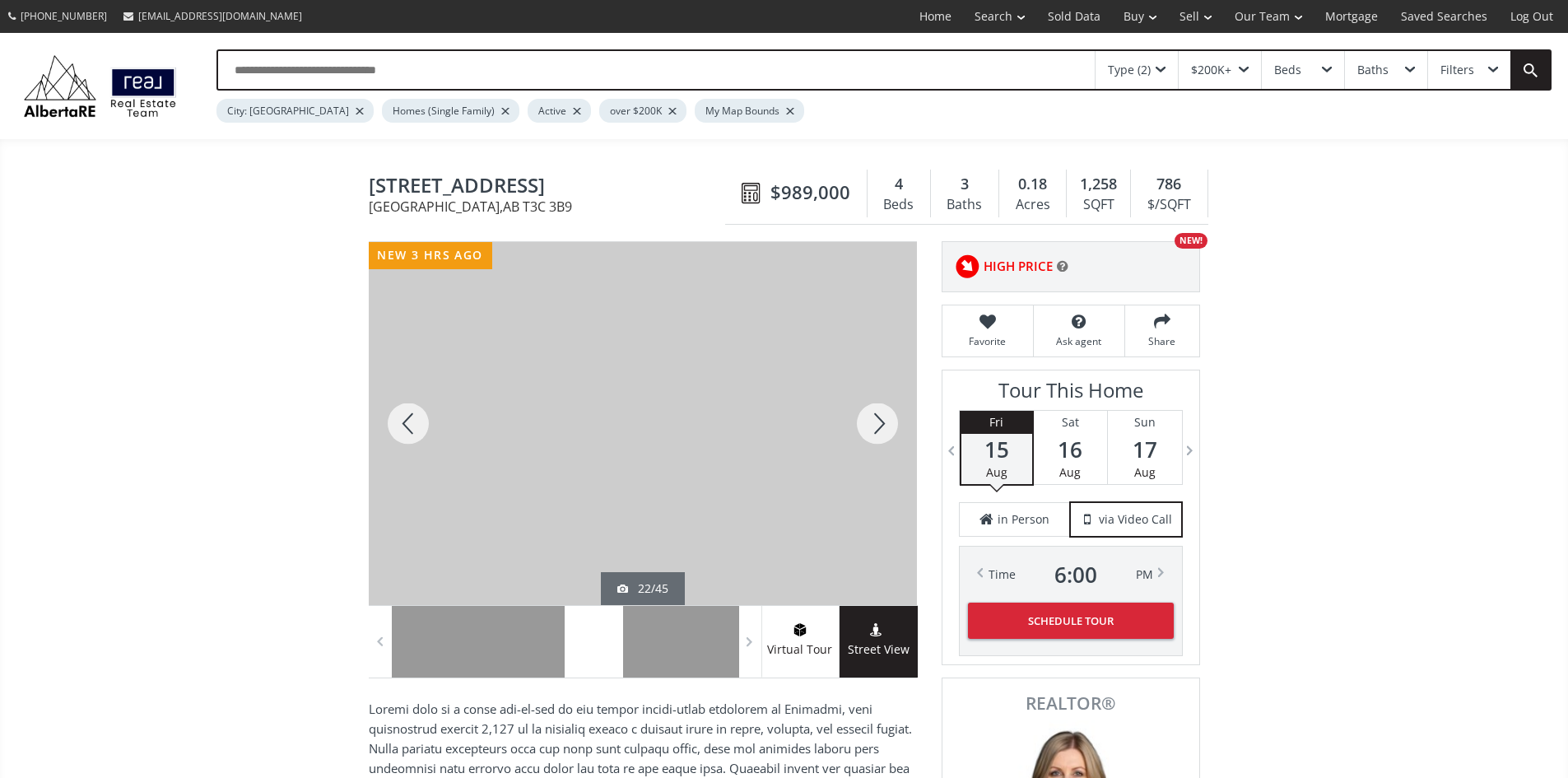
click at [876, 428] on div at bounding box center [878, 423] width 79 height 363
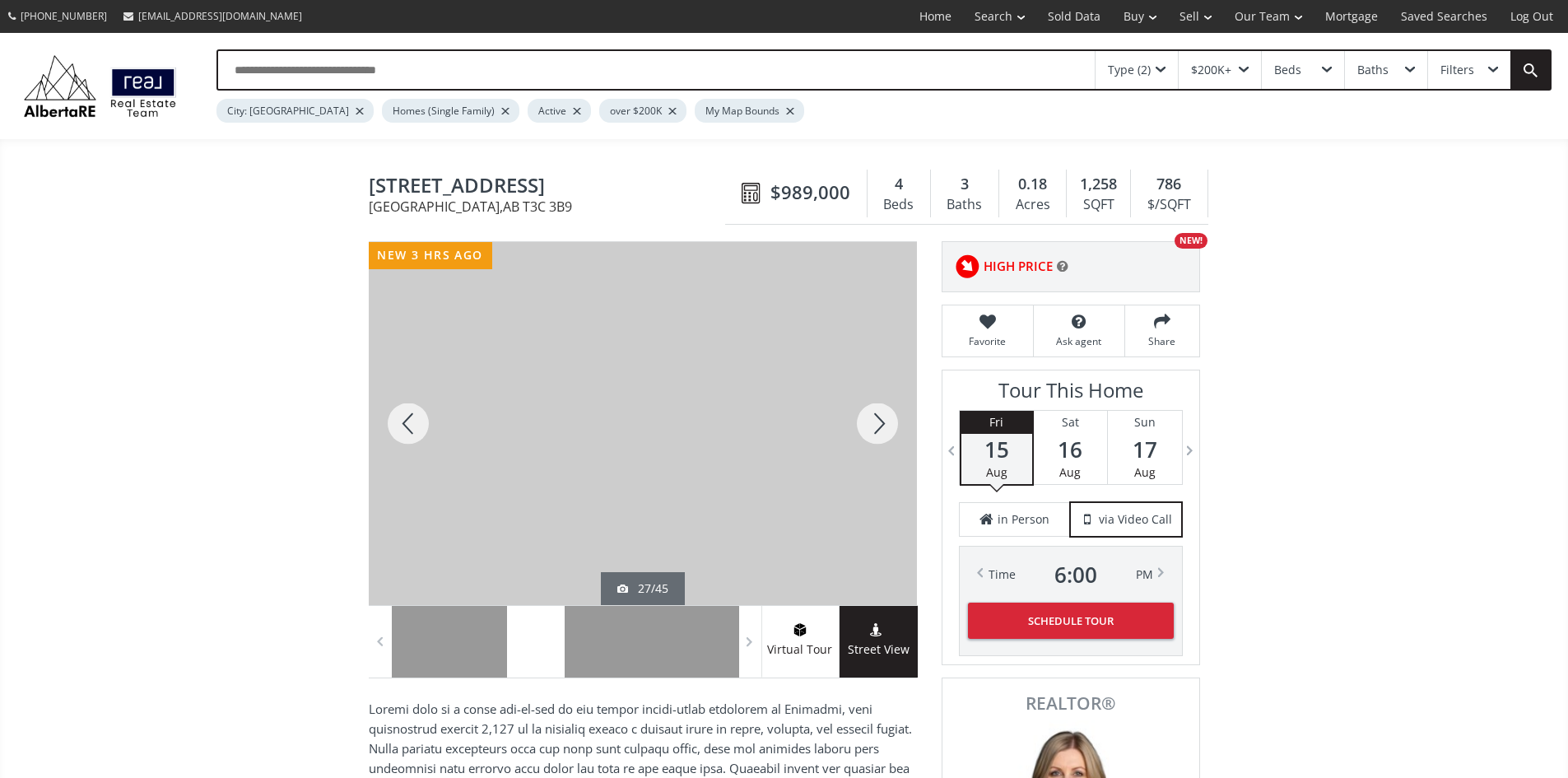
click at [876, 428] on div at bounding box center [878, 423] width 79 height 363
click at [871, 429] on div at bounding box center [878, 423] width 79 height 363
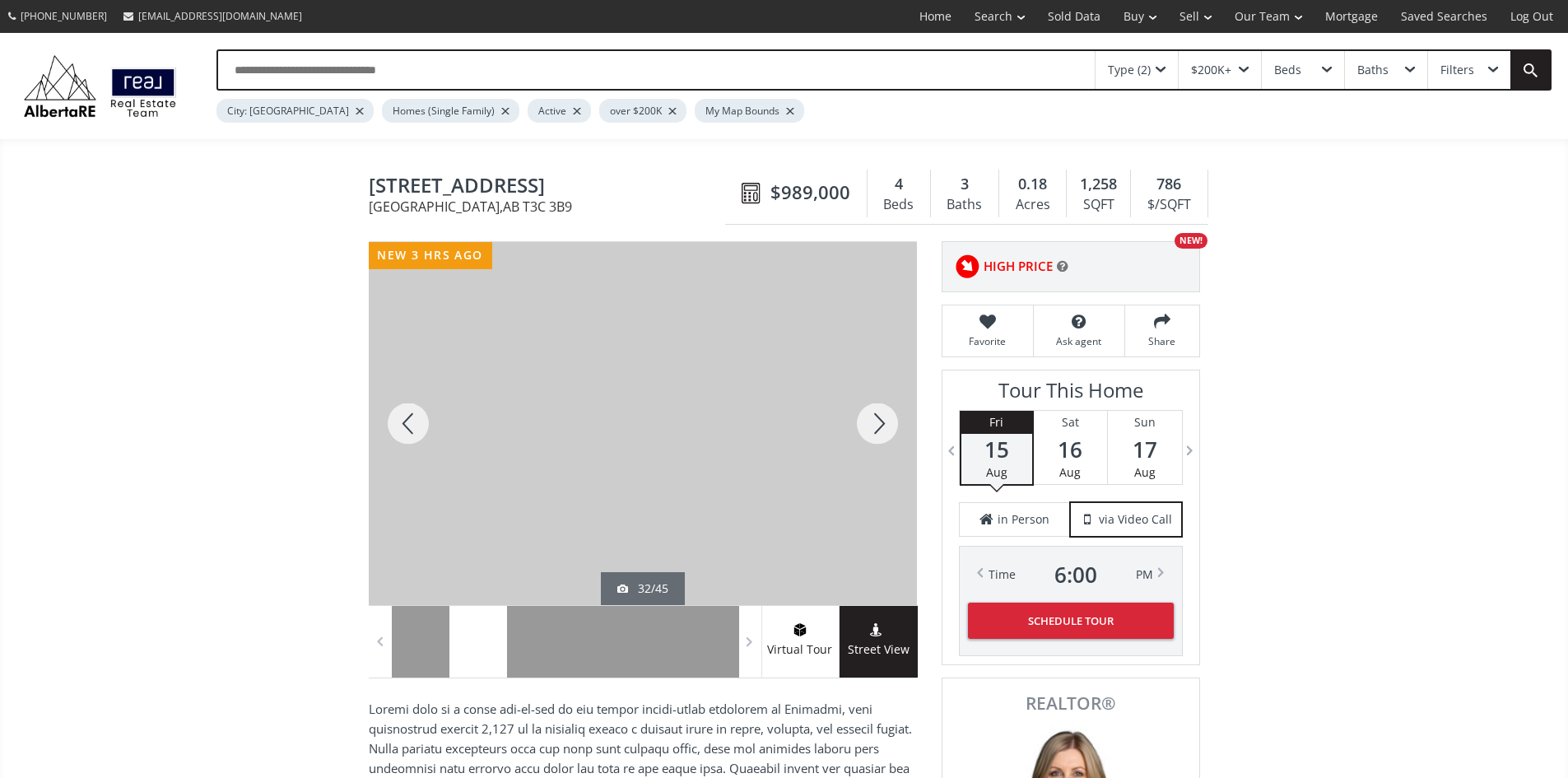
click at [872, 421] on div at bounding box center [878, 423] width 79 height 363
click at [877, 424] on div at bounding box center [878, 423] width 79 height 363
click at [876, 436] on div at bounding box center [878, 423] width 79 height 363
click at [882, 434] on div at bounding box center [878, 423] width 79 height 363
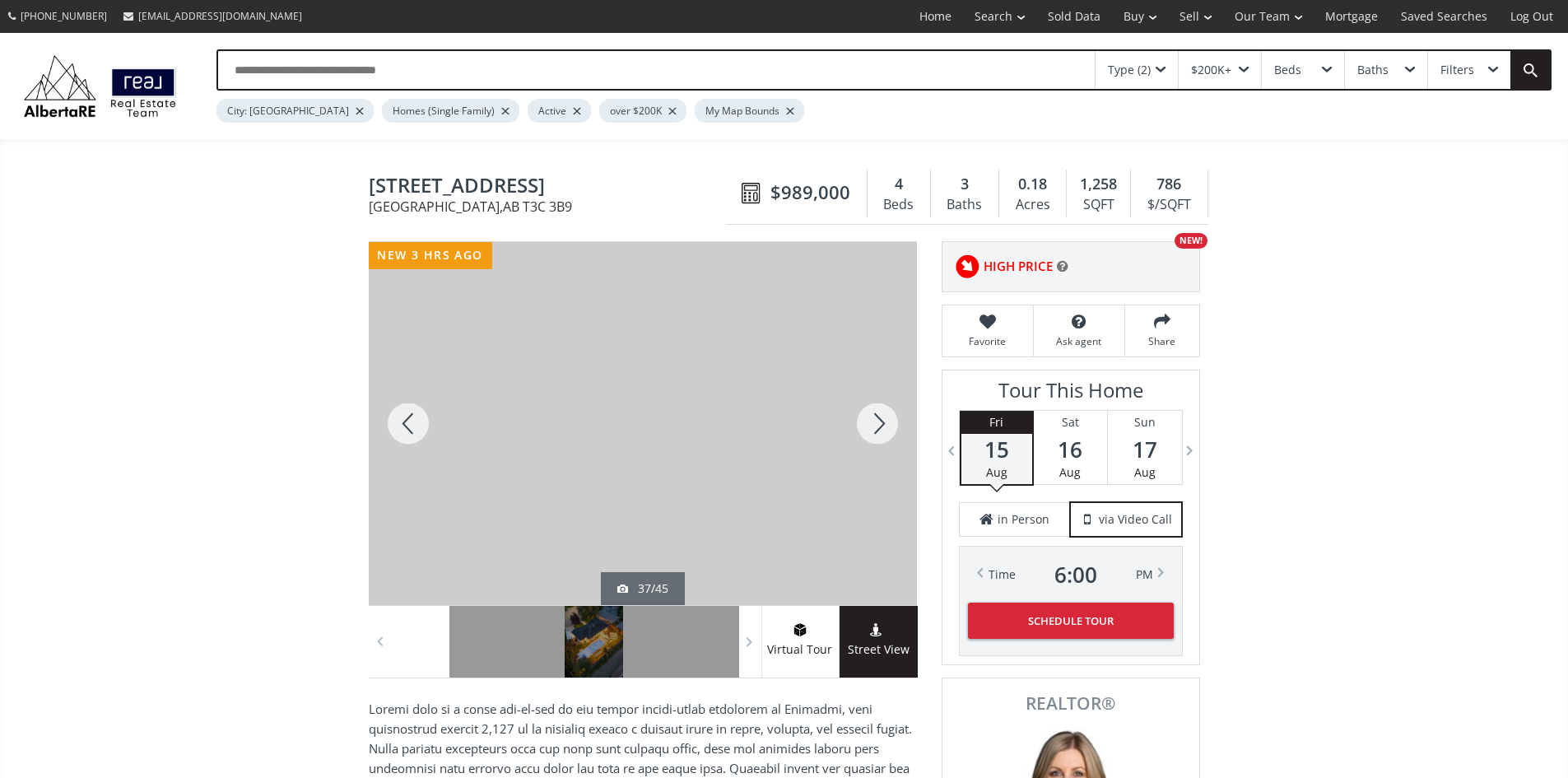
click at [881, 433] on div at bounding box center [878, 423] width 79 height 363
click at [408, 429] on div at bounding box center [408, 423] width 79 height 363
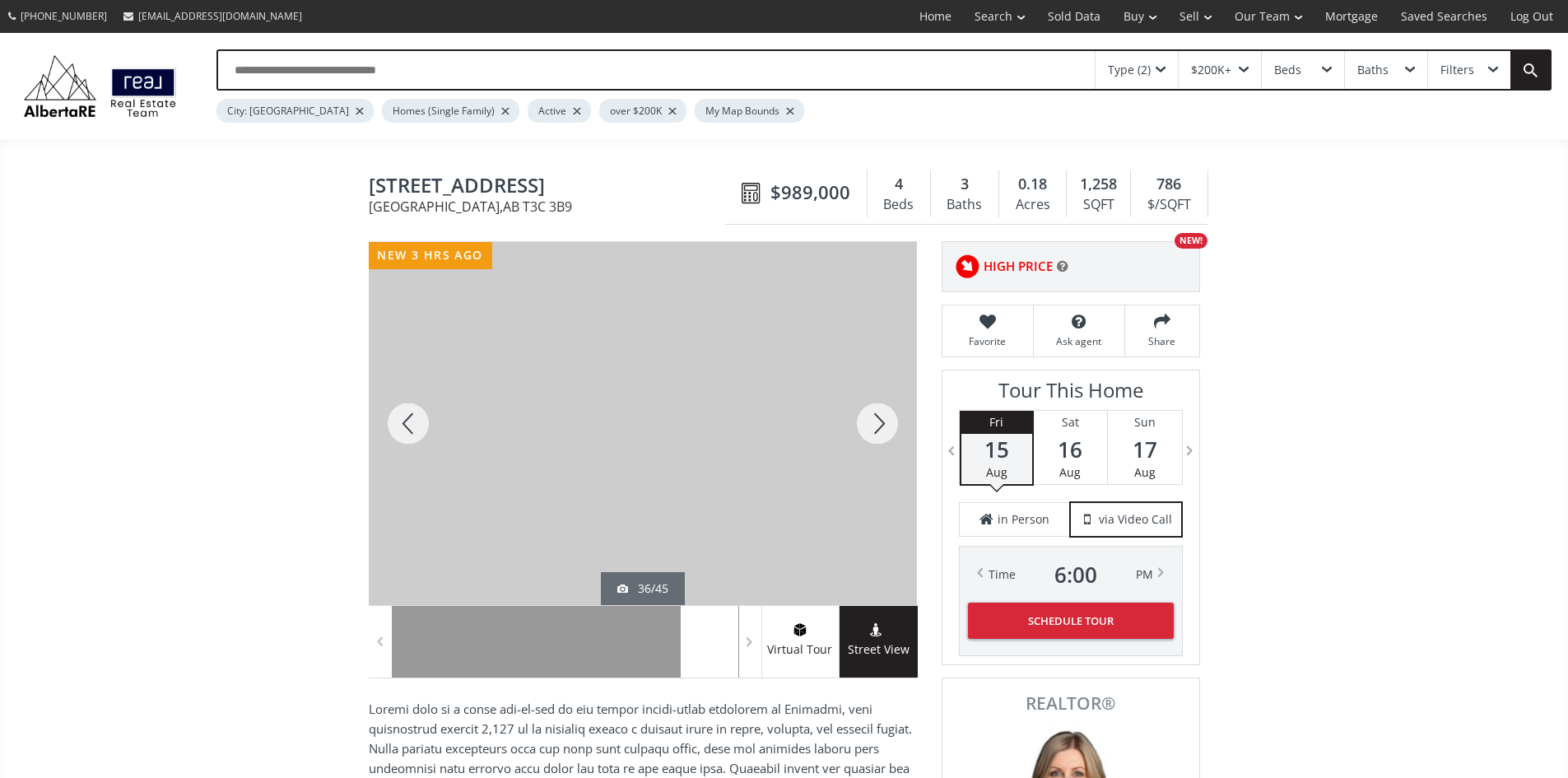
click at [878, 427] on div at bounding box center [878, 423] width 79 height 363
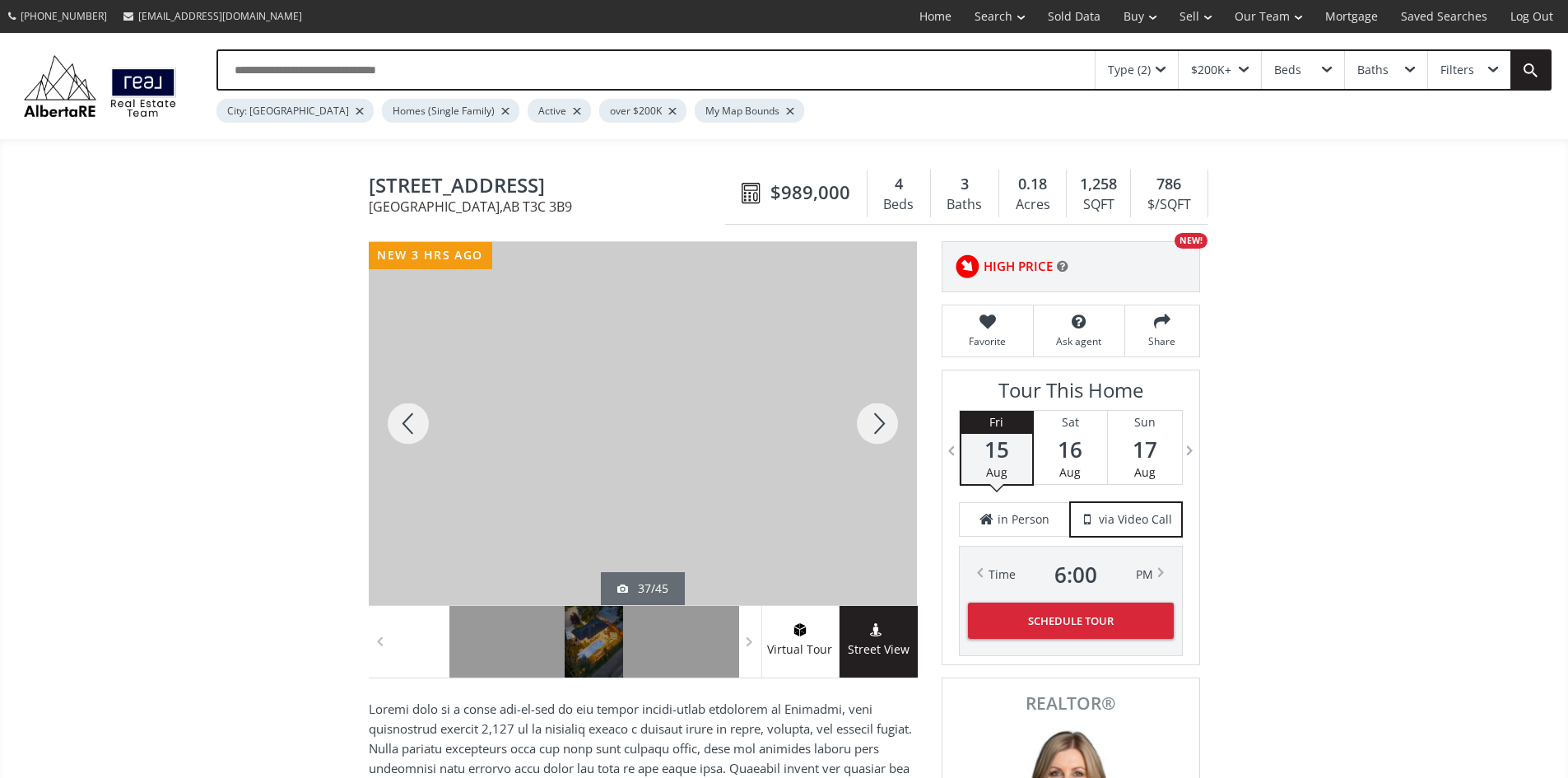
click at [878, 427] on div at bounding box center [878, 423] width 79 height 363
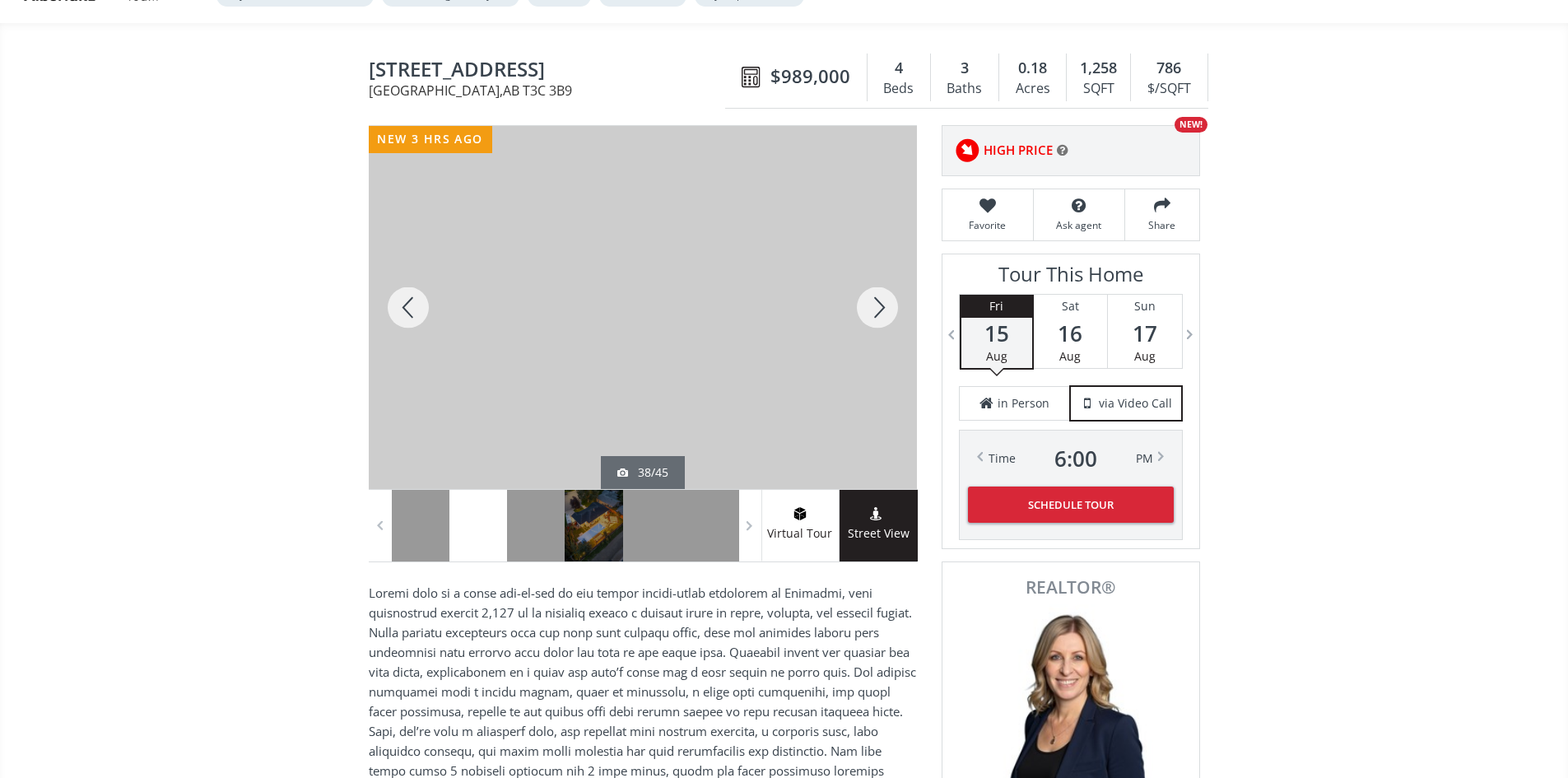
scroll to position [82, 0]
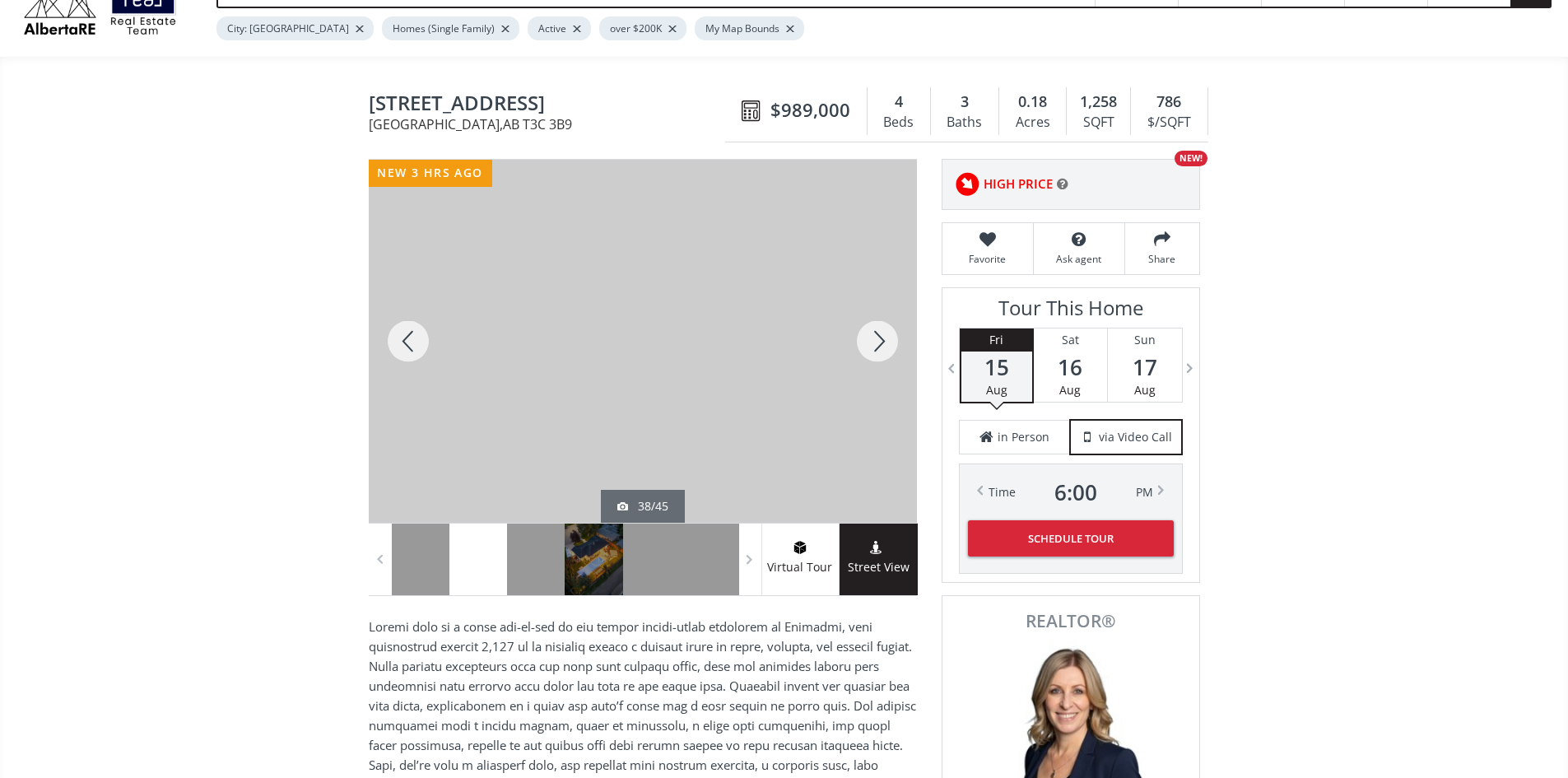
click at [878, 343] on div at bounding box center [878, 341] width 79 height 363
click at [878, 351] on div at bounding box center [878, 341] width 79 height 363
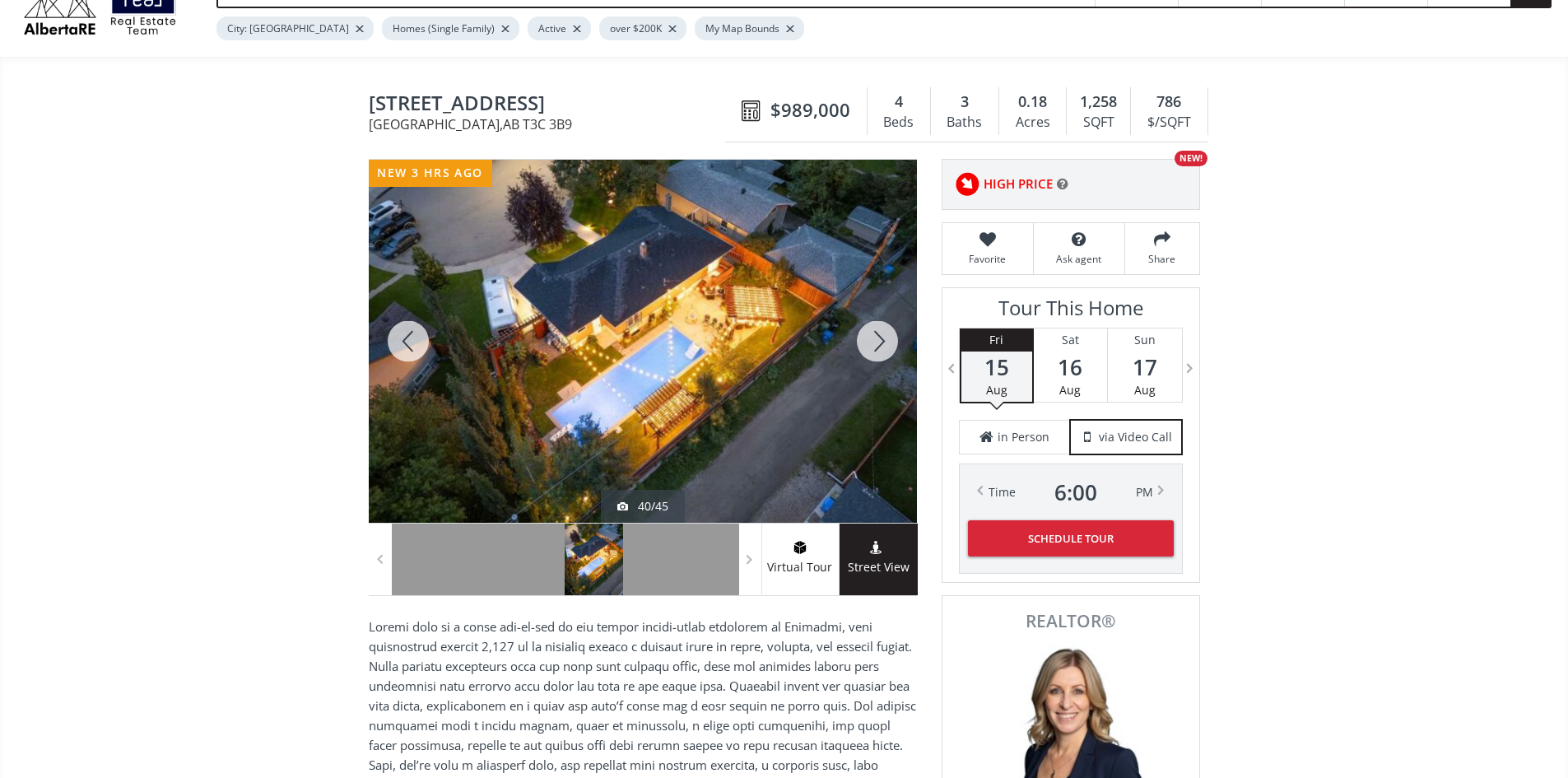
click at [878, 351] on div at bounding box center [878, 341] width 79 height 363
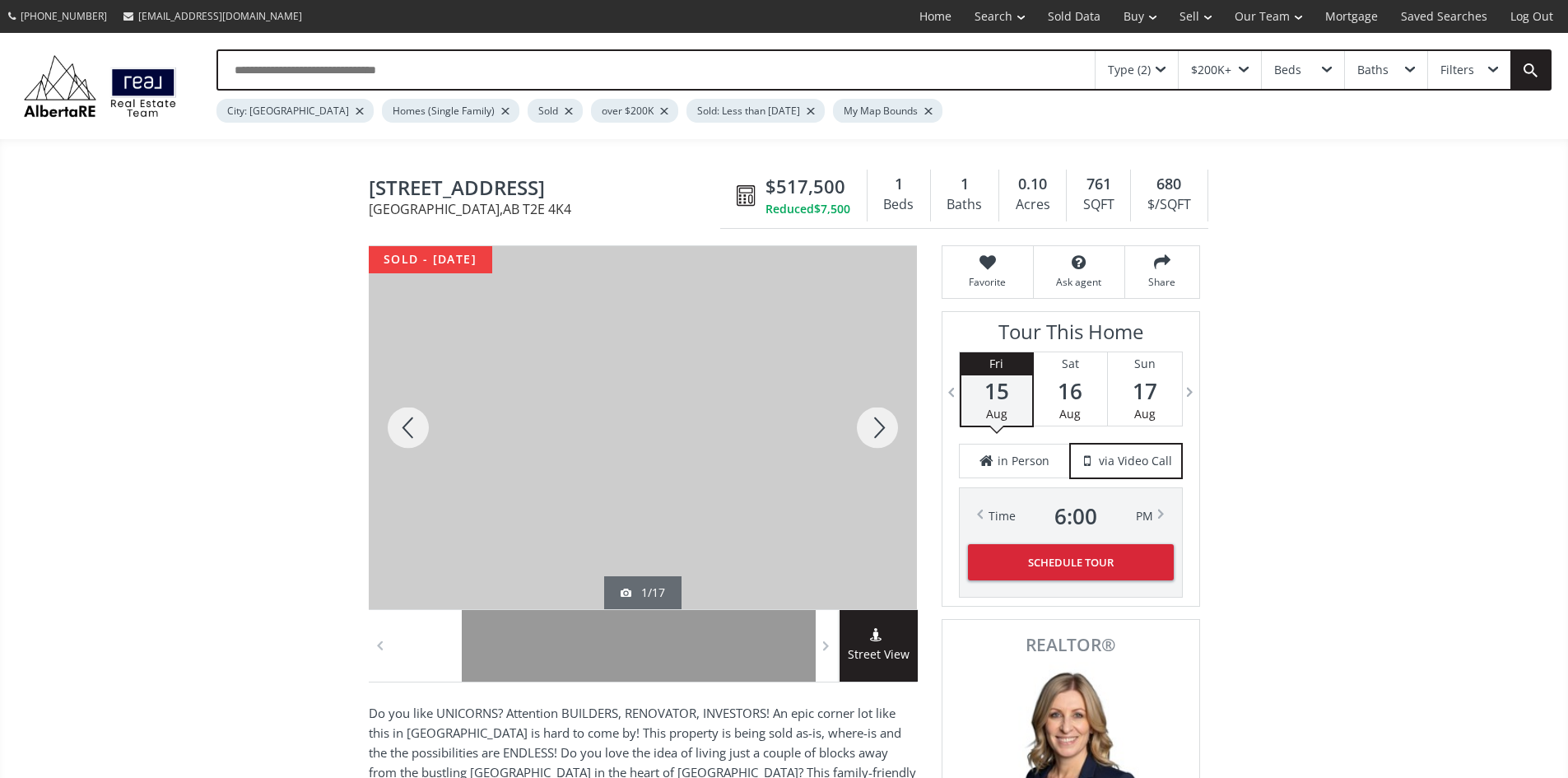
click at [879, 437] on div at bounding box center [878, 427] width 79 height 363
click at [881, 437] on div at bounding box center [878, 427] width 79 height 363
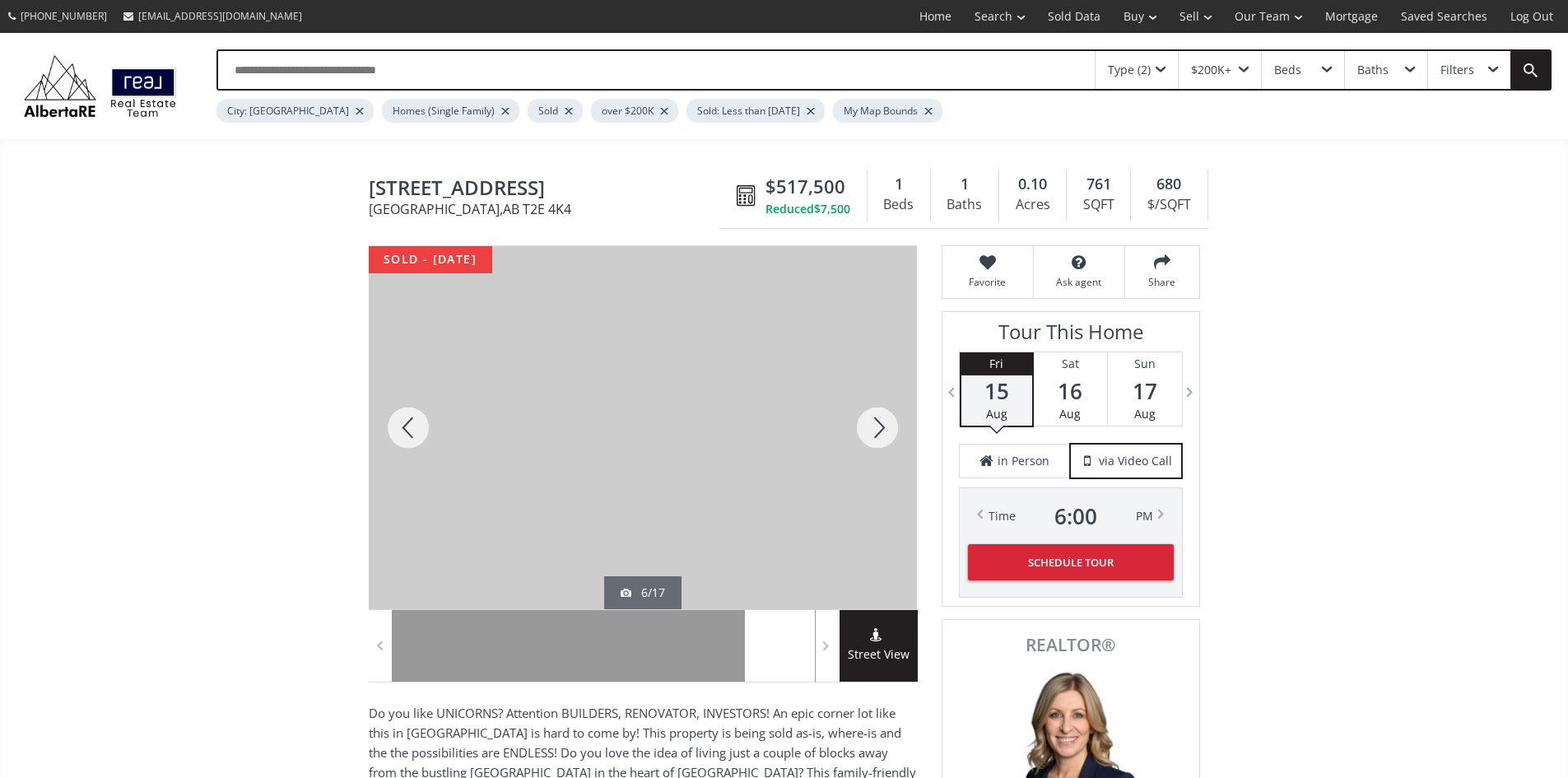
click at [881, 432] on div at bounding box center [878, 427] width 79 height 363
click at [879, 432] on div at bounding box center [878, 427] width 79 height 363
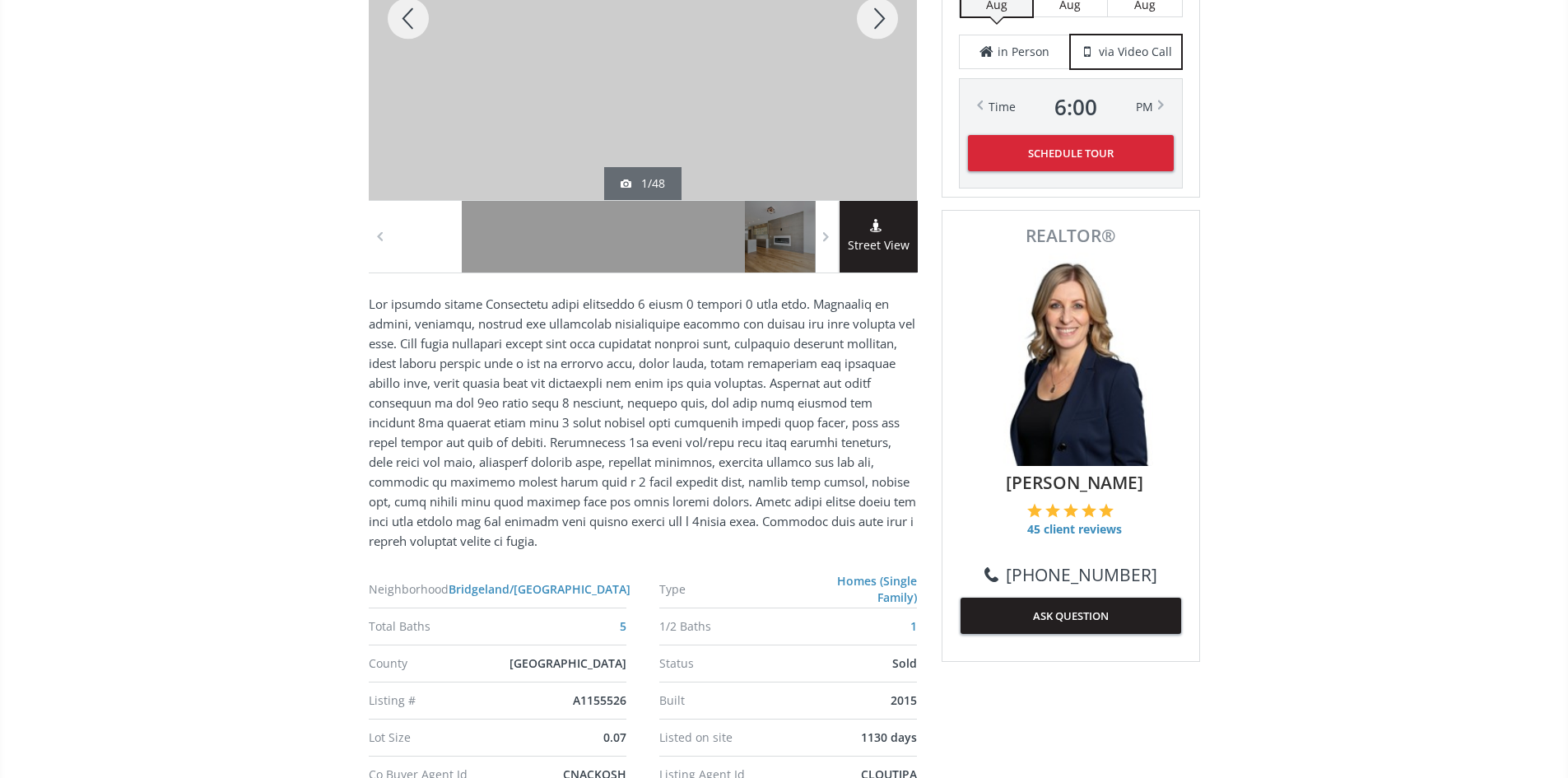
scroll to position [412, 0]
